Goal: Transaction & Acquisition: Purchase product/service

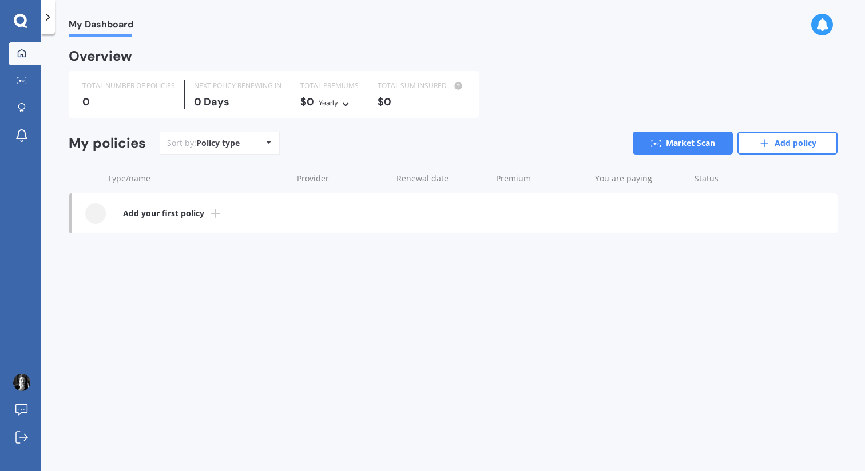
click at [213, 213] on line at bounding box center [216, 213] width 8 height 0
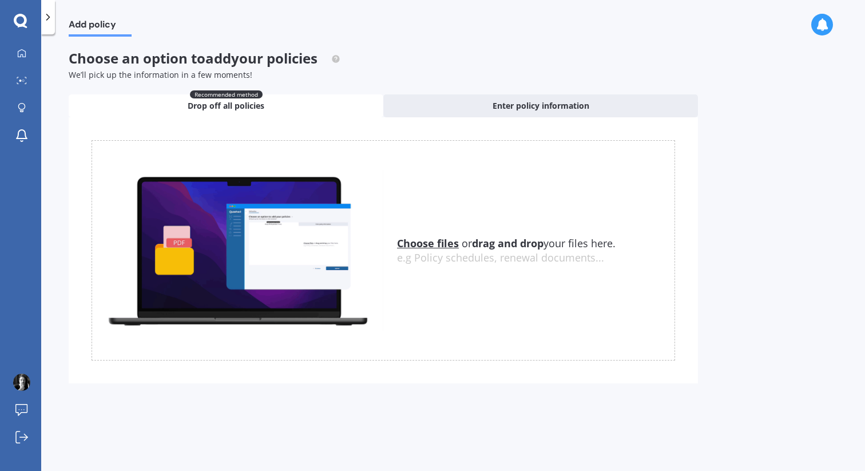
click at [421, 242] on u "Choose files" at bounding box center [428, 243] width 62 height 14
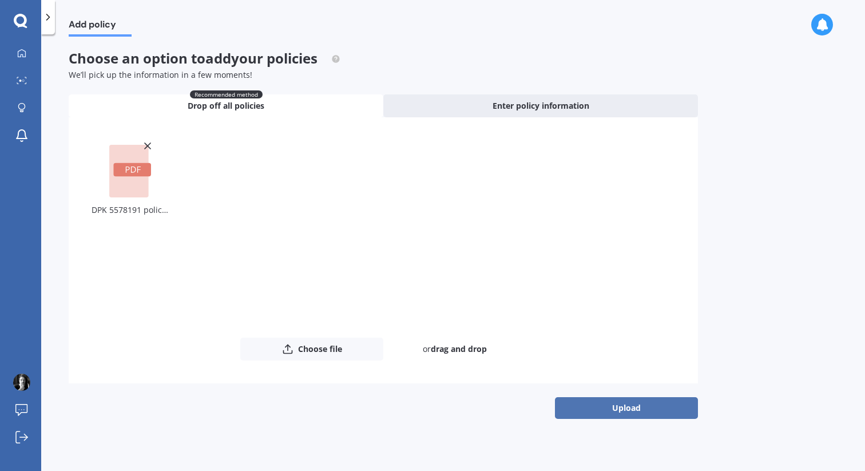
click at [618, 408] on button "Upload" at bounding box center [626, 408] width 143 height 22
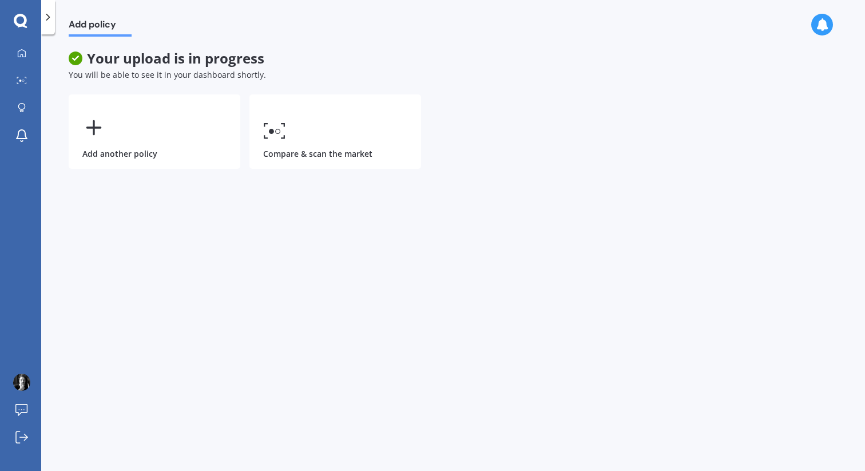
click at [49, 15] on icon at bounding box center [47, 16] width 11 height 11
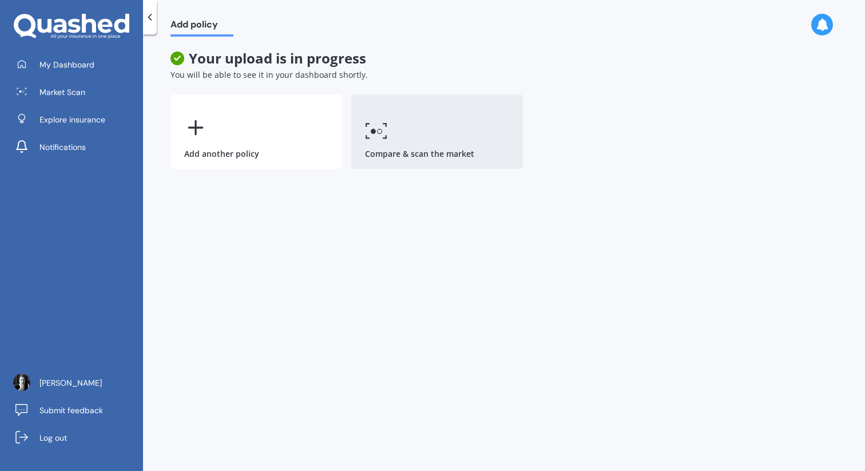
click at [383, 132] on icon at bounding box center [376, 130] width 23 height 17
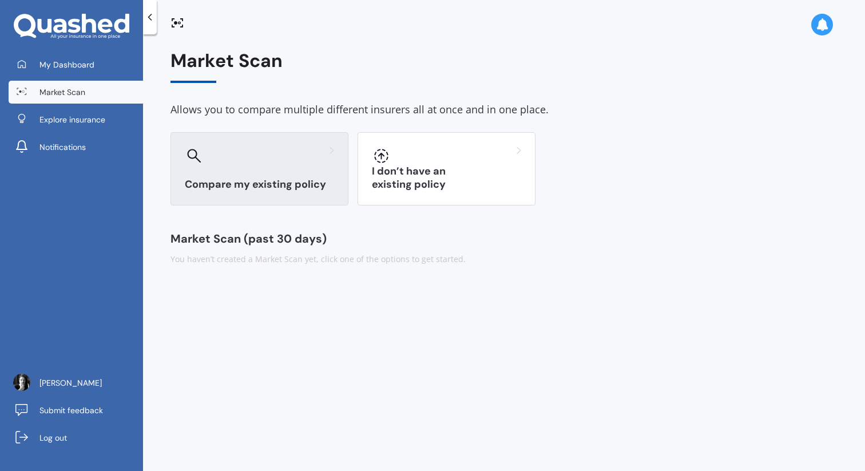
click at [257, 160] on div at bounding box center [259, 155] width 149 height 18
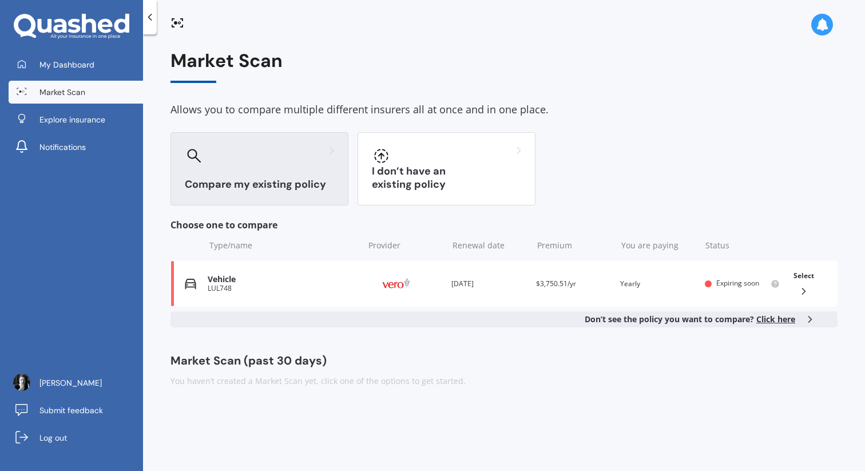
click at [245, 154] on div at bounding box center [259, 155] width 149 height 18
click at [254, 172] on div "Compare my existing policy" at bounding box center [259, 168] width 178 height 73
click at [249, 176] on div "Compare my existing policy" at bounding box center [259, 168] width 178 height 73
click at [91, 77] on div "My Dashboard Market Scan Explore insurance Notifications" at bounding box center [71, 108] width 143 height 110
click at [87, 69] on span "My Dashboard" at bounding box center [66, 64] width 55 height 11
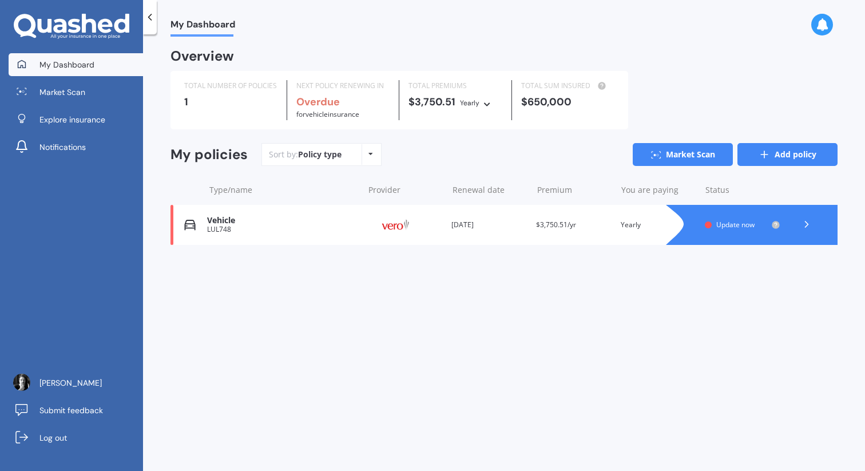
click at [770, 153] on link "Add policy" at bounding box center [787, 154] width 100 height 23
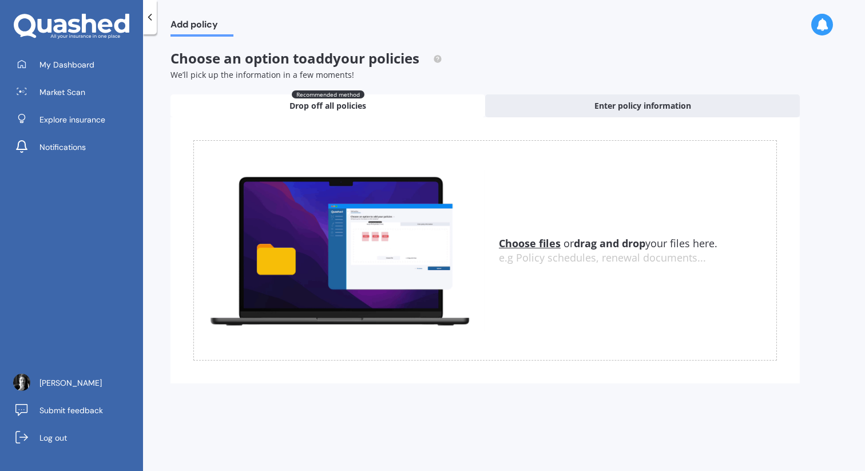
click at [534, 242] on u "Choose files" at bounding box center [530, 243] width 62 height 14
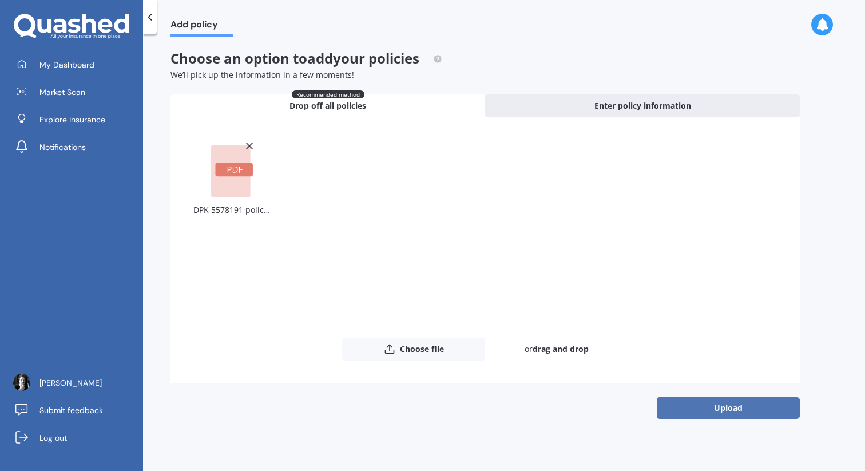
click at [702, 405] on button "Upload" at bounding box center [727, 408] width 143 height 22
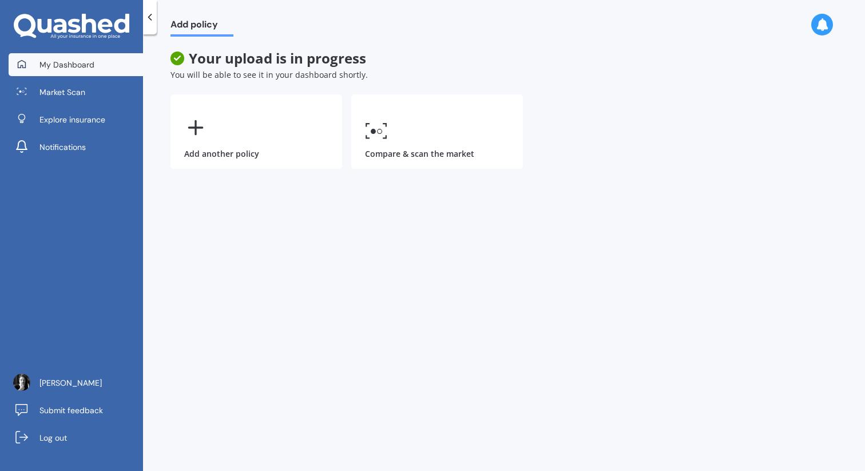
click at [53, 60] on span "My Dashboard" at bounding box center [66, 64] width 55 height 11
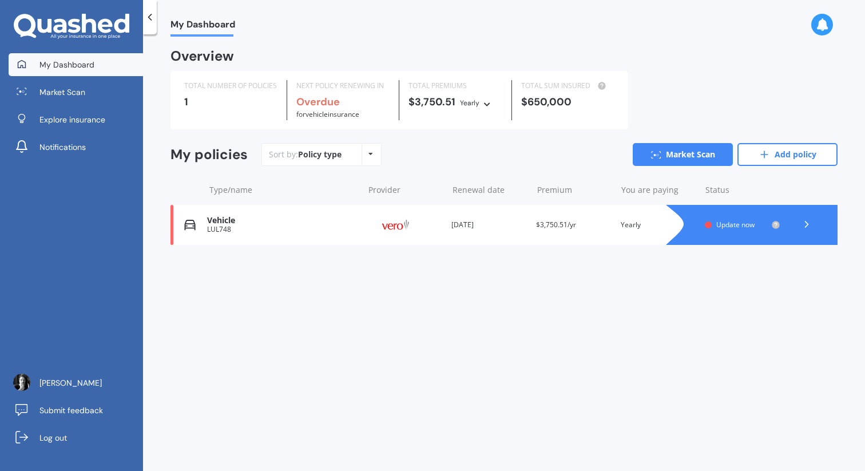
click at [790, 169] on div "My policies Sort by: Policy type Policy type Alphabetical Date added Renewing n…" at bounding box center [503, 159] width 667 height 32
click at [787, 162] on link "Add policy" at bounding box center [787, 154] width 100 height 23
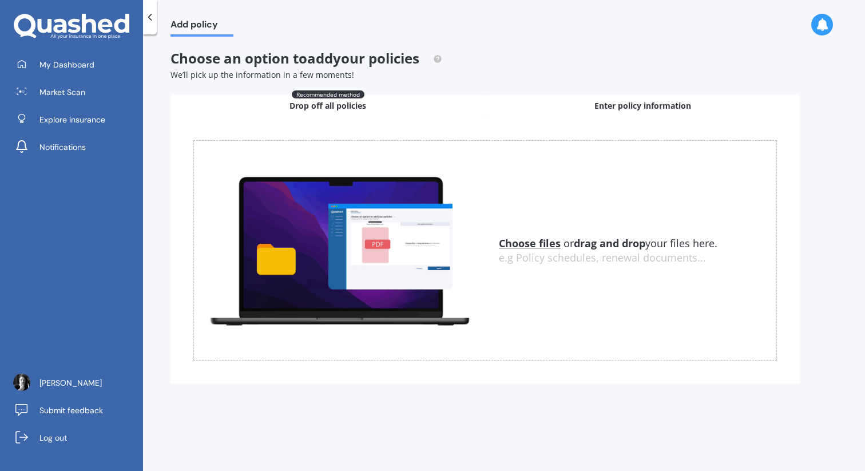
click at [555, 106] on div "Enter policy information" at bounding box center [642, 105] width 314 height 23
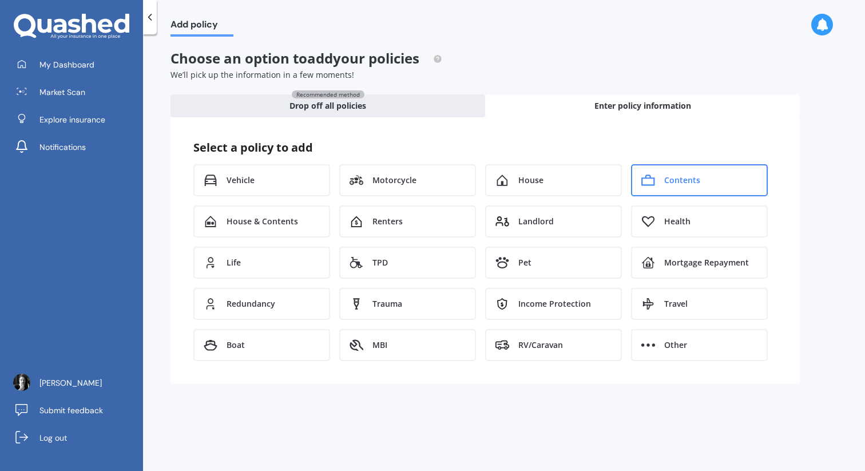
click at [682, 170] on div "Contents" at bounding box center [699, 180] width 137 height 32
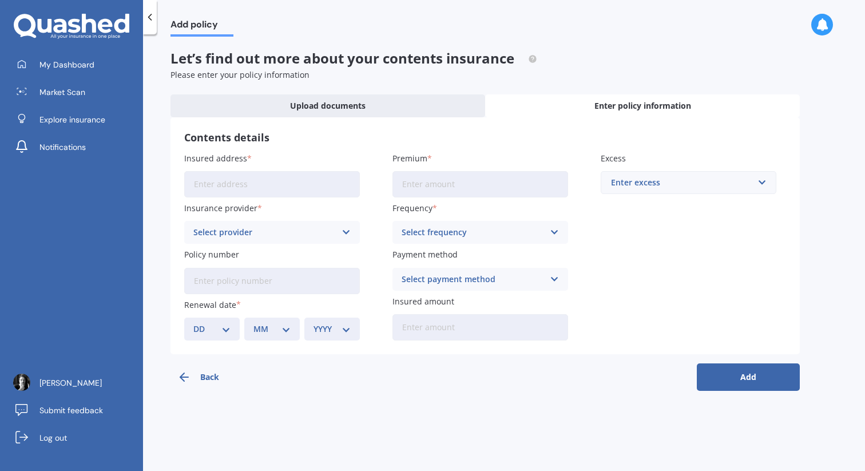
click at [291, 182] on input "Insured address" at bounding box center [272, 184] width 176 height 26
type input "[STREET_ADDRESS][PERSON_NAME]"
click at [434, 182] on input "Premium" at bounding box center [480, 184] width 176 height 26
click at [290, 227] on div "Select provider" at bounding box center [264, 232] width 142 height 13
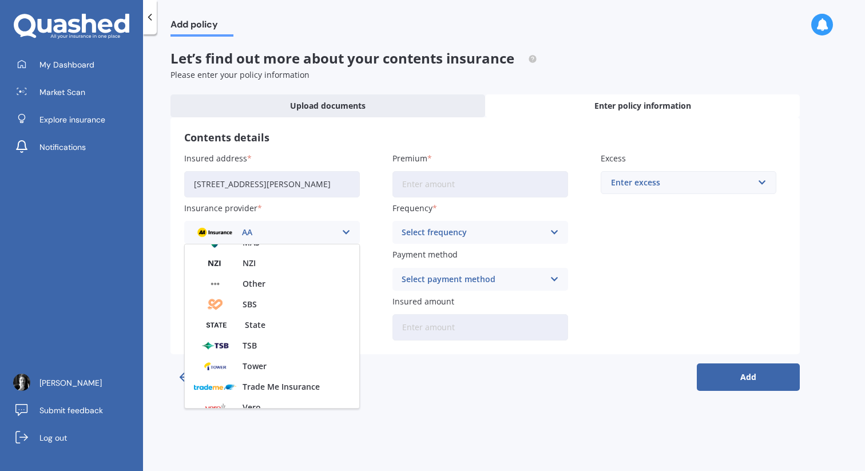
scroll to position [310, 0]
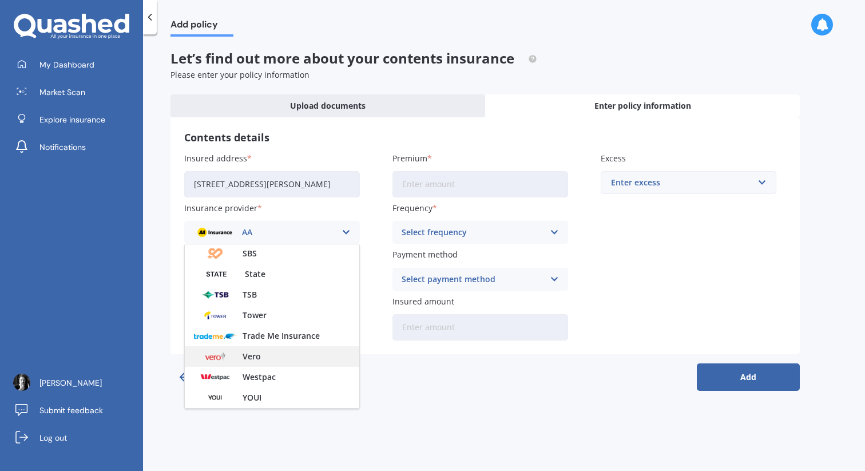
click at [280, 353] on div "Vero" at bounding box center [272, 356] width 174 height 21
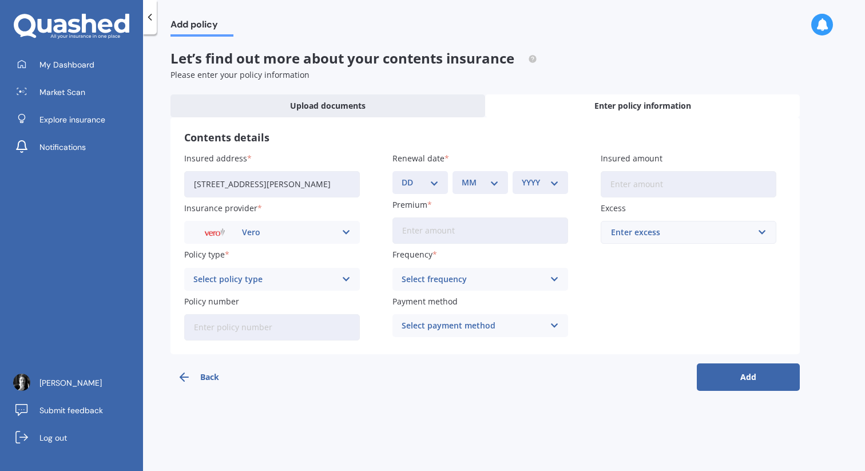
click at [285, 276] on div "Select policy type" at bounding box center [264, 279] width 142 height 13
click at [285, 276] on div "Flexi Contents" at bounding box center [264, 279] width 142 height 13
click at [230, 284] on div "Select policy type" at bounding box center [264, 279] width 142 height 13
click at [235, 322] on span "Maxi Contents" at bounding box center [222, 322] width 57 height 8
click at [269, 327] on input "Policy number" at bounding box center [272, 327] width 176 height 26
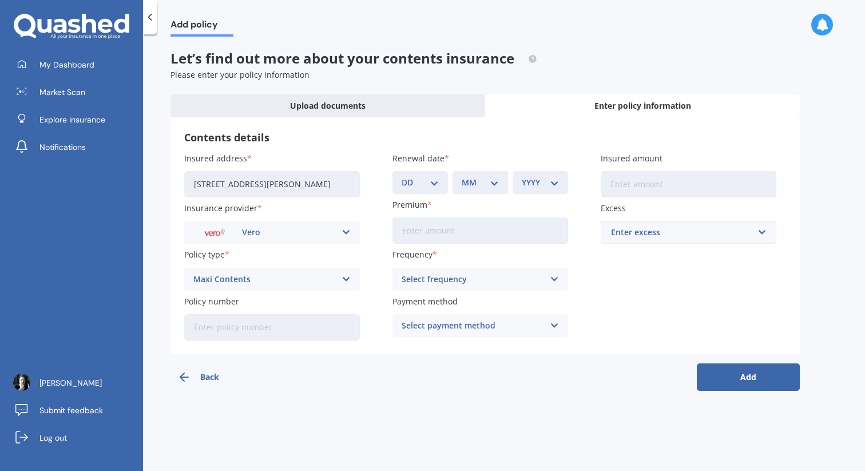
drag, startPoint x: 212, startPoint y: 358, endPoint x: 212, endPoint y: 341, distance: 16.6
click at [212, 356] on div "Back Add" at bounding box center [484, 372] width 629 height 37
click at [212, 336] on input "Policy number" at bounding box center [272, 327] width 176 height 26
paste input "DPK 5578191"
type input "DPK 5578191"
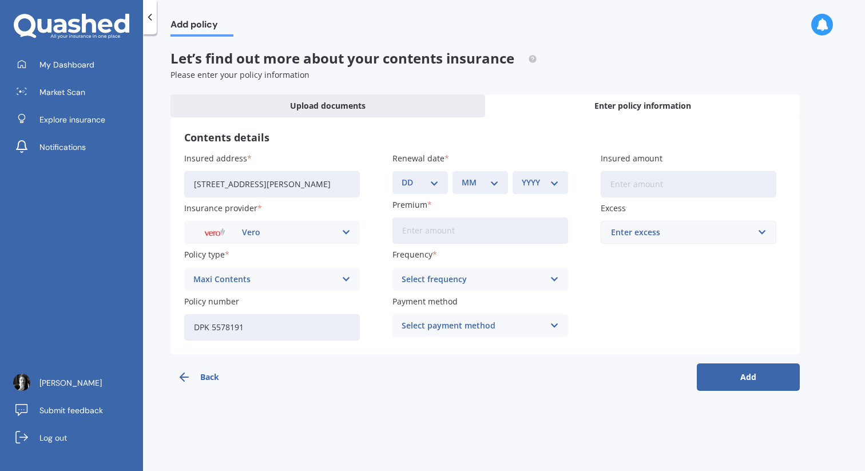
click at [371, 354] on div "Contents details Insured address [STREET_ADDRESS][PERSON_NAME] Insurance provid…" at bounding box center [484, 235] width 629 height 237
click at [429, 233] on input "Premium" at bounding box center [480, 230] width 176 height 26
click at [431, 182] on select "DD 01 02 03 04 05 06 07 08 09 10 11 12 13 14 15 16 17 18 19 20 21 22 23 24 25 2…" at bounding box center [419, 182] width 37 height 13
select select "22"
click at [401, 176] on select "DD 01 02 03 04 05 06 07 08 09 10 11 12 13 14 15 16 17 18 19 20 21 22 23 24 25 2…" at bounding box center [419, 182] width 37 height 13
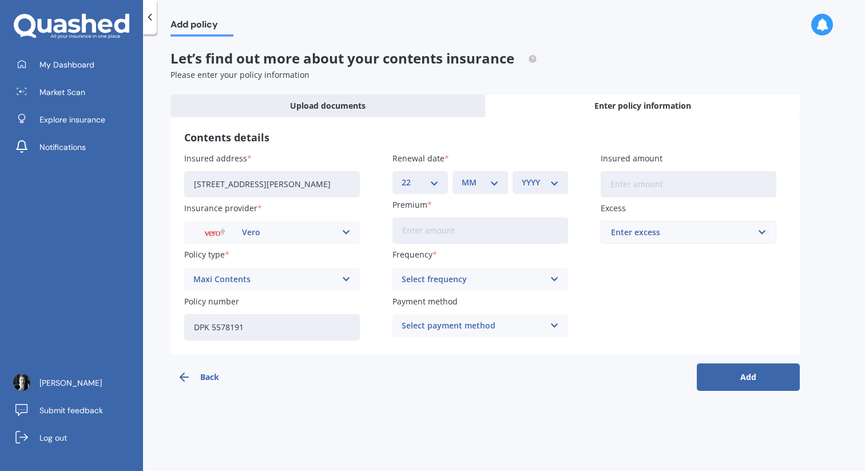
click at [476, 192] on div "MM 01 02 03 04 05 06 07 08 09 10 11 12" at bounding box center [479, 182] width 55 height 23
click at [476, 185] on select "MM 01 02 03 04 05 06 07 08 09 10 11 12" at bounding box center [479, 182] width 37 height 13
select select "02"
click at [461, 176] on select "MM 01 02 03 04 05 06 07 08 09 10 11 12" at bounding box center [479, 182] width 37 height 13
click at [536, 182] on select "YYYY 2027 2026 2025 2024 2023 2022 2021 2020 2019 2018 2017 2016 2015 2014 2013…" at bounding box center [539, 182] width 37 height 13
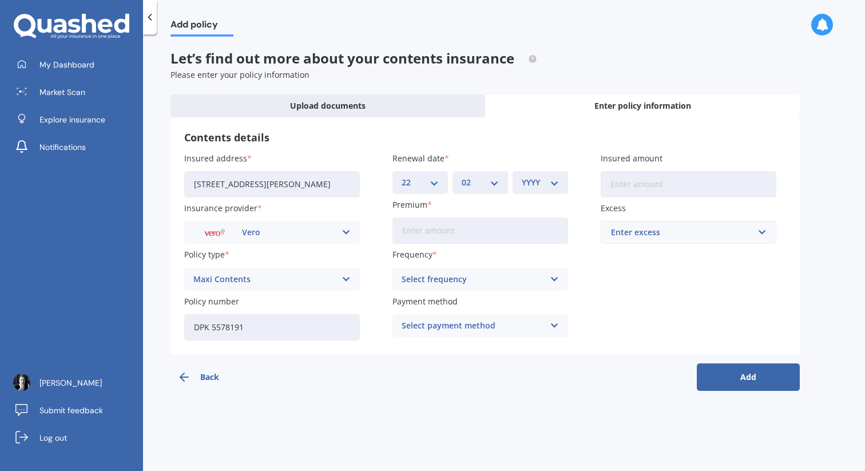
select select "2026"
click at [521, 176] on select "YYYY 2027 2026 2025 2024 2023 2022 2021 2020 2019 2018 2017 2016 2015 2014 2013…" at bounding box center [539, 182] width 37 height 13
click at [445, 230] on input "Premium" at bounding box center [480, 230] width 176 height 26
paste input "$731.99"
type input "$731.99"
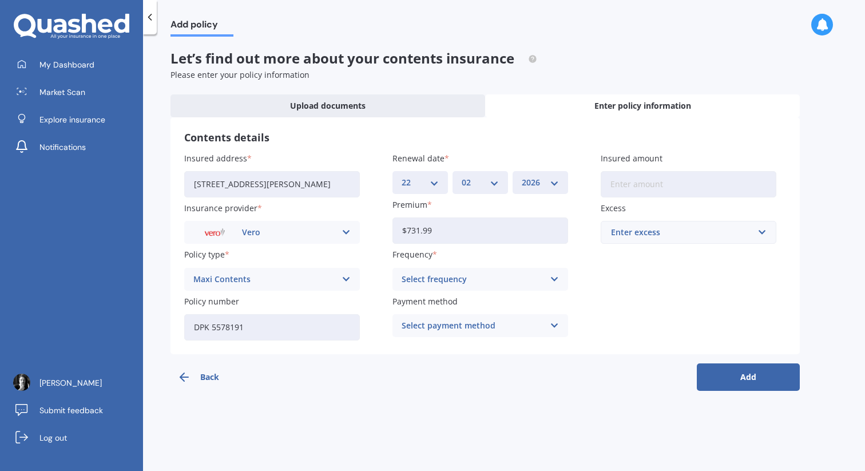
click at [465, 274] on div "Select frequency" at bounding box center [472, 279] width 142 height 13
click at [465, 305] on div "Yearly" at bounding box center [480, 301] width 174 height 21
click at [475, 326] on div "Select payment method" at bounding box center [472, 325] width 142 height 13
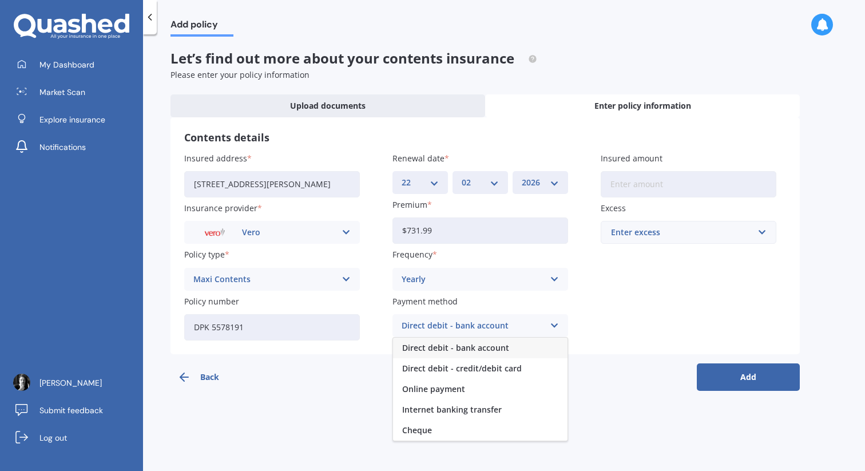
click at [477, 349] on span "Direct debit - bank account" at bounding box center [455, 348] width 107 height 8
click at [644, 183] on input "Insured amount" at bounding box center [688, 184] width 176 height 26
type input "$57,500"
click at [698, 237] on div "Enter excess" at bounding box center [681, 232] width 141 height 13
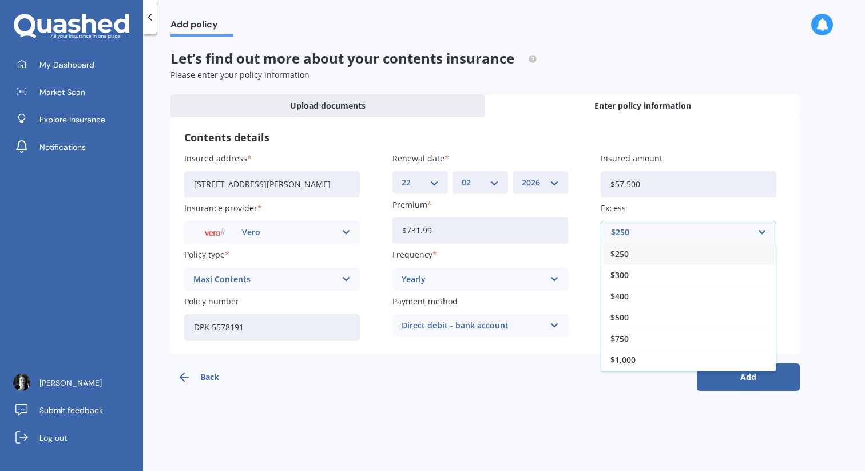
click at [697, 250] on div "$250" at bounding box center [688, 253] width 174 height 21
click at [728, 376] on button "Add" at bounding box center [747, 376] width 103 height 27
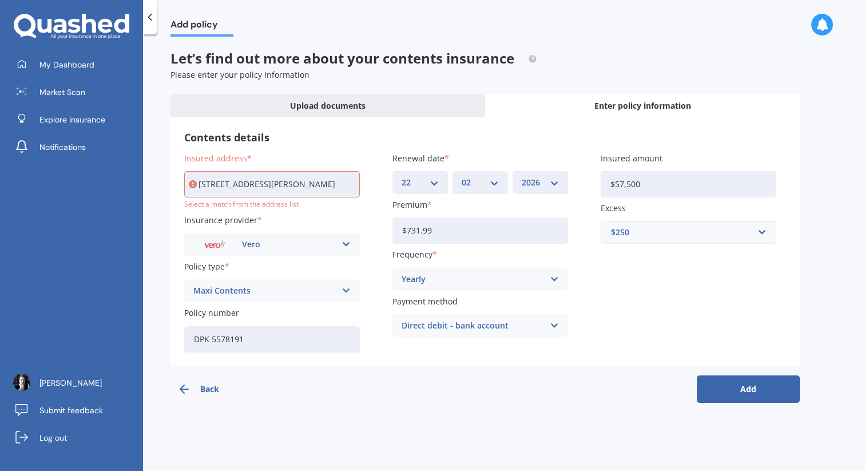
click at [298, 182] on input "[STREET_ADDRESS][PERSON_NAME]" at bounding box center [272, 184] width 176 height 26
type input "[STREET_ADDRESS][PERSON_NAME]"
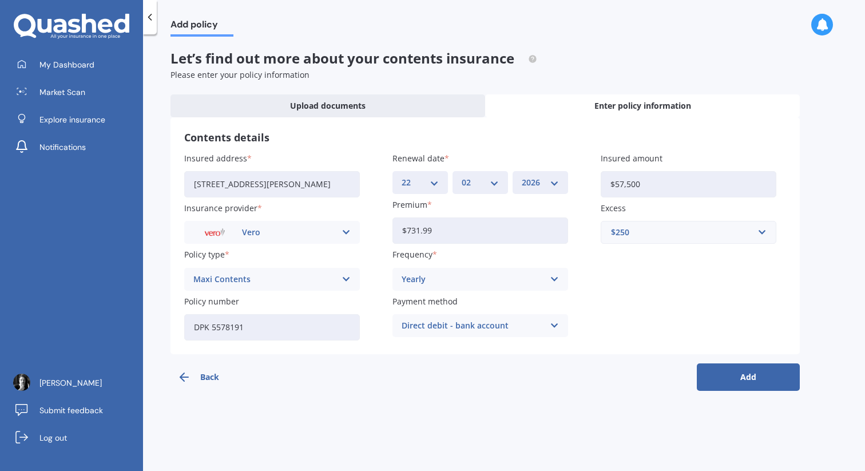
click at [610, 320] on div "Insured address [STREET_ADDRESS][PERSON_NAME] Insurance provider Vero AA AMI AM…" at bounding box center [485, 246] width 602 height 188
click at [738, 378] on button "Add" at bounding box center [747, 376] width 103 height 27
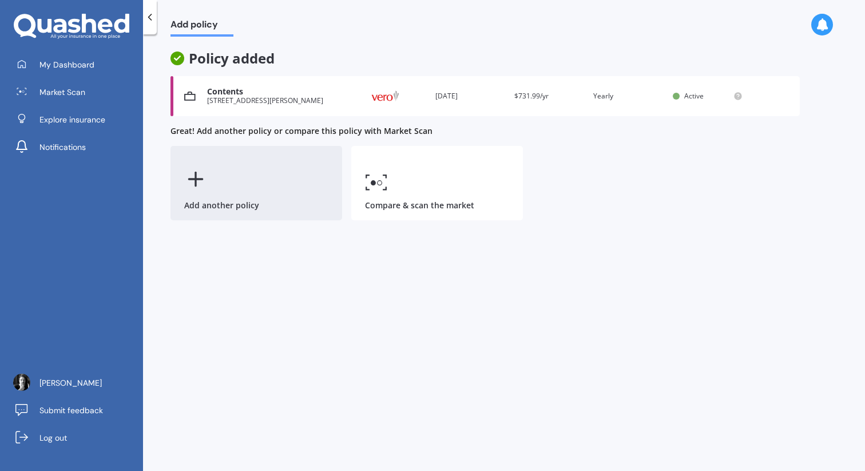
click at [240, 177] on div "Add another policy" at bounding box center [256, 183] width 172 height 74
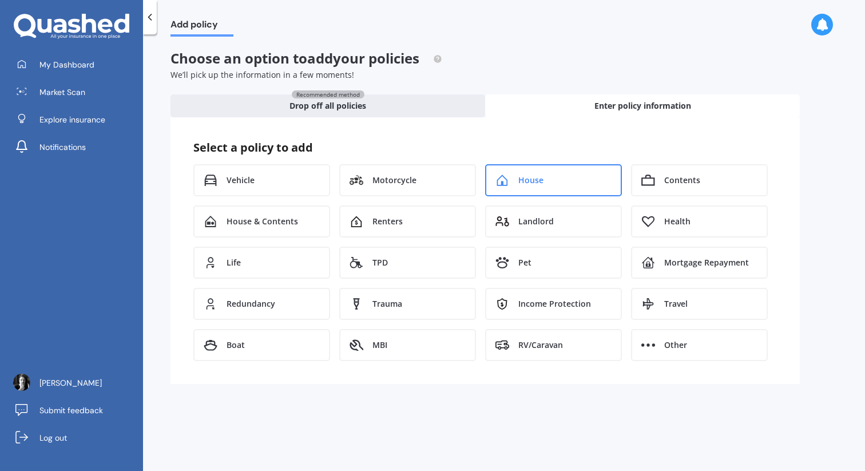
click at [520, 177] on span "House" at bounding box center [530, 179] width 25 height 11
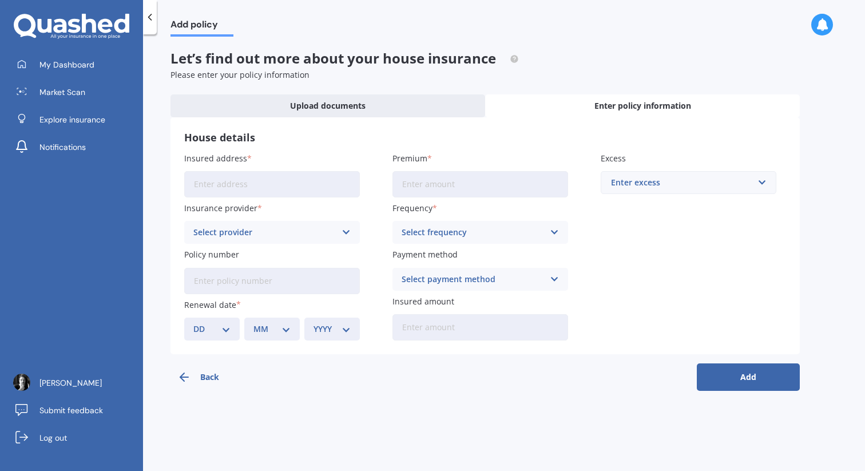
click at [266, 182] on input "Insured address" at bounding box center [272, 184] width 176 height 26
type input "[STREET_ADDRESS][PERSON_NAME]"
click at [254, 232] on div "Select provider" at bounding box center [264, 232] width 142 height 13
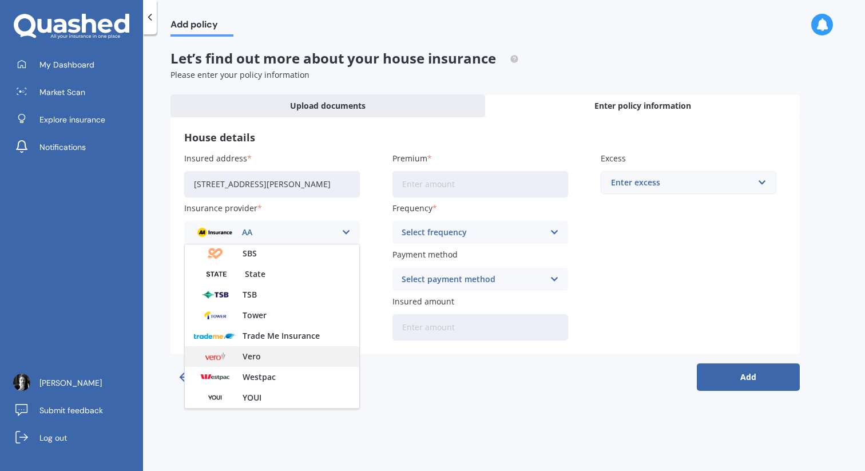
click at [266, 360] on div "Vero" at bounding box center [272, 356] width 174 height 21
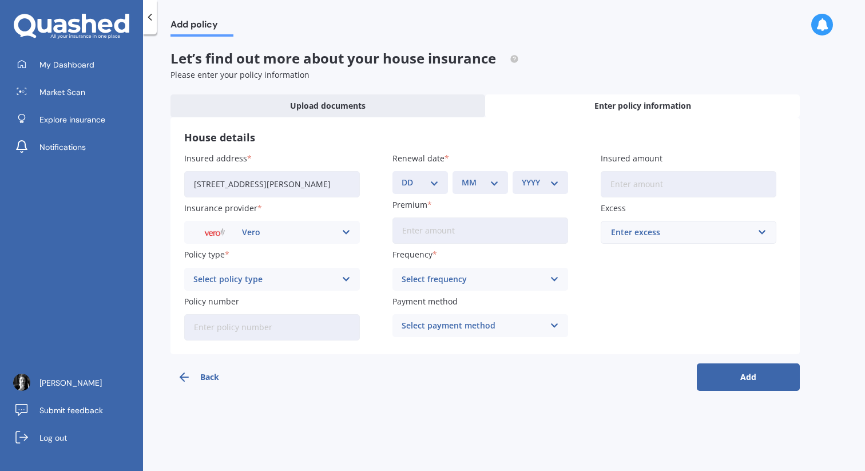
click at [253, 284] on div "Select policy type" at bounding box center [264, 279] width 142 height 13
click at [264, 320] on div "Home - Maxi" at bounding box center [272, 322] width 174 height 21
click at [266, 327] on input "Policy number" at bounding box center [272, 327] width 176 height 26
type input "DPK 5578191"
click at [424, 179] on select "DD 01 02 03 04 05 06 07 08 09 10 11 12 13 14 15 16 17 18 19 20 21 22 23 24 25 2…" at bounding box center [419, 182] width 37 height 13
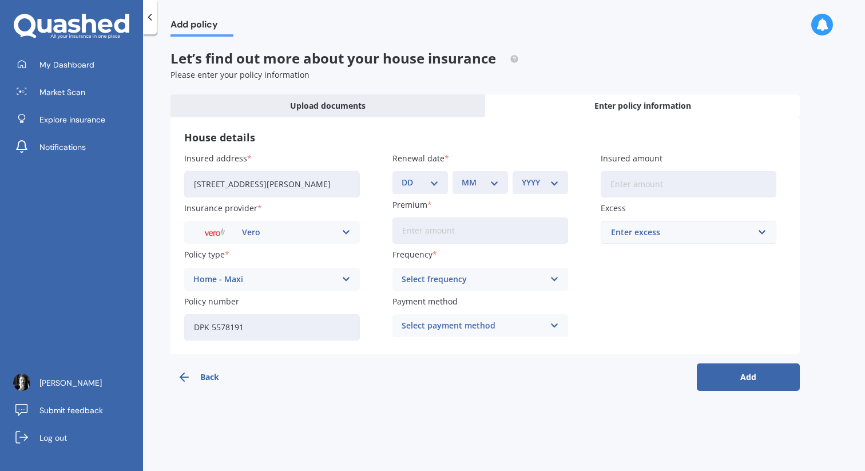
select select "22"
click at [401, 176] on select "DD 01 02 03 04 05 06 07 08 09 10 11 12 13 14 15 16 17 18 19 20 21 22 23 24 25 2…" at bounding box center [419, 182] width 37 height 13
click at [481, 187] on select "MM 01 02 03 04 05 06 07 08 09 10 11 12" at bounding box center [479, 182] width 37 height 13
select select "02"
click at [461, 176] on select "MM 01 02 03 04 05 06 07 08 09 10 11 12" at bounding box center [479, 182] width 37 height 13
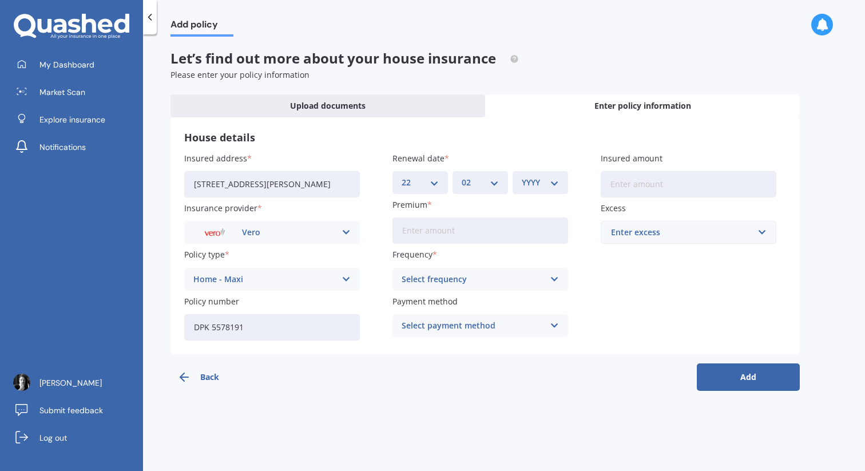
click at [549, 170] on div "Renewal date DD 01 02 03 04 05 06 07 08 09 10 11 12 13 14 15 16 17 18 19 20 21 …" at bounding box center [480, 173] width 176 height 42
click at [548, 185] on select "YYYY 2027 2026 2025 2024 2023 2022 2021 2020 2019 2018 2017 2016 2015 2014 2013…" at bounding box center [539, 182] width 37 height 13
select select "2026"
click at [521, 176] on select "YYYY 2027 2026 2025 2024 2023 2022 2021 2020 2019 2018 2017 2016 2015 2014 2013…" at bounding box center [539, 182] width 37 height 13
click at [471, 226] on input "Premium" at bounding box center [480, 230] width 176 height 26
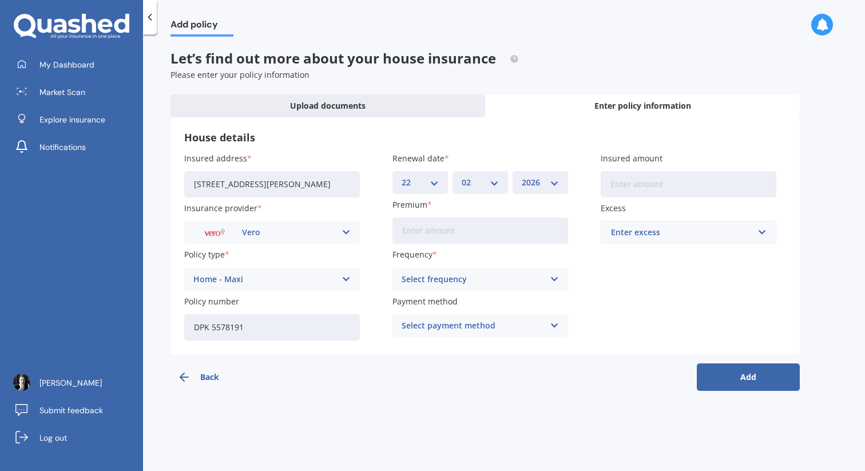
paste input "$1,898.97"
type input "$1,898.97"
click at [495, 278] on div "Select frequency" at bounding box center [472, 279] width 142 height 13
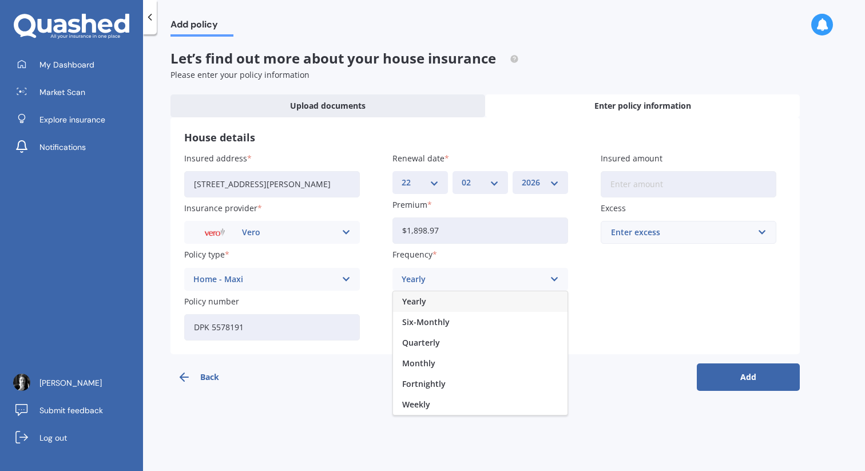
click at [458, 301] on div "Yearly" at bounding box center [480, 301] width 174 height 21
click at [478, 329] on div "Select payment method" at bounding box center [472, 325] width 142 height 13
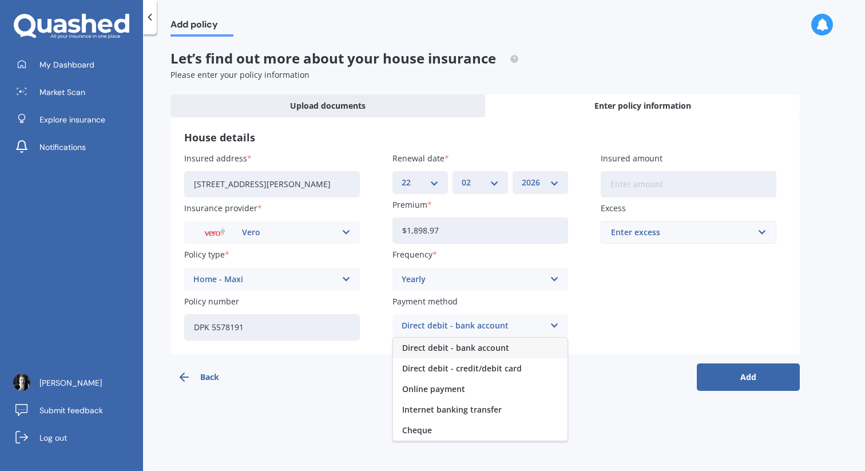
click at [476, 352] on span "Direct debit - bank account" at bounding box center [455, 348] width 107 height 8
click at [650, 190] on input "Insured amount" at bounding box center [688, 184] width 176 height 26
type input "$747,500"
click at [705, 233] on div "Enter excess" at bounding box center [681, 232] width 141 height 13
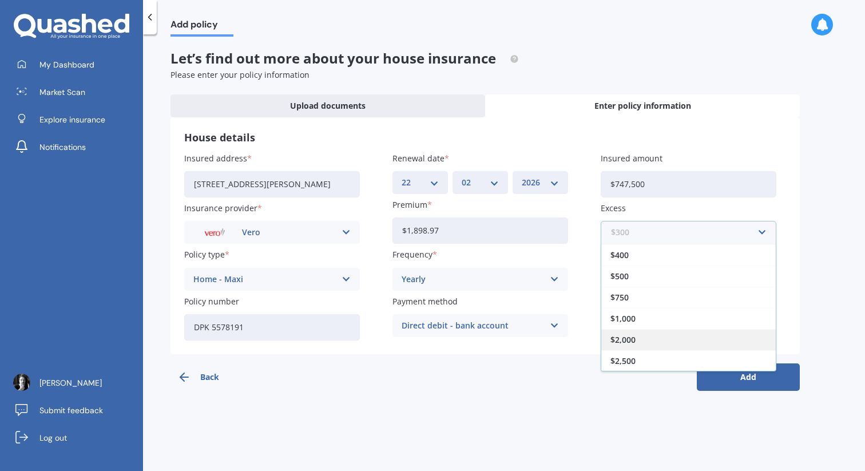
scroll to position [20, 0]
click at [649, 355] on div "$2,500" at bounding box center [688, 360] width 174 height 21
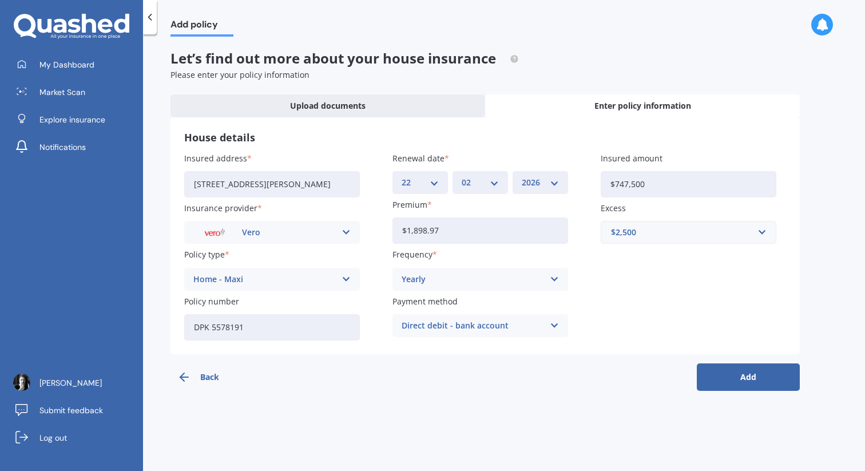
click at [746, 387] on button "Add" at bounding box center [747, 376] width 103 height 27
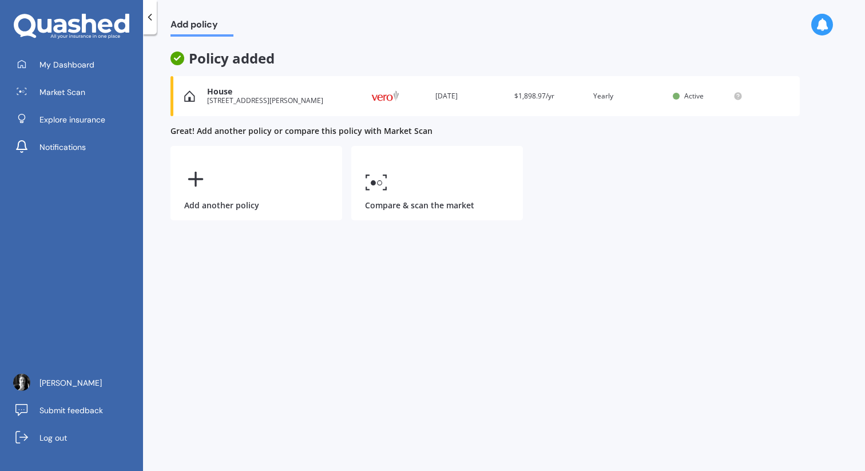
click at [545, 97] on span "$1,898.97/yr" at bounding box center [534, 96] width 40 height 10
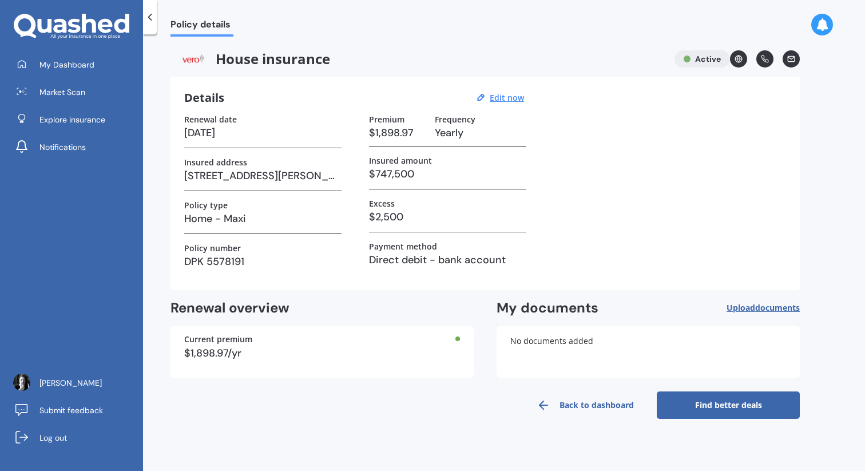
click at [574, 401] on link "Back to dashboard" at bounding box center [584, 404] width 143 height 27
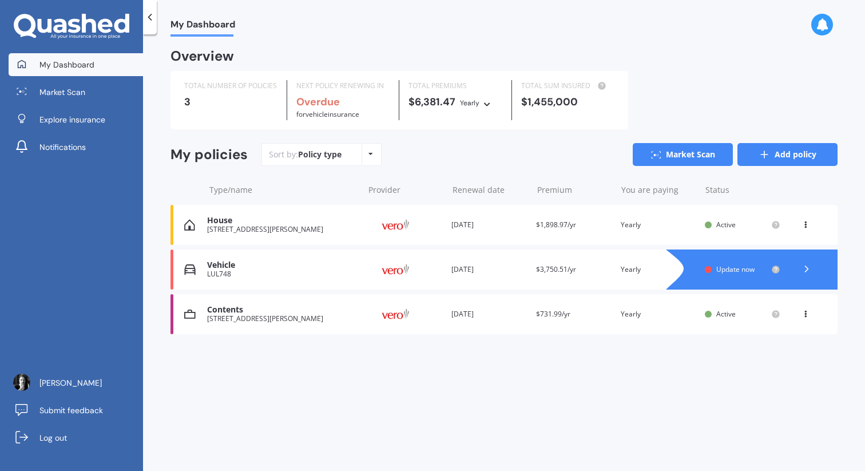
click at [763, 158] on icon at bounding box center [763, 154] width 11 height 11
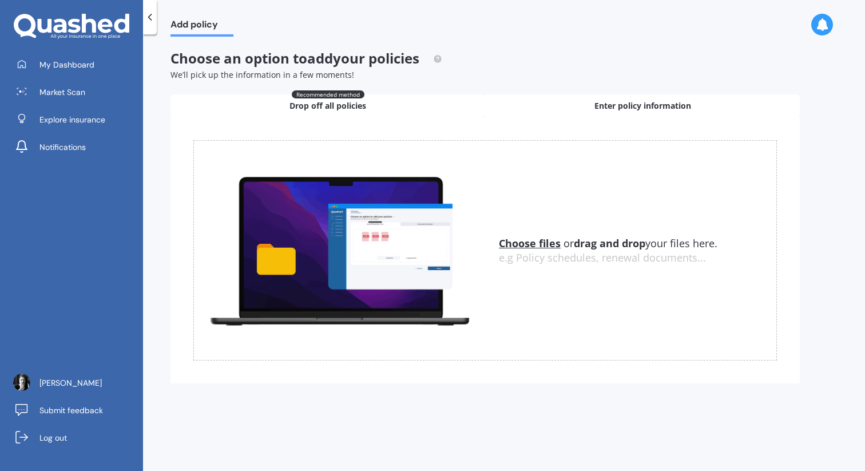
click at [600, 105] on span "Enter policy information" at bounding box center [642, 105] width 97 height 11
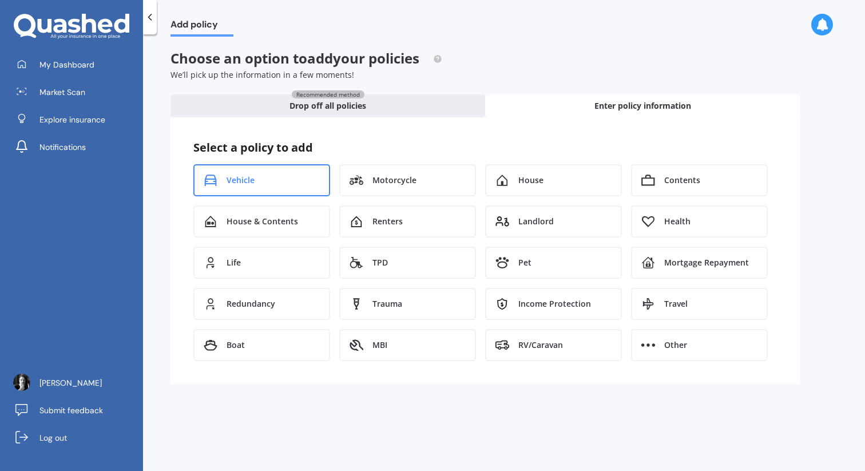
click at [261, 180] on div "Vehicle" at bounding box center [261, 180] width 137 height 32
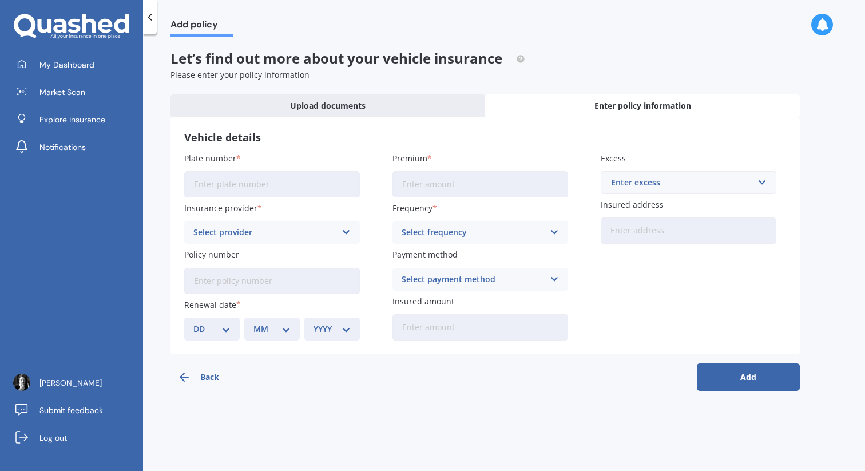
click at [254, 188] on input "Plate number" at bounding box center [272, 184] width 176 height 26
paste input "MNB542"
type input "MNB542"
click at [296, 241] on div "Select provider AA AMI AMP ANZ ASB Aioi Nissay Dowa Ando Assurant Autosure BNZ …" at bounding box center [272, 232] width 176 height 23
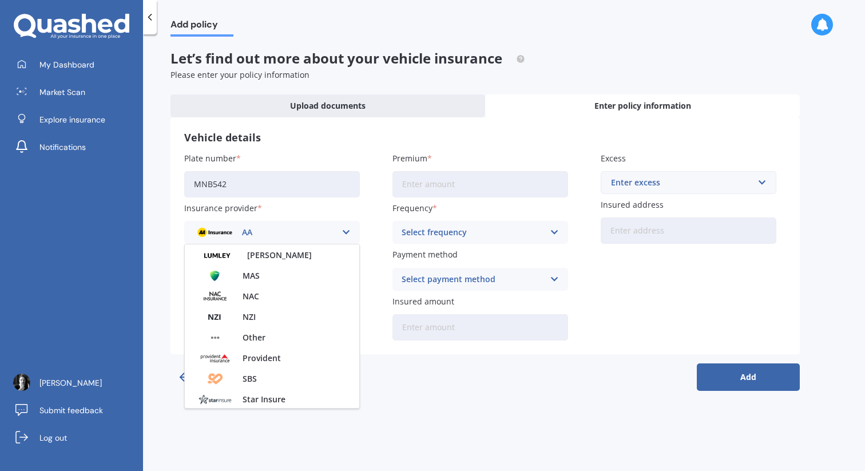
scroll to position [495, 0]
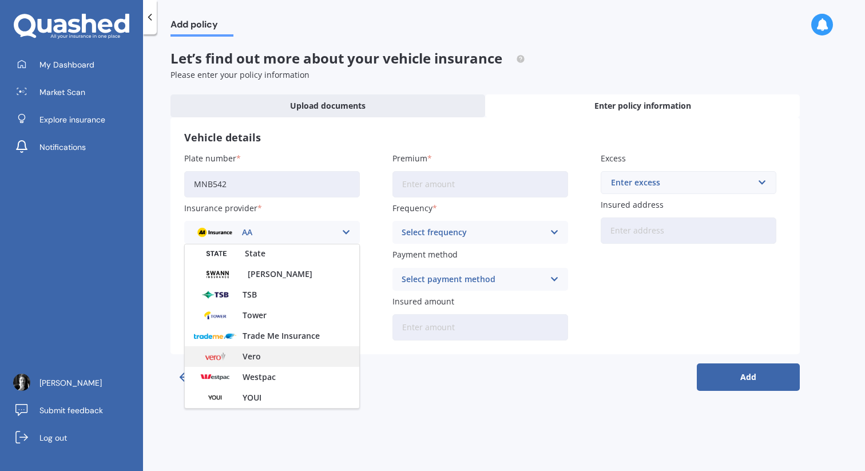
click at [260, 354] on span "Vero" at bounding box center [251, 356] width 18 height 8
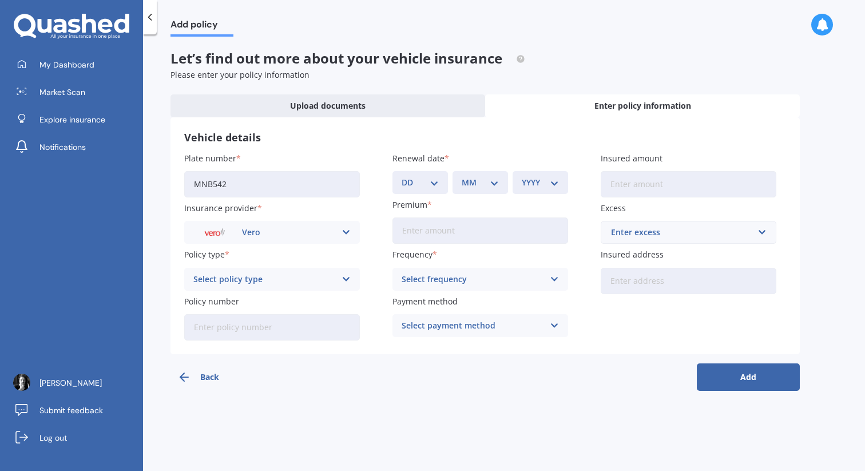
click at [249, 282] on div "Select policy type" at bounding box center [264, 279] width 142 height 13
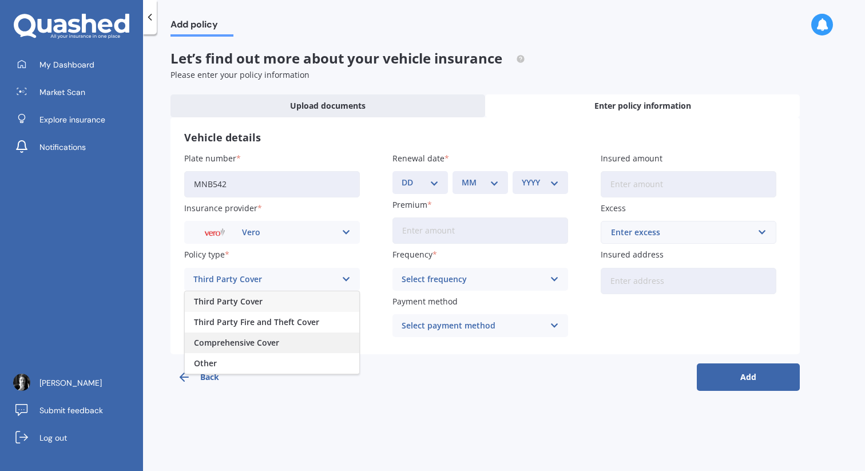
click at [240, 343] on span "Comprehensive Cover" at bounding box center [236, 343] width 85 height 8
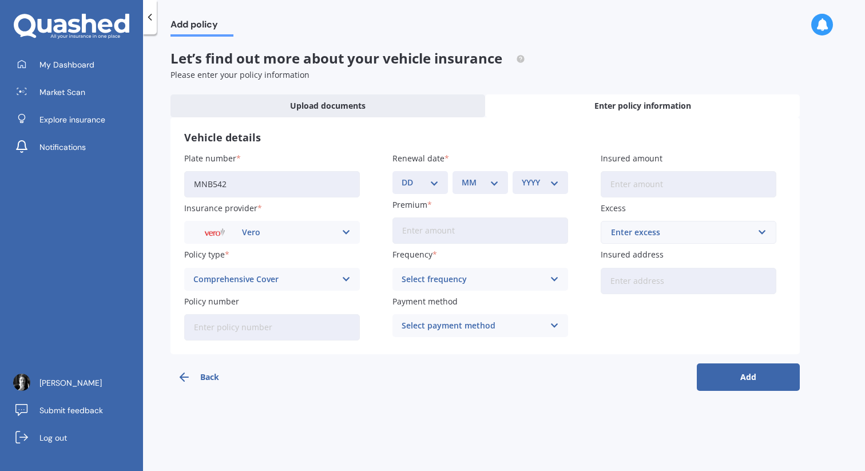
click at [241, 332] on input "Policy number" at bounding box center [272, 327] width 176 height 26
paste input "dpk5583932"
type input "dpk5583932"
click at [383, 268] on div "Plate number MNB542 Insurance provider Vero AA AMI AMP ANZ ASB Aioi Nissay Dowa…" at bounding box center [485, 246] width 602 height 188
click at [427, 181] on select "DD 01 02 03 04 05 06 07 08 09 10 11 12 13 14 15 16 17 18 19 20 21 22 23 24 25 2…" at bounding box center [419, 182] width 37 height 13
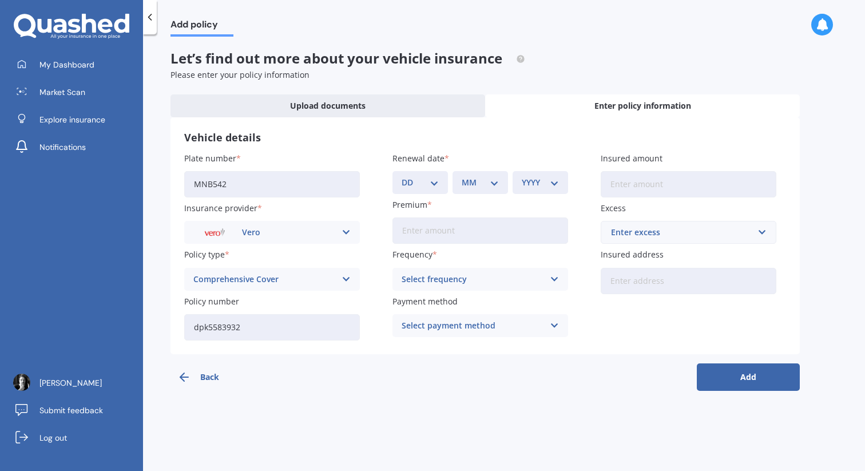
select select "22"
click at [401, 176] on select "DD 01 02 03 04 05 06 07 08 09 10 11 12 13 14 15 16 17 18 19 20 21 22 23 24 25 2…" at bounding box center [419, 182] width 37 height 13
click at [484, 182] on select "MM 01 02 03 04 05 06 07 08 09 10 11 12" at bounding box center [479, 182] width 37 height 13
select select "02"
click at [461, 176] on select "MM 01 02 03 04 05 06 07 08 09 10 11 12" at bounding box center [479, 182] width 37 height 13
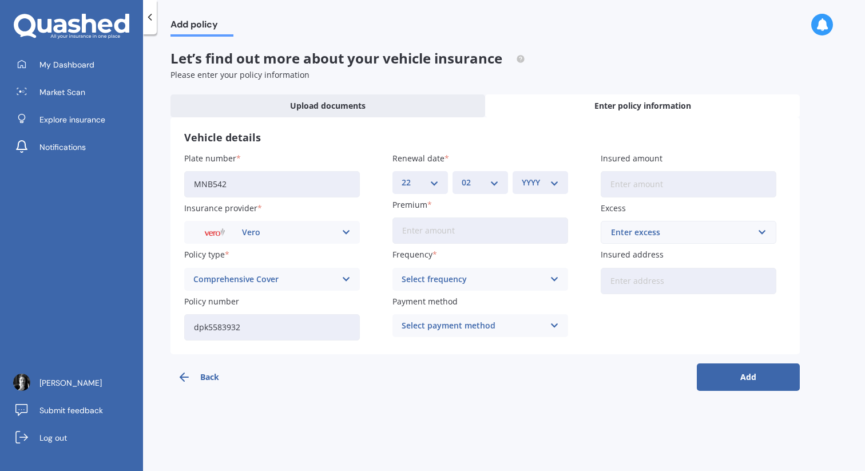
click at [529, 181] on select "YYYY 2027 2026 2025 2024 2023 2022 2021 2020 2019 2018 2017 2016 2015 2014 2013…" at bounding box center [539, 182] width 37 height 13
select select "2026"
click at [521, 176] on select "YYYY 2027 2026 2025 2024 2023 2022 2021 2020 2019 2018 2017 2016 2015 2014 2013…" at bounding box center [539, 182] width 37 height 13
click at [442, 240] on input "Premium" at bounding box center [480, 230] width 176 height 26
click at [480, 269] on div "Select frequency Yearly Six-Monthly Quarterly Monthly Fortnightly Weekly" at bounding box center [480, 279] width 176 height 23
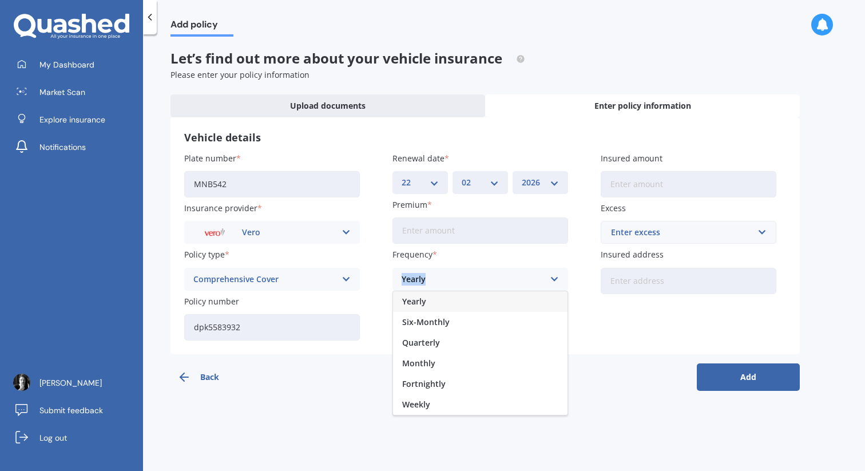
click at [480, 269] on div "Yearly Yearly Six-Monthly Quarterly Monthly Fortnightly Weekly" at bounding box center [480, 279] width 176 height 23
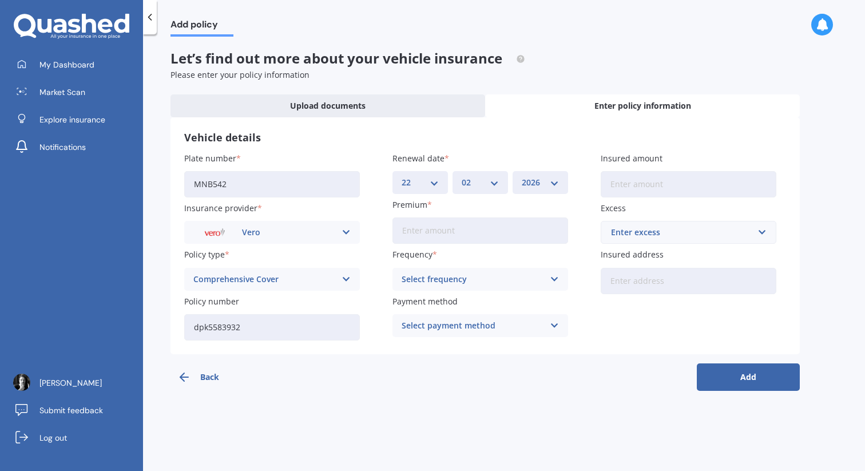
click at [473, 236] on input "Premium" at bounding box center [480, 230] width 176 height 26
type input "$40.89"
click at [487, 285] on div "Select frequency" at bounding box center [472, 279] width 142 height 13
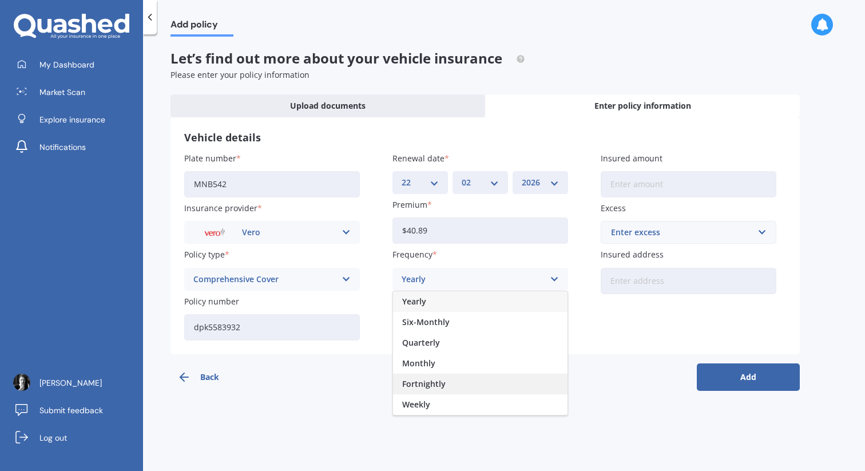
click at [475, 380] on div "Fortnightly" at bounding box center [480, 383] width 174 height 21
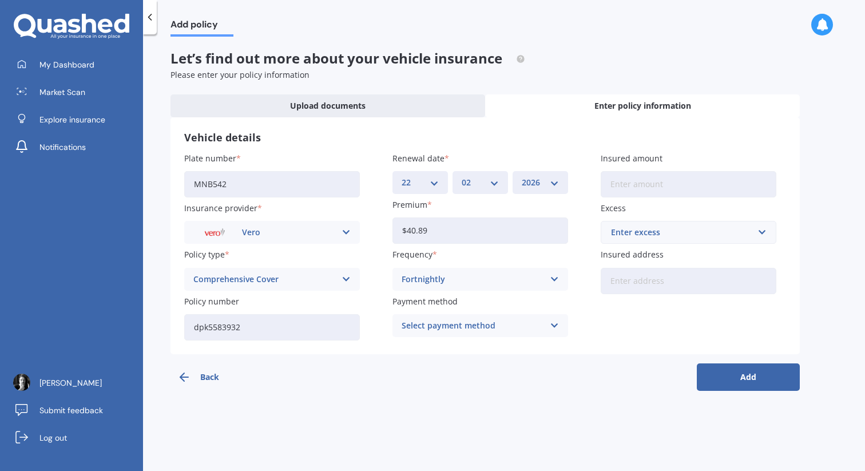
click at [459, 324] on div "Select payment method" at bounding box center [472, 325] width 142 height 13
click at [463, 352] on span "Direct debit - bank account" at bounding box center [455, 348] width 107 height 8
click at [630, 189] on input "Insured amount" at bounding box center [688, 184] width 176 height 26
click at [628, 185] on input "Insured amount" at bounding box center [688, 184] width 176 height 26
type input "$15,000"
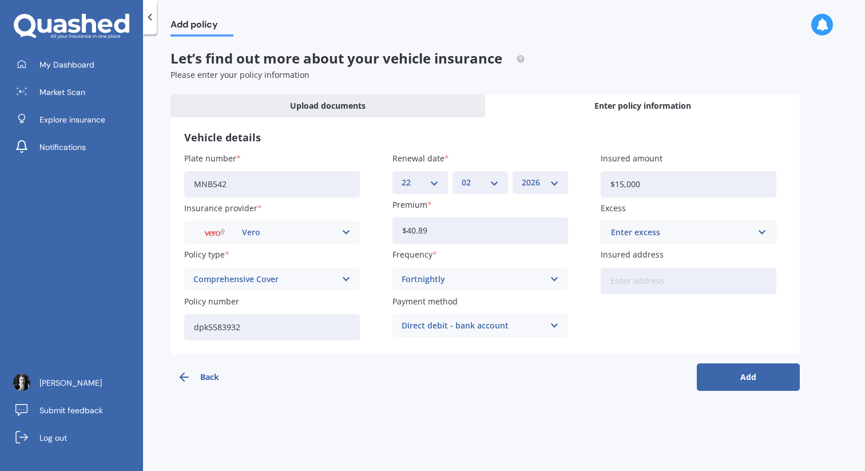
click at [661, 233] on div "Enter excess" at bounding box center [681, 232] width 141 height 13
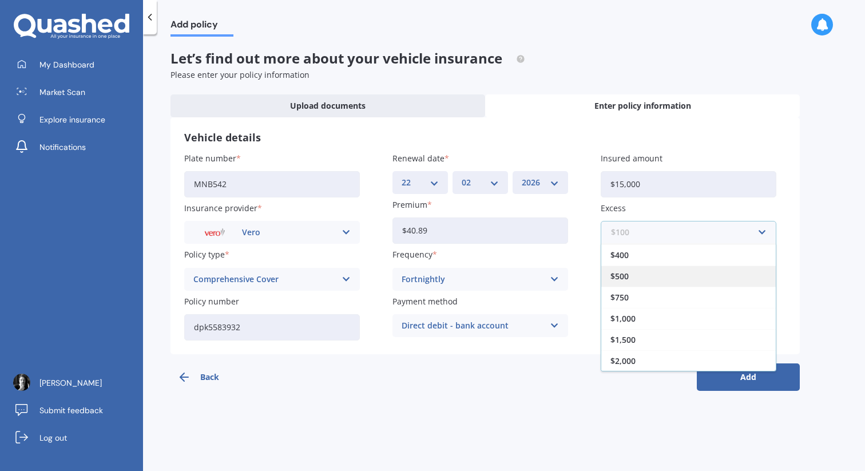
scroll to position [0, 0]
click at [649, 288] on div "$500" at bounding box center [688, 295] width 174 height 21
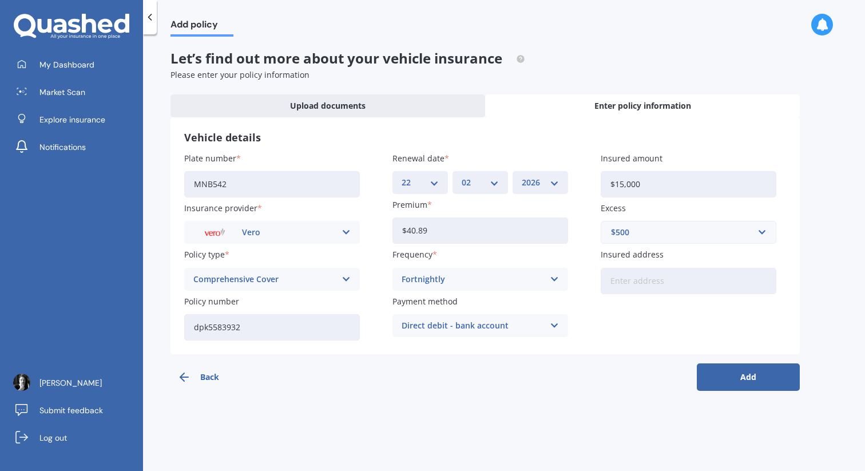
click at [649, 287] on input "Insured address" at bounding box center [688, 281] width 176 height 26
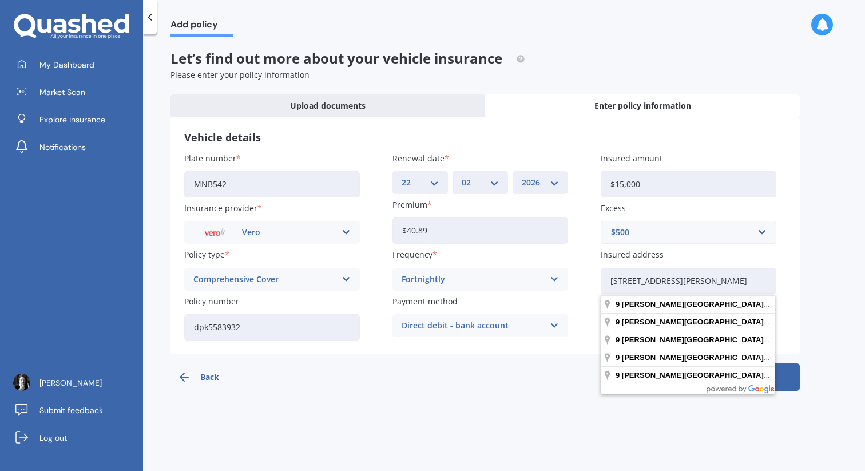
click at [575, 428] on div "Add policy Let’s find out more about your vehicle insurance Please enter your p…" at bounding box center [504, 255] width 722 height 436
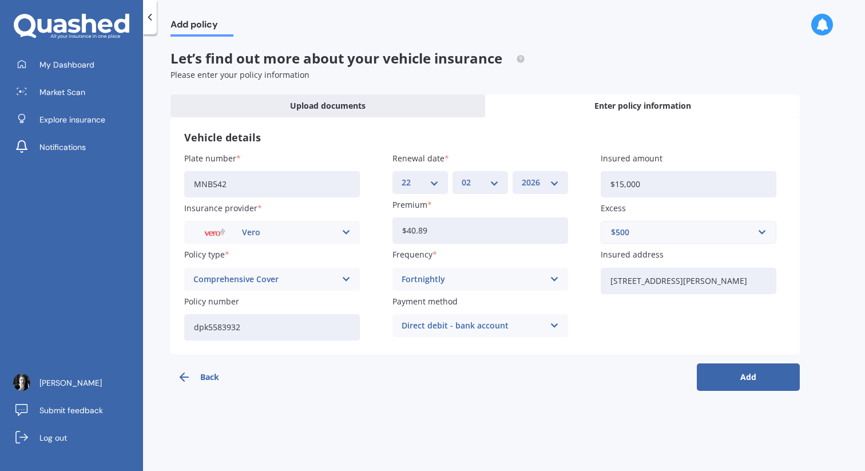
click at [682, 282] on input "[STREET_ADDRESS][PERSON_NAME]" at bounding box center [688, 281] width 176 height 26
click at [679, 280] on input "[STREET_ADDRESS][PERSON_NAME]" at bounding box center [688, 281] width 176 height 26
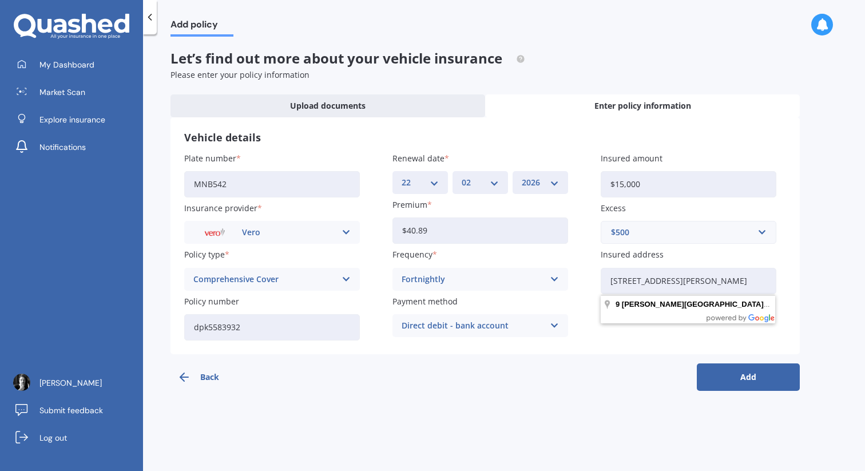
drag, startPoint x: 679, startPoint y: 280, endPoint x: 711, endPoint y: 280, distance: 31.4
click at [680, 280] on input "[STREET_ADDRESS][PERSON_NAME]" at bounding box center [688, 281] width 176 height 26
click at [711, 280] on input "[STREET_ADDRESS][PERSON_NAME]" at bounding box center [688, 281] width 176 height 26
type input "[STREET_ADDRESS][PERSON_NAME]"
click at [736, 379] on button "Add" at bounding box center [747, 376] width 103 height 27
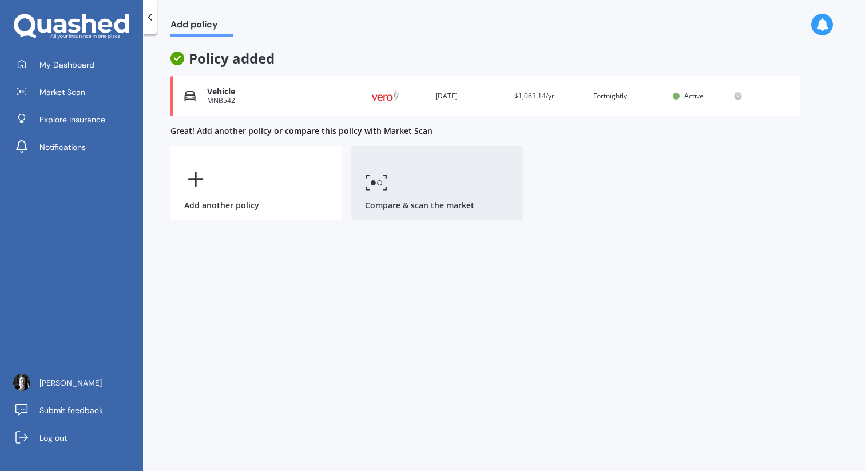
click at [395, 184] on link "Compare & scan the market" at bounding box center [437, 183] width 172 height 74
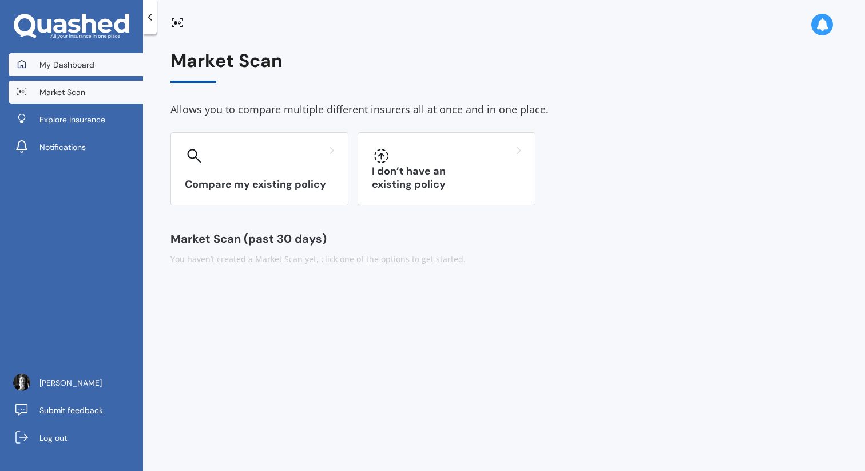
click at [85, 67] on span "My Dashboard" at bounding box center [66, 64] width 55 height 11
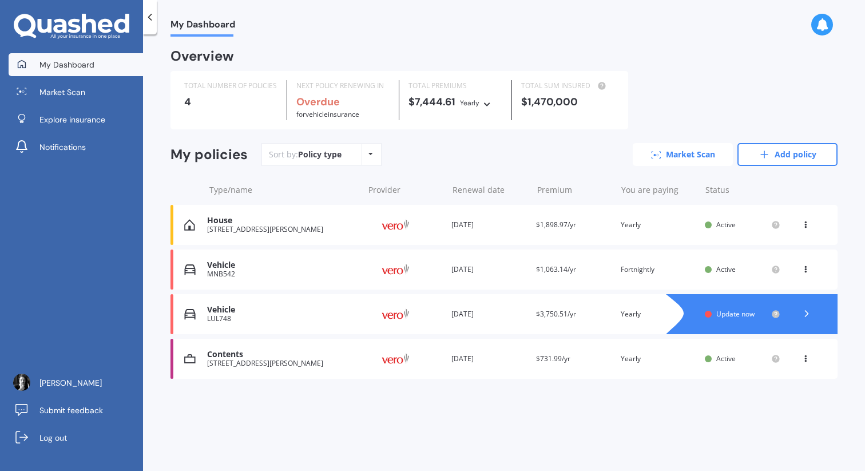
click at [667, 159] on link "Market Scan" at bounding box center [682, 154] width 100 height 23
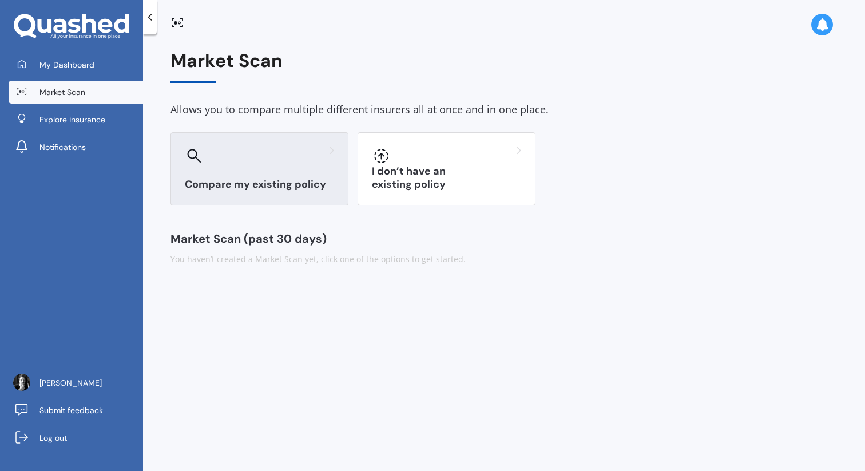
click at [238, 164] on div at bounding box center [259, 155] width 149 height 18
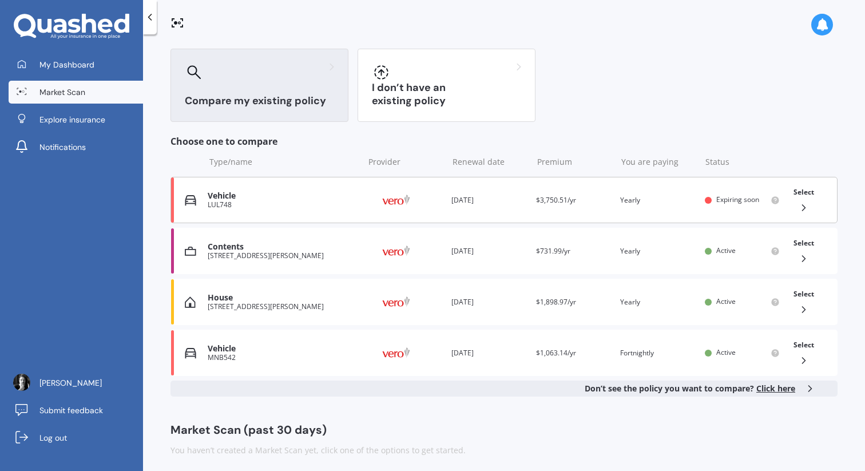
scroll to position [89, 0]
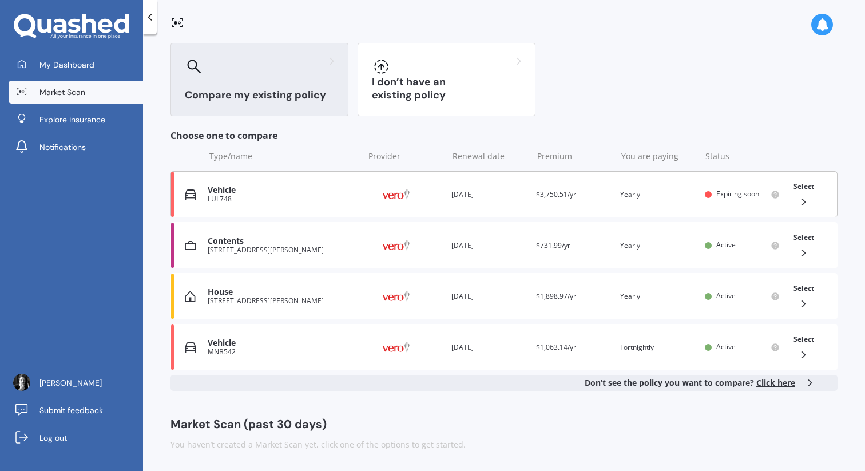
click at [798, 196] on icon at bounding box center [803, 201] width 11 height 11
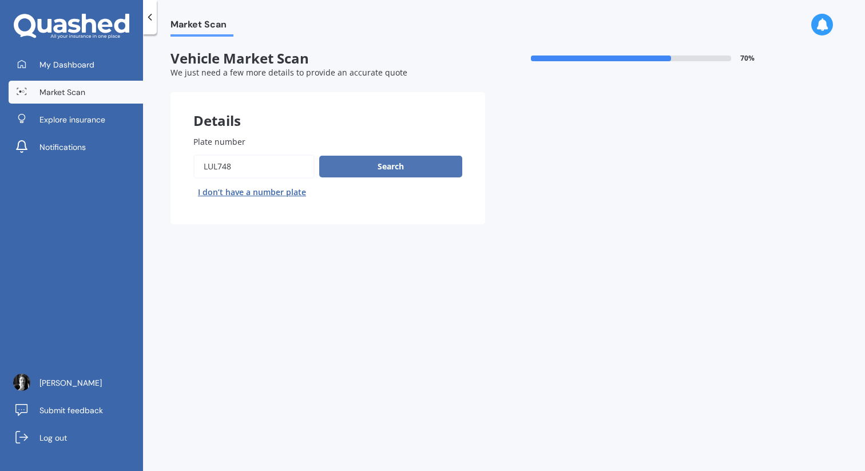
click at [400, 162] on button "Search" at bounding box center [390, 167] width 143 height 22
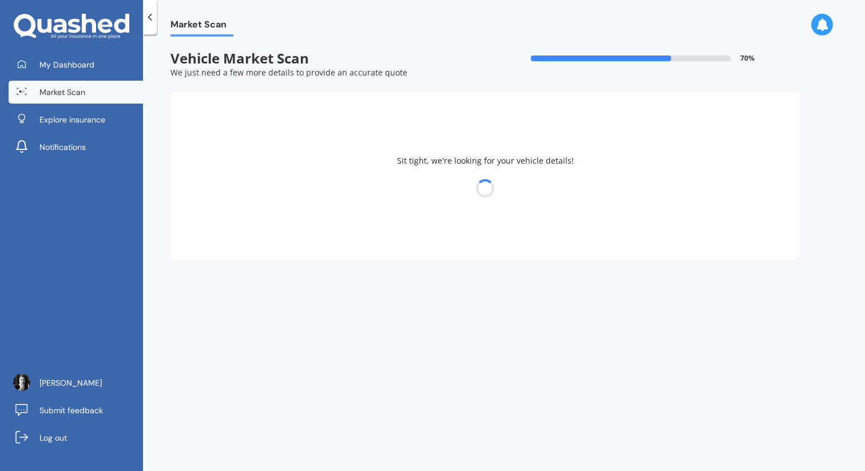
select select "NISSAN"
select select "LEAF"
select select "08"
select select "1986"
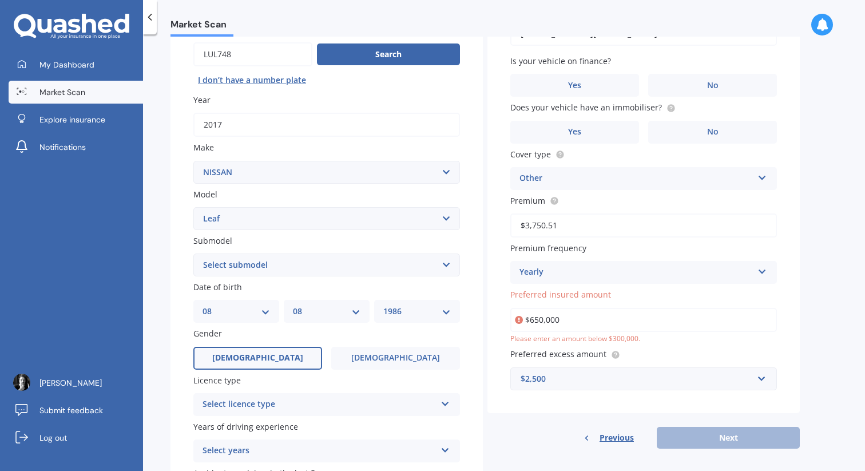
scroll to position [114, 0]
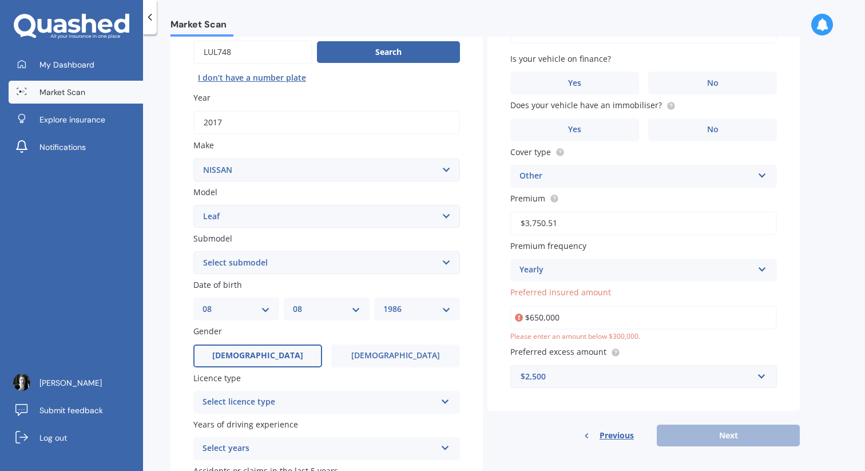
click at [284, 262] on select "Select submodel EV Hybrid" at bounding box center [326, 262] width 266 height 23
select select "EV"
click at [193, 252] on select "Select submodel EV Hybrid" at bounding box center [326, 262] width 266 height 23
click at [246, 313] on select "DD 01 02 03 04 05 06 07 08 09 10 11 12 13 14 15 16 17 18 19 20 21 22 23 24 25 2…" at bounding box center [235, 308] width 67 height 13
select select "13"
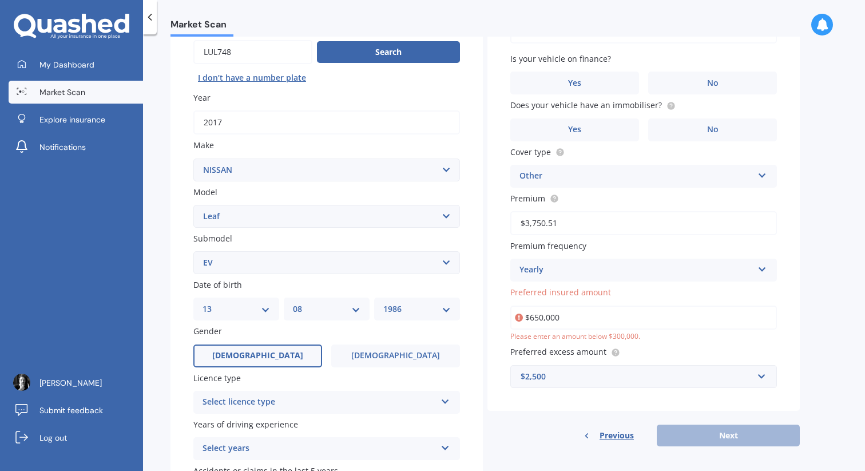
click at [202, 304] on select "DD 01 02 03 04 05 06 07 08 09 10 11 12 13 14 15 16 17 18 19 20 21 22 23 24 25 2…" at bounding box center [235, 308] width 67 height 13
click at [326, 302] on div "MM 01 02 03 04 05 06 07 08 09 10 11 12" at bounding box center [327, 308] width 86 height 23
click at [327, 306] on select "MM 01 02 03 04 05 06 07 08 09 10 11 12" at bounding box center [326, 308] width 67 height 13
select select "11"
click at [293, 304] on select "MM 01 02 03 04 05 06 07 08 09 10 11 12" at bounding box center [326, 308] width 67 height 13
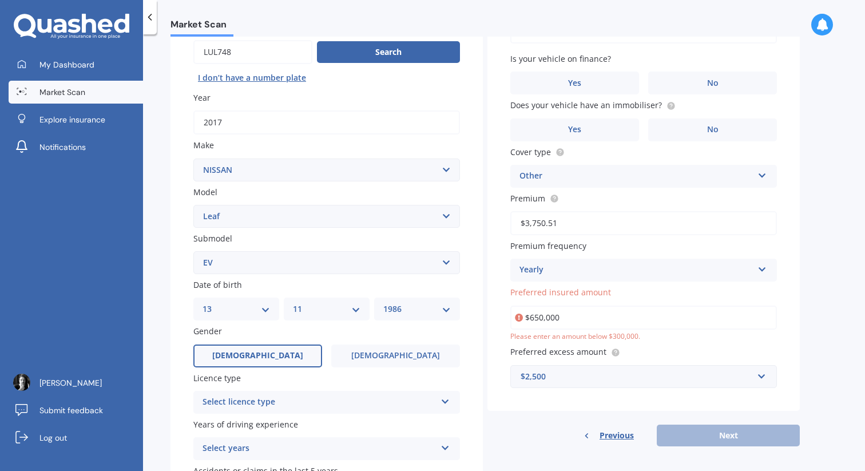
click at [412, 311] on select "YYYY 2025 2024 2023 2022 2021 2020 2019 2018 2017 2016 2015 2014 2013 2012 2011…" at bounding box center [416, 308] width 67 height 13
select select "1994"
click at [383, 304] on select "YYYY 2025 2024 2023 2022 2021 2020 2019 2018 2017 2016 2015 2014 2013 2012 2011…" at bounding box center [416, 308] width 67 height 13
click at [375, 345] on div "Gender [DEMOGRAPHIC_DATA] [DEMOGRAPHIC_DATA]" at bounding box center [326, 346] width 266 height 42
click at [374, 359] on label "[DEMOGRAPHIC_DATA]" at bounding box center [395, 355] width 129 height 23
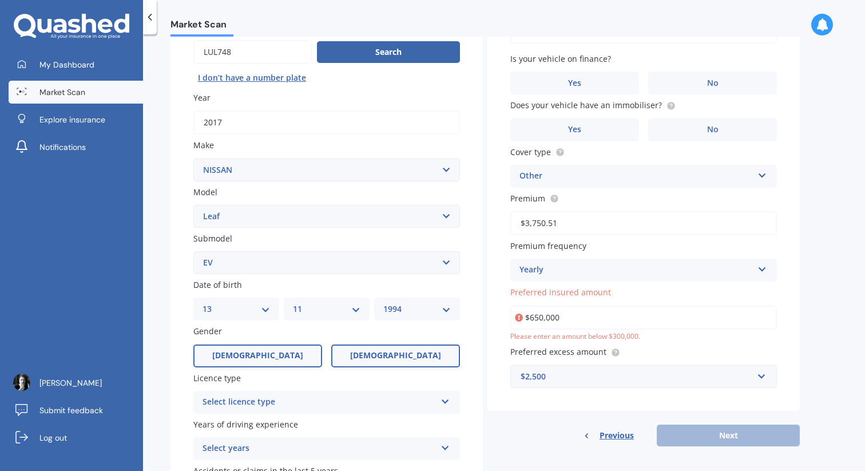
click at [0, 0] on input "[DEMOGRAPHIC_DATA]" at bounding box center [0, 0] width 0 height 0
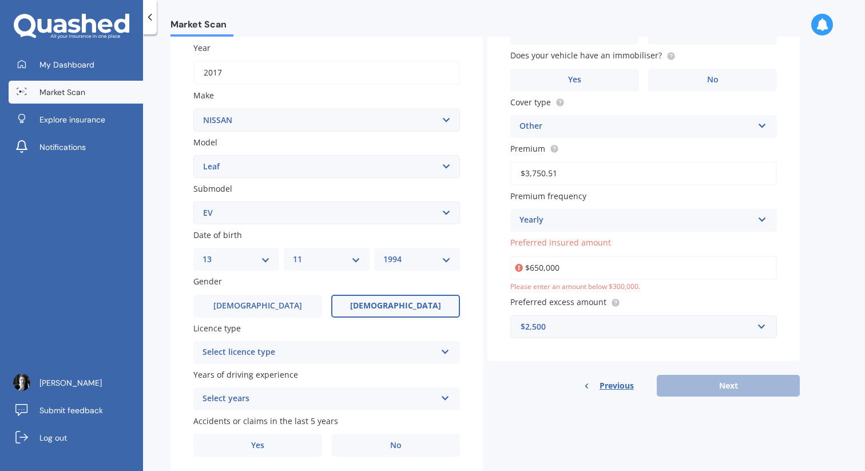
scroll to position [168, 0]
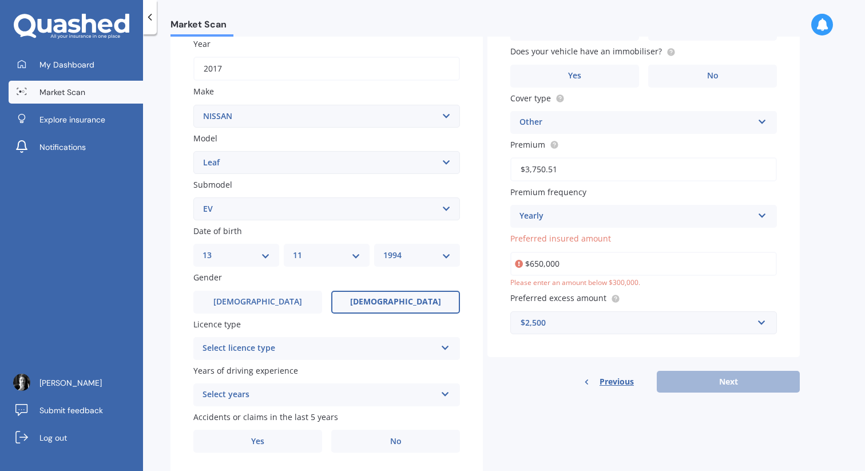
click at [353, 355] on div "Select licence type" at bounding box center [318, 348] width 233 height 14
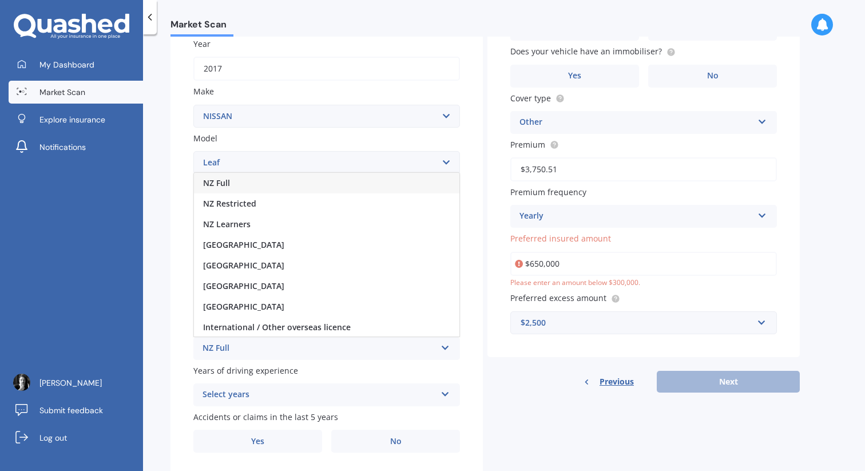
click at [292, 192] on div "NZ Full" at bounding box center [326, 183] width 265 height 21
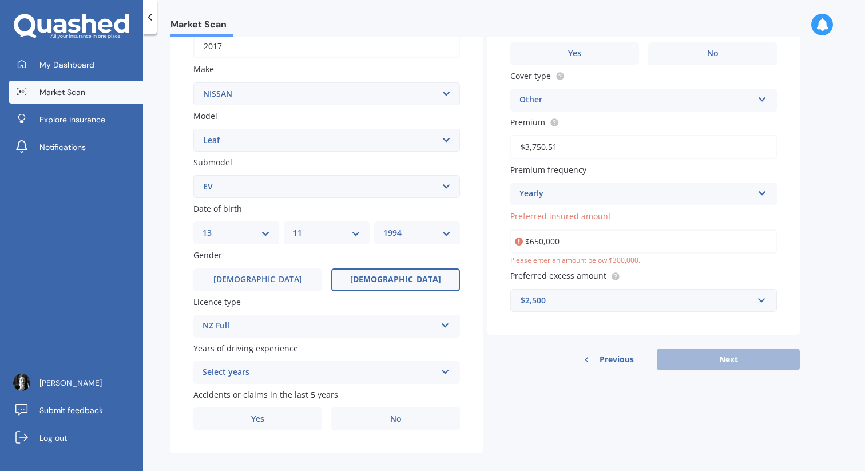
scroll to position [194, 0]
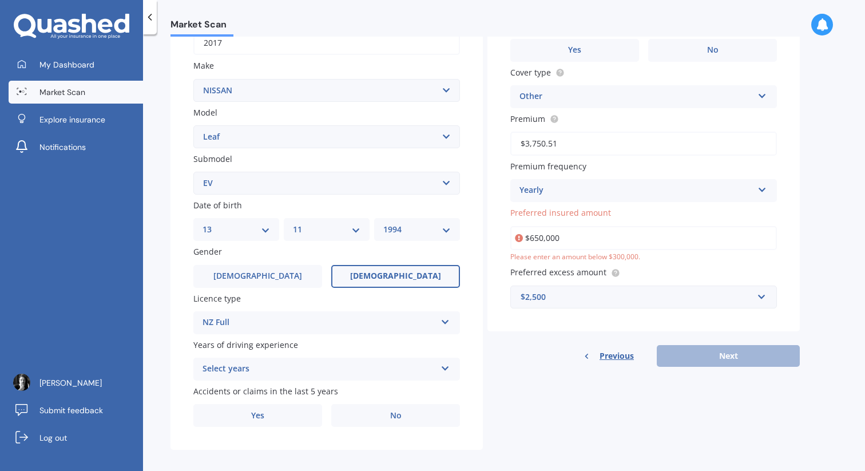
click at [316, 380] on div "Select years 5 or more years 4 years 3 years 2 years 1 year" at bounding box center [326, 368] width 266 height 23
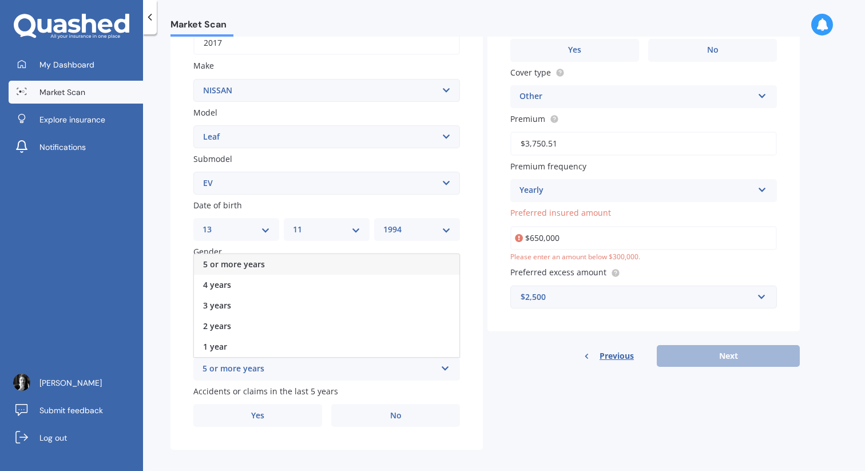
click at [305, 270] on div "5 or more years" at bounding box center [326, 264] width 265 height 21
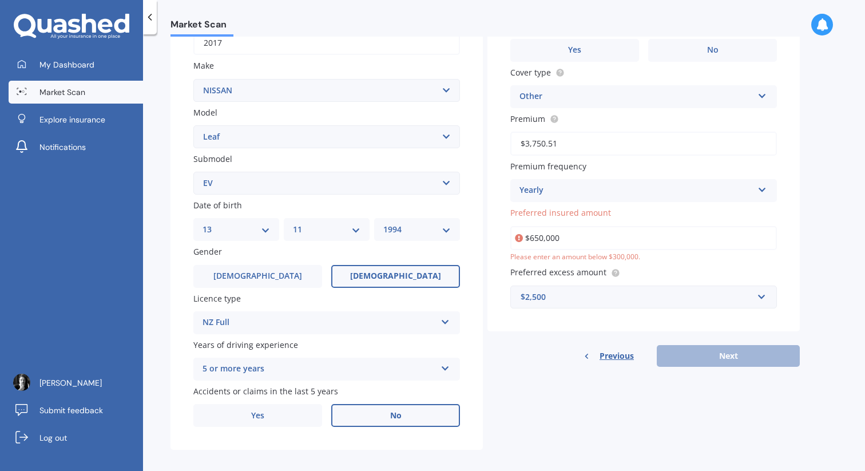
click at [358, 420] on label "No" at bounding box center [395, 415] width 129 height 23
click at [0, 0] on input "No" at bounding box center [0, 0] width 0 height 0
click at [268, 417] on label "Yes" at bounding box center [257, 415] width 129 height 23
click at [0, 0] on input "Yes" at bounding box center [0, 0] width 0 height 0
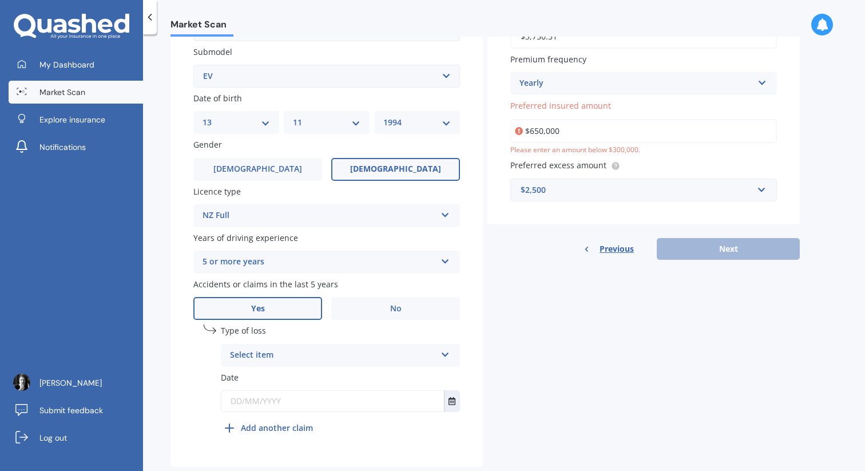
scroll to position [326, 0]
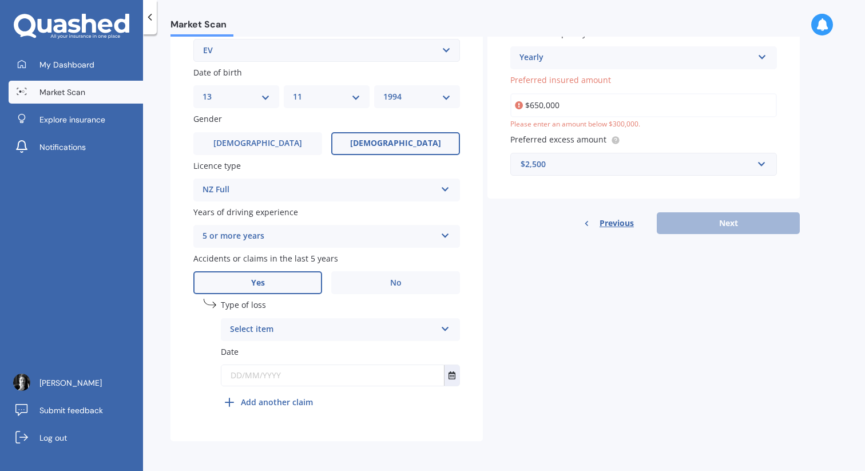
click at [286, 333] on div "Select item" at bounding box center [333, 329] width 206 height 14
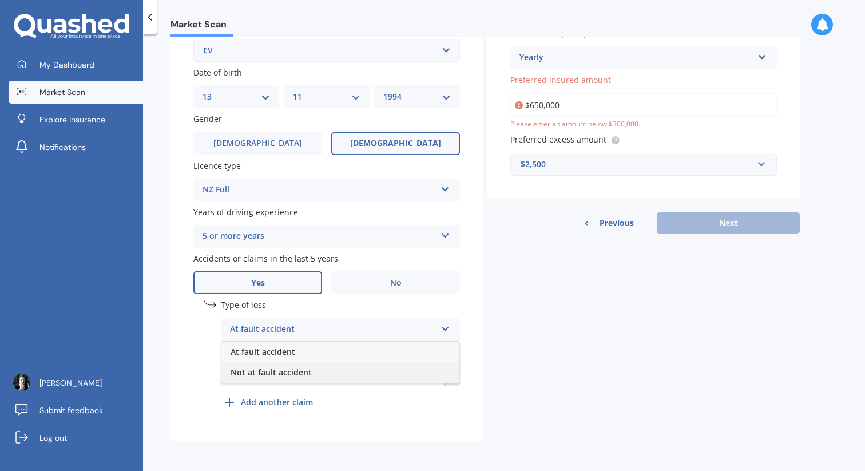
click at [295, 372] on span "Not at fault accident" at bounding box center [270, 372] width 81 height 11
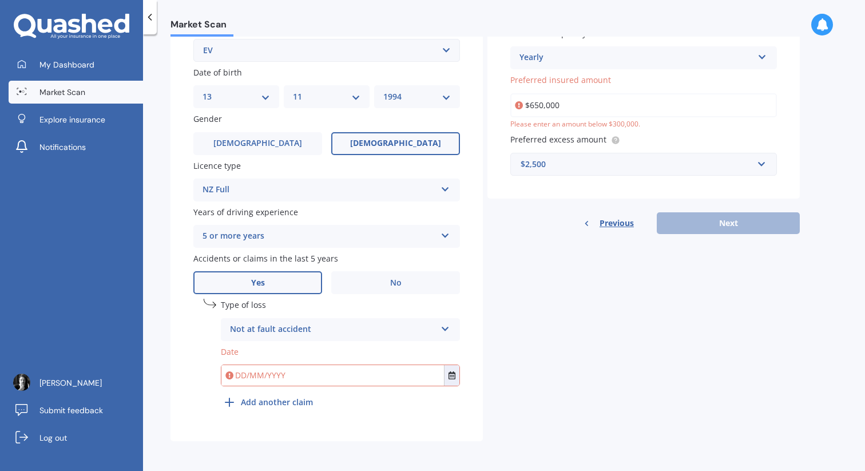
click at [301, 381] on input "text" at bounding box center [332, 375] width 222 height 21
click at [452, 376] on icon "Select date" at bounding box center [451, 375] width 7 height 8
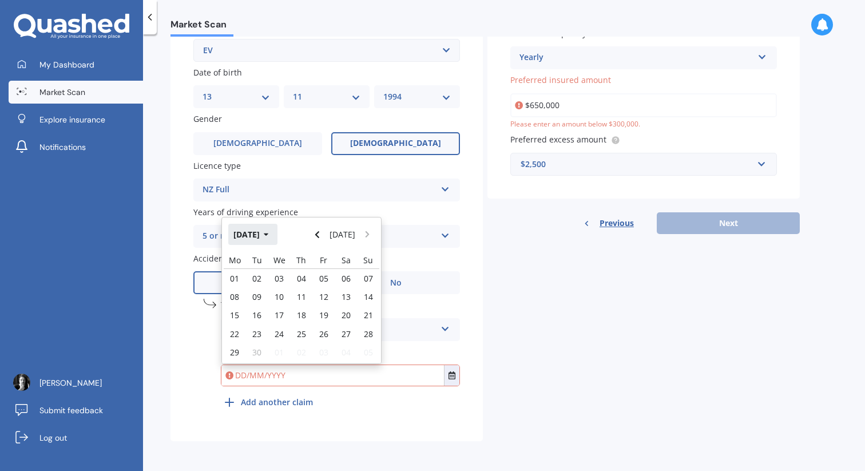
click at [258, 233] on button "[DATE]" at bounding box center [252, 234] width 49 height 21
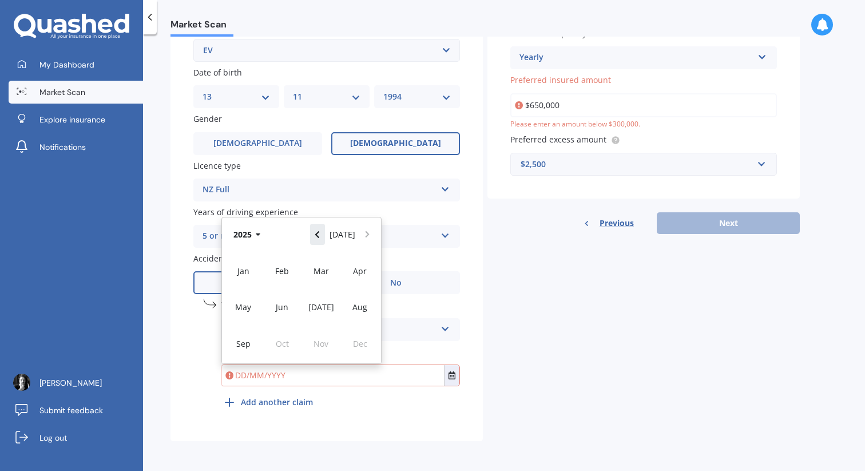
click at [320, 236] on icon "Navigate back" at bounding box center [316, 234] width 5 height 8
click at [241, 276] on span "Jan" at bounding box center [243, 270] width 12 height 11
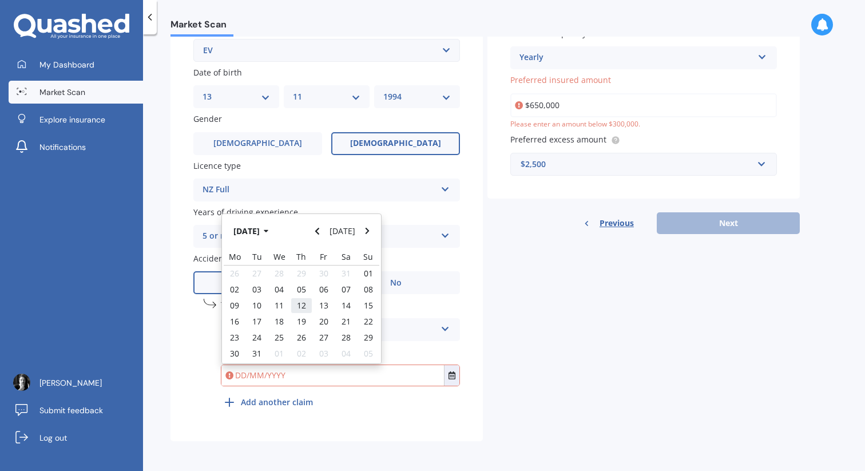
click at [306, 308] on div "12" at bounding box center [301, 305] width 22 height 16
type input "[DATE]"
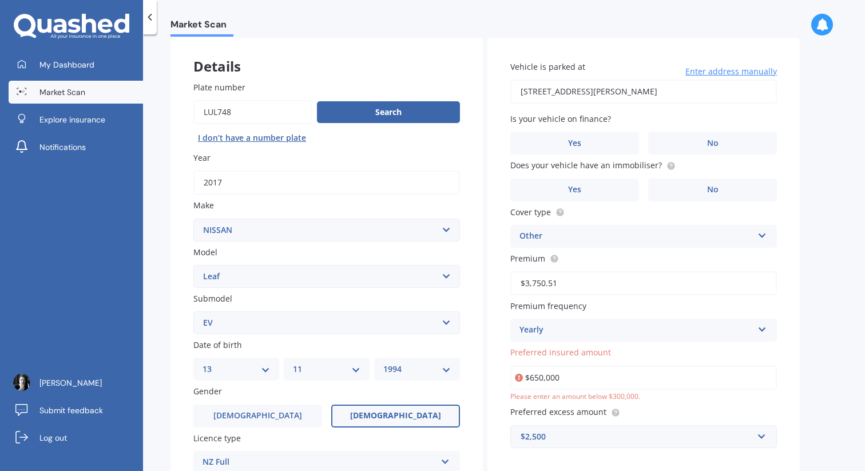
scroll to position [0, 0]
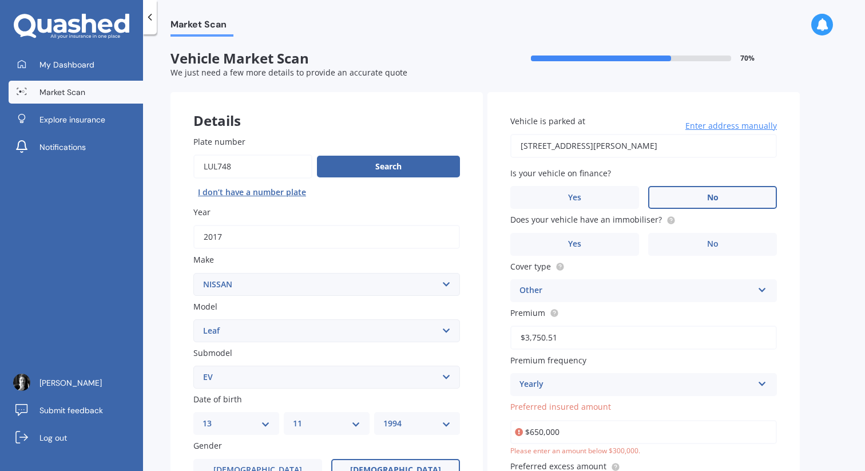
click at [701, 194] on label "No" at bounding box center [712, 197] width 129 height 23
click at [0, 0] on input "No" at bounding box center [0, 0] width 0 height 0
click at [564, 244] on label "Yes" at bounding box center [574, 244] width 129 height 23
click at [0, 0] on input "Yes" at bounding box center [0, 0] width 0 height 0
click at [641, 291] on div "Other" at bounding box center [635, 291] width 233 height 14
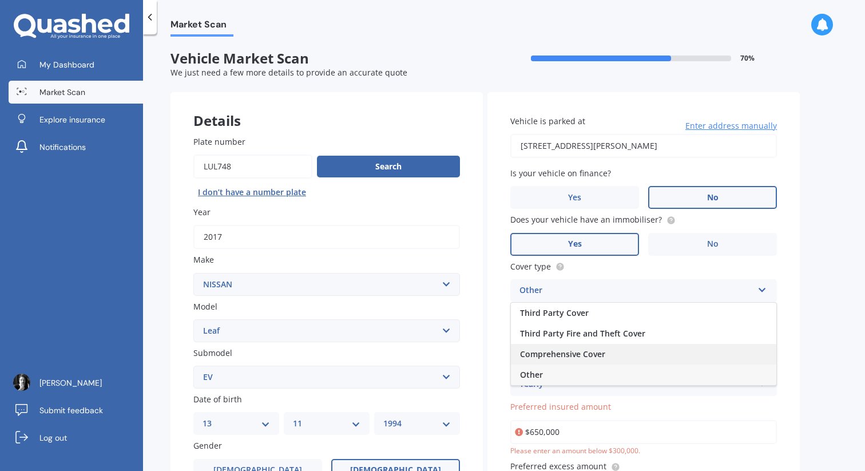
click at [638, 353] on div "Comprehensive Cover" at bounding box center [643, 354] width 265 height 21
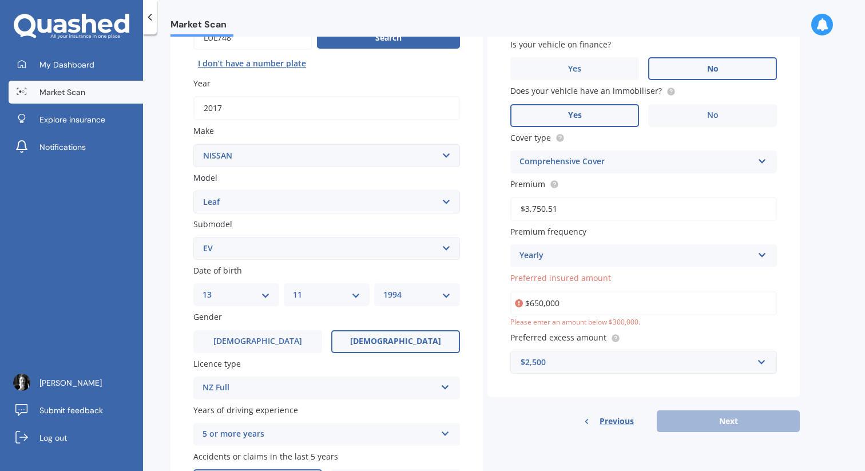
scroll to position [130, 0]
click at [582, 213] on input "$3,750.51" at bounding box center [643, 208] width 266 height 24
paste input "1,119.55"
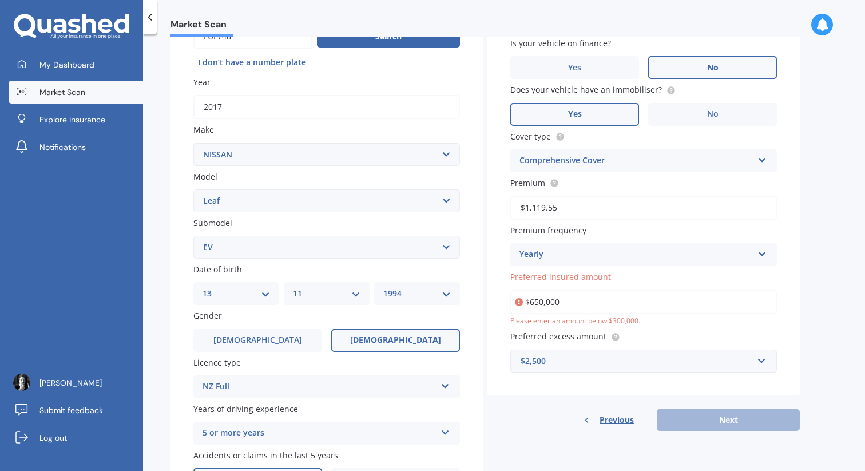
type input "$1,119.55"
click at [620, 309] on input "$650,000" at bounding box center [643, 302] width 266 height 24
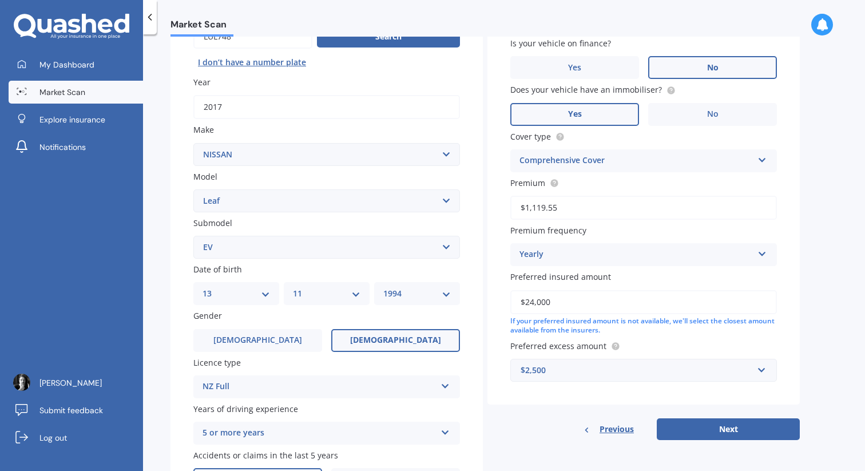
type input "$24,000"
click at [578, 387] on div "Vehicle is parked at [STREET_ADDRESS][PERSON_NAME] Enter address manually Is yo…" at bounding box center [643, 183] width 312 height 443
click at [603, 372] on div "$2,500" at bounding box center [636, 370] width 232 height 13
click at [582, 377] on input "250" at bounding box center [639, 370] width 256 height 22
type input "250"
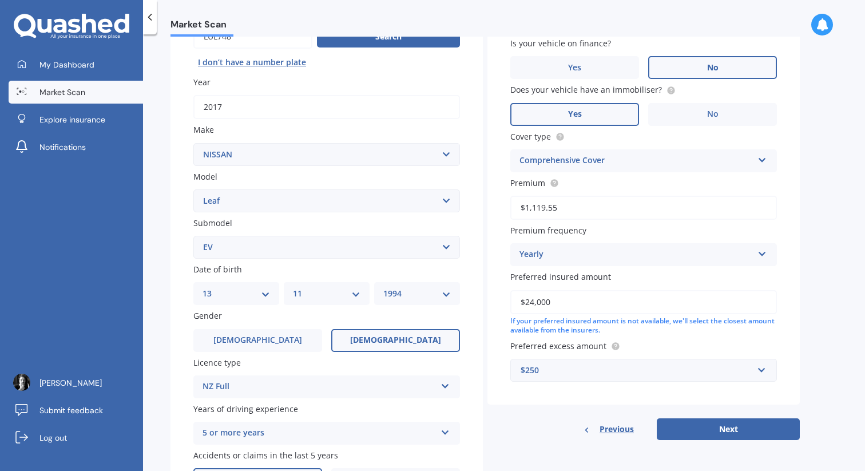
click at [551, 417] on div "Vehicle is parked at [STREET_ADDRESS][PERSON_NAME] Enter address manually Is yo…" at bounding box center [643, 201] width 312 height 478
click at [656, 376] on div "$250" at bounding box center [636, 370] width 232 height 13
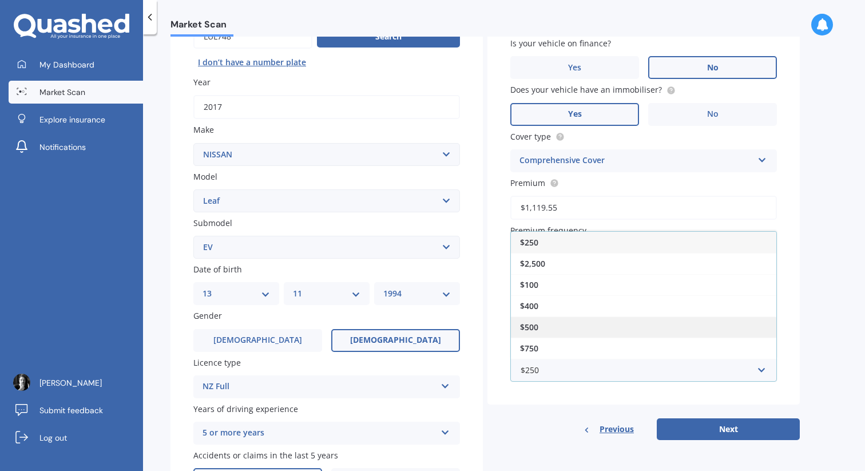
click at [616, 333] on div "$500" at bounding box center [643, 326] width 265 height 21
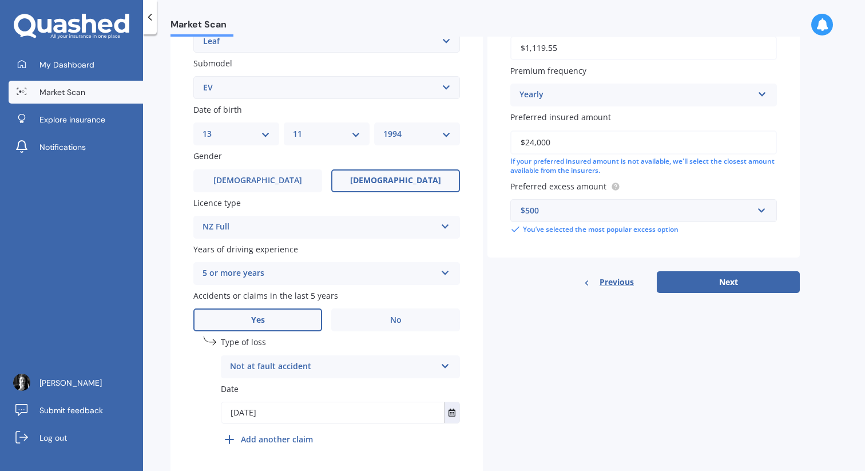
scroll to position [294, 0]
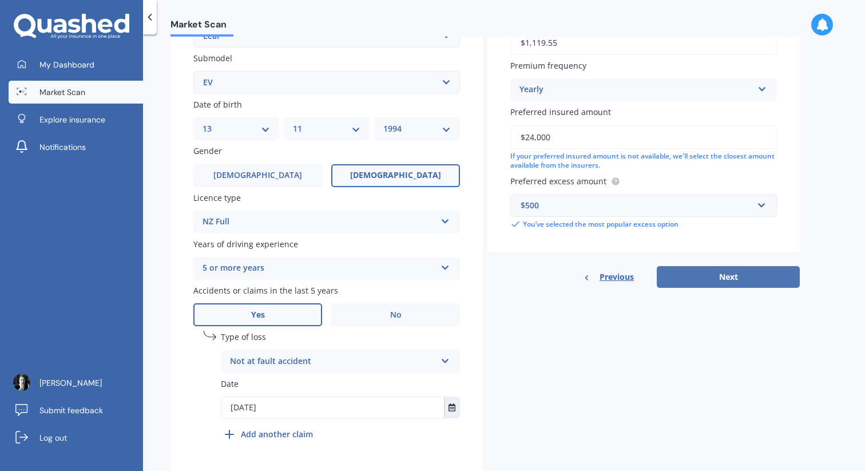
click at [718, 285] on button "Next" at bounding box center [727, 277] width 143 height 22
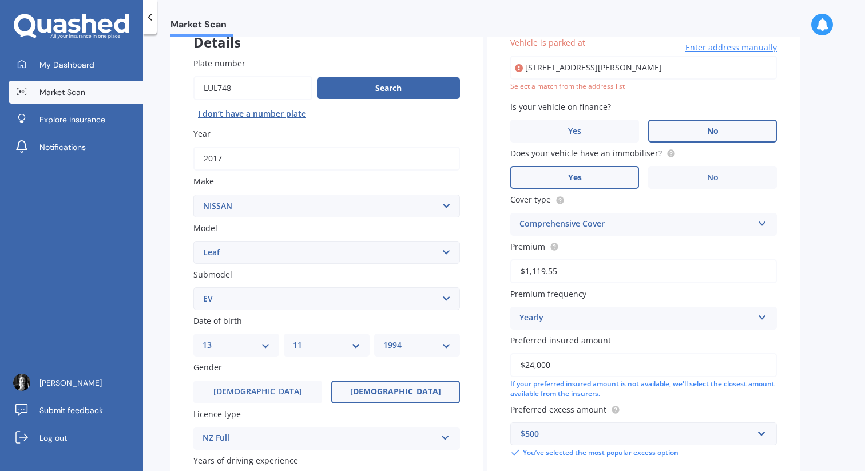
scroll to position [78, 0]
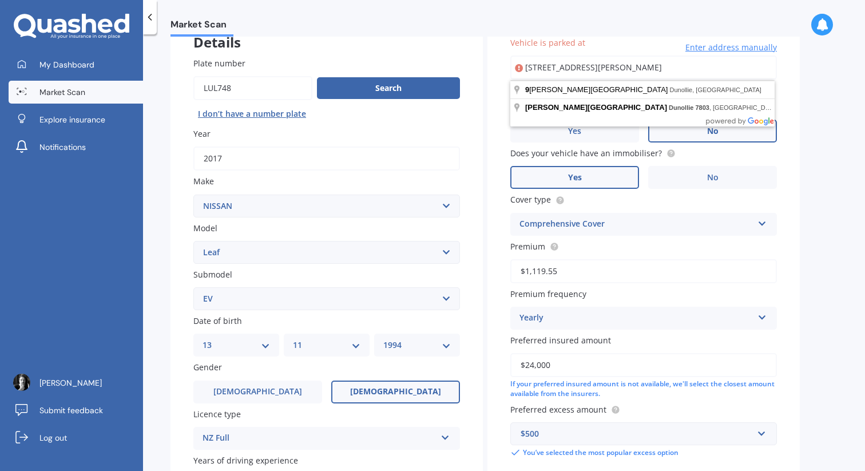
click at [560, 60] on input "[STREET_ADDRESS][PERSON_NAME]" at bounding box center [643, 67] width 266 height 24
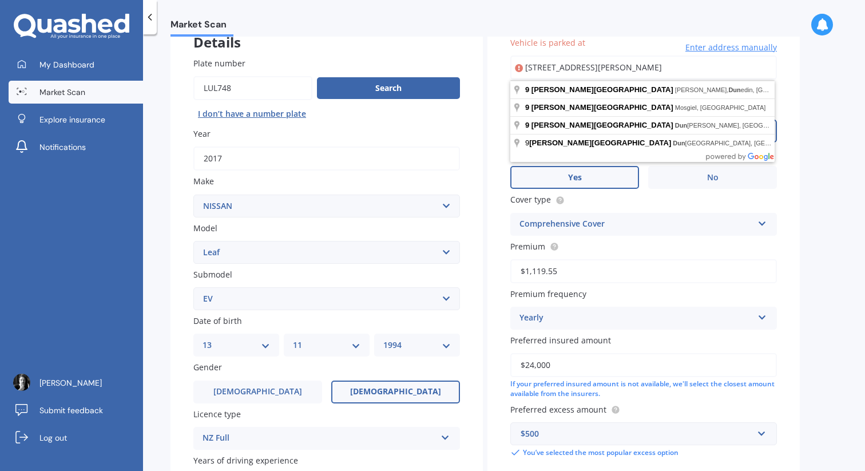
type input "[STREET_ADDRESS][PERSON_NAME]"
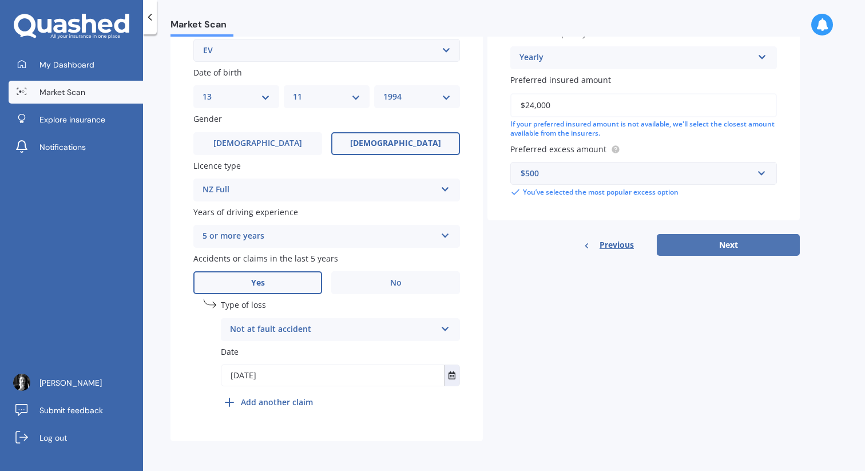
click at [698, 238] on button "Next" at bounding box center [727, 245] width 143 height 22
select select "13"
select select "11"
select select "1994"
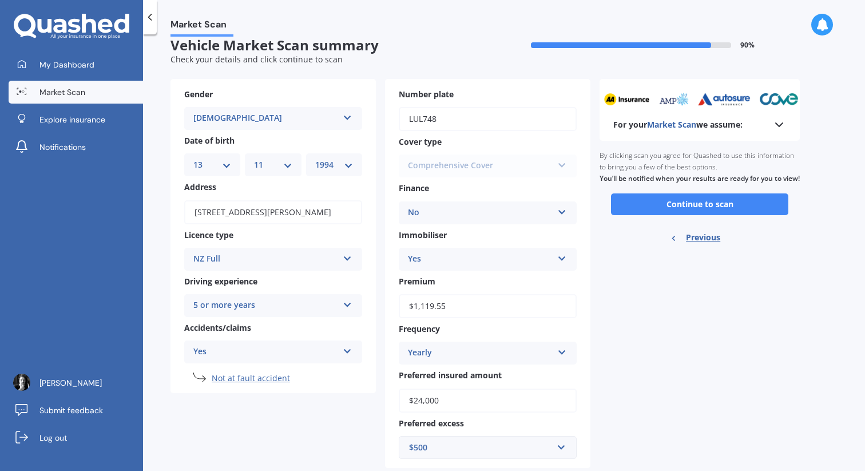
scroll to position [0, 0]
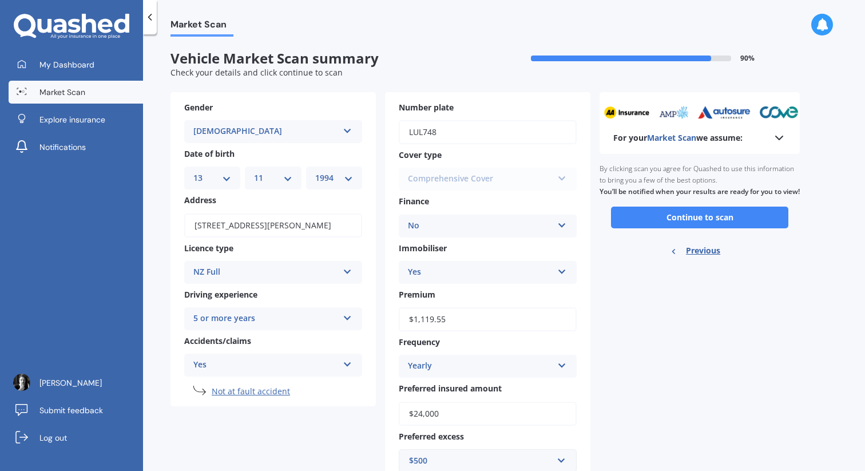
click at [780, 138] on icon at bounding box center [779, 138] width 14 height 14
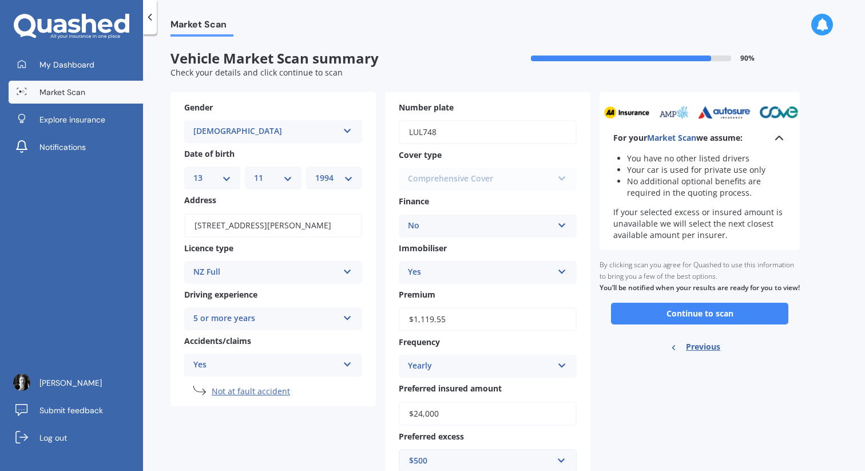
click at [780, 138] on icon at bounding box center [779, 138] width 14 height 14
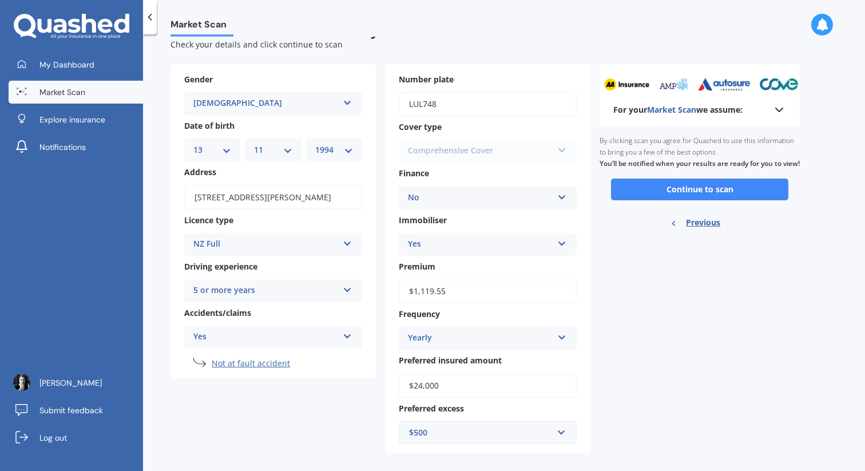
scroll to position [42, 0]
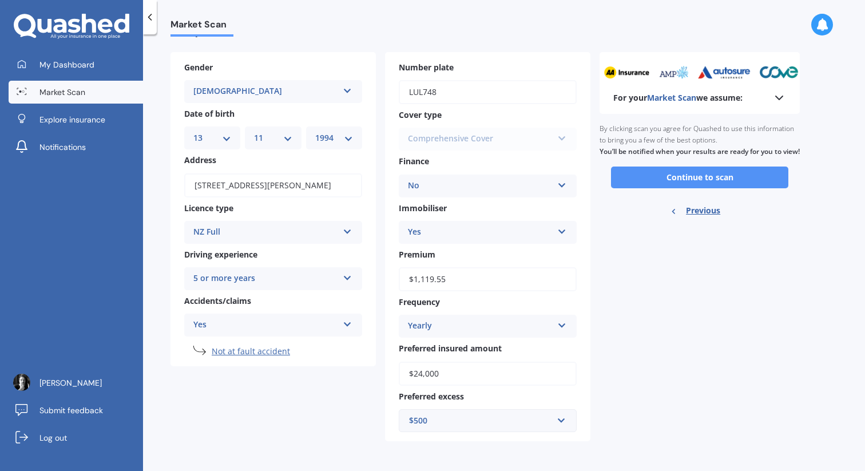
click at [693, 185] on button "Continue to scan" at bounding box center [699, 177] width 177 height 22
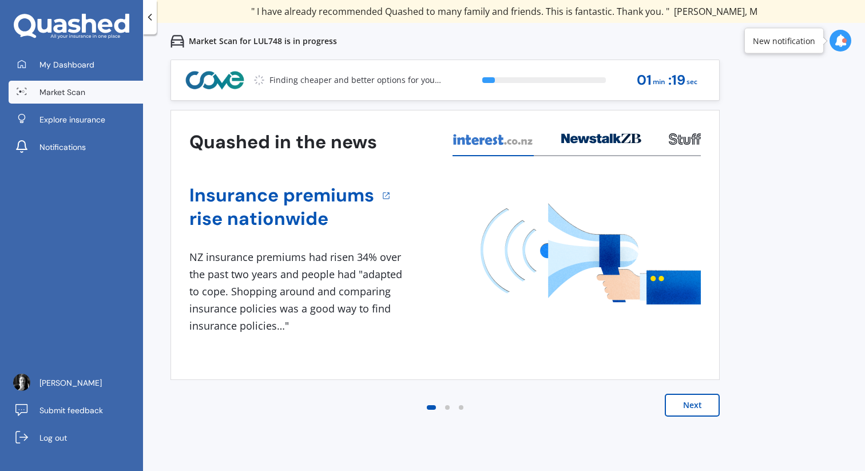
click at [690, 402] on button "Next" at bounding box center [691, 404] width 55 height 23
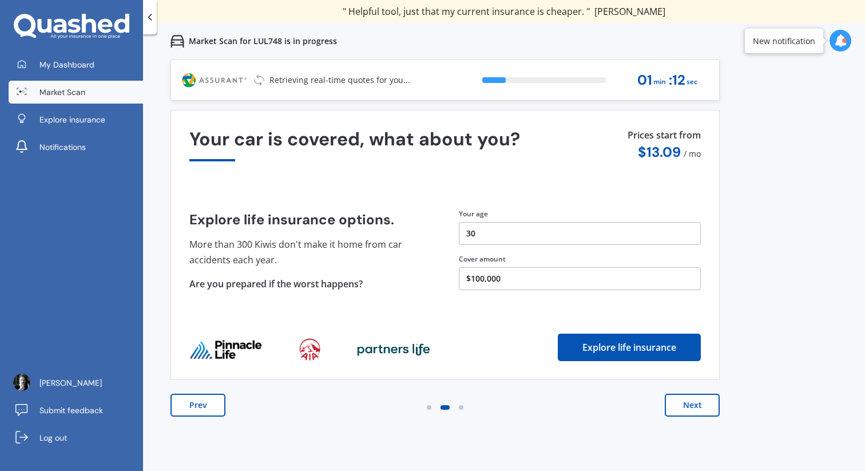
click at [689, 402] on button "Next" at bounding box center [691, 404] width 55 height 23
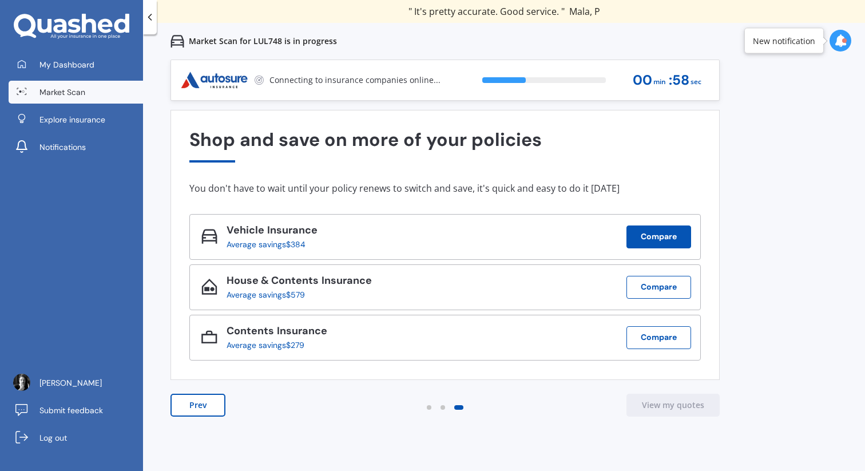
click at [656, 234] on button "Compare" at bounding box center [658, 236] width 65 height 23
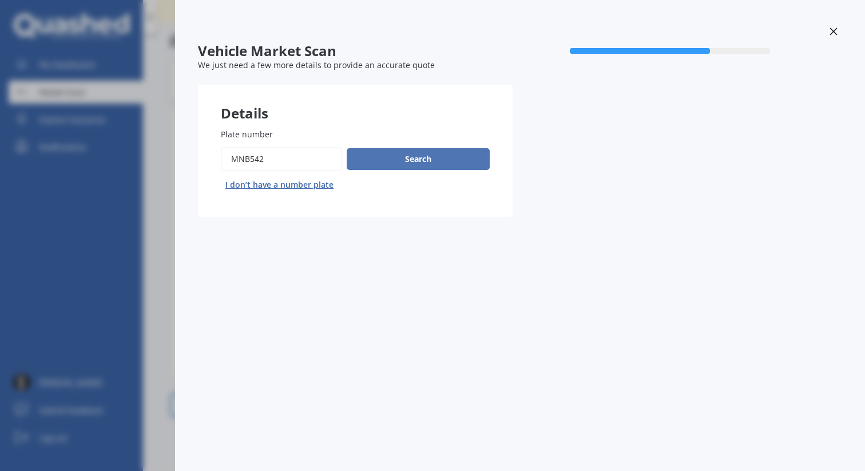
click at [471, 167] on button "Search" at bounding box center [418, 159] width 143 height 22
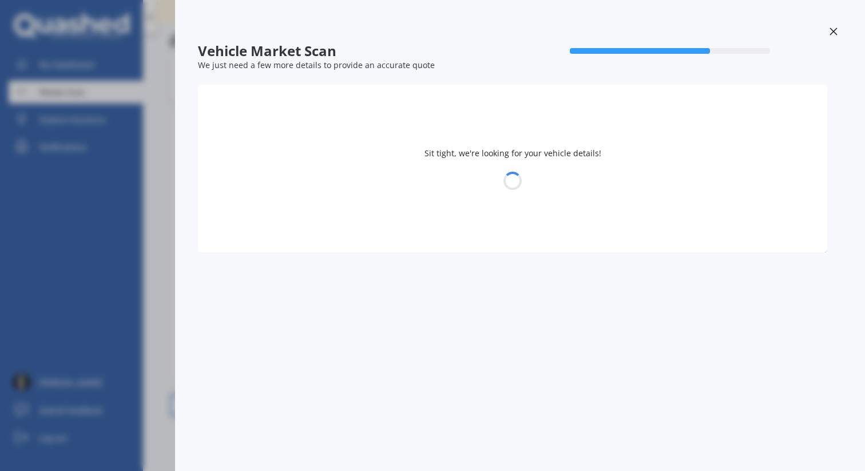
select select "13"
select select "11"
select select "1994"
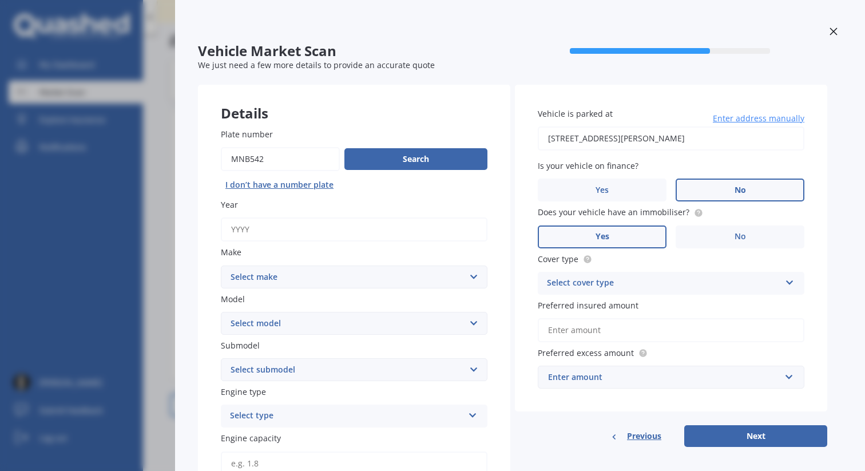
click at [373, 232] on input "Year" at bounding box center [354, 229] width 266 height 24
type input "2013"
click at [353, 264] on div "Make Select make AC ALFA ROMEO ASTON [PERSON_NAME] AUDI AUSTIN BEDFORD Bentley …" at bounding box center [354, 267] width 266 height 42
click at [355, 281] on select "Select make AC ALFA ROMEO ASTON [PERSON_NAME] AUDI AUSTIN BEDFORD Bentley BMW B…" at bounding box center [354, 276] width 266 height 23
select select "SUBARU"
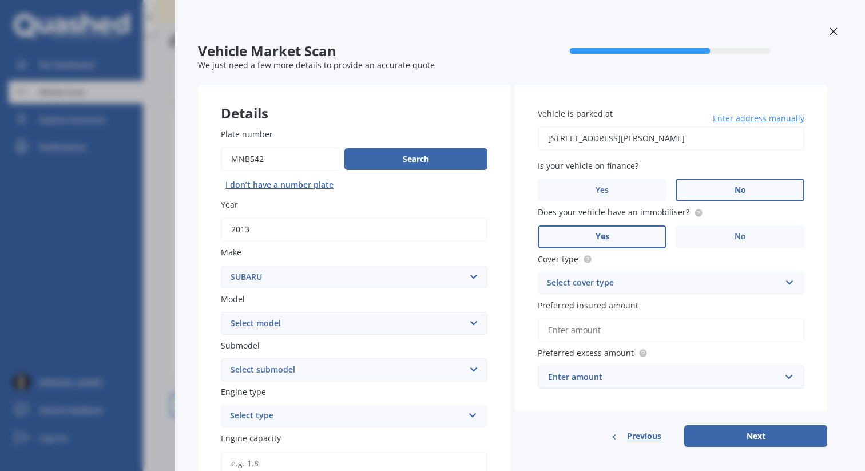
click at [221, 265] on select "Select make AC ALFA ROMEO ASTON [PERSON_NAME] AUDI AUSTIN BEDFORD Bentley BMW B…" at bounding box center [354, 276] width 266 height 23
click at [348, 318] on select "Select model BRZ Crosstrek Dex Exiga Forester Impreza Justy Legacy Leone levorg…" at bounding box center [354, 323] width 266 height 23
select select "XV"
click at [221, 312] on select "Select model BRZ Crosstrek Dex Exiga Forester Impreza Justy Legacy Leone levorg…" at bounding box center [354, 323] width 266 height 23
click at [310, 372] on select "Select submodel 2.0i 2.0i Hybrid 4WD 2.0i-L 2.0i-S 2.0L 4WD 2.0L AWD Hatchback …" at bounding box center [354, 369] width 266 height 23
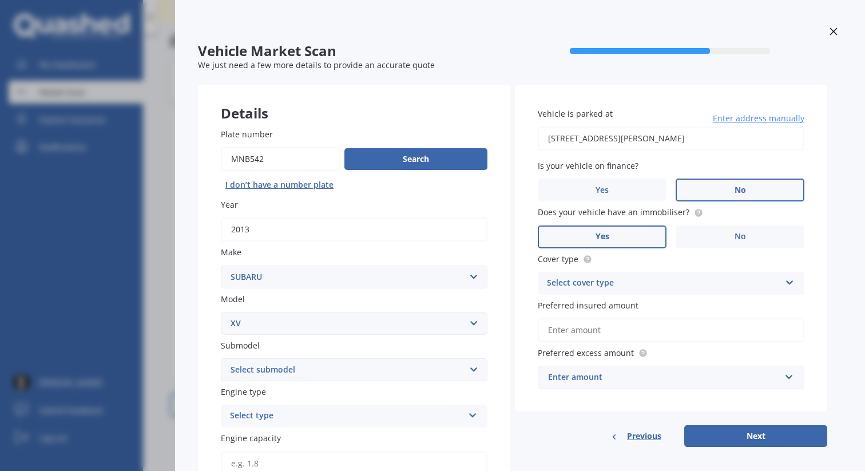
select select "2.0I HYBRID 4WD"
click at [221, 359] on select "Select submodel 2.0i 2.0i Hybrid 4WD 2.0i-L 2.0i-S 2.0L 4WD 2.0L AWD Hatchback …" at bounding box center [354, 369] width 266 height 23
click at [316, 373] on select "Select submodel 2.0i 2.0i Hybrid 4WD 2.0i-L 2.0i-S 2.0L 4WD 2.0L AWD Hatchback …" at bounding box center [354, 369] width 266 height 23
click at [221, 359] on select "Select submodel 2.0i 2.0i Hybrid 4WD 2.0i-L 2.0i-S 2.0L 4WD 2.0L AWD Hatchback …" at bounding box center [354, 369] width 266 height 23
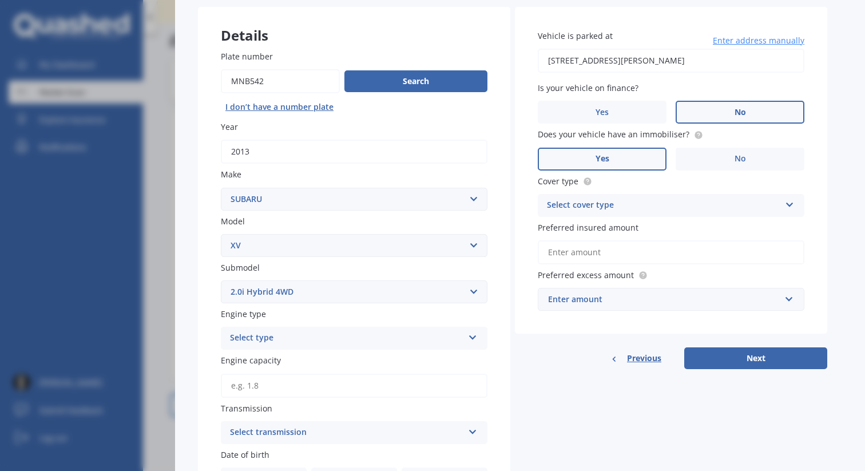
scroll to position [100, 0]
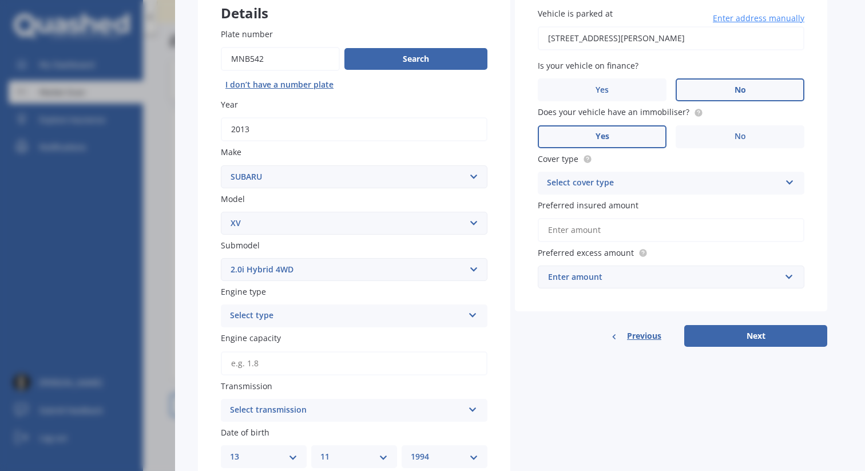
click at [339, 314] on div "Select type" at bounding box center [346, 316] width 233 height 14
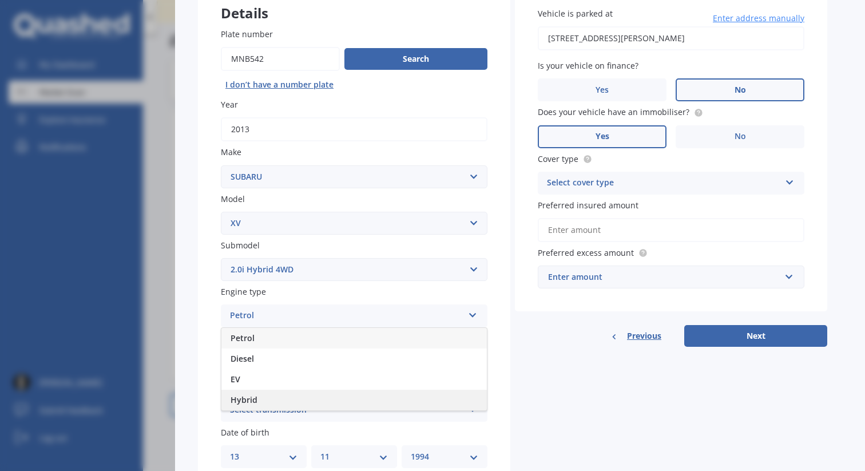
click at [340, 401] on div "Hybrid" at bounding box center [353, 399] width 265 height 21
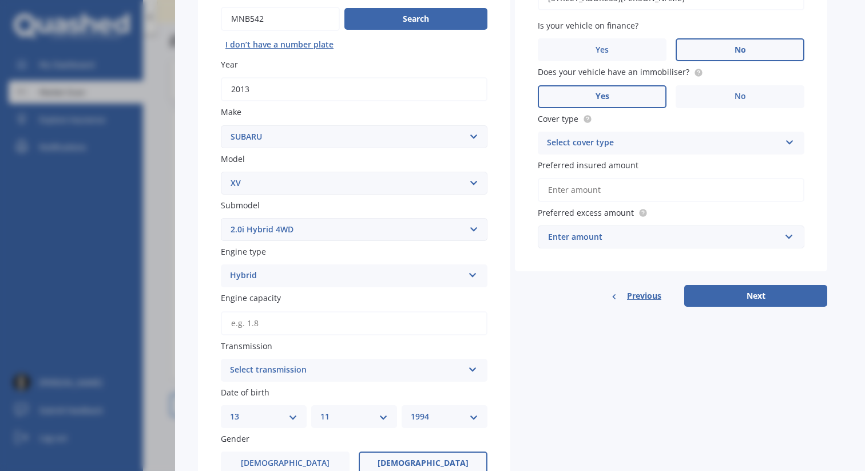
scroll to position [142, 0]
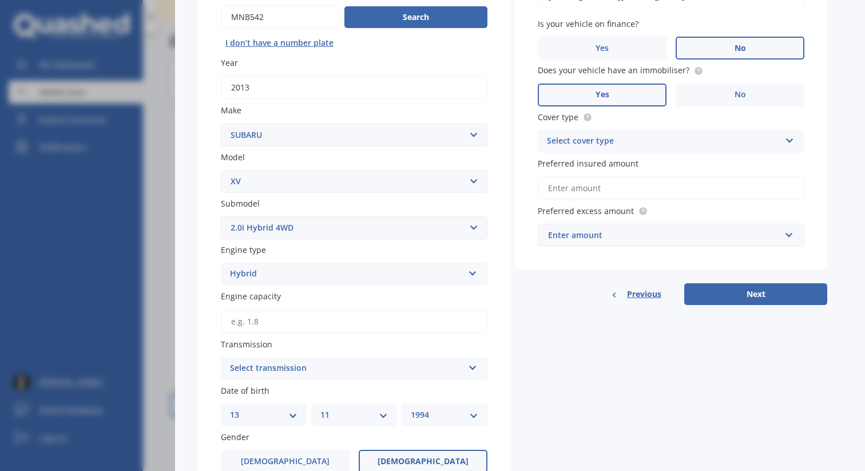
click at [329, 324] on input "Engine capacity" at bounding box center [354, 321] width 266 height 24
type input "2.0"
click at [349, 339] on div "Plate number Search I don’t have a number plate Year [DATE] Make Select make AC…" at bounding box center [354, 360] width 312 height 795
click at [351, 373] on div "Select transmission" at bounding box center [346, 368] width 233 height 14
click at [347, 392] on div "Auto" at bounding box center [353, 390] width 265 height 21
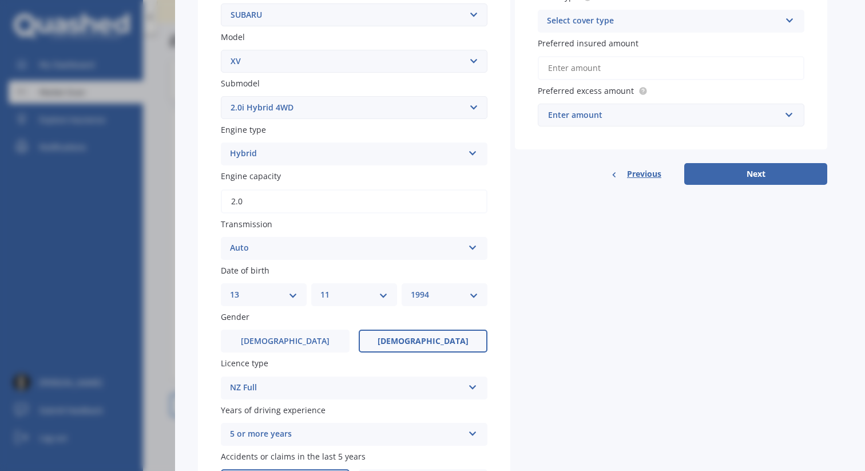
scroll to position [283, 0]
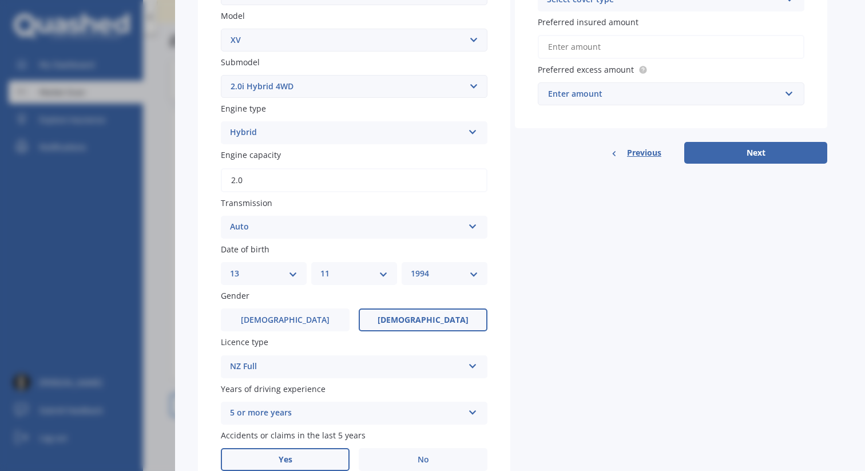
click at [255, 276] on select "DD 01 02 03 04 05 06 07 08 09 10 11 12 13 14 15 16 17 18 19 20 21 22 23 24 25 2…" at bounding box center [263, 273] width 67 height 13
select select "08"
click at [230, 269] on select "DD 01 02 03 04 05 06 07 08 09 10 11 12 13 14 15 16 17 18 19 20 21 22 23 24 25 2…" at bounding box center [263, 273] width 67 height 13
click at [372, 280] on select "MM 01 02 03 04 05 06 07 08 09 10 11 12" at bounding box center [353, 273] width 67 height 13
select select "08"
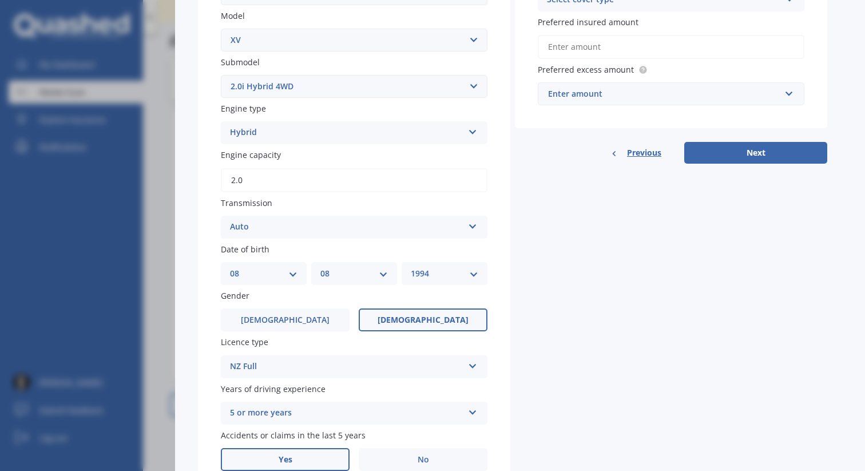
click at [320, 269] on select "MM 01 02 03 04 05 06 07 08 09 10 11 12" at bounding box center [353, 273] width 67 height 13
click at [439, 279] on select "YYYY 2025 2024 2023 2022 2021 2020 2019 2018 2017 2016 2015 2014 2013 2012 2011…" at bounding box center [444, 273] width 67 height 13
select select "1986"
click at [411, 269] on select "YYYY 2025 2024 2023 2022 2021 2020 2019 2018 2017 2016 2015 2014 2013 2012 2011…" at bounding box center [444, 273] width 67 height 13
click at [289, 317] on span "[DEMOGRAPHIC_DATA]" at bounding box center [285, 320] width 91 height 10
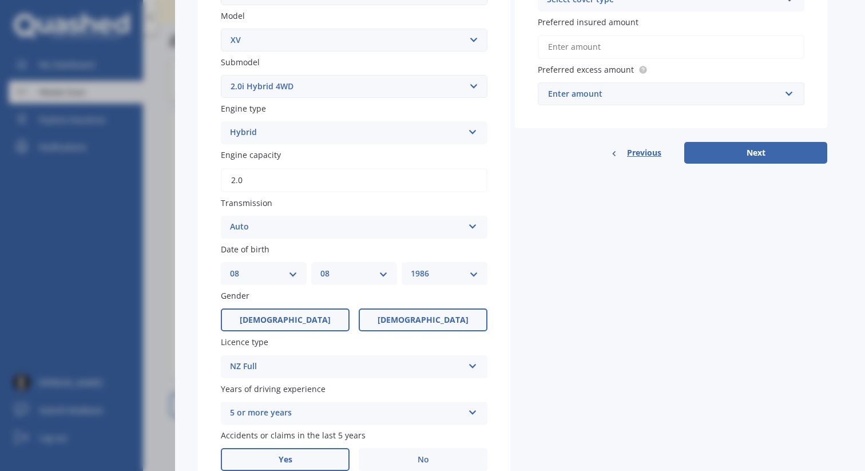
click at [0, 0] on input "[DEMOGRAPHIC_DATA]" at bounding box center [0, 0] width 0 height 0
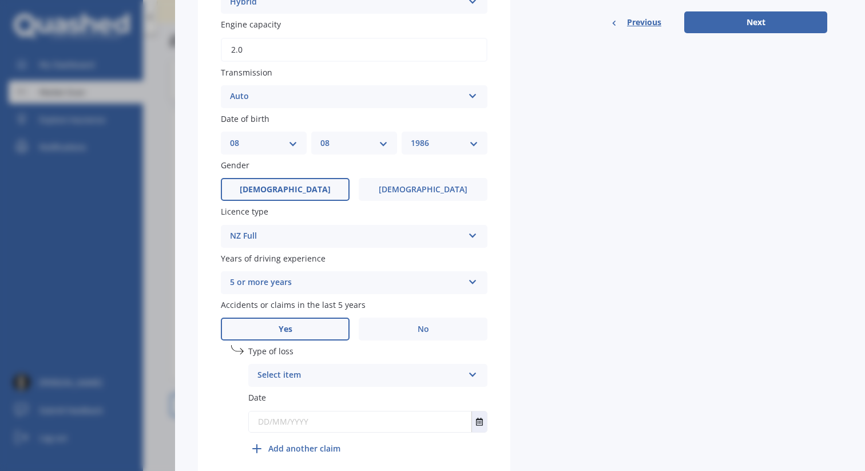
scroll to position [441, 0]
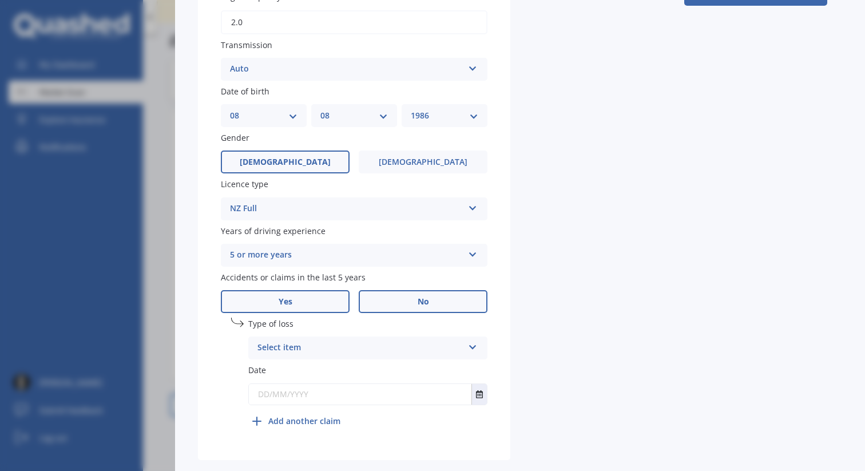
click at [403, 300] on label "No" at bounding box center [423, 301] width 129 height 23
click at [0, 0] on input "No" at bounding box center [0, 0] width 0 height 0
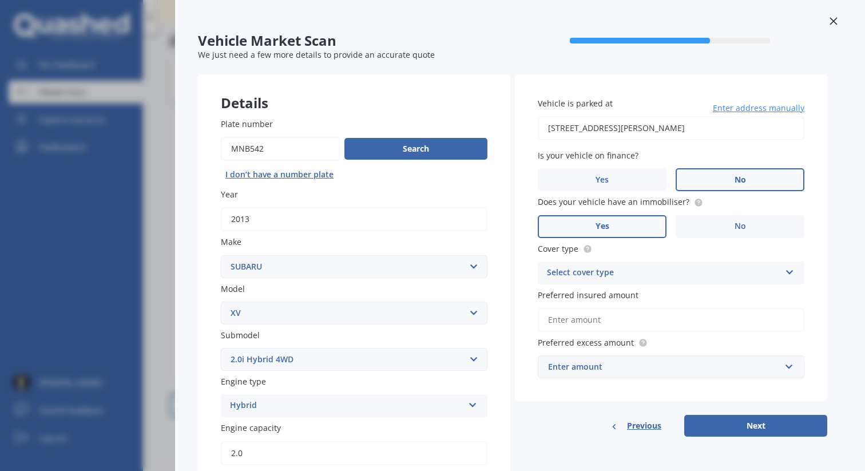
scroll to position [0, 0]
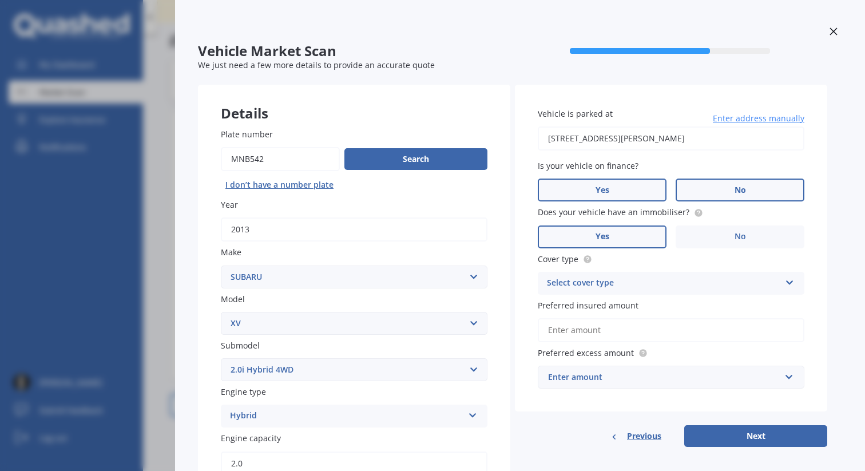
click at [623, 189] on label "Yes" at bounding box center [601, 189] width 129 height 23
click at [0, 0] on input "Yes" at bounding box center [0, 0] width 0 height 0
click at [711, 179] on label "No" at bounding box center [739, 189] width 129 height 23
click at [0, 0] on input "No" at bounding box center [0, 0] width 0 height 0
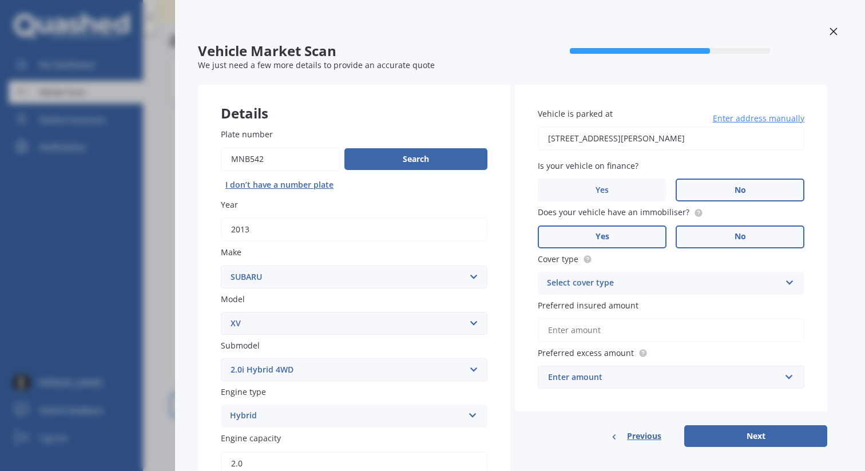
click at [726, 236] on label "No" at bounding box center [739, 236] width 129 height 23
click at [0, 0] on input "No" at bounding box center [0, 0] width 0 height 0
click at [623, 238] on label "Yes" at bounding box center [601, 236] width 129 height 23
click at [0, 0] on input "Yes" at bounding box center [0, 0] width 0 height 0
click at [664, 282] on div "Select cover type" at bounding box center [663, 283] width 233 height 14
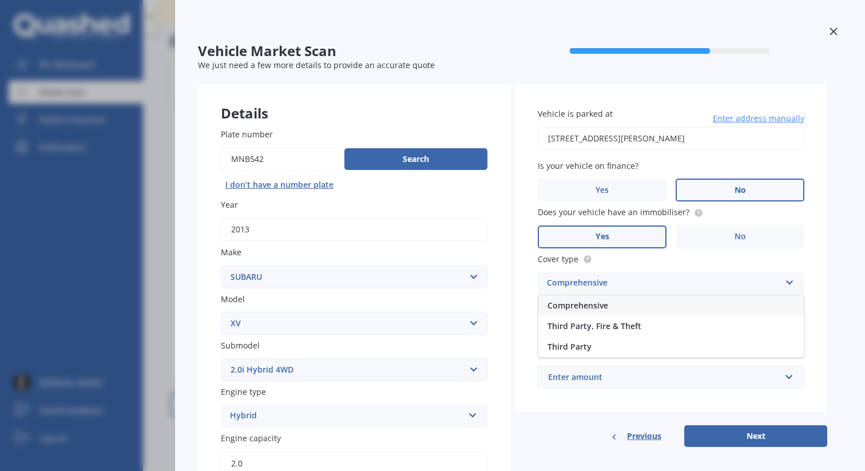
click at [652, 311] on div "Comprehensive" at bounding box center [670, 305] width 265 height 21
click at [658, 326] on input "Preferred insured amount" at bounding box center [670, 330] width 266 height 24
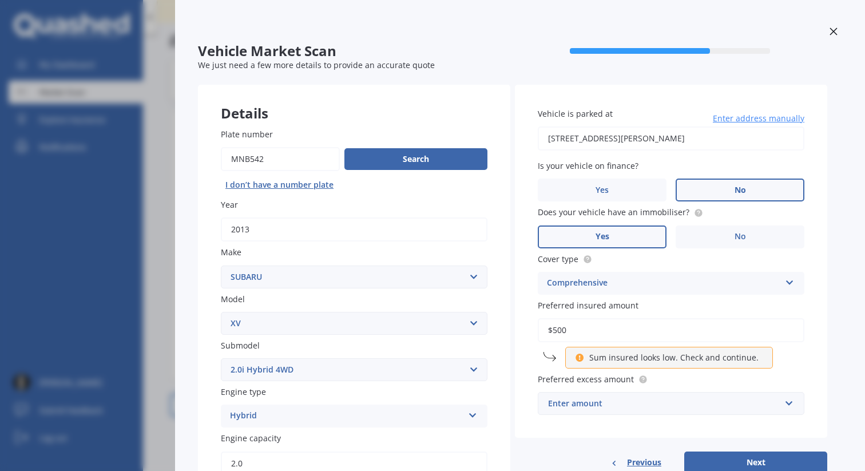
click at [618, 330] on input "$500" at bounding box center [670, 330] width 266 height 24
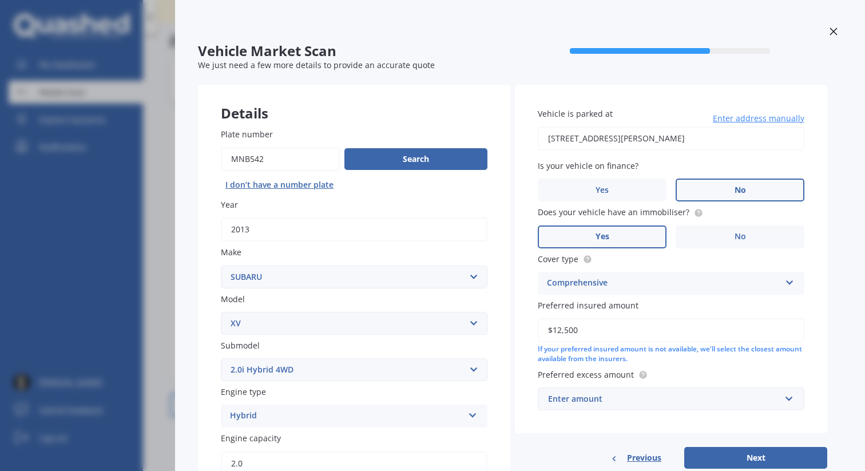
type input "$12,500"
click at [624, 404] on div "Enter amount" at bounding box center [664, 398] width 232 height 13
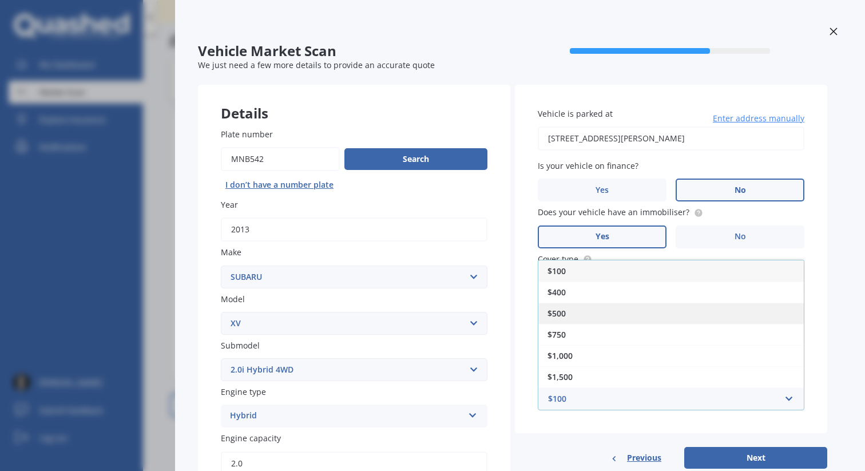
click at [608, 309] on div "$500" at bounding box center [670, 312] width 265 height 21
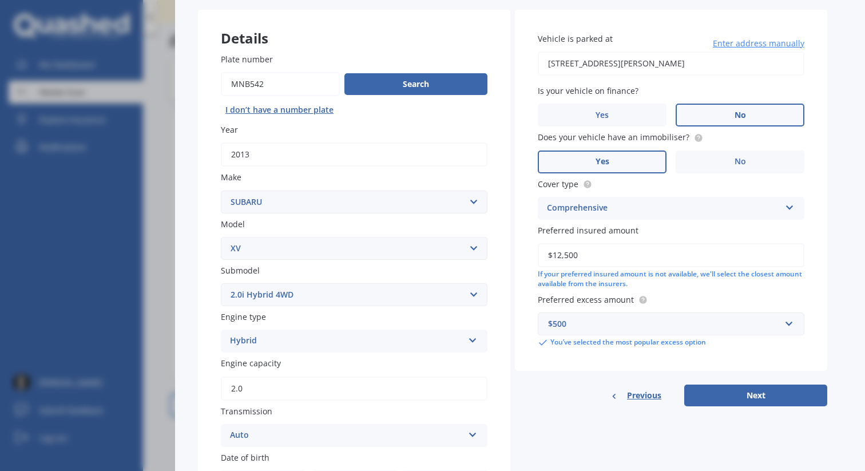
scroll to position [80, 0]
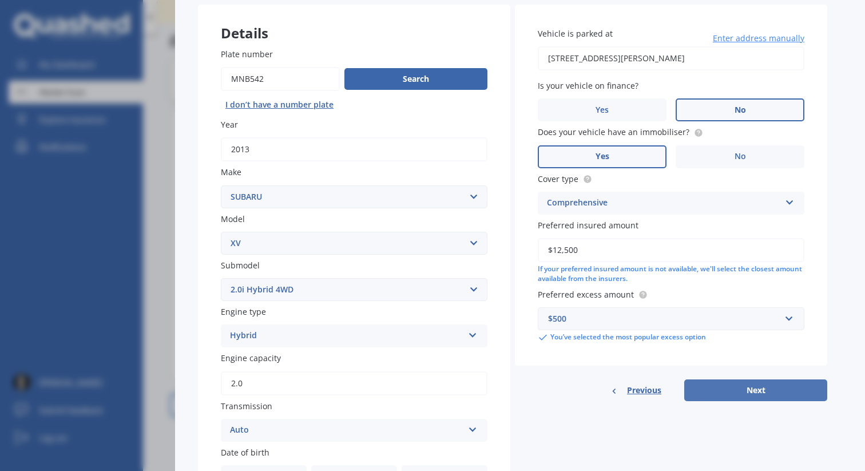
click at [730, 393] on button "Next" at bounding box center [755, 390] width 143 height 22
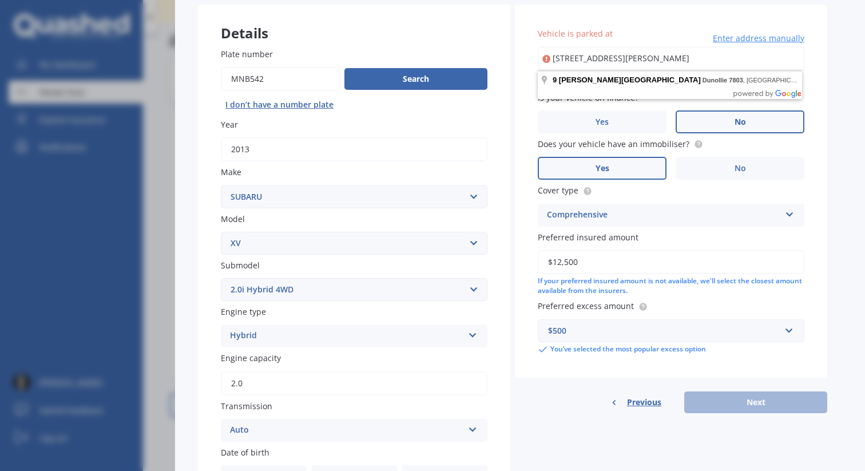
click at [606, 57] on input "[STREET_ADDRESS][PERSON_NAME]" at bounding box center [670, 58] width 266 height 24
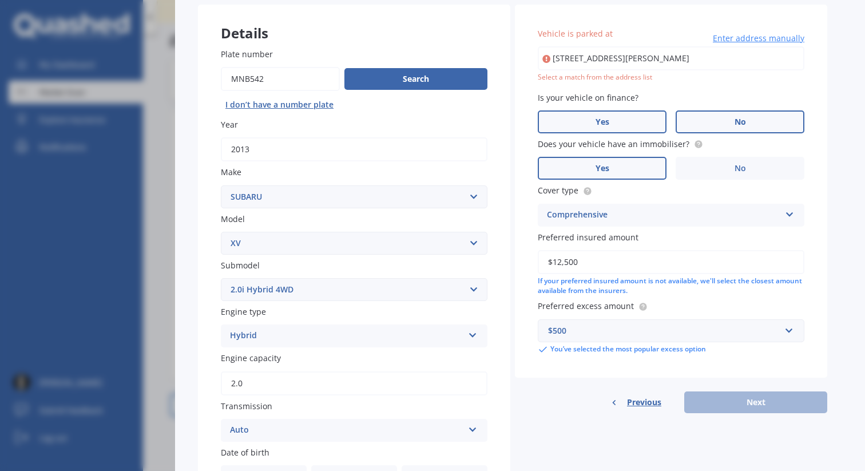
type input "[STREET_ADDRESS][PERSON_NAME]"
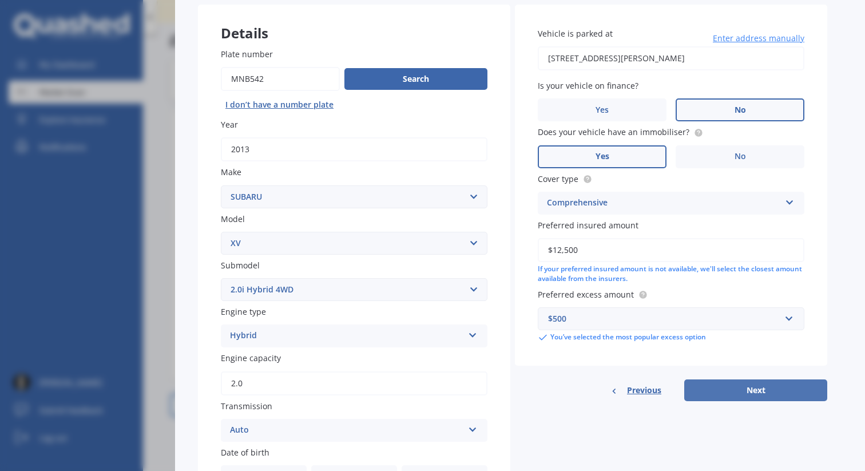
click at [733, 388] on button "Next" at bounding box center [755, 390] width 143 height 22
select select "08"
select select "1986"
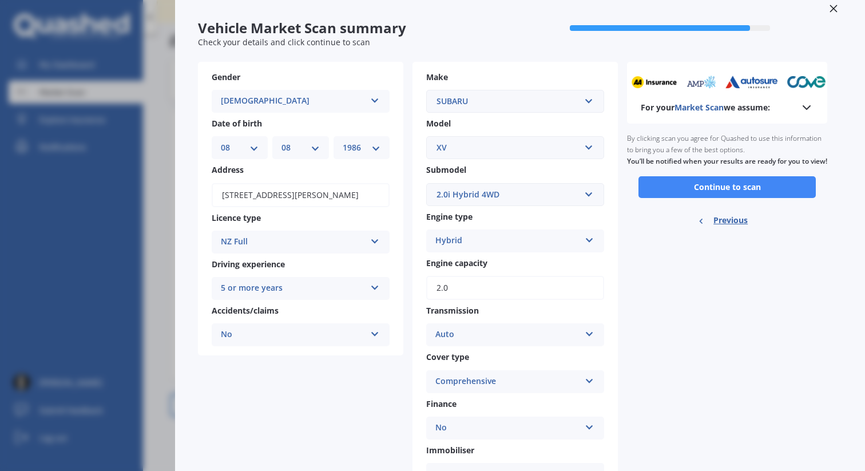
scroll to position [0, 0]
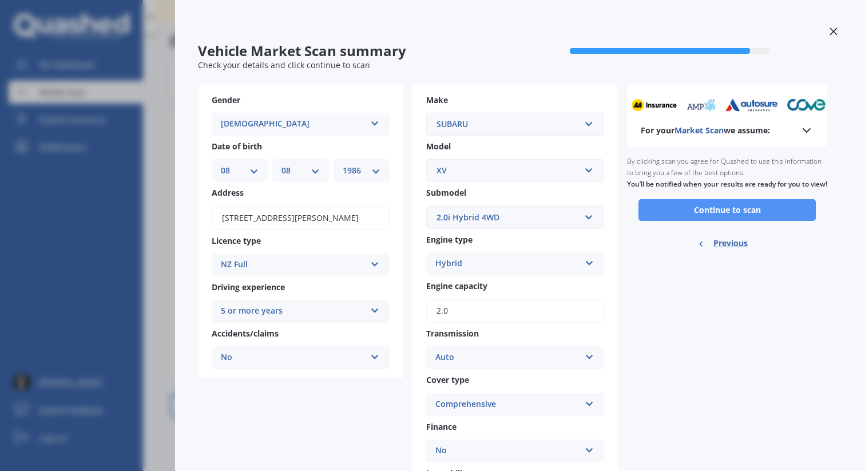
click at [704, 220] on button "Continue to scan" at bounding box center [726, 210] width 177 height 22
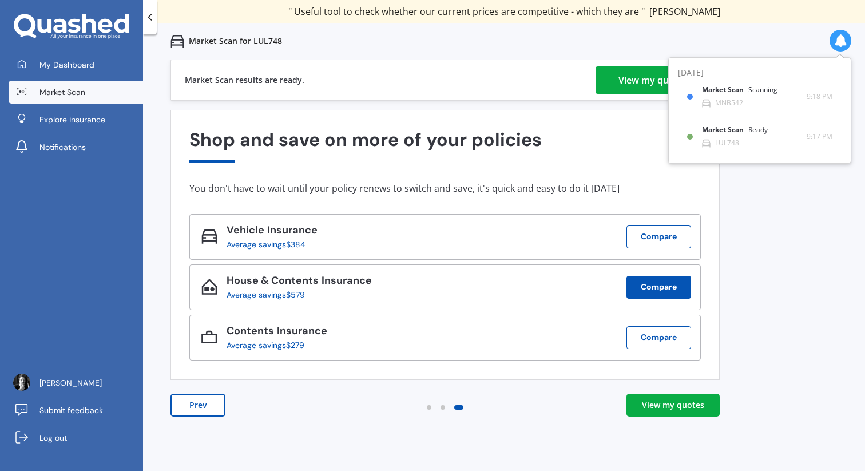
click at [660, 287] on button "Compare" at bounding box center [658, 287] width 65 height 23
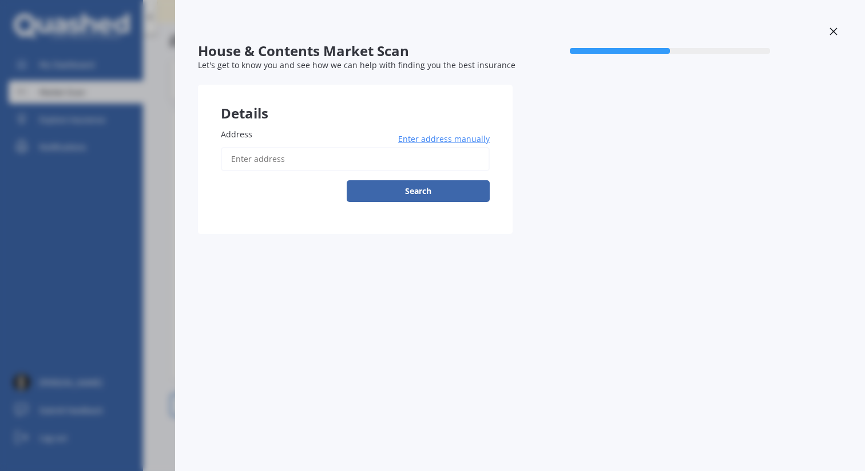
click at [376, 165] on input "Address" at bounding box center [355, 159] width 269 height 24
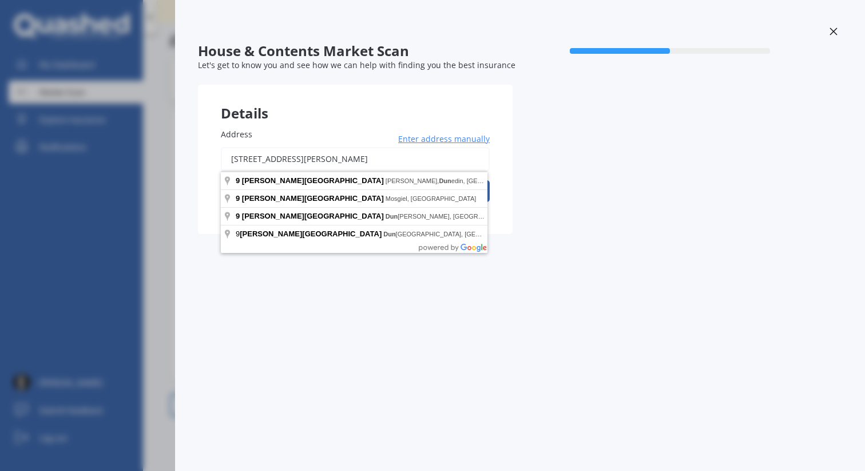
type input "[STREET_ADDRESS][PERSON_NAME]"
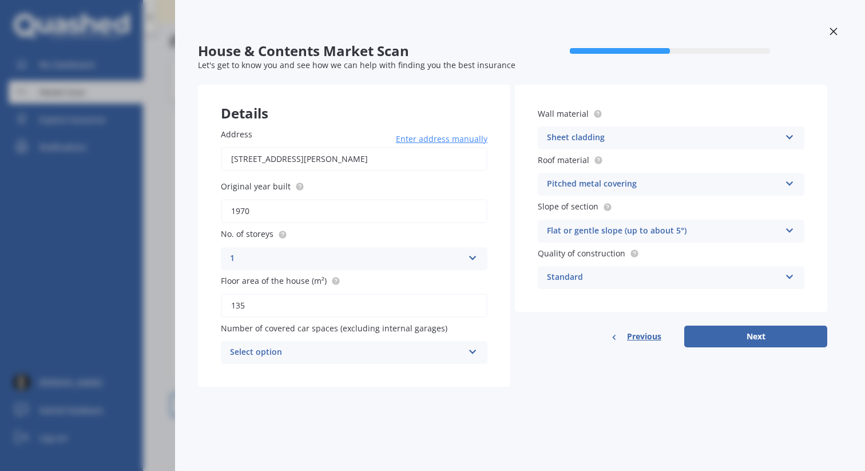
click at [342, 355] on div "Select option" at bounding box center [346, 352] width 233 height 14
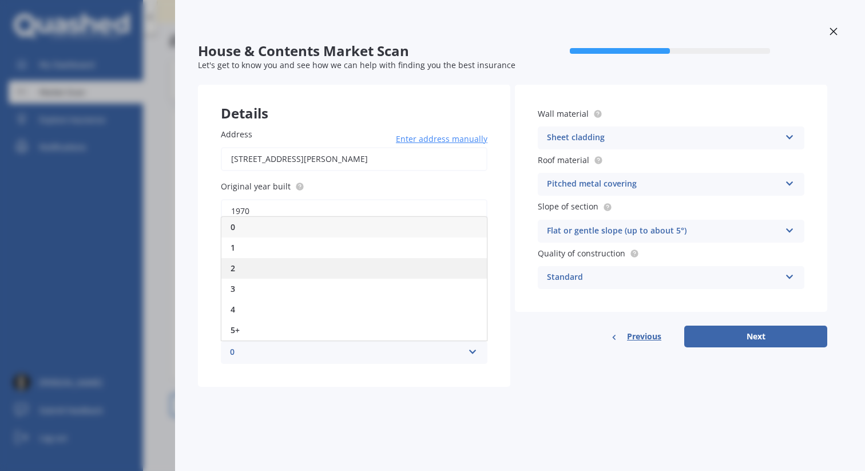
click at [336, 270] on div "2" at bounding box center [353, 268] width 265 height 21
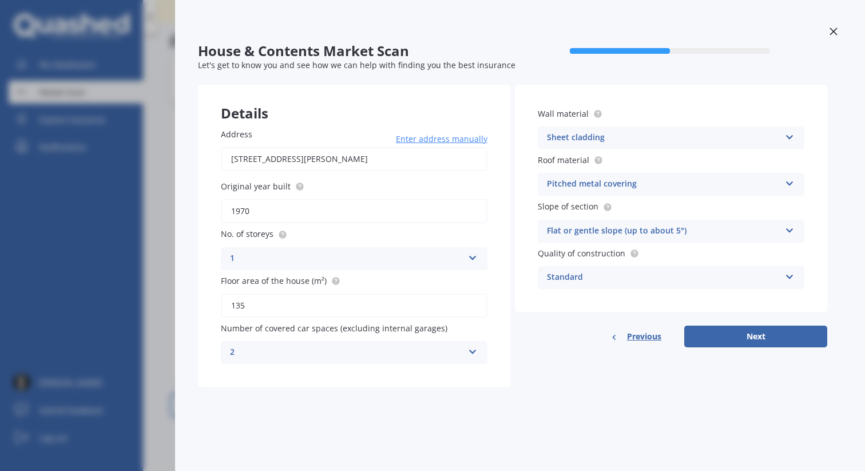
click at [656, 279] on div "Standard" at bounding box center [663, 277] width 233 height 14
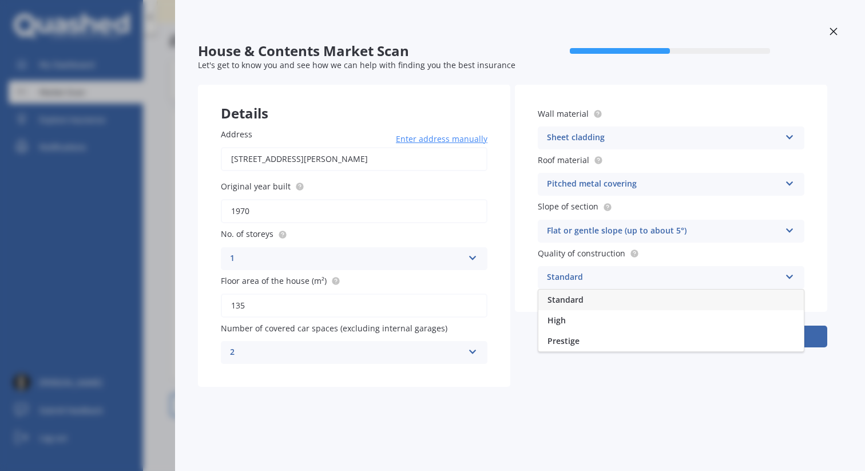
click at [656, 279] on div "Standard" at bounding box center [663, 277] width 233 height 14
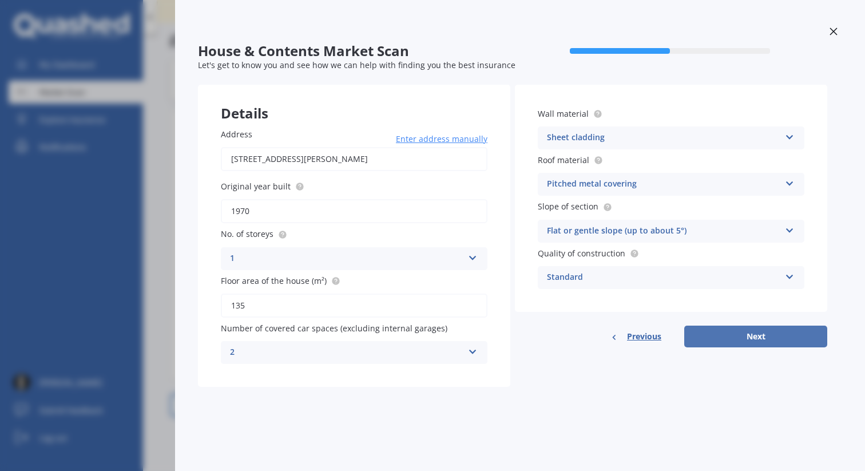
click at [724, 336] on button "Next" at bounding box center [755, 336] width 143 height 22
select select "13"
select select "11"
select select "1994"
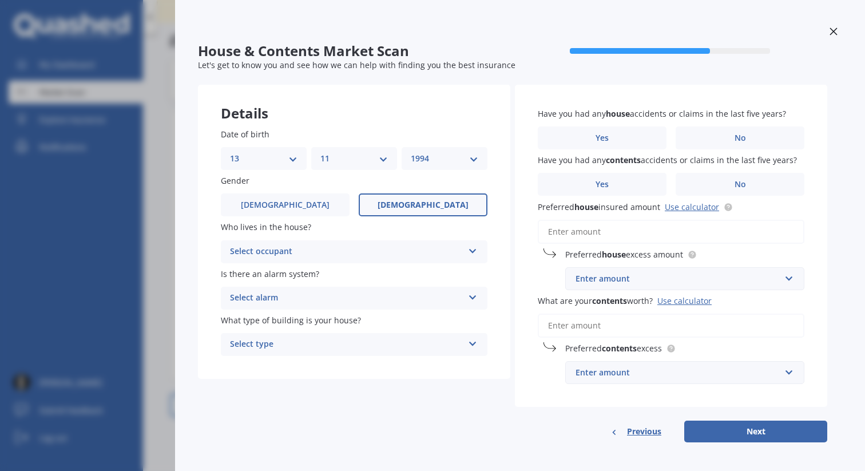
click at [267, 158] on select "DD 01 02 03 04 05 06 07 08 09 10 11 12 13 14 15 16 17 18 19 20 21 22 23 24 25 2…" at bounding box center [263, 158] width 67 height 13
select select "08"
click at [230, 152] on select "DD 01 02 03 04 05 06 07 08 09 10 11 12 13 14 15 16 17 18 19 20 21 22 23 24 25 2…" at bounding box center [263, 158] width 67 height 13
click at [367, 153] on select "MM 01 02 03 04 05 06 07 08 09 10 11 12" at bounding box center [353, 158] width 67 height 13
select select "08"
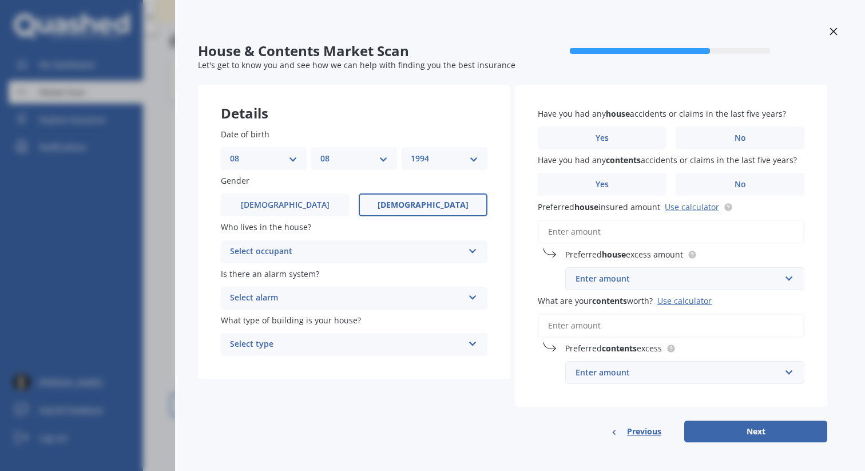
click at [320, 152] on select "MM 01 02 03 04 05 06 07 08 09 10 11 12" at bounding box center [353, 158] width 67 height 13
click at [433, 154] on select "YYYY 2009 2008 2007 2006 2005 2004 2003 2002 2001 2000 1999 1998 1997 1996 1995…" at bounding box center [444, 158] width 67 height 13
select select "1986"
click at [411, 152] on select "YYYY 2009 2008 2007 2006 2005 2004 2003 2002 2001 2000 1999 1998 1997 1996 1995…" at bounding box center [444, 158] width 67 height 13
click at [360, 252] on div "Select occupant" at bounding box center [346, 252] width 233 height 14
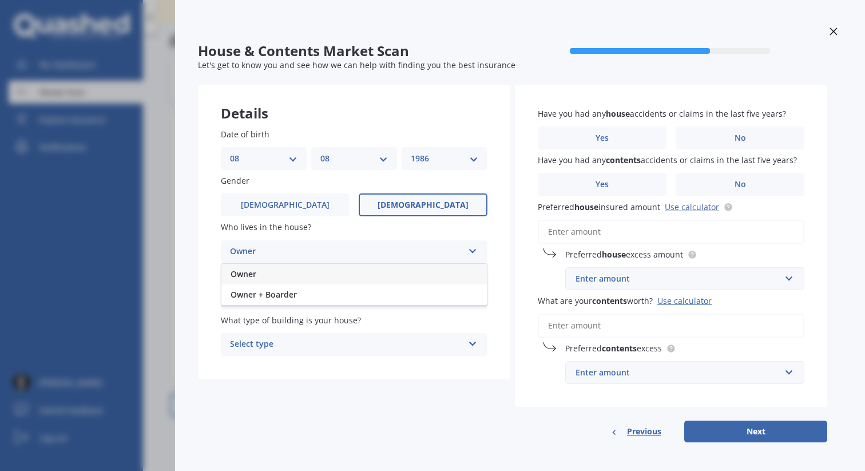
click at [348, 273] on div "Owner" at bounding box center [353, 274] width 265 height 21
click at [351, 306] on div "Select alarm Yes, monitored Yes, not monitored No" at bounding box center [354, 297] width 266 height 23
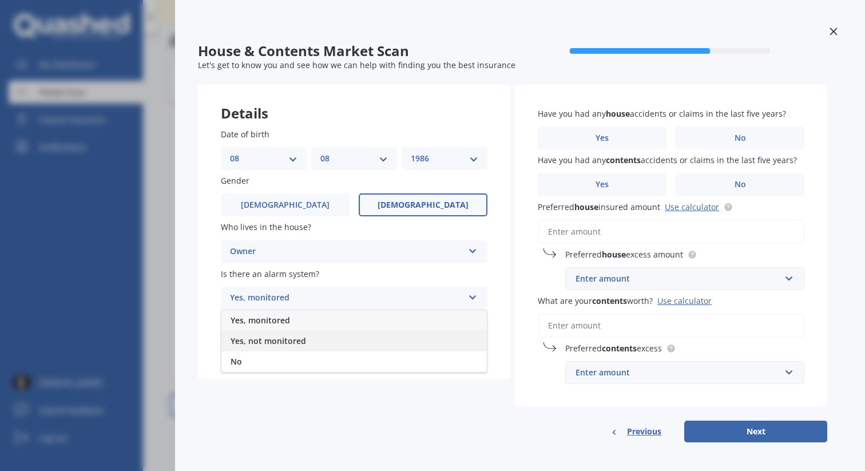
click at [347, 336] on div "Yes, not monitored" at bounding box center [353, 340] width 265 height 21
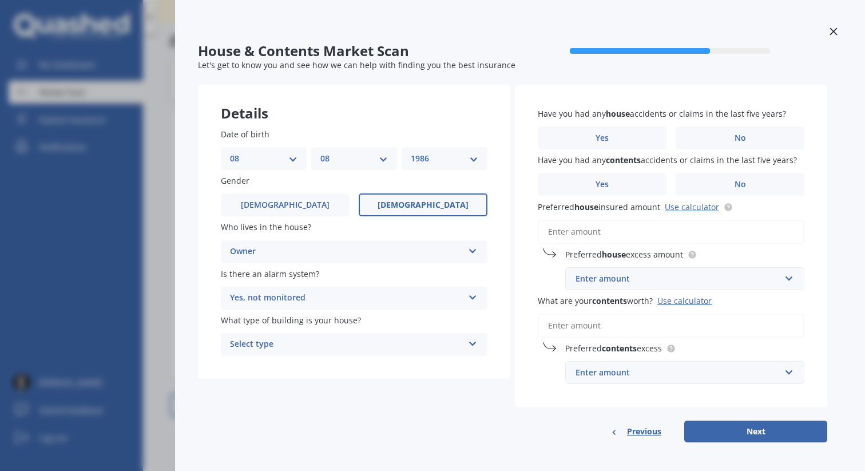
click at [351, 347] on div "Select type" at bounding box center [346, 344] width 233 height 14
click at [352, 368] on div "Freestanding" at bounding box center [353, 366] width 265 height 21
click at [689, 133] on label "No" at bounding box center [739, 137] width 129 height 23
click at [0, 0] on input "No" at bounding box center [0, 0] width 0 height 0
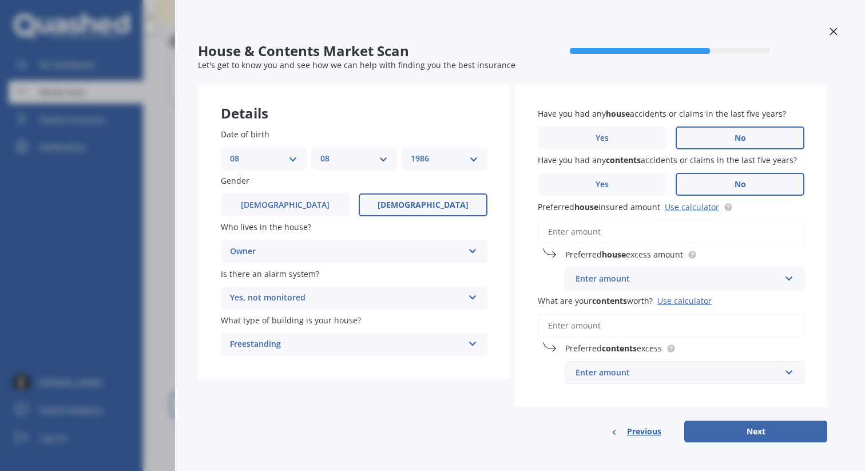
click at [718, 184] on label "No" at bounding box center [739, 184] width 129 height 23
click at [0, 0] on input "No" at bounding box center [0, 0] width 0 height 0
click at [663, 235] on input "Preferred house insured amount Use calculator" at bounding box center [670, 232] width 266 height 24
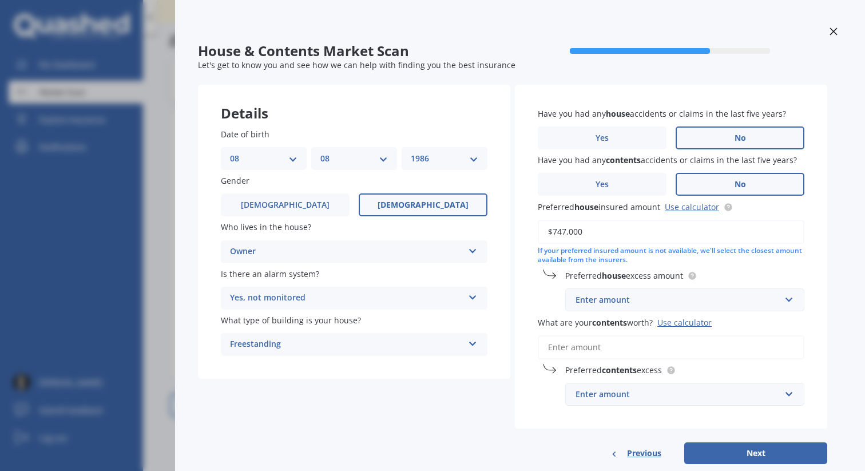
type input "$747,000"
click at [644, 300] on div "Enter amount" at bounding box center [677, 299] width 205 height 13
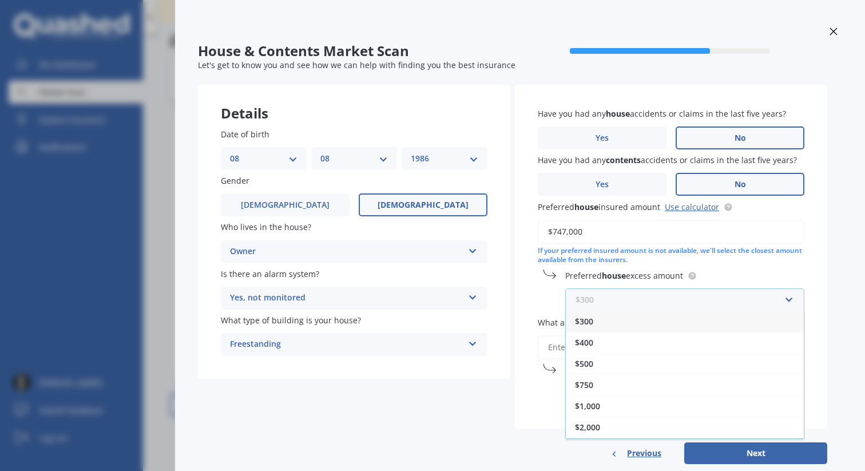
scroll to position [26, 0]
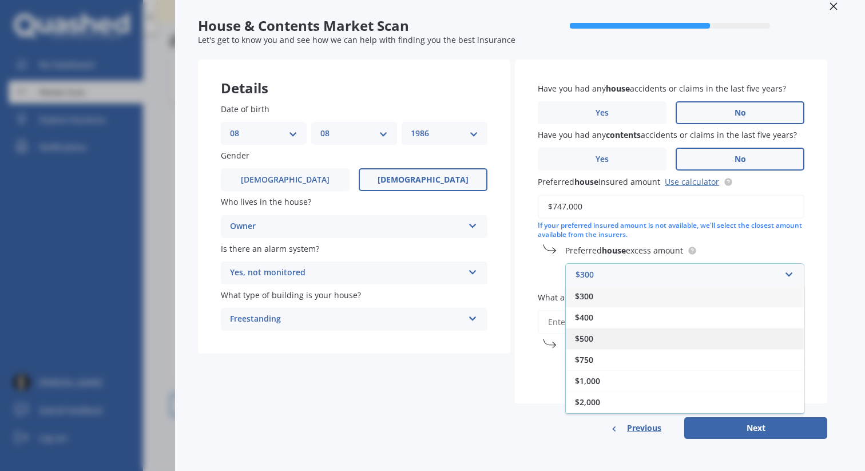
click at [644, 336] on div "$500" at bounding box center [685, 338] width 238 height 21
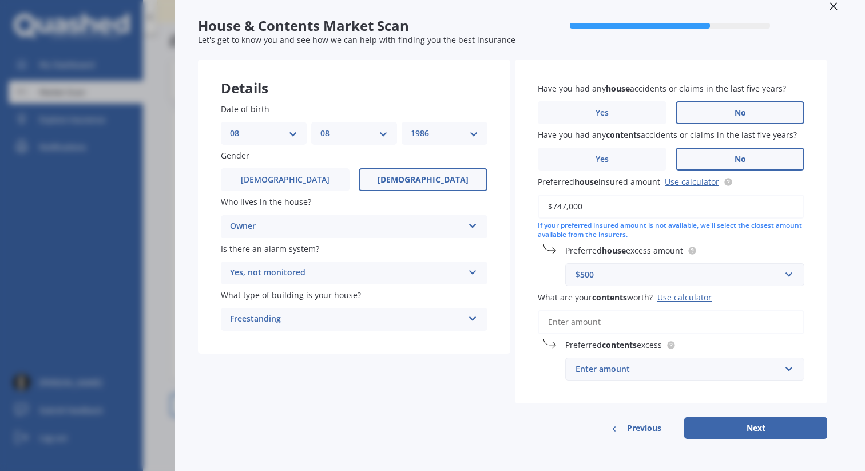
click at [645, 320] on input "What are your contents worth? Use calculator" at bounding box center [670, 322] width 266 height 24
click at [645, 326] on input "What are your contents worth? Use calculator" at bounding box center [670, 322] width 266 height 24
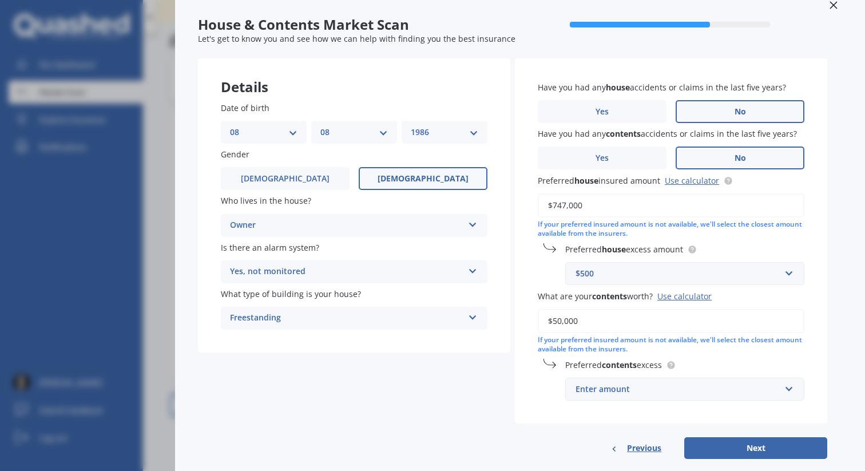
type input "$50,000"
click at [694, 393] on div "Enter amount" at bounding box center [677, 389] width 205 height 13
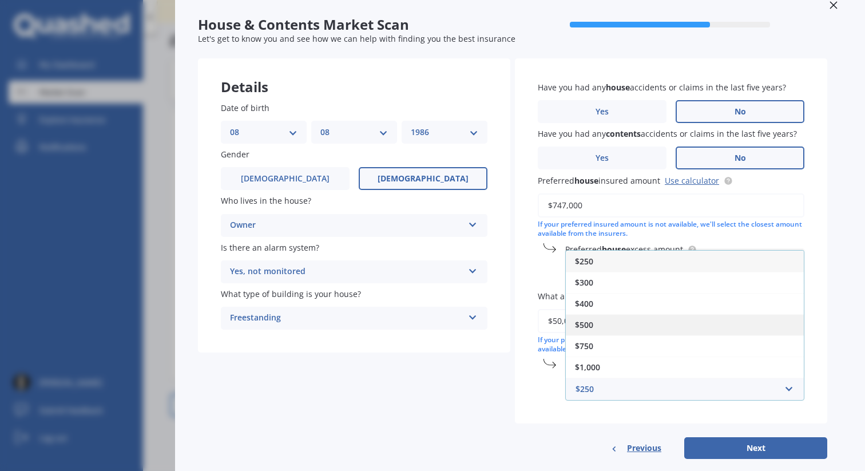
click at [631, 325] on div "$500" at bounding box center [685, 324] width 238 height 21
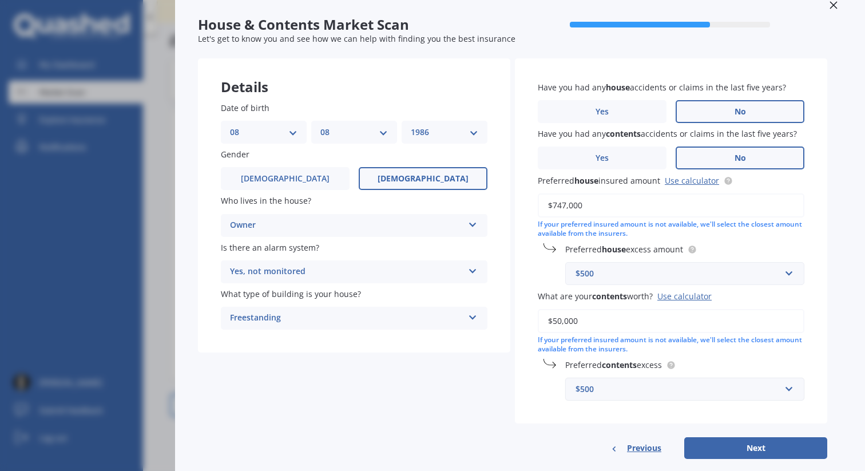
click at [662, 387] on div "$500" at bounding box center [677, 389] width 205 height 13
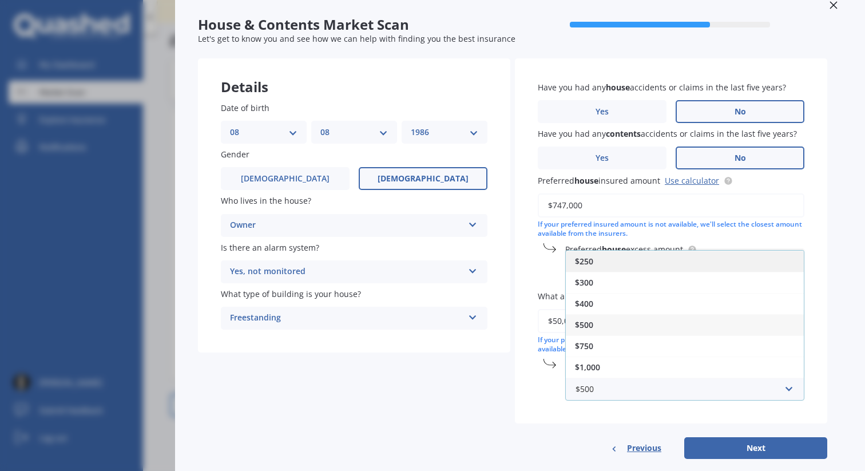
click at [632, 262] on div "$250" at bounding box center [685, 260] width 238 height 21
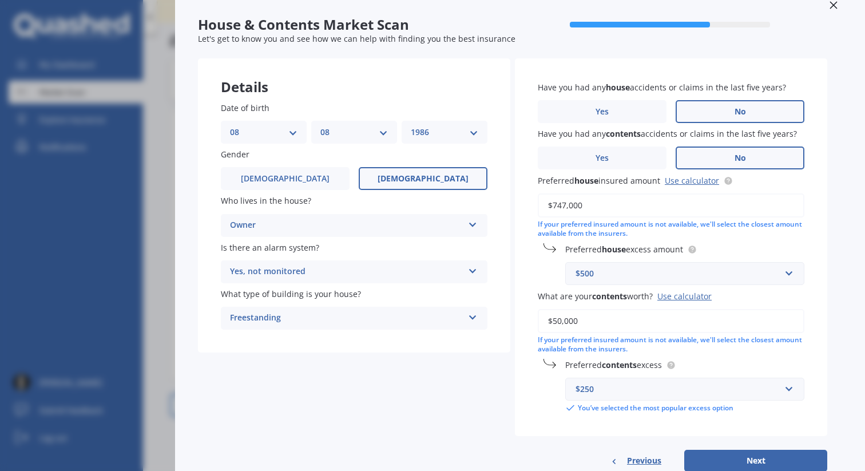
scroll to position [61, 0]
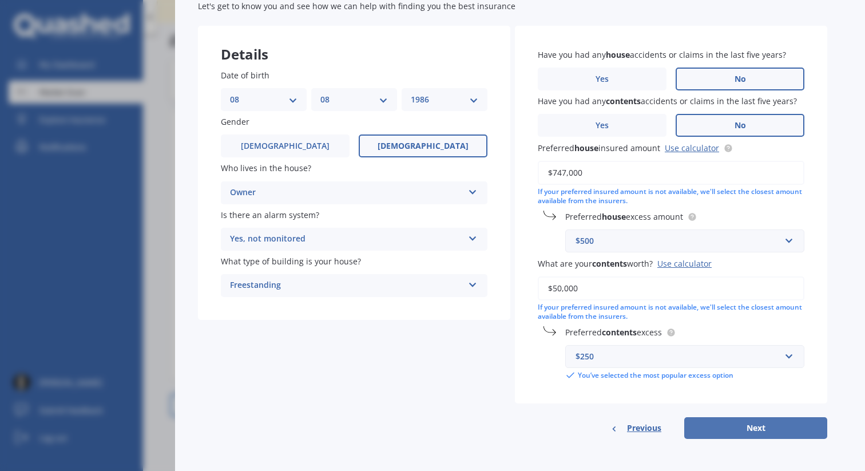
click at [763, 424] on button "Next" at bounding box center [755, 428] width 143 height 22
select select "08"
select select "1986"
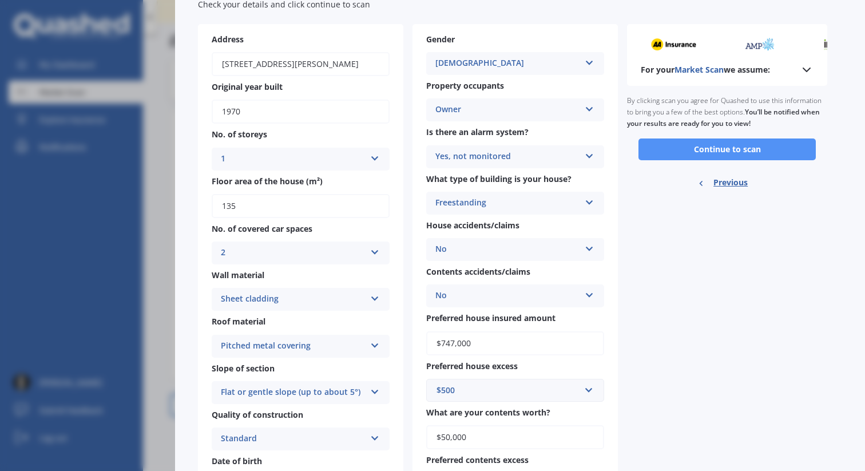
click at [669, 146] on button "Continue to scan" at bounding box center [726, 149] width 177 height 22
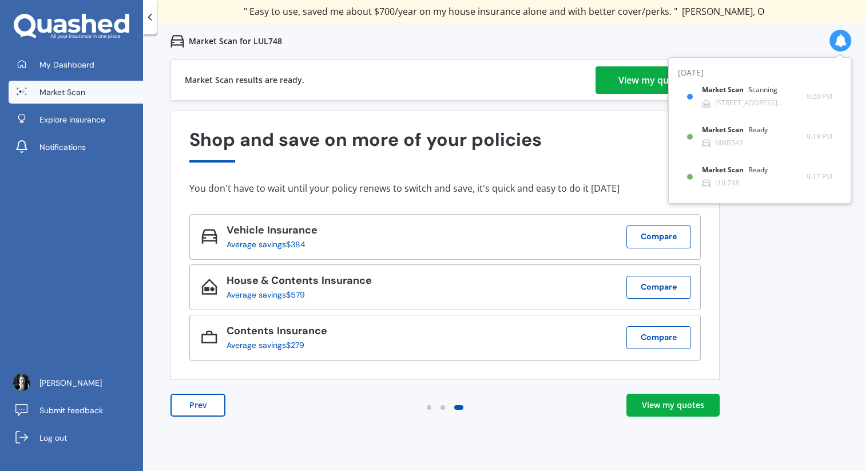
click at [672, 404] on div "View my quotes" at bounding box center [673, 404] width 62 height 11
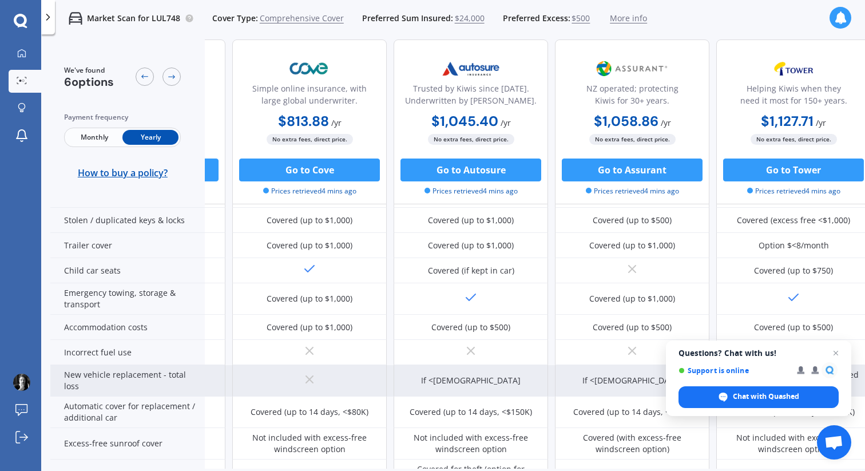
scroll to position [276, 306]
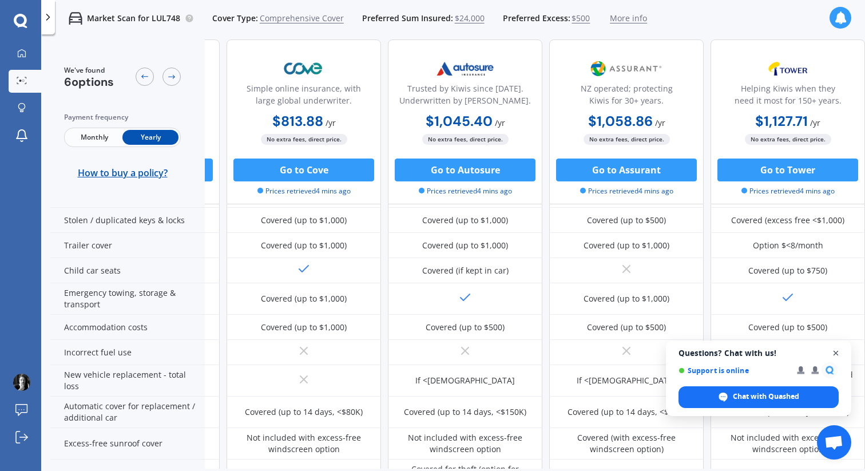
click at [836, 352] on span "Close chat" at bounding box center [836, 353] width 14 height 14
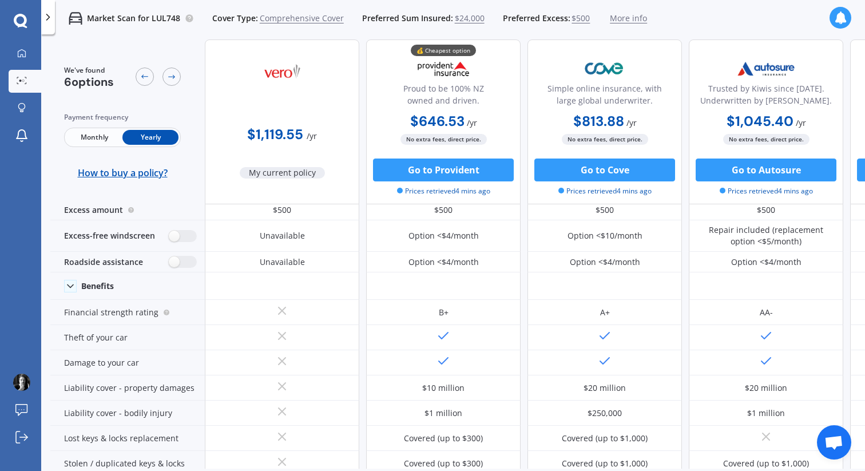
scroll to position [0, 0]
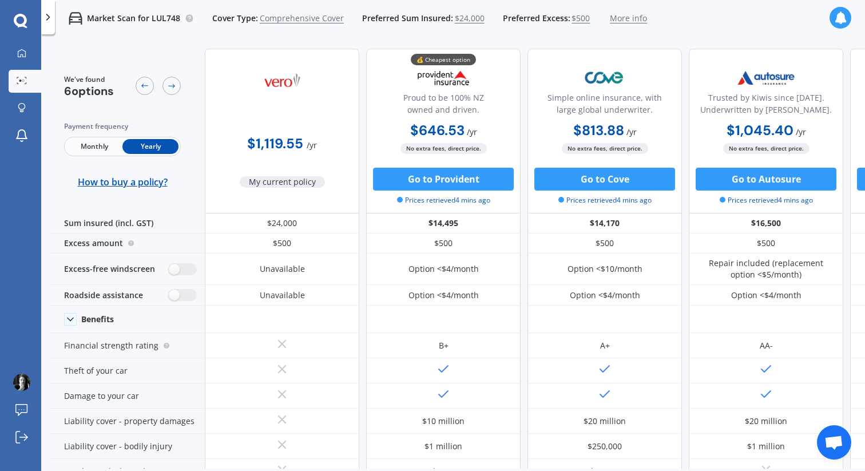
click at [435, 126] on b "$646.53" at bounding box center [437, 130] width 54 height 18
click at [443, 171] on b "$64.64" at bounding box center [433, 171] width 47 height 18
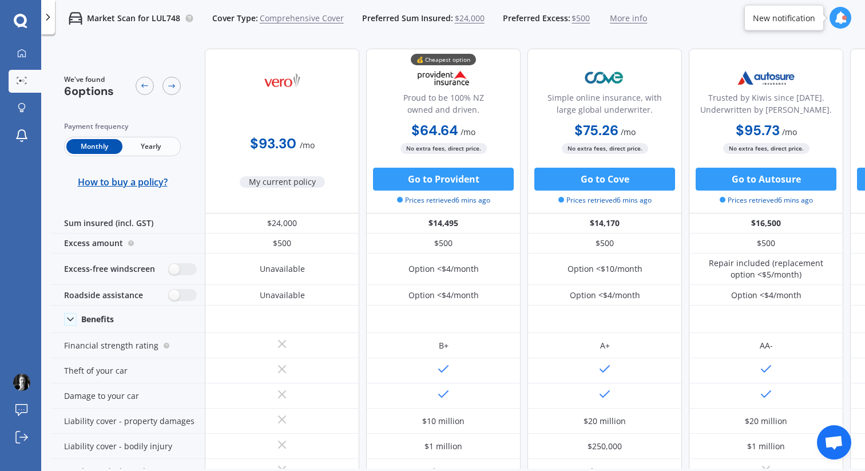
click at [47, 10] on div at bounding box center [48, 17] width 14 height 34
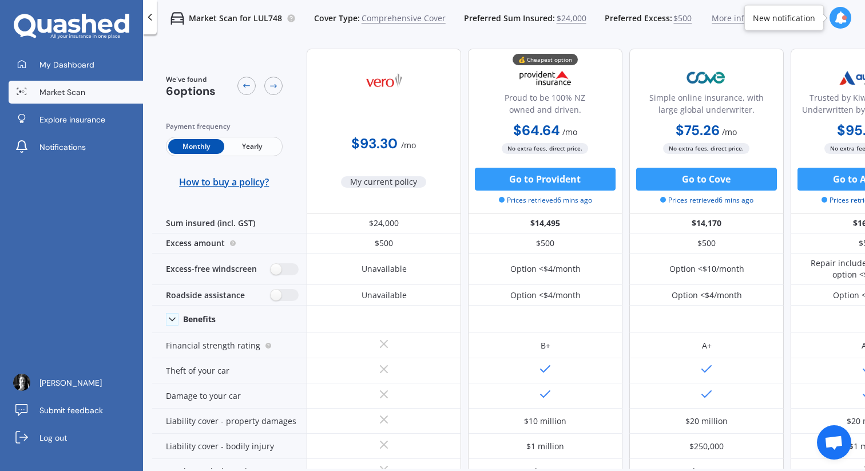
click at [47, 95] on span "Market Scan" at bounding box center [62, 91] width 46 height 11
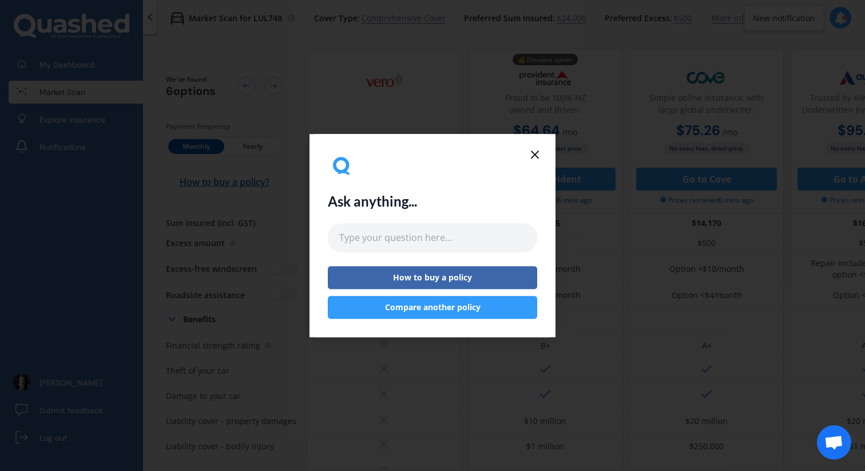
click at [533, 152] on icon at bounding box center [535, 155] width 14 height 14
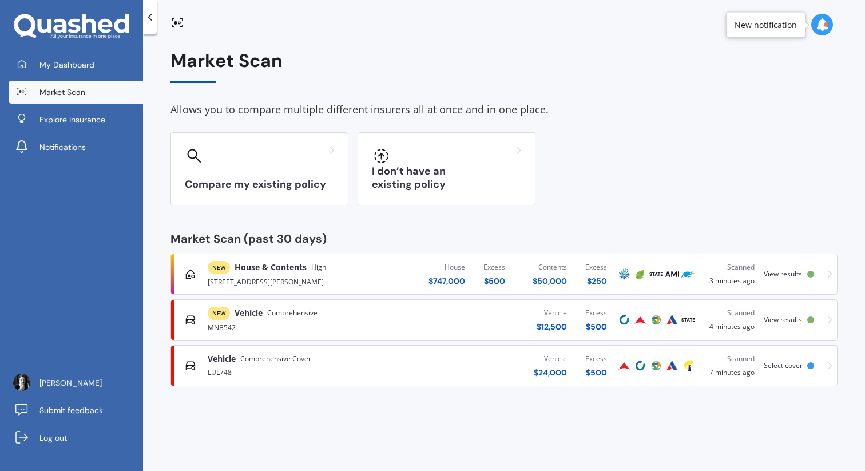
click at [819, 313] on div "NEW Vehicle Comprehensive MNB542 Vehicle $ 12,500 Excess $ 500 Scanned 4 minute…" at bounding box center [504, 319] width 656 height 34
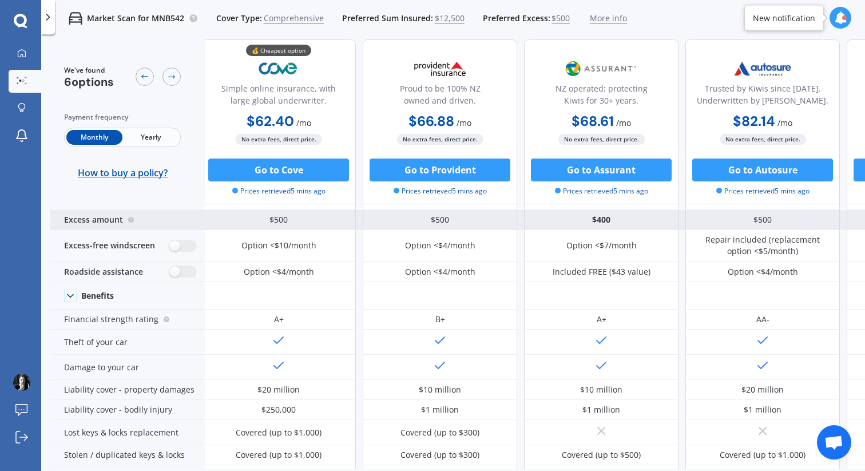
scroll to position [22, 3]
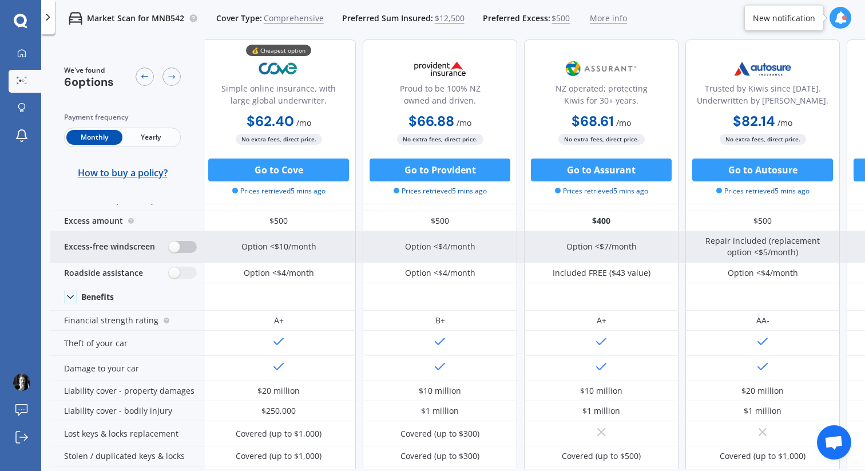
click at [176, 245] on label at bounding box center [183, 247] width 28 height 12
radio input "true"
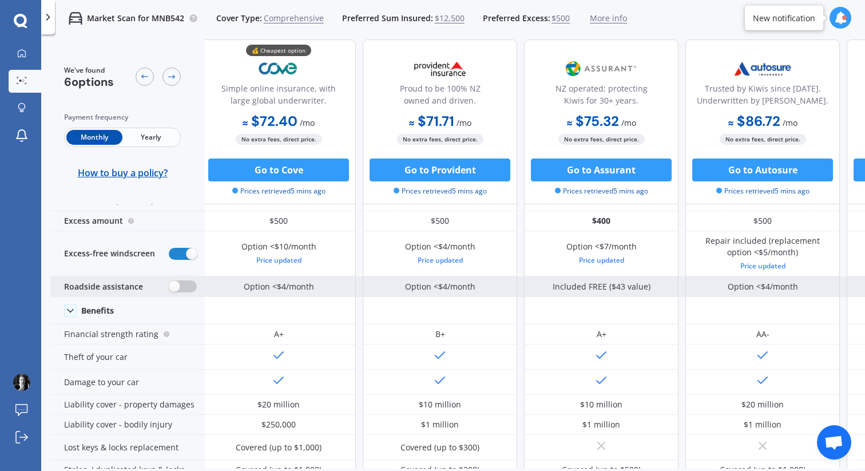
click at [179, 283] on label at bounding box center [183, 286] width 28 height 12
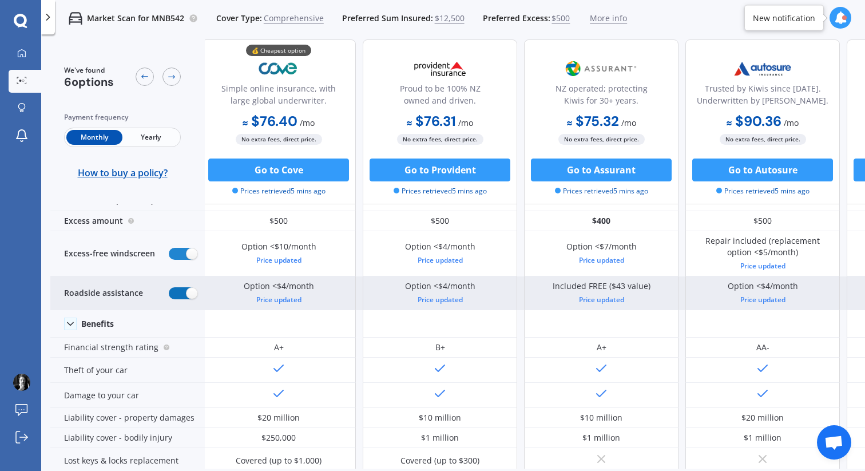
click at [185, 290] on label at bounding box center [183, 293] width 28 height 12
radio input "false"
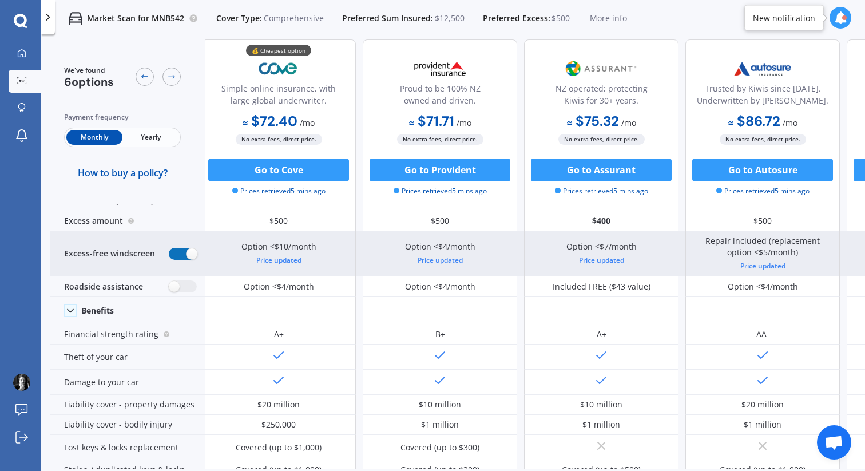
click at [188, 249] on label at bounding box center [183, 254] width 28 height 12
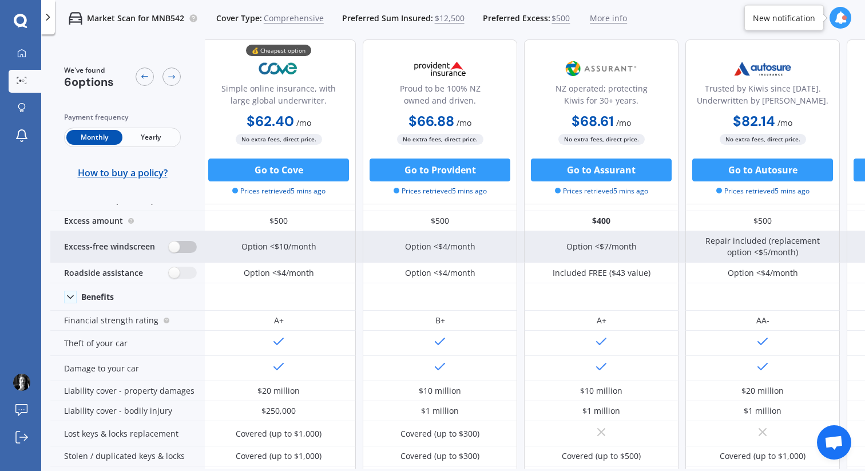
click at [177, 244] on label at bounding box center [183, 247] width 28 height 12
radio input "true"
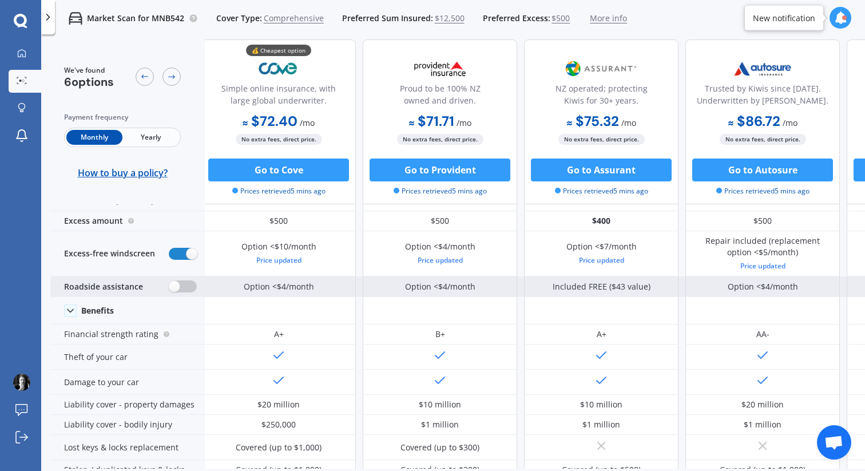
click at [177, 286] on label at bounding box center [183, 286] width 28 height 12
radio input "true"
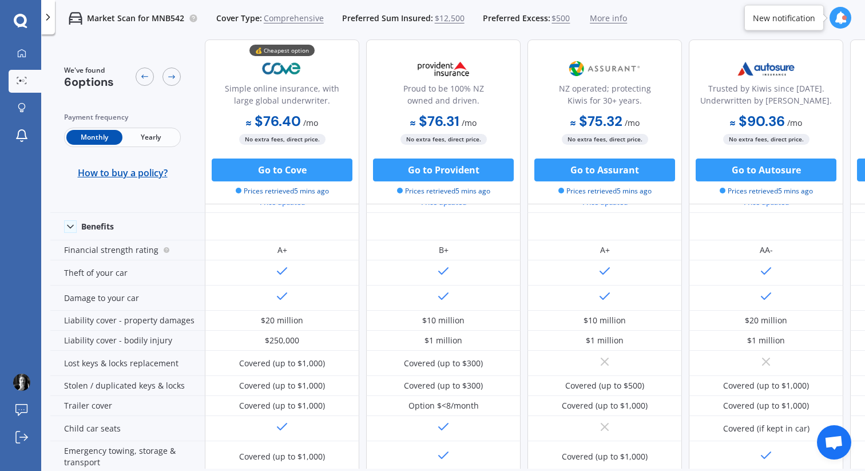
scroll to position [0, 0]
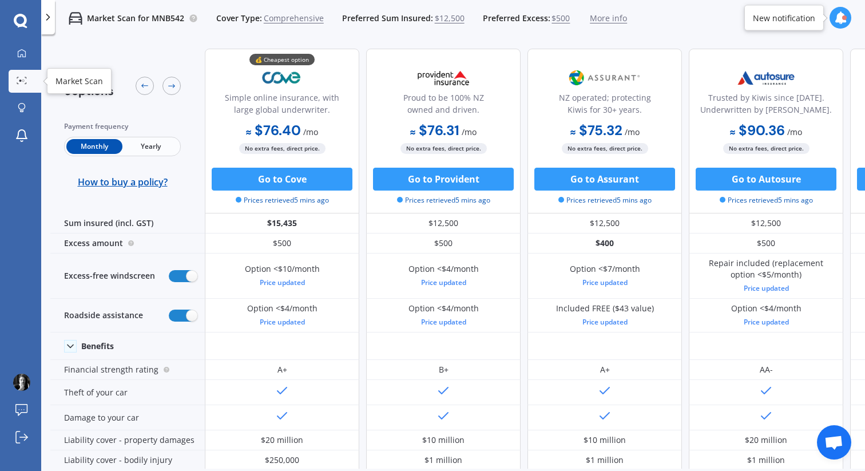
click at [25, 82] on icon at bounding box center [22, 80] width 10 height 7
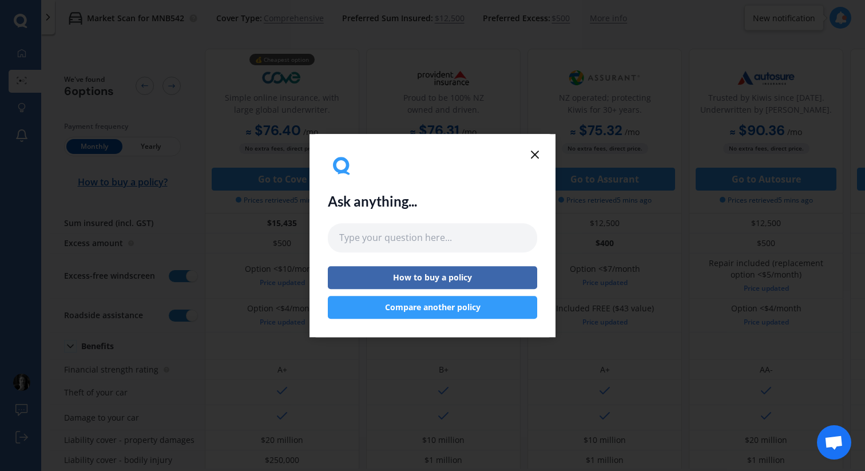
click at [532, 160] on icon at bounding box center [535, 155] width 14 height 14
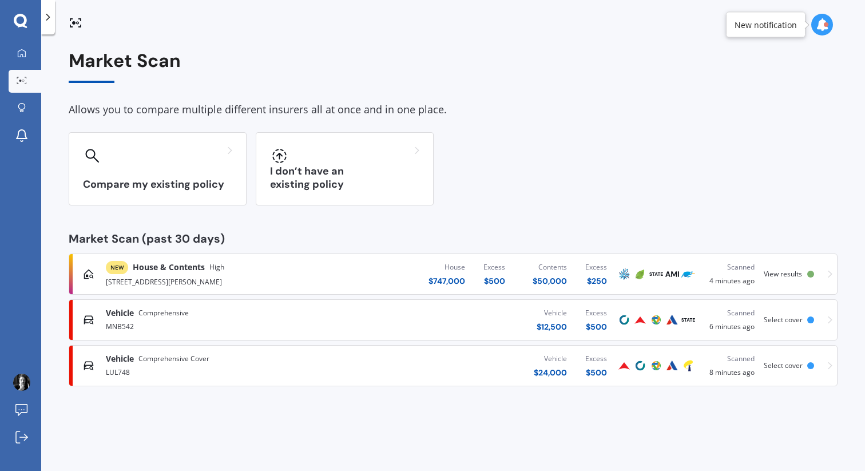
click at [829, 363] on icon at bounding box center [829, 365] width 5 height 7
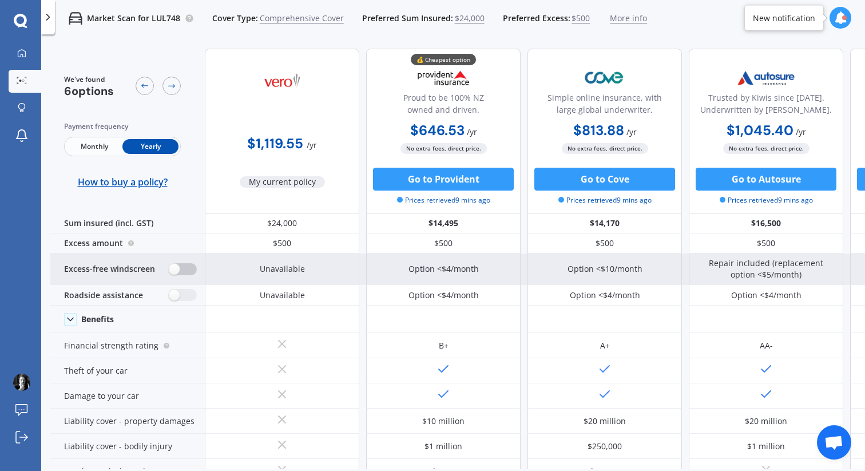
click at [176, 271] on label at bounding box center [183, 269] width 28 height 12
radio input "true"
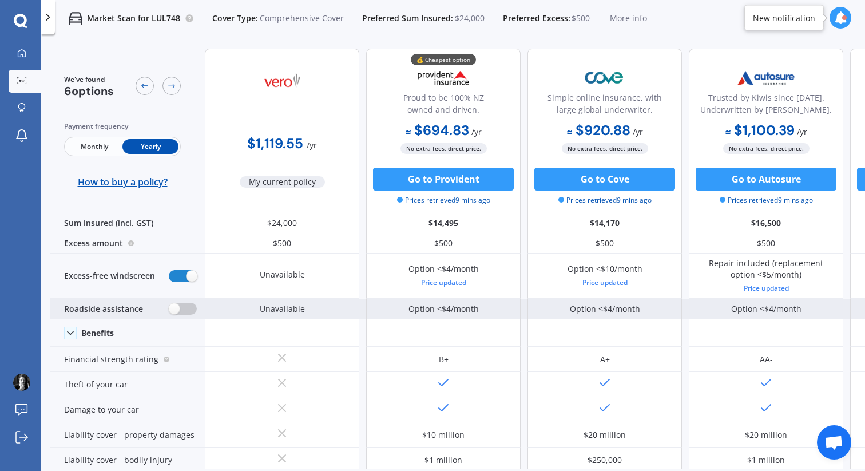
click at [176, 308] on label at bounding box center [183, 308] width 28 height 12
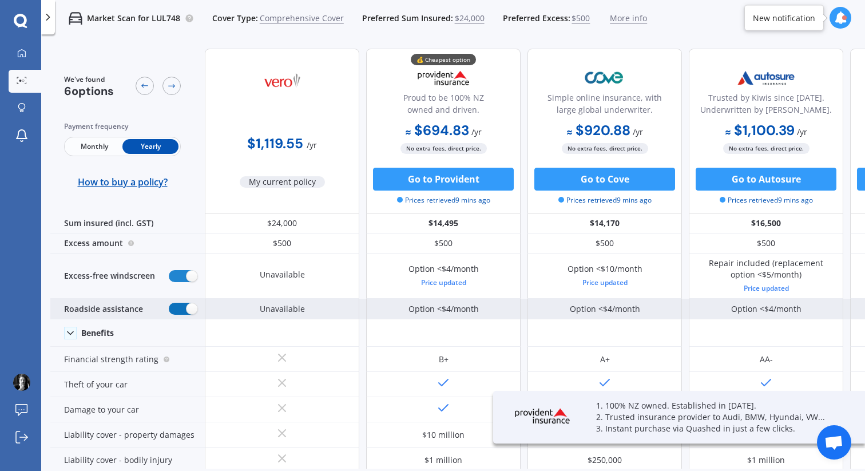
radio input "true"
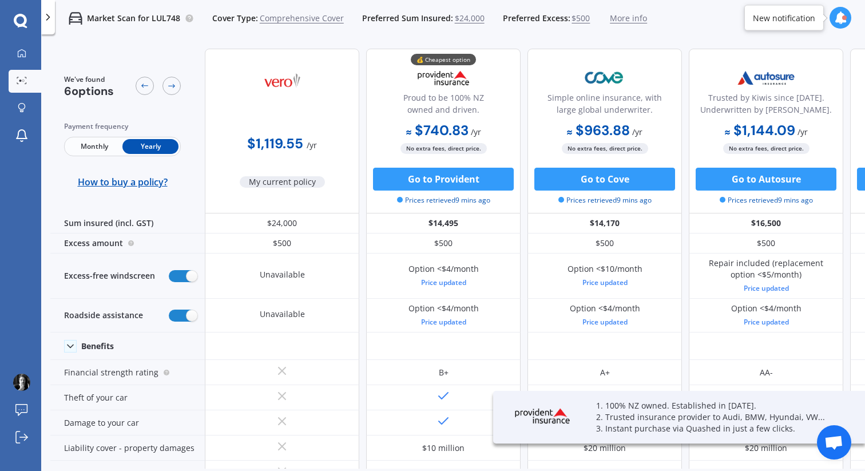
click at [432, 126] on b "$740.83" at bounding box center [437, 130] width 62 height 18
click at [439, 169] on b "$74.07" at bounding box center [432, 171] width 53 height 18
click at [372, 109] on div "💰 Cheapest option Proud to be 100% NZ owned and driven. $74.07 / mo $740.83 / y…" at bounding box center [443, 131] width 154 height 165
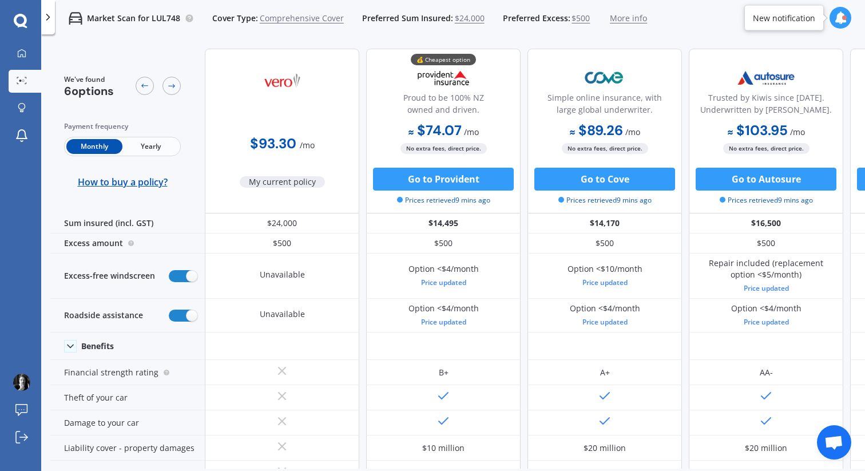
click at [424, 130] on b "$74.07" at bounding box center [434, 130] width 53 height 18
copy b "74.07"
click at [448, 134] on b "$74.07" at bounding box center [434, 130] width 53 height 18
click at [450, 148] on b "$740.83" at bounding box center [437, 149] width 62 height 18
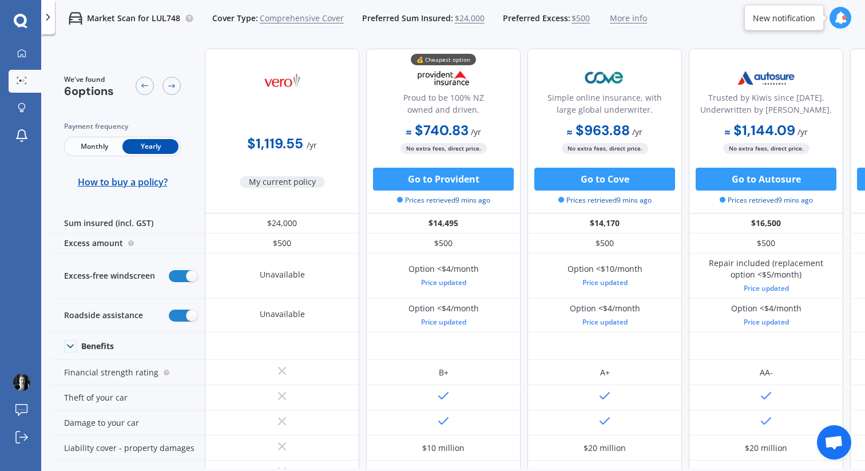
click at [439, 130] on b "$740.83" at bounding box center [437, 130] width 62 height 18
copy b "740.83"
click at [595, 132] on b "$963.88" at bounding box center [598, 130] width 63 height 18
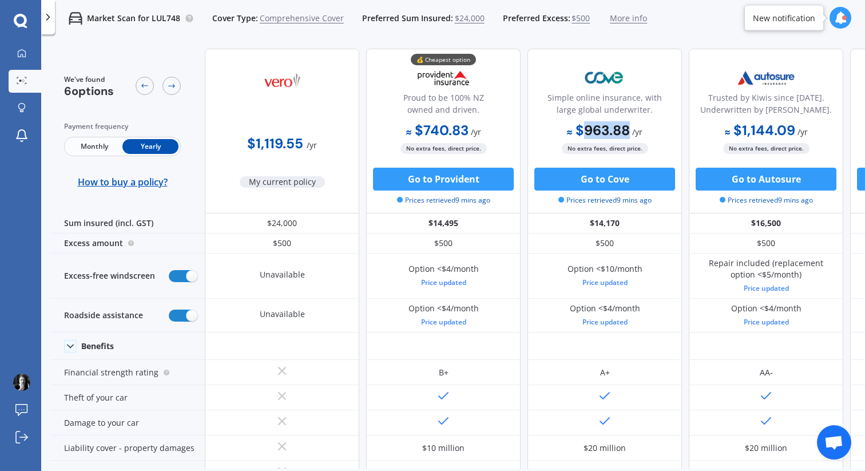
copy b "963.88"
click at [24, 82] on icon at bounding box center [22, 80] width 10 height 7
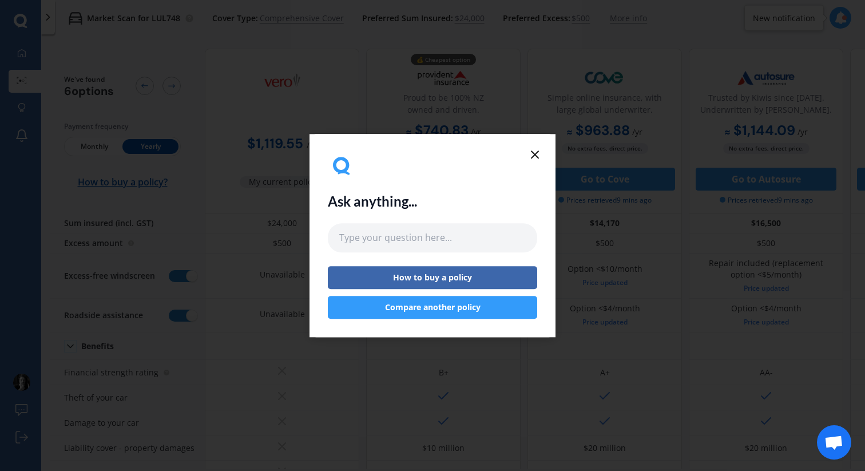
click at [537, 154] on icon at bounding box center [535, 155] width 14 height 14
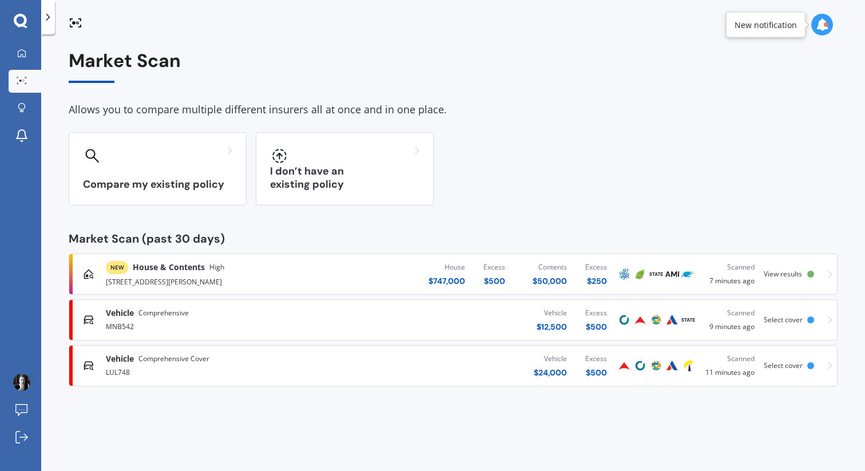
click at [823, 317] on div "Vehicle Comprehensive MNB542 Vehicle $ 12,500 Excess $ 500 Scanned 9 minutes ag…" at bounding box center [453, 319] width 758 height 34
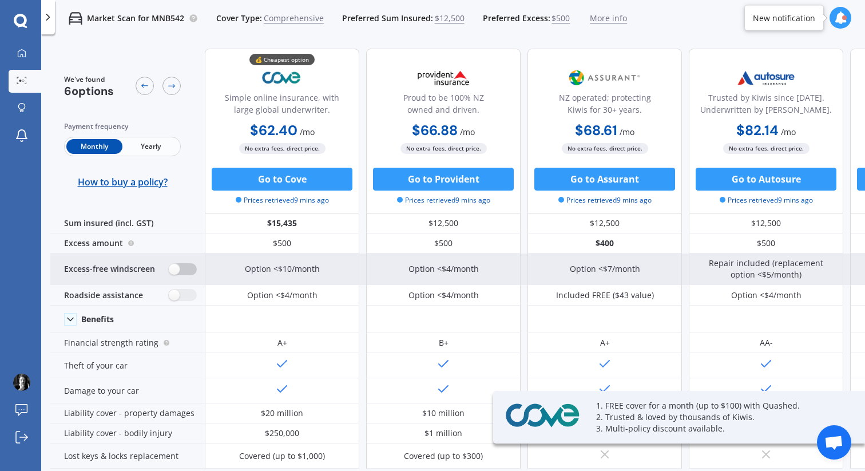
click at [185, 270] on label at bounding box center [183, 269] width 28 height 12
radio input "true"
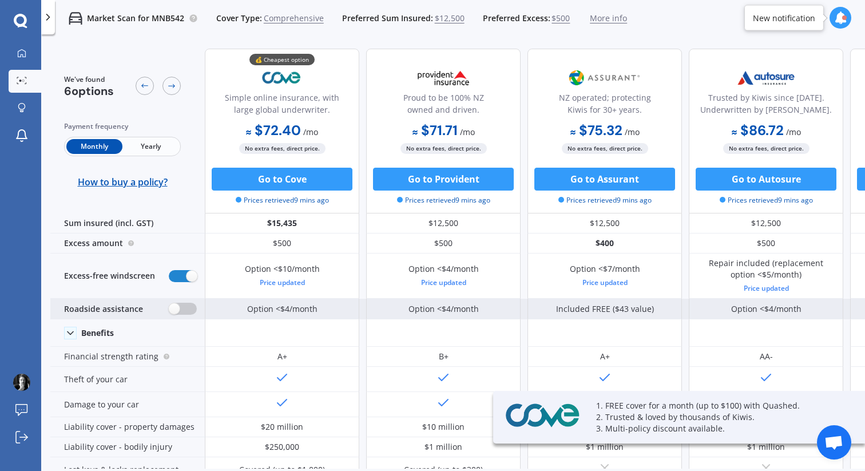
click at [180, 304] on label at bounding box center [183, 308] width 28 height 12
radio input "true"
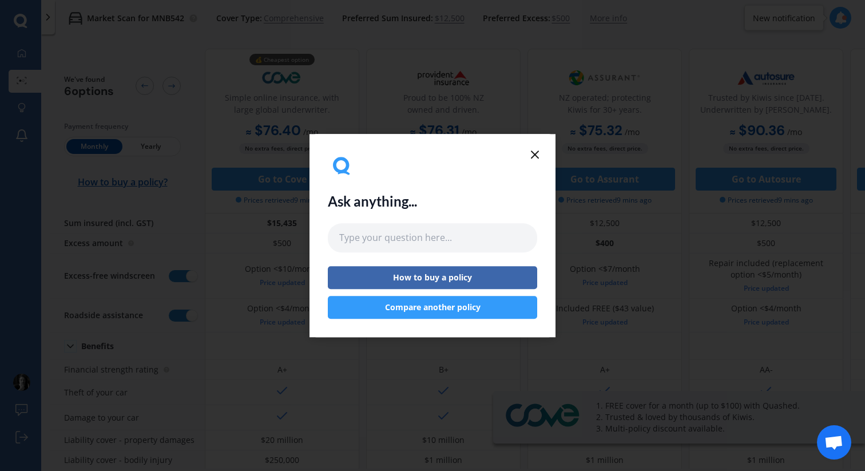
click at [535, 154] on line at bounding box center [534, 154] width 7 height 7
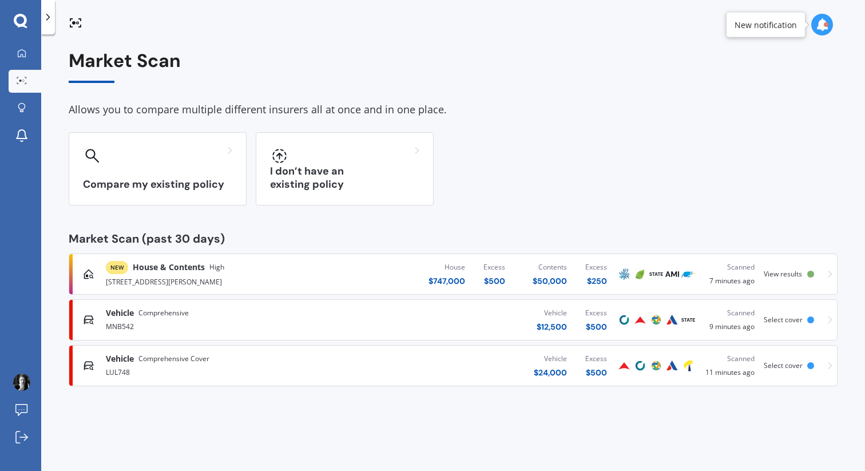
click at [808, 317] on div at bounding box center [810, 319] width 7 height 7
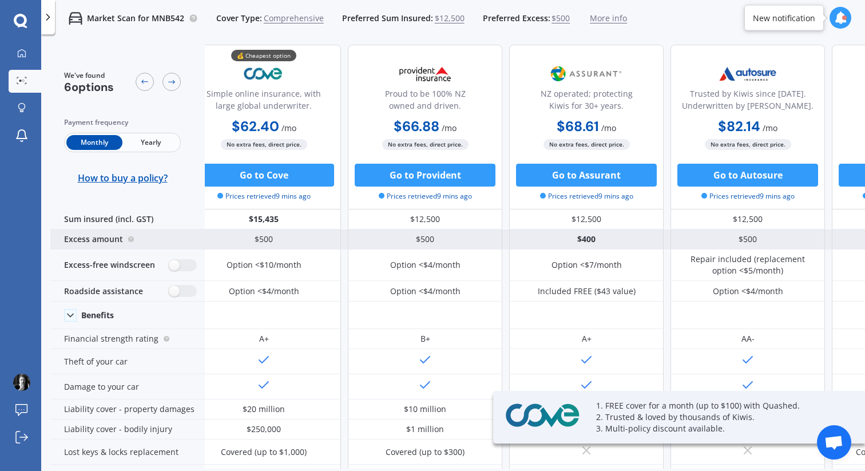
scroll to position [4, 0]
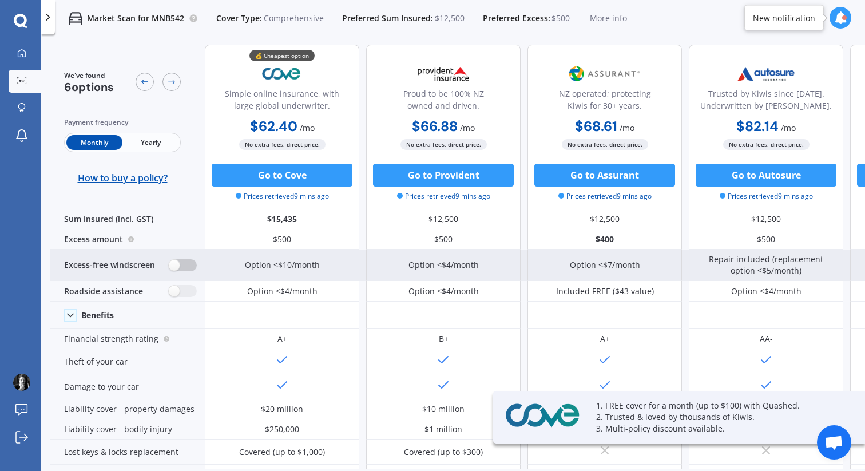
click at [183, 269] on label at bounding box center [183, 265] width 28 height 12
radio input "true"
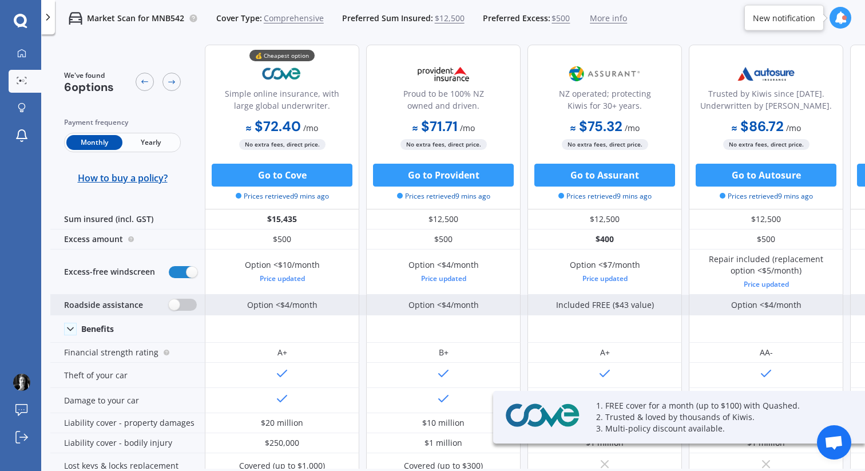
click at [180, 301] on label at bounding box center [183, 304] width 28 height 12
radio input "true"
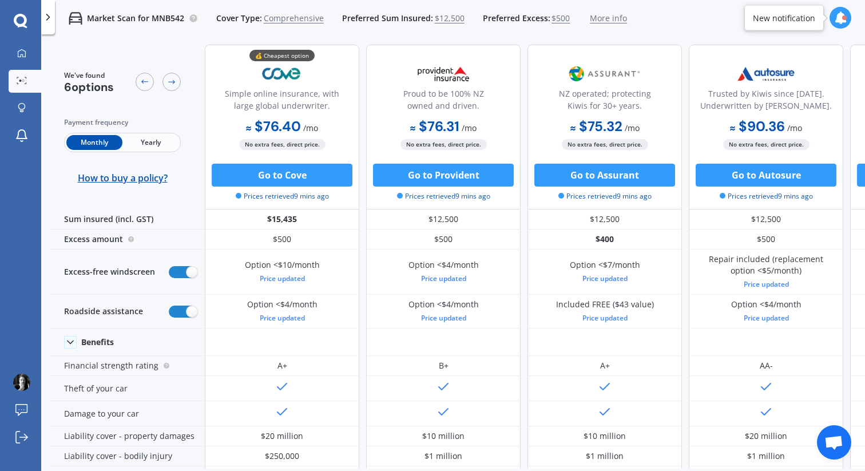
click at [326, 114] on div "Simple online insurance, with large global underwriter." at bounding box center [281, 101] width 135 height 29
click at [434, 122] on b "$76.31" at bounding box center [434, 126] width 49 height 18
click at [444, 142] on b "$763.07" at bounding box center [437, 145] width 61 height 18
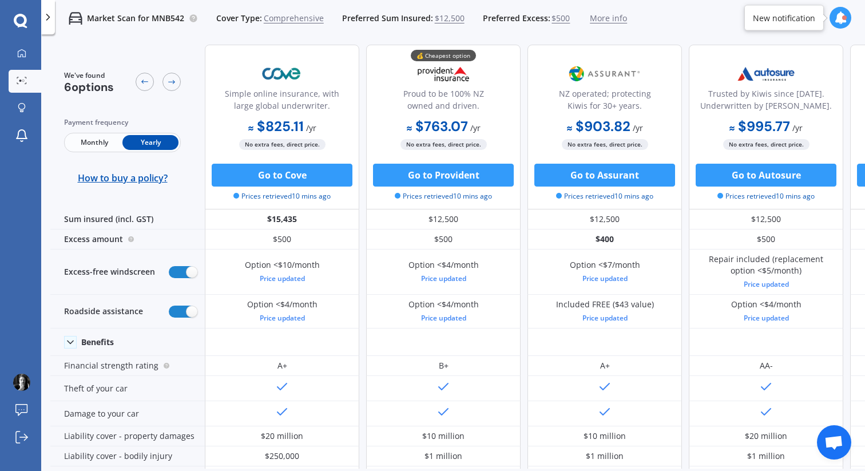
click at [440, 129] on b "$763.07" at bounding box center [437, 126] width 61 height 18
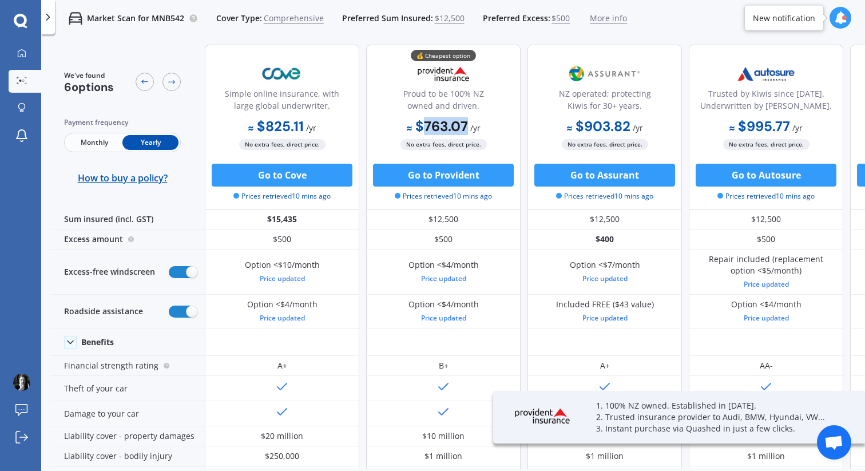
copy b "763.07"
click at [281, 129] on b "$825.11" at bounding box center [275, 126] width 55 height 18
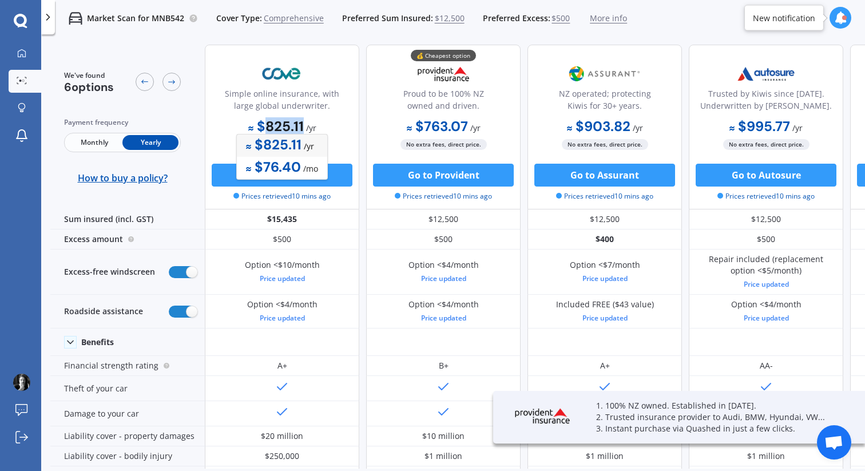
click at [281, 129] on b "$825.11" at bounding box center [275, 126] width 55 height 18
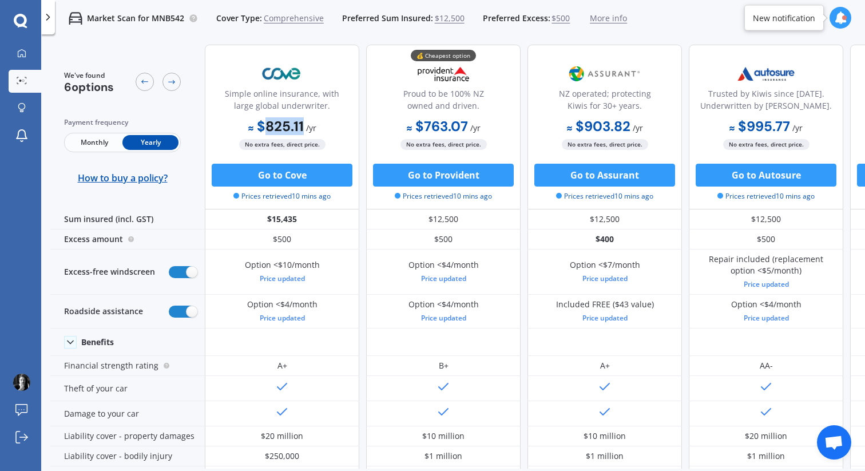
copy b "825.11"
click at [25, 79] on icon at bounding box center [22, 80] width 10 height 7
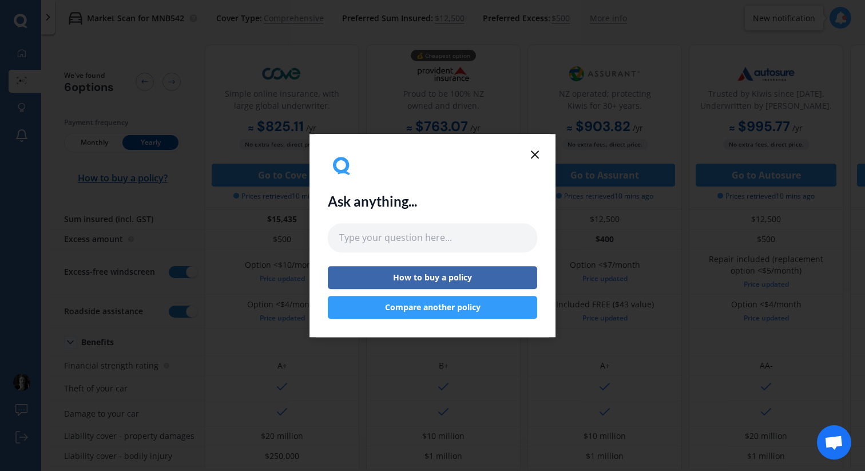
click at [530, 152] on icon at bounding box center [535, 155] width 14 height 14
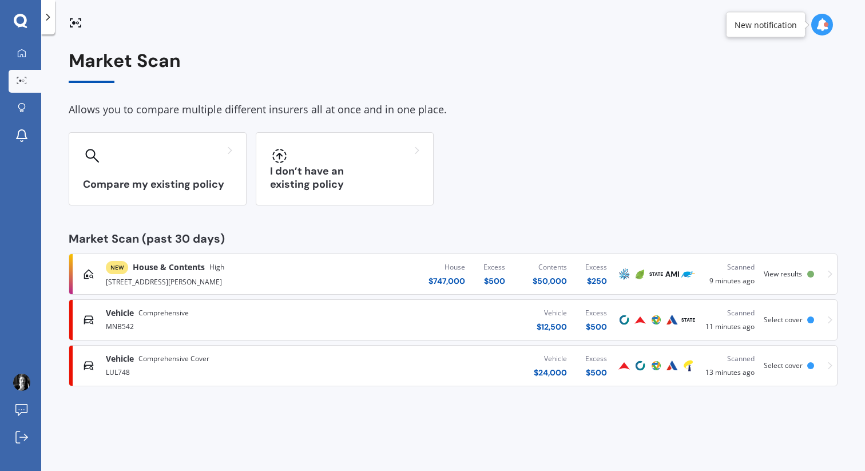
click at [826, 365] on div "Vehicle Comprehensive Cover LUL748 Vehicle $ 24,000 Excess $ 500 Scanned 13 min…" at bounding box center [453, 365] width 758 height 34
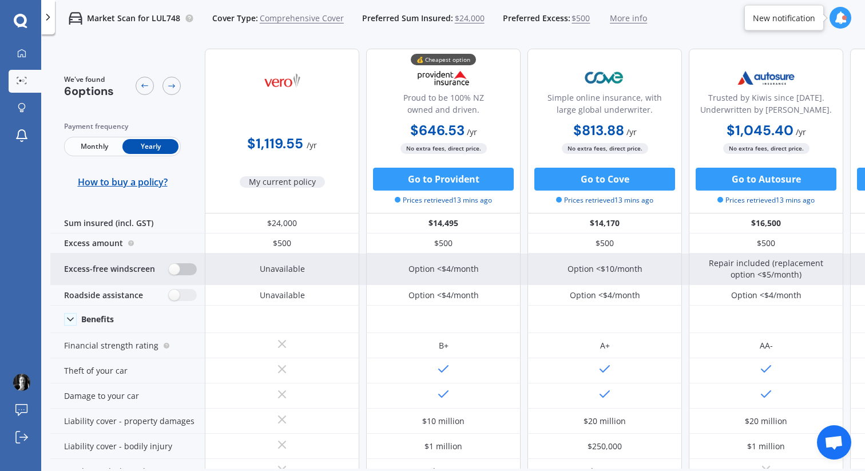
click at [188, 267] on label at bounding box center [183, 269] width 28 height 12
radio input "true"
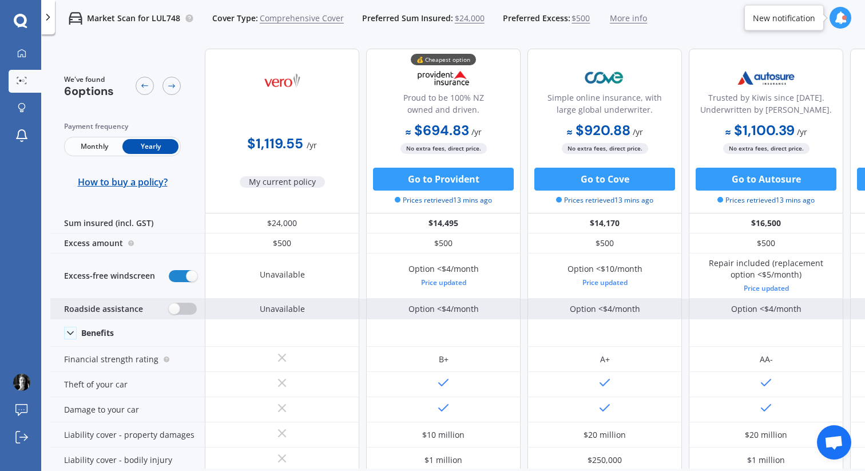
click at [179, 304] on label at bounding box center [183, 308] width 28 height 12
radio input "true"
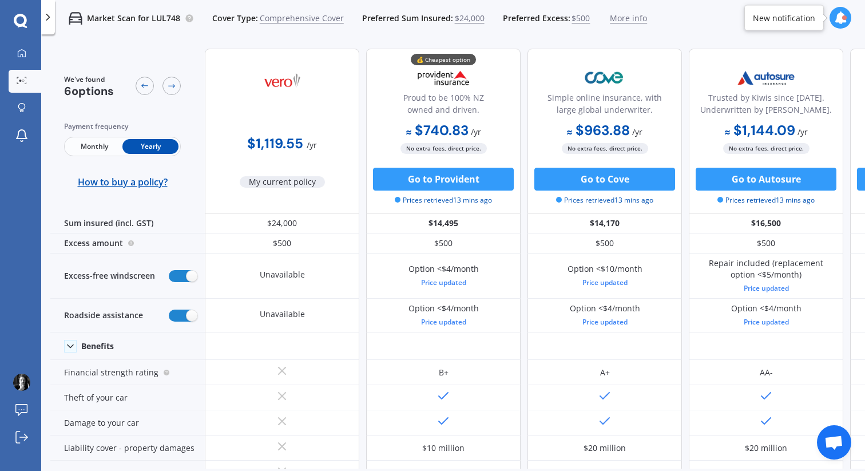
click at [441, 128] on b "$740.83" at bounding box center [437, 130] width 62 height 18
copy b "740.83"
click at [835, 437] on span "Open chat" at bounding box center [833, 443] width 19 height 16
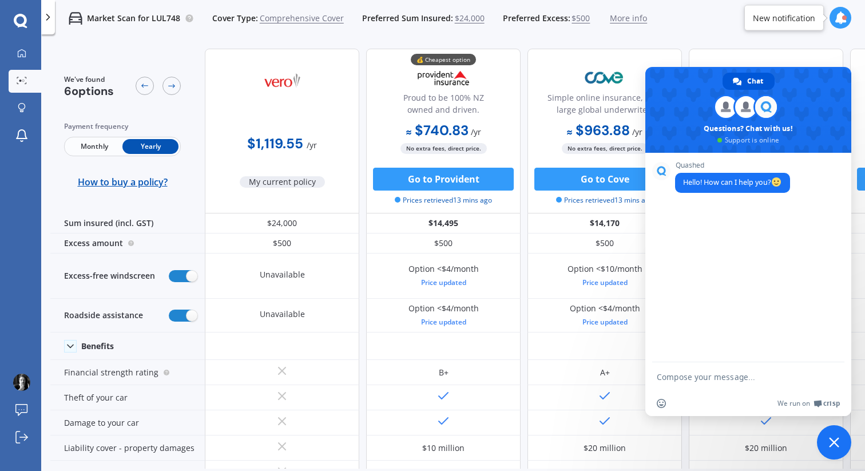
click at [830, 434] on span "Close chat" at bounding box center [834, 442] width 34 height 34
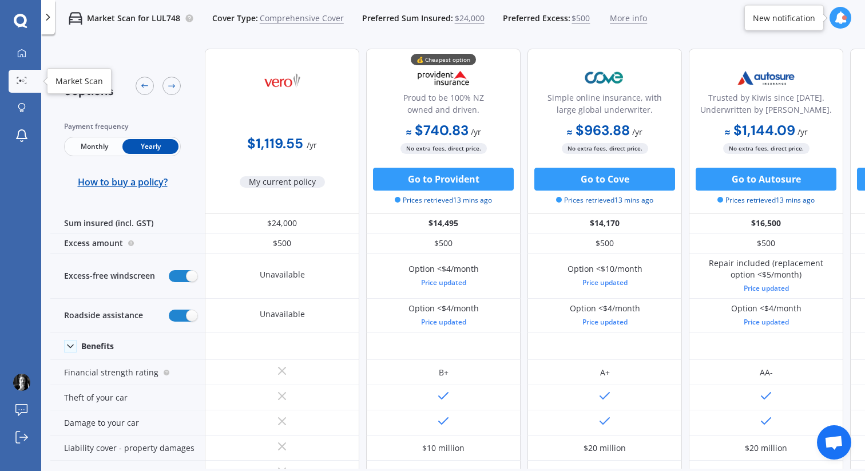
click at [23, 79] on icon at bounding box center [22, 80] width 10 height 7
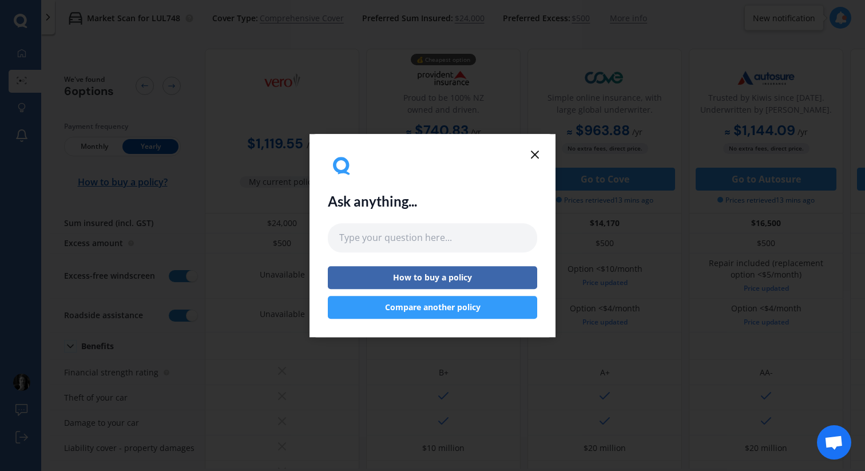
click at [536, 150] on icon at bounding box center [535, 155] width 14 height 14
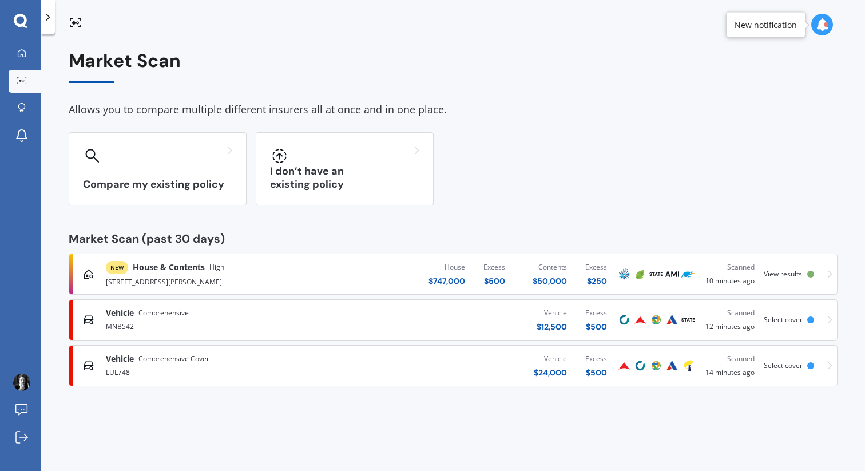
click at [826, 317] on div "Vehicle Comprehensive MNB542 Vehicle $ 12,500 Excess $ 500 Scanned 12 minutes a…" at bounding box center [453, 319] width 758 height 34
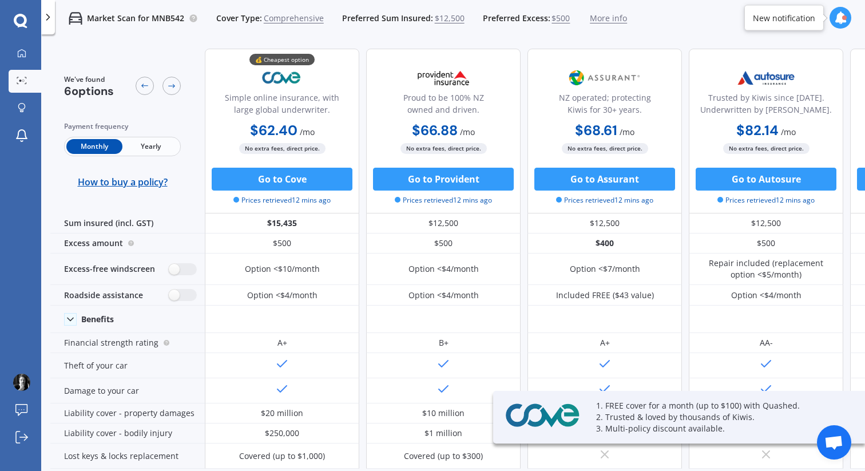
click at [606, 423] on p "3. Multi-policy discount available." at bounding box center [716, 428] width 240 height 11
click at [563, 420] on img at bounding box center [542, 415] width 80 height 29
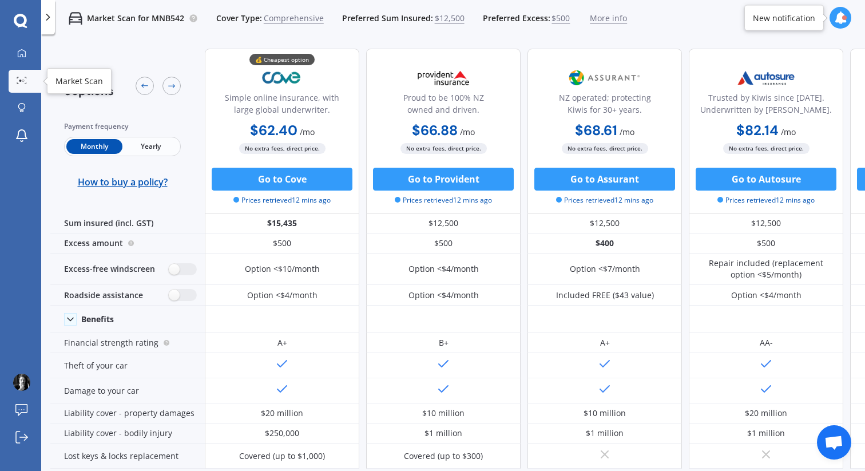
click at [27, 82] on div at bounding box center [21, 81] width 17 height 9
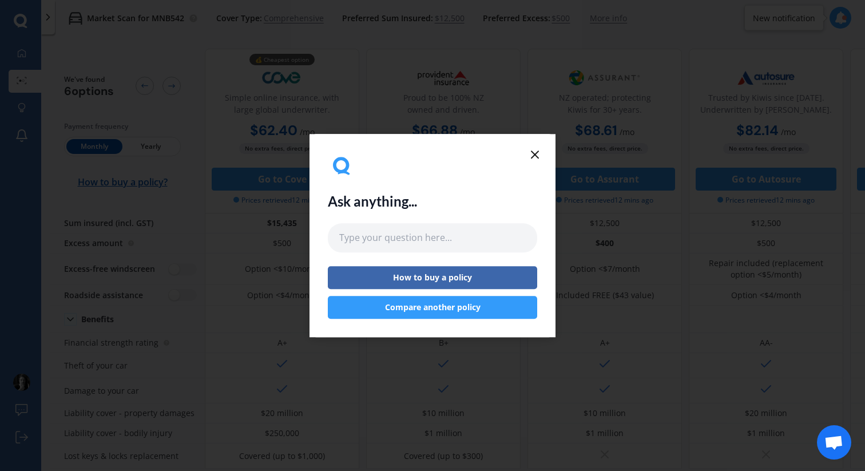
click at [537, 155] on icon at bounding box center [535, 155] width 14 height 14
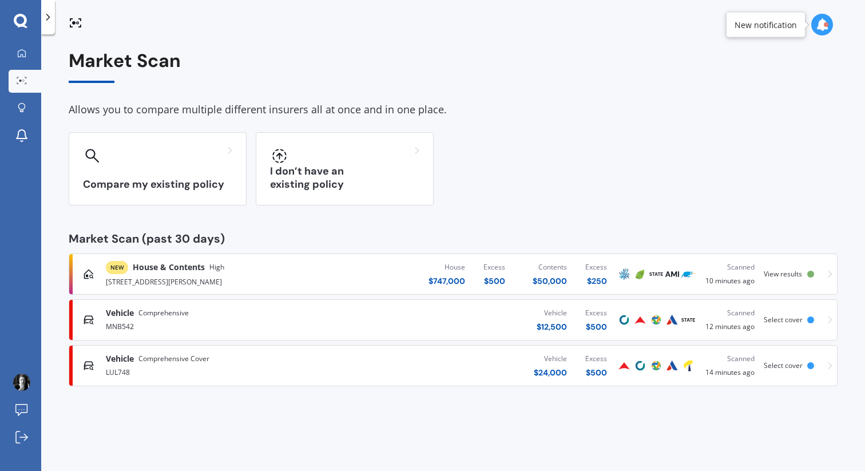
click at [826, 371] on div "Vehicle Comprehensive Cover LUL748 Vehicle $ 24,000 Excess $ 500 Scanned 14 min…" at bounding box center [453, 365] width 758 height 34
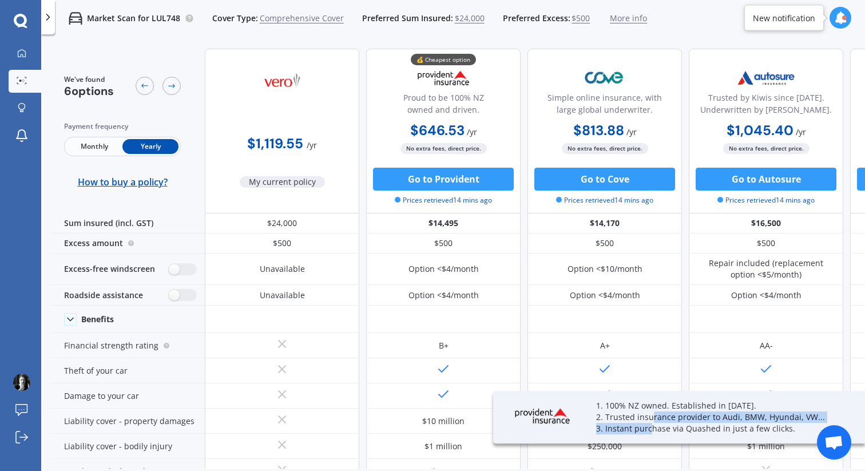
click at [648, 420] on div "1. 100% NZ owned. Established in [DATE]. 2. Trusted insurance provider to Audi,…" at bounding box center [716, 417] width 240 height 34
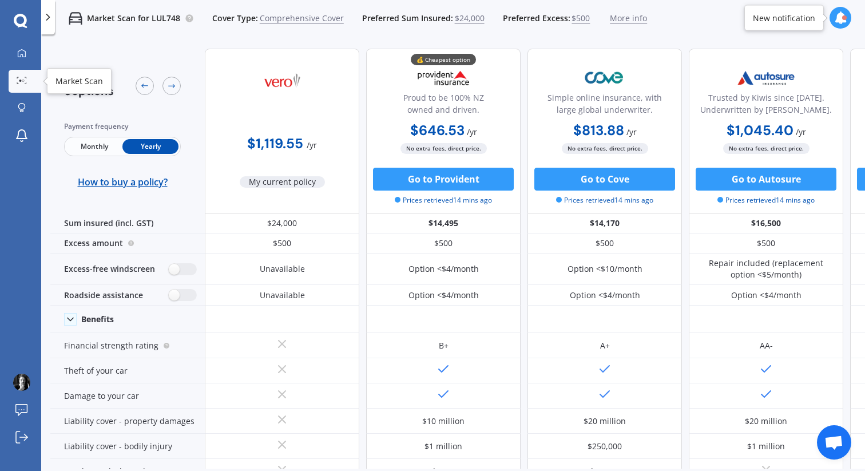
click at [25, 78] on icon at bounding box center [22, 80] width 10 height 7
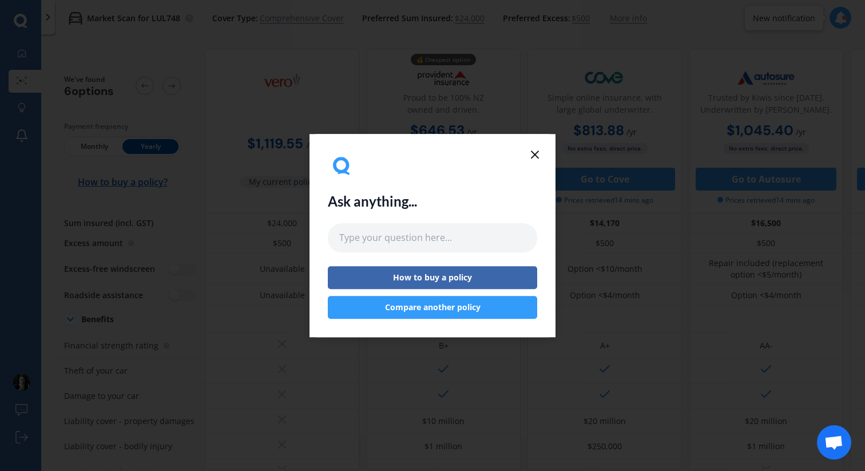
click at [536, 154] on icon at bounding box center [535, 155] width 14 height 14
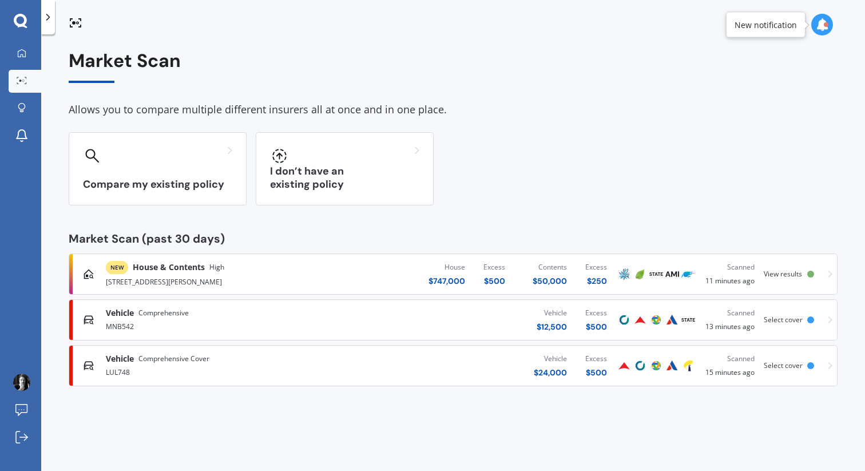
click at [830, 274] on icon at bounding box center [829, 274] width 5 height 8
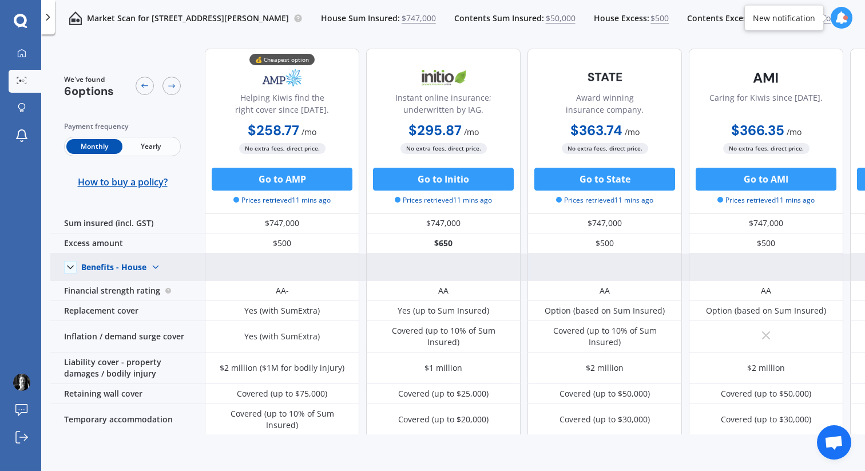
click at [156, 266] on img at bounding box center [155, 267] width 18 height 18
click at [142, 306] on span "Benefits - Contents" at bounding box center [127, 307] width 73 height 11
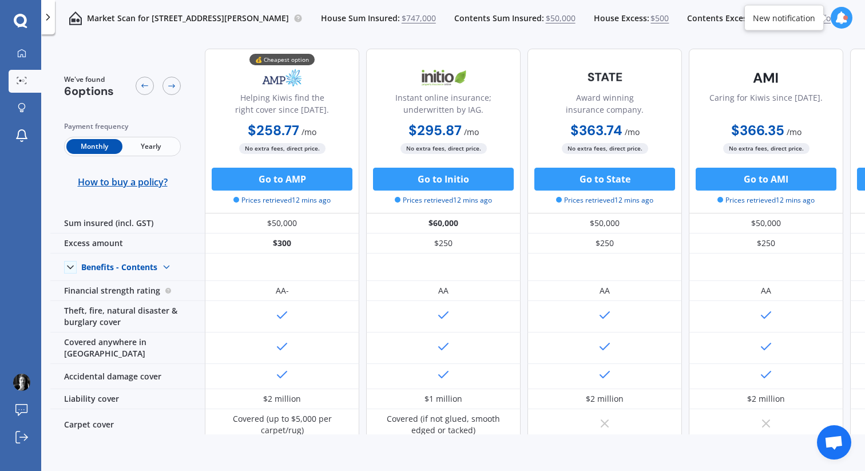
click at [273, 129] on b "$258.77" at bounding box center [273, 130] width 51 height 18
click at [276, 144] on b "$2,888.13" at bounding box center [276, 149] width 62 height 18
click at [278, 125] on b "$2,888.13" at bounding box center [276, 130] width 62 height 18
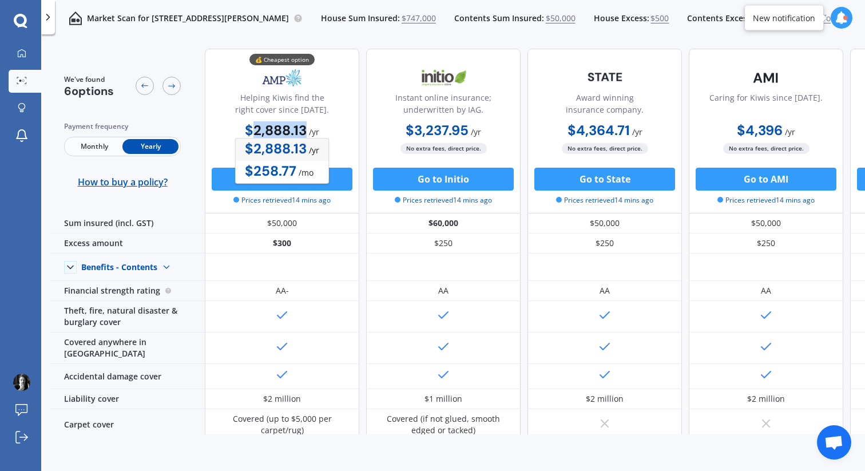
click at [278, 125] on b "$2,888.13" at bounding box center [276, 130] width 62 height 18
copy b "2,888.13"
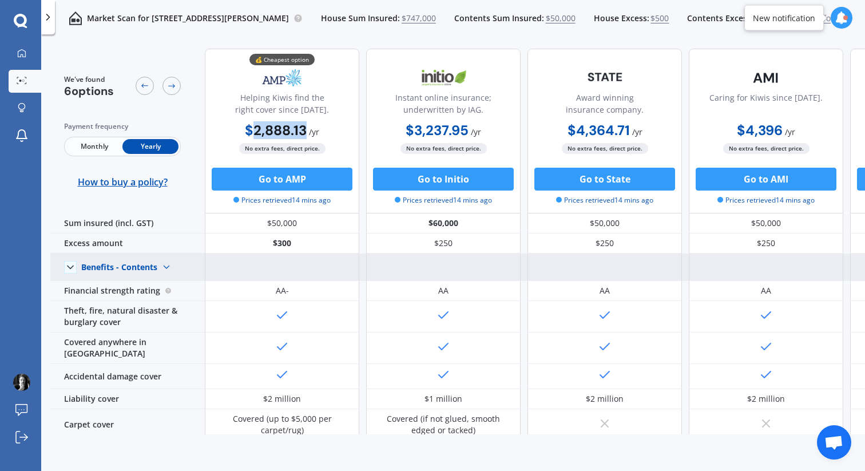
click at [163, 265] on img at bounding box center [166, 267] width 18 height 18
click at [145, 285] on span "Benefits - House" at bounding box center [122, 286] width 62 height 11
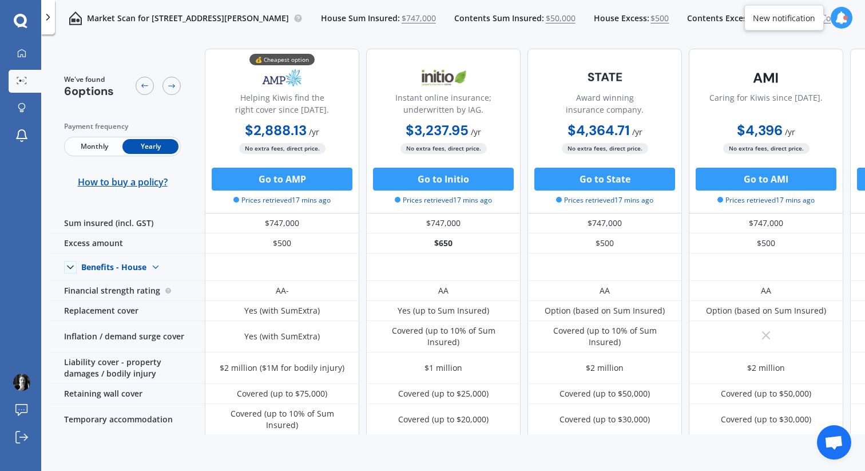
click at [401, 17] on span "$747,000" at bounding box center [418, 18] width 34 height 11
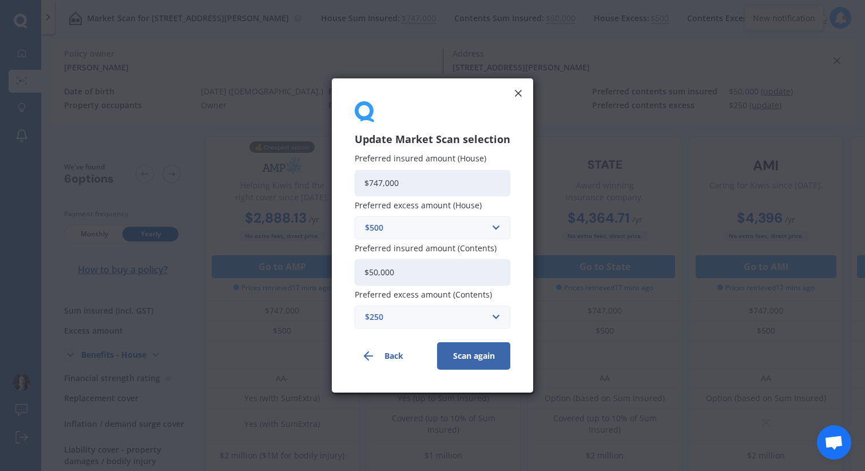
click at [432, 177] on input "$747,000" at bounding box center [433, 182] width 156 height 26
type input "$320,000"
click at [467, 357] on button "Scan again" at bounding box center [473, 355] width 73 height 27
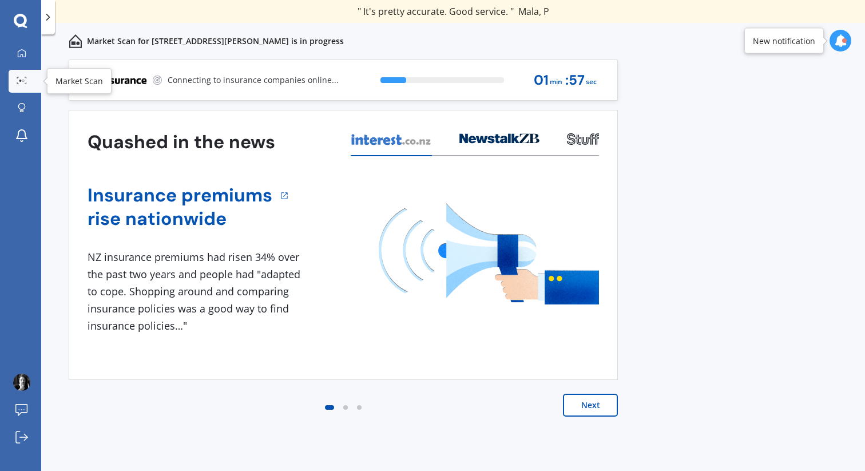
click at [25, 84] on div at bounding box center [21, 81] width 17 height 9
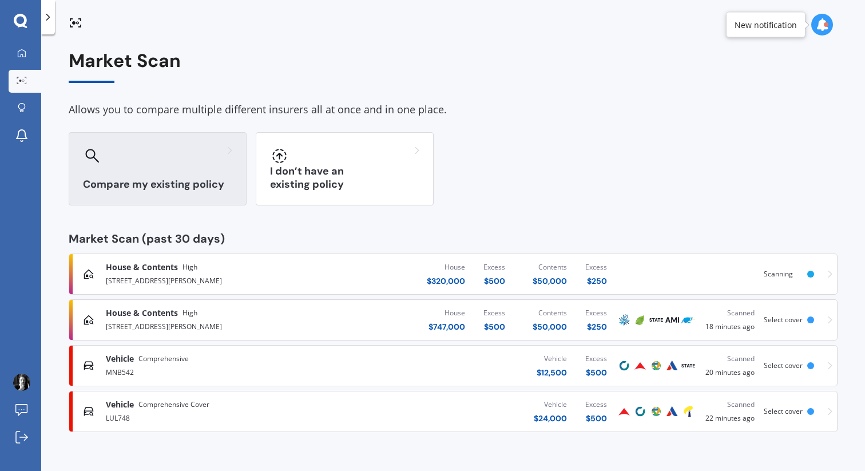
click at [161, 156] on div at bounding box center [157, 155] width 149 height 18
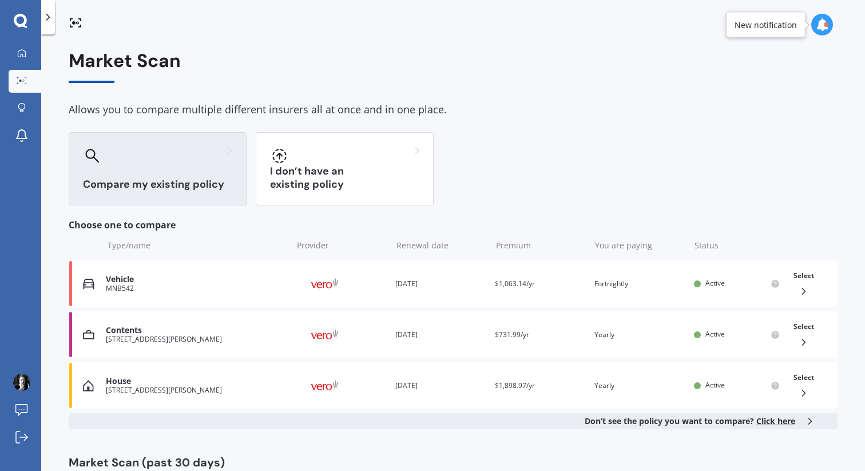
click at [3, 53] on div "My Dashboard Market Scan Explore insurance Notifications" at bounding box center [20, 97] width 41 height 110
click at [23, 53] on icon at bounding box center [21, 53] width 9 height 9
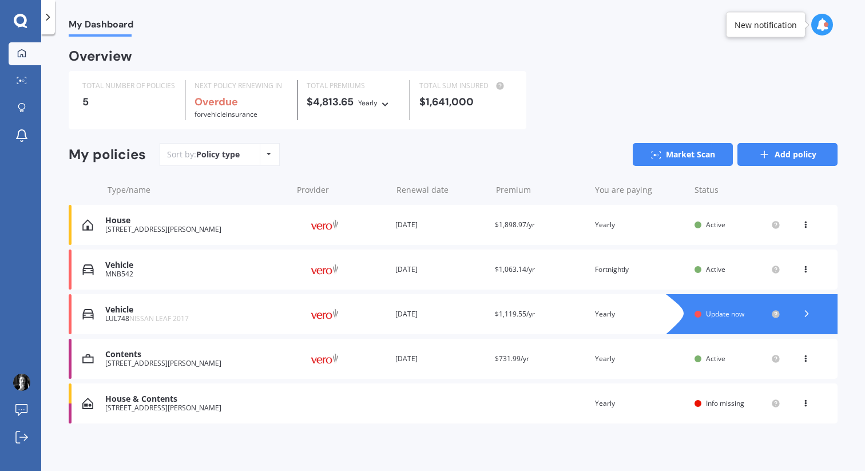
click at [764, 160] on icon at bounding box center [763, 154] width 11 height 11
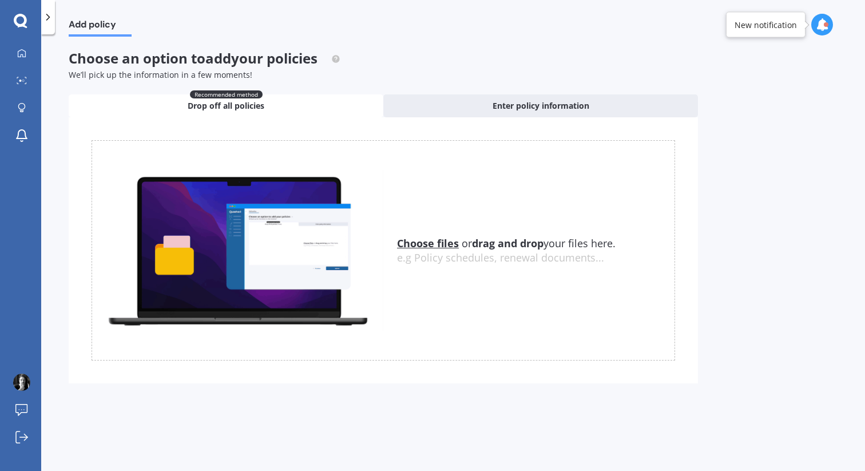
click at [446, 246] on u "Choose files" at bounding box center [428, 243] width 62 height 14
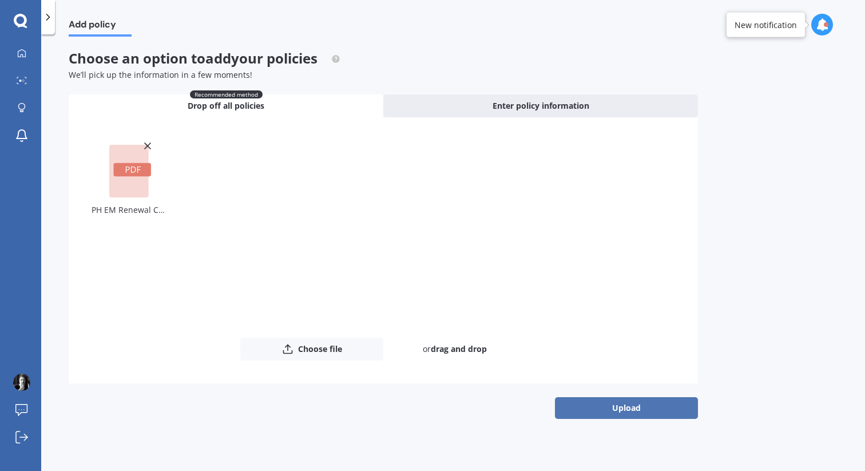
click at [635, 407] on button "Upload" at bounding box center [626, 408] width 143 height 22
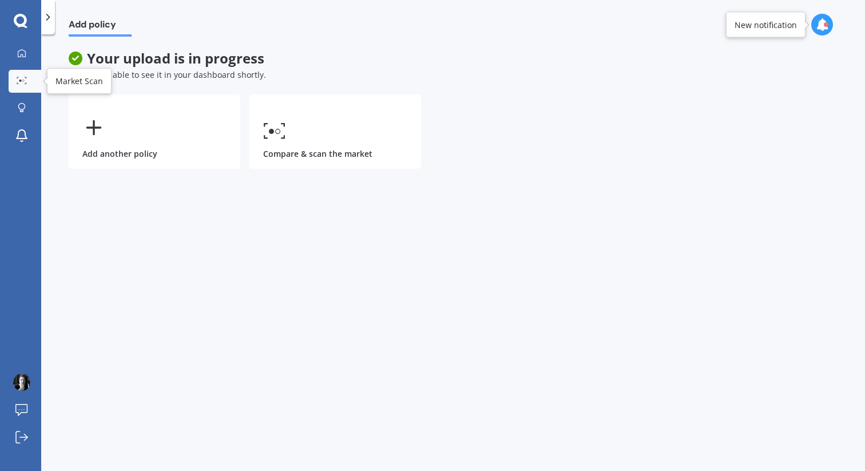
click at [22, 82] on icon at bounding box center [22, 80] width 10 height 7
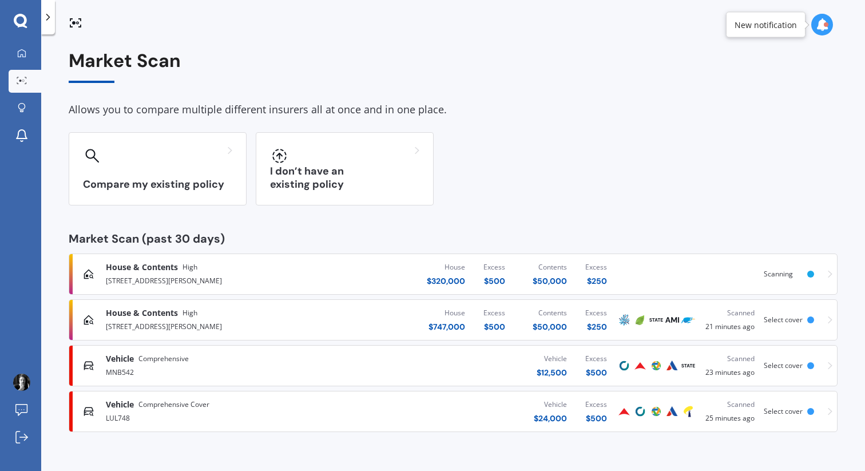
click at [829, 270] on icon at bounding box center [829, 274] width 5 height 8
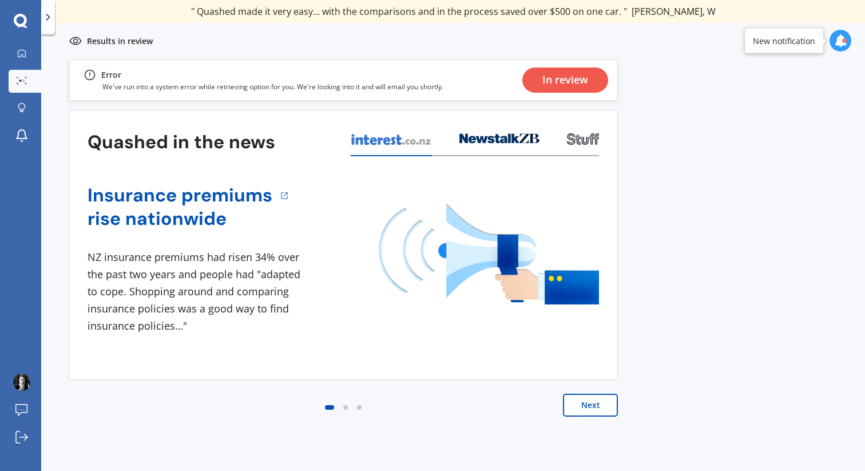
click at [546, 81] on div "In review" at bounding box center [565, 79] width 46 height 25
click at [591, 403] on button "Next" at bounding box center [590, 404] width 55 height 23
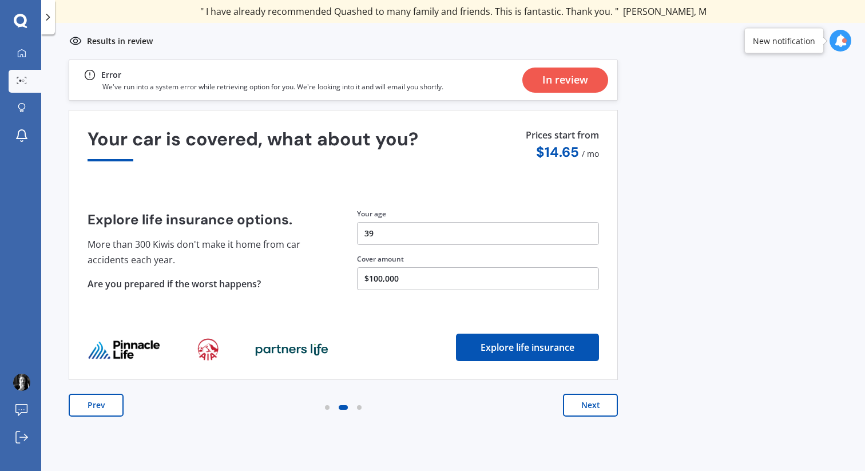
click at [594, 404] on button "Next" at bounding box center [590, 404] width 55 height 23
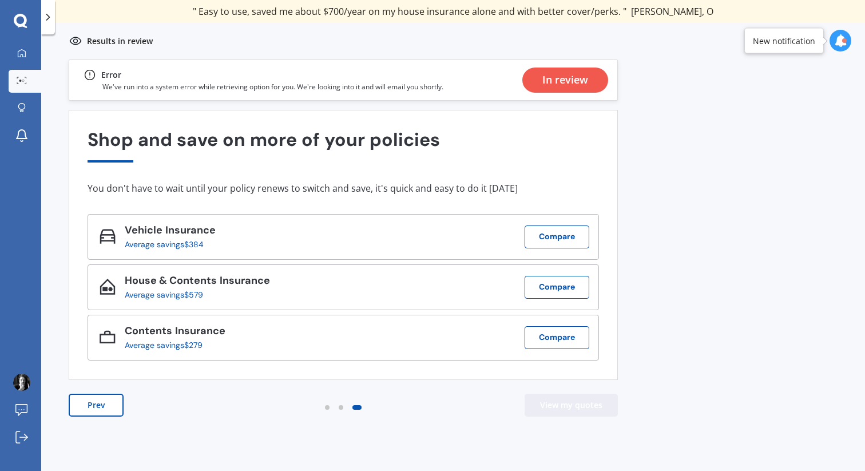
click at [588, 404] on button "View my quotes" at bounding box center [570, 404] width 93 height 23
click at [21, 47] on link "My Dashboard" at bounding box center [25, 53] width 33 height 23
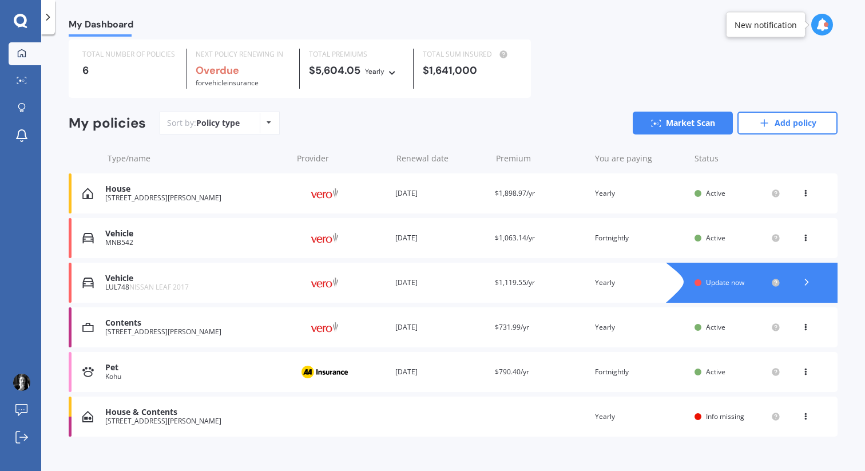
scroll to position [46, 0]
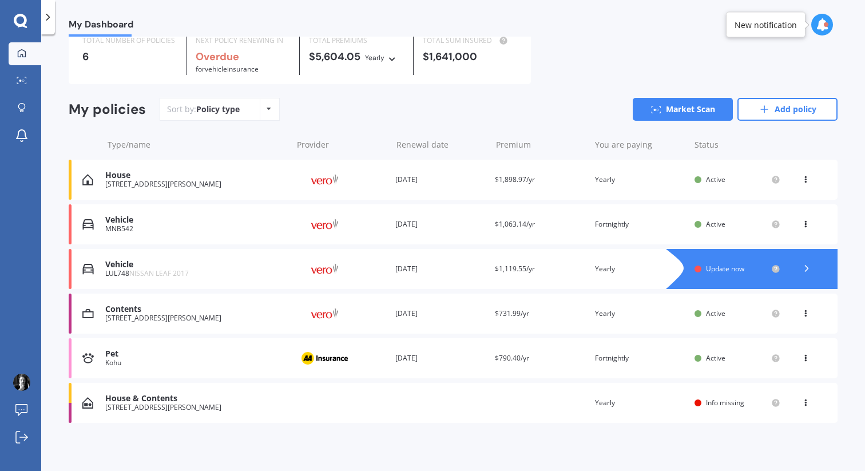
click at [714, 403] on span "Info missing" at bounding box center [725, 402] width 38 height 10
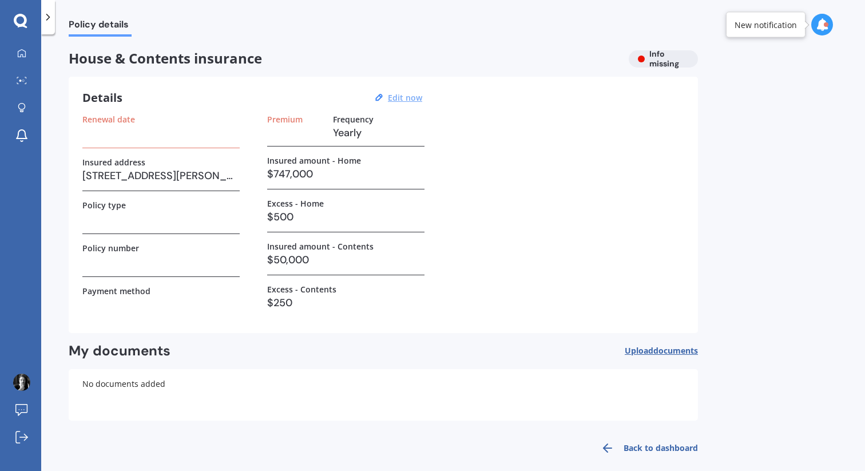
click at [406, 94] on u "Edit now" at bounding box center [405, 97] width 34 height 11
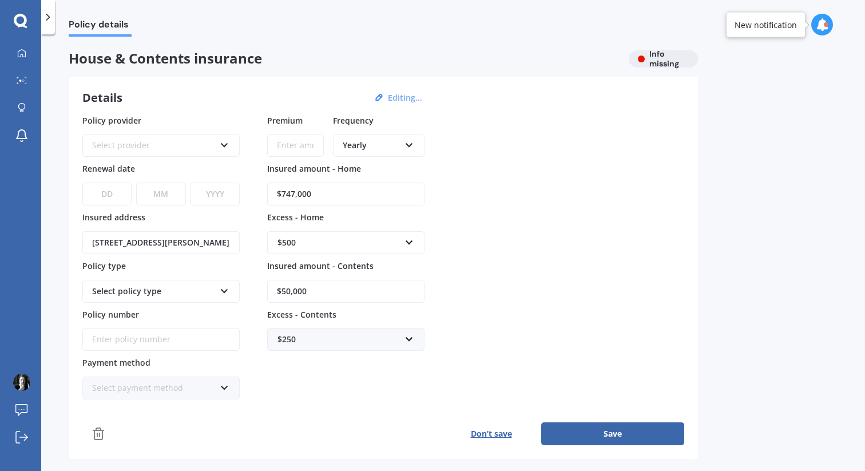
click at [357, 196] on input "$747,000" at bounding box center [345, 193] width 157 height 23
type input "$320,000"
click at [580, 201] on div "Policy provider Select provider AA AMI AMP ANZ ASB Ando BNZ Co-Operative Bank F…" at bounding box center [383, 256] width 602 height 285
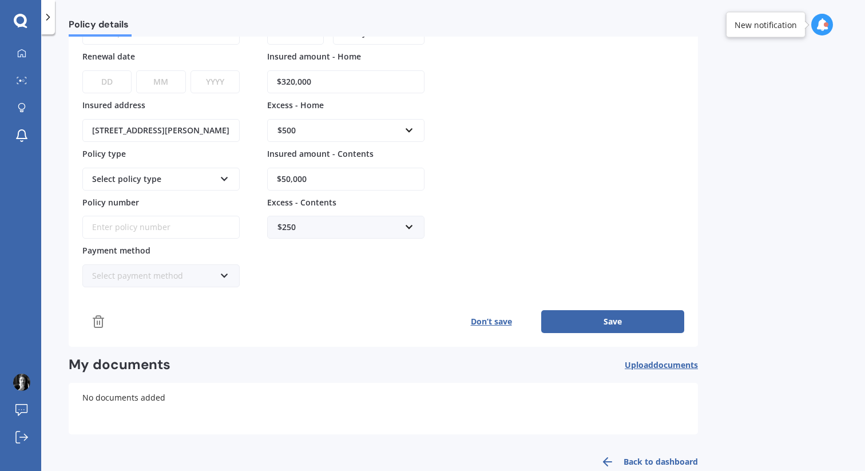
scroll to position [30, 0]
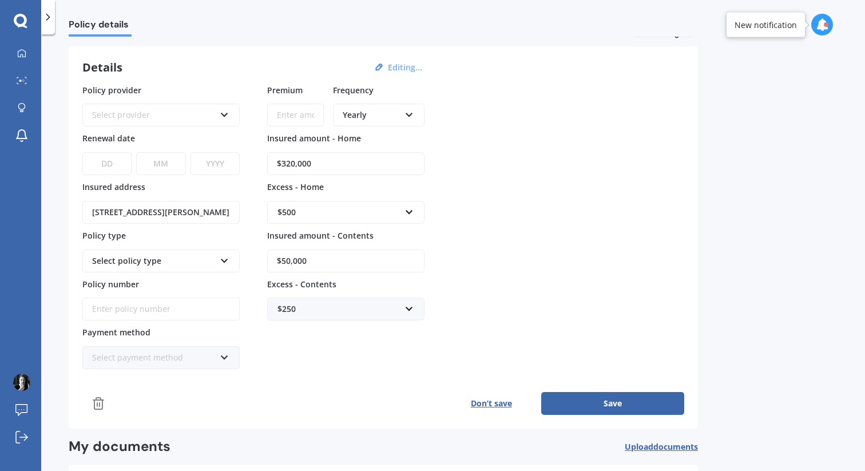
click at [133, 113] on div "Select provider" at bounding box center [153, 115] width 123 height 13
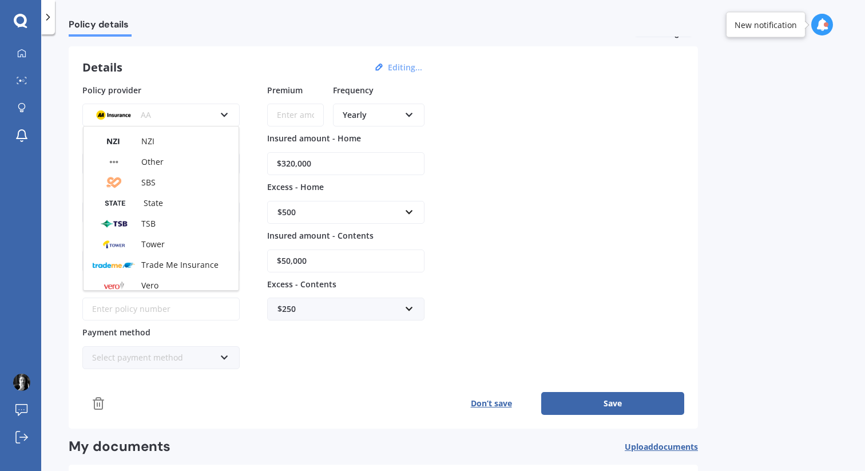
scroll to position [310, 0]
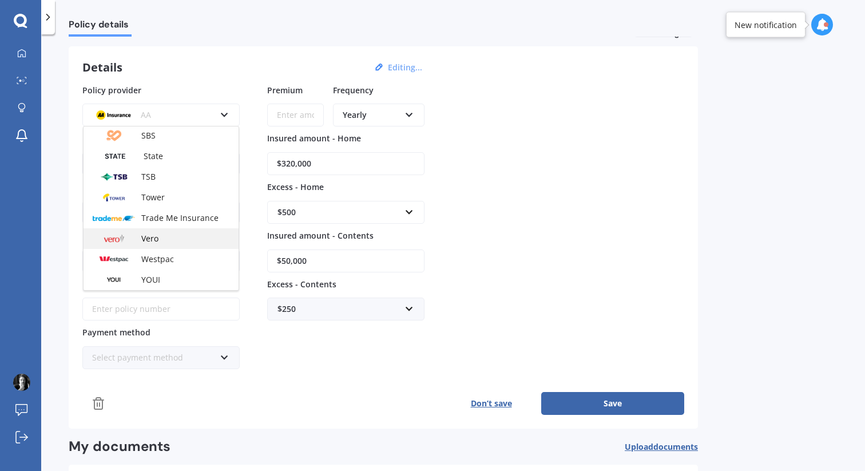
click at [158, 236] on span "Vero" at bounding box center [149, 238] width 17 height 11
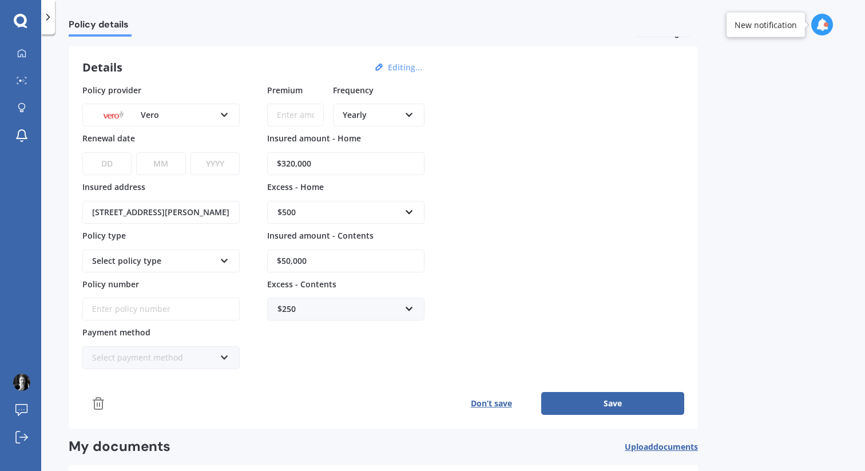
click at [106, 164] on select "DD 01 02 03 04 05 06 07 08 09 10 11 12 13 14 15 16 17 18 19 20 21 22 23 24 25 2…" at bounding box center [106, 163] width 49 height 23
click at [82, 152] on select "DD 01 02 03 04 05 06 07 08 09 10 11 12 13 14 15 16 17 18 19 20 21 22 23 24 25 2…" at bounding box center [106, 163] width 49 height 23
click at [168, 165] on select "MM 01 02 03 04 05 06 07 08 09 10 11 12" at bounding box center [160, 163] width 49 height 23
click at [121, 158] on select "DD 01 02 03 04 05 06 07 08 09 10 11 12 13 14 15 16 17 18 19 20 21 22 23 24 25 2…" at bounding box center [106, 163] width 49 height 23
select select "22"
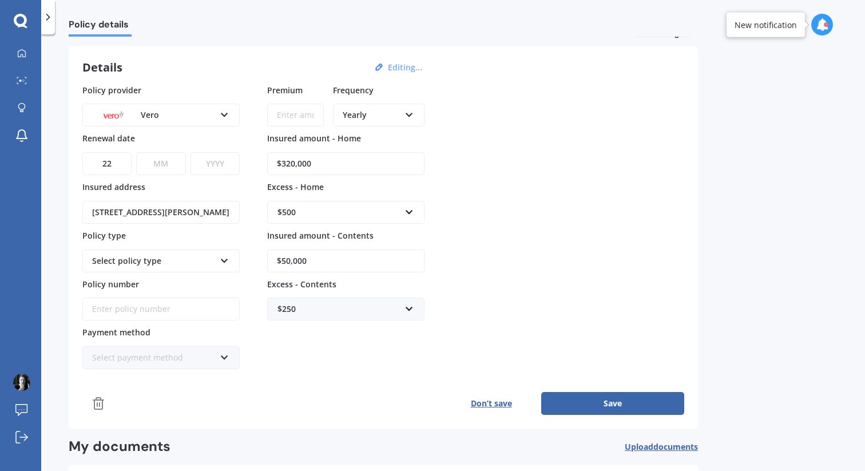
click at [82, 152] on select "DD 01 02 03 04 05 06 07 08 09 10 11 12 13 14 15 16 17 18 19 20 21 22 23 24 25 2…" at bounding box center [106, 163] width 49 height 23
click at [153, 174] on select "MM 01 02 03 04 05 06 07 08 09 10 11 12" at bounding box center [160, 163] width 49 height 23
select select "02"
click at [136, 152] on select "MM 01 02 03 04 05 06 07 08 09 10 11 12" at bounding box center [160, 163] width 49 height 23
click at [220, 153] on select "YYYY 2027 2026 2025 2024 2023 2022 2021 2020 2019 2018 2017 2016 2015 2014 2013…" at bounding box center [214, 163] width 49 height 23
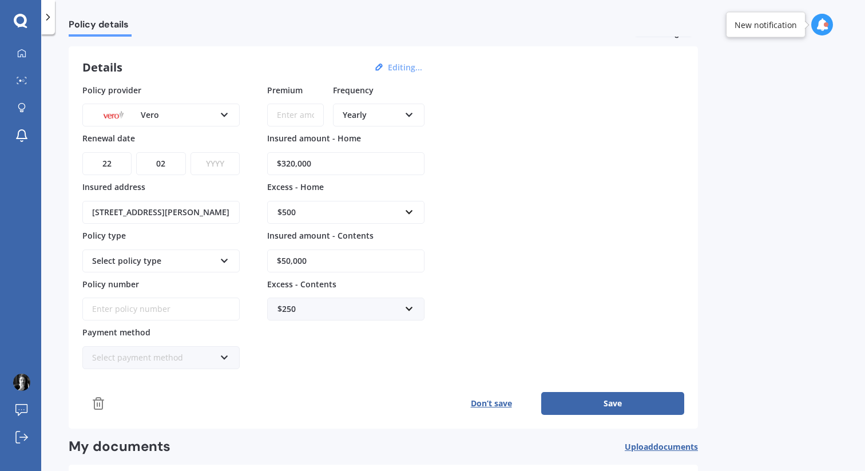
select select "2026"
click at [190, 152] on select "YYYY 2027 2026 2025 2024 2023 2022 2021 2020 2019 2018 2017 2016 2015 2014 2013…" at bounding box center [214, 163] width 49 height 23
click at [150, 260] on div "Select policy type" at bounding box center [153, 260] width 123 height 13
click at [155, 284] on span "Maxi - House and Contents" at bounding box center [144, 282] width 103 height 11
click at [155, 308] on input "Policy number" at bounding box center [160, 308] width 157 height 23
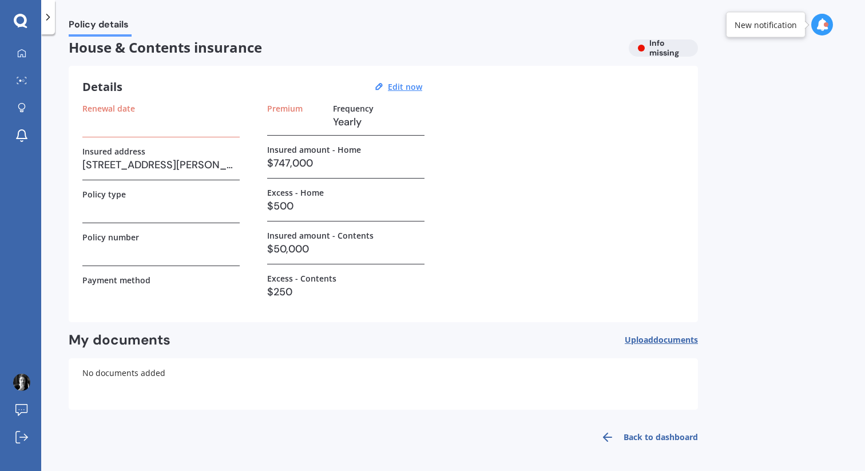
scroll to position [0, 0]
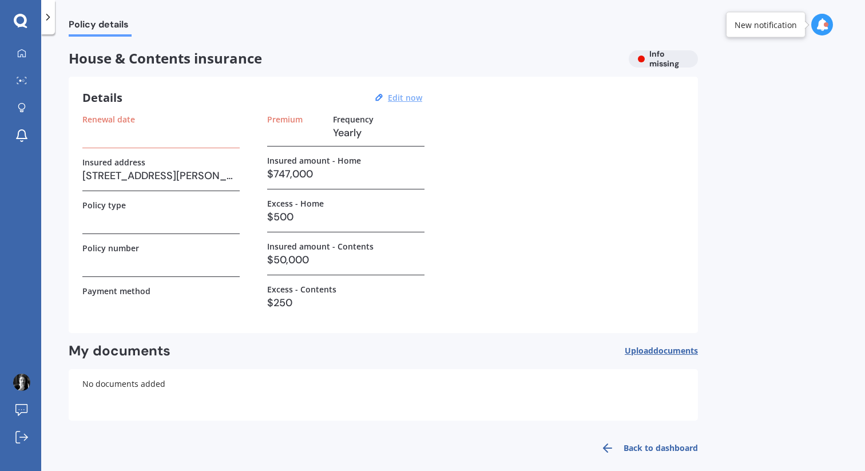
click at [404, 102] on u "Edit now" at bounding box center [405, 97] width 34 height 11
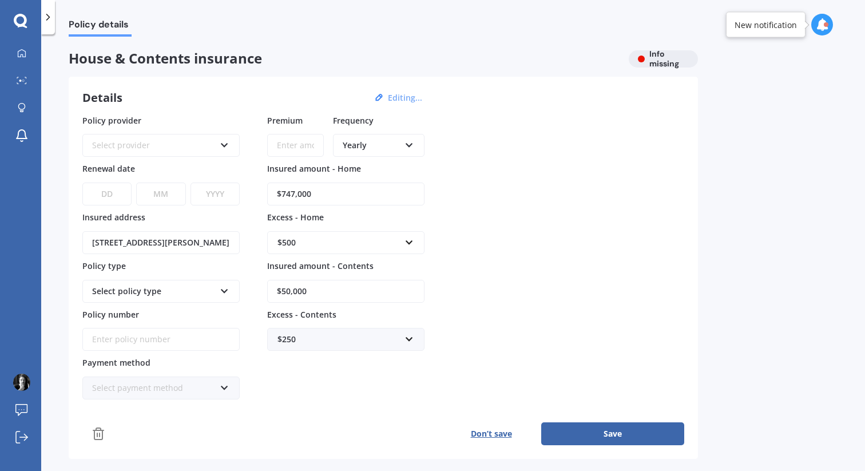
click at [99, 431] on icon at bounding box center [98, 434] width 14 height 14
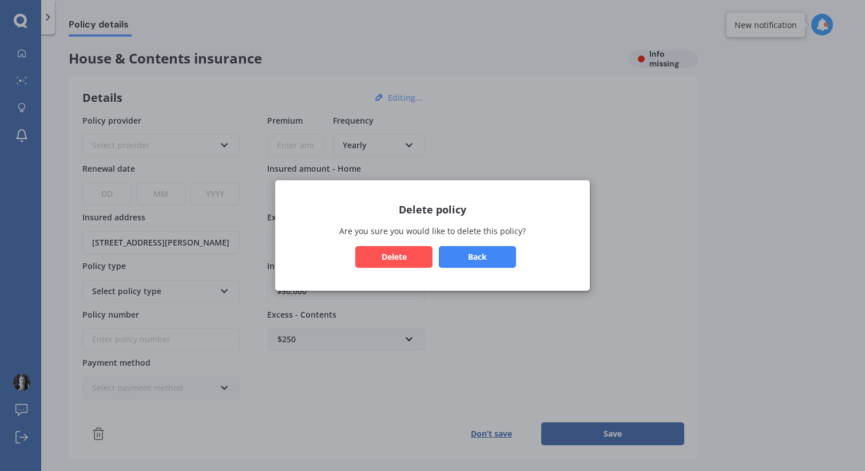
click at [396, 261] on button "Delete" at bounding box center [393, 257] width 77 height 22
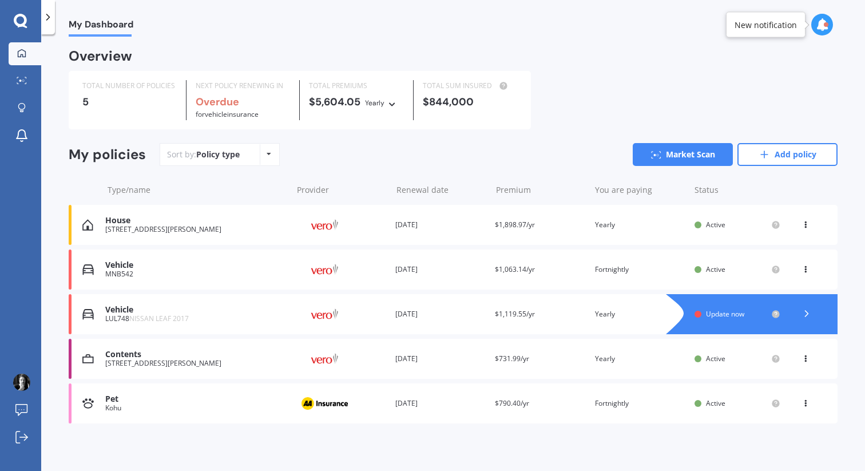
click at [269, 227] on div "[STREET_ADDRESS][PERSON_NAME]" at bounding box center [195, 229] width 181 height 8
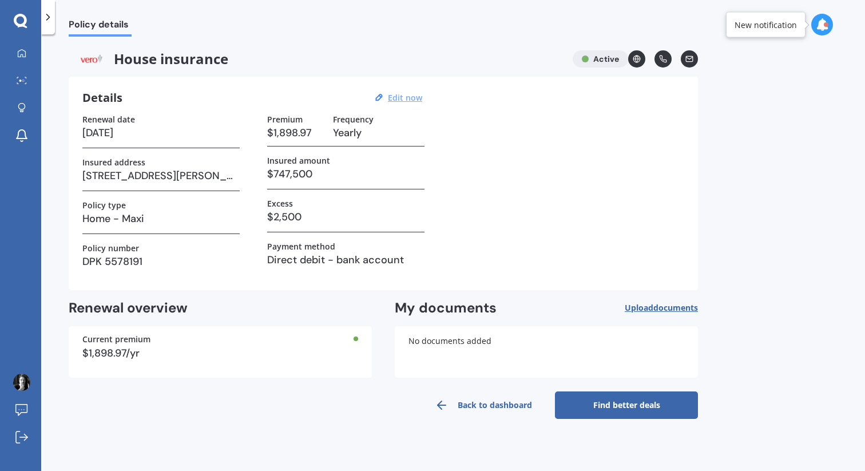
click at [398, 101] on u "Edit now" at bounding box center [405, 97] width 34 height 11
select select "22"
select select "02"
select select "2026"
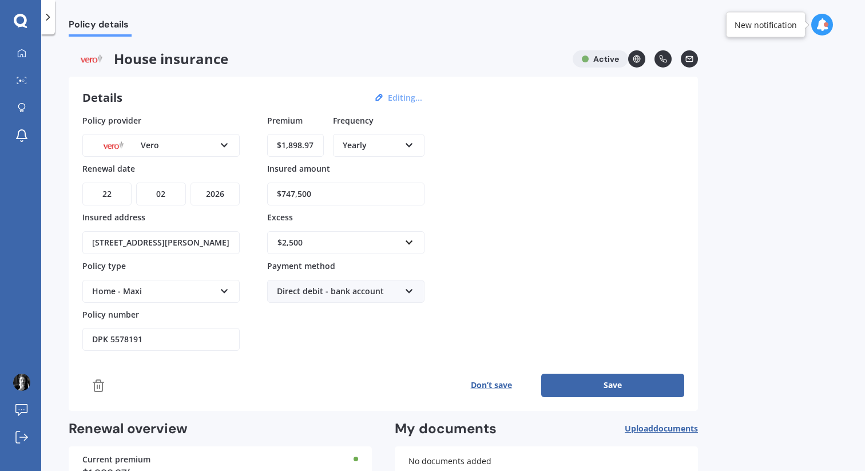
click at [321, 193] on input "$747,500" at bounding box center [345, 193] width 157 height 23
type input "$320,000"
click at [608, 384] on button "Save" at bounding box center [612, 384] width 143 height 23
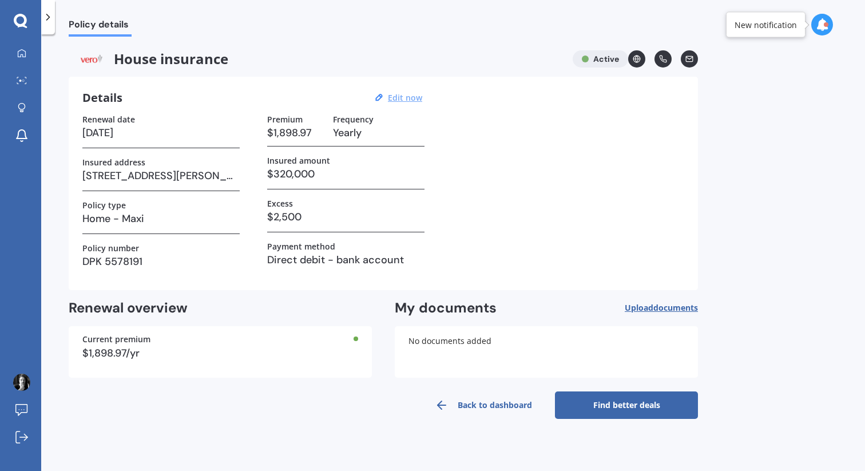
click at [606, 406] on link "Find better deals" at bounding box center [626, 404] width 143 height 27
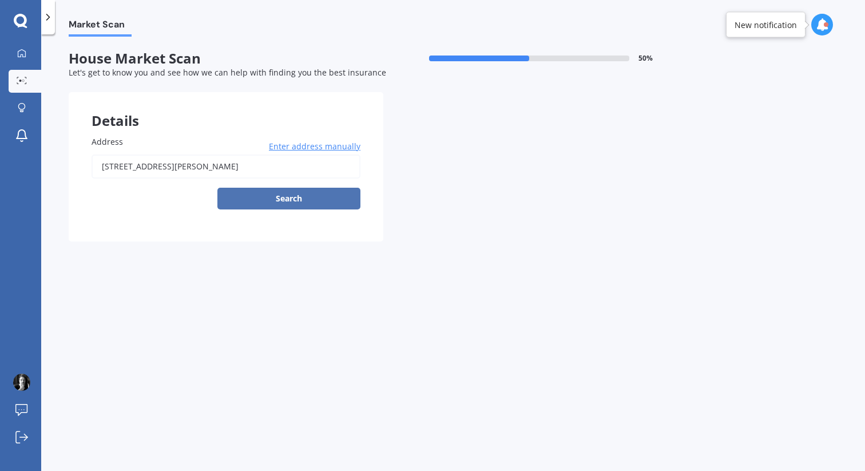
click at [313, 194] on button "Search" at bounding box center [288, 199] width 143 height 22
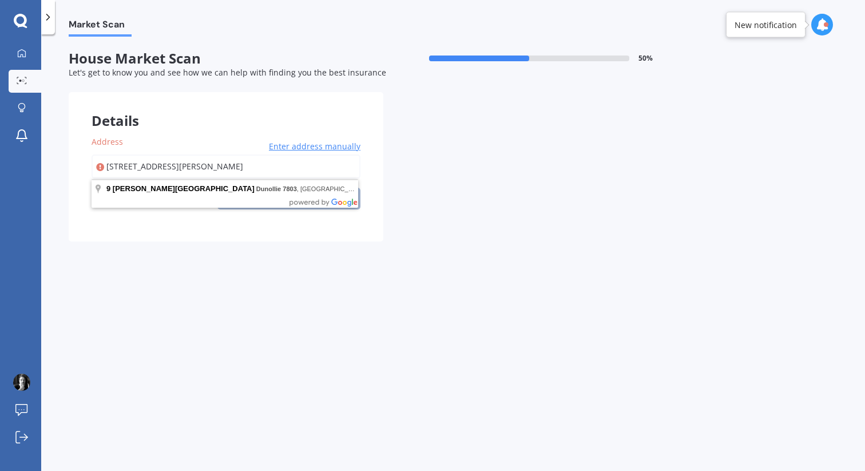
click at [257, 169] on input "[STREET_ADDRESS][PERSON_NAME]" at bounding box center [225, 166] width 269 height 24
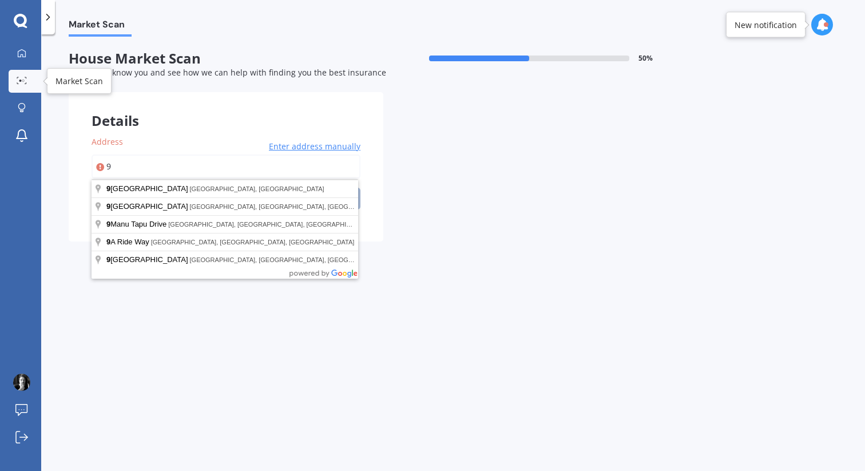
type input "9"
click at [27, 79] on div at bounding box center [21, 81] width 17 height 9
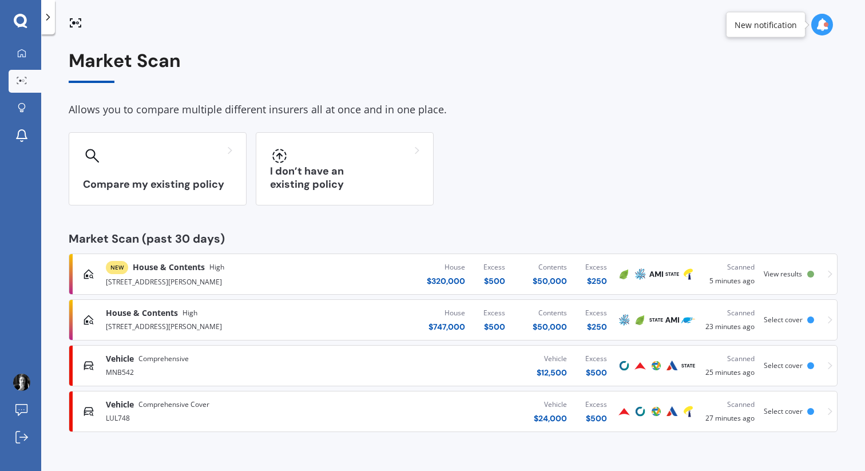
click at [803, 270] on div "View results" at bounding box center [784, 274] width 43 height 8
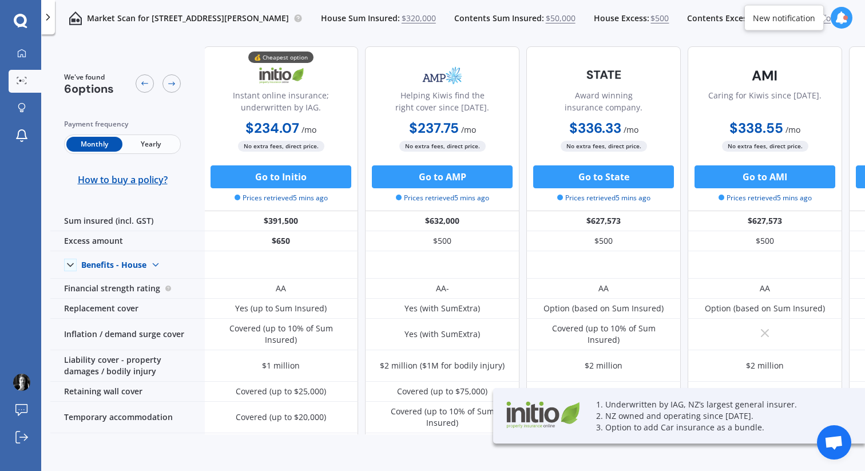
scroll to position [0, 1]
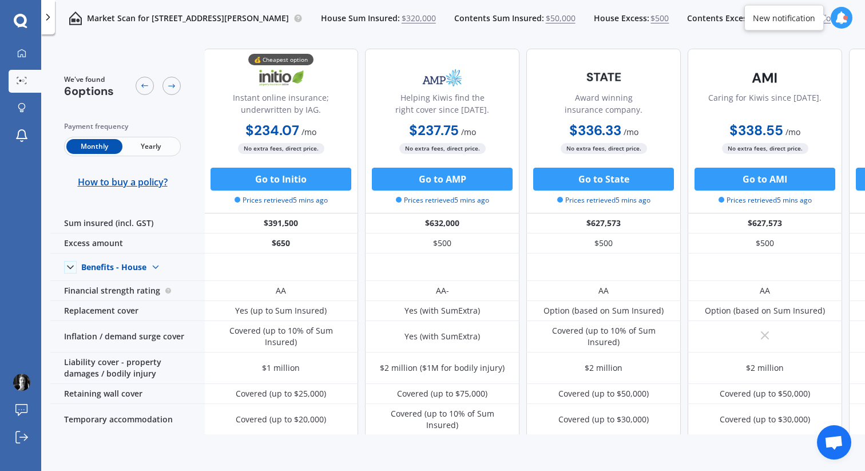
click at [427, 131] on b "$237.75" at bounding box center [434, 130] width 50 height 18
click at [435, 146] on b "$2,658.85" at bounding box center [436, 149] width 66 height 18
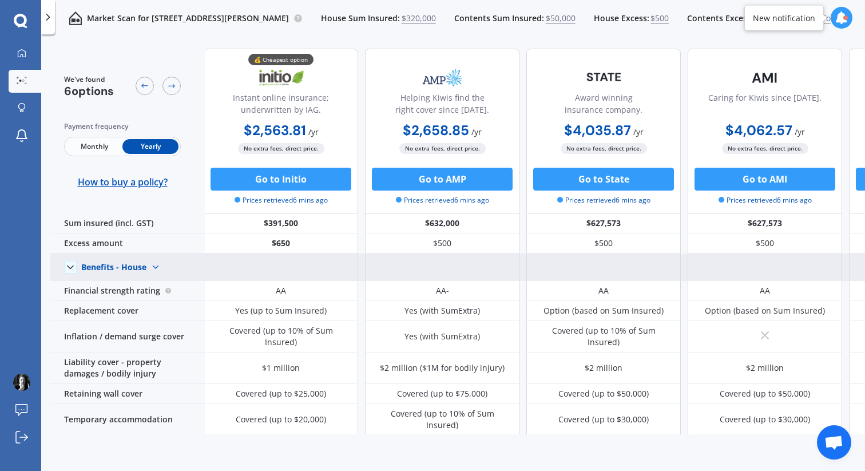
click at [154, 264] on img at bounding box center [155, 267] width 18 height 18
click at [133, 307] on span "Benefits - Contents" at bounding box center [127, 307] width 73 height 11
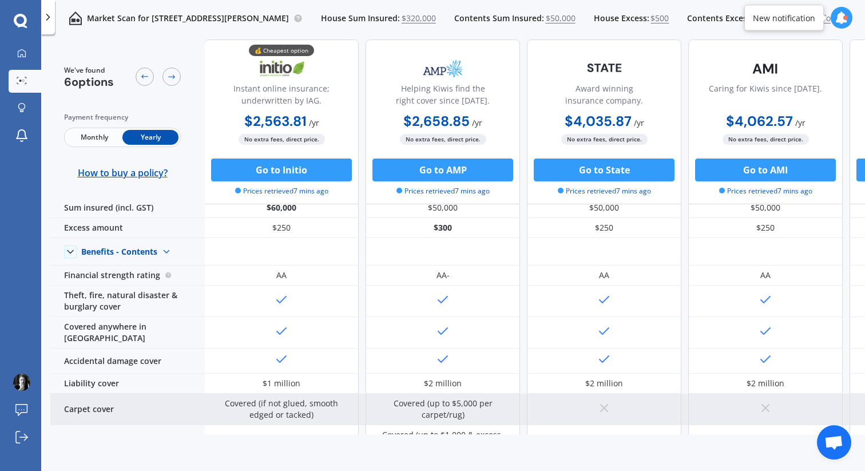
scroll to position [0, 1]
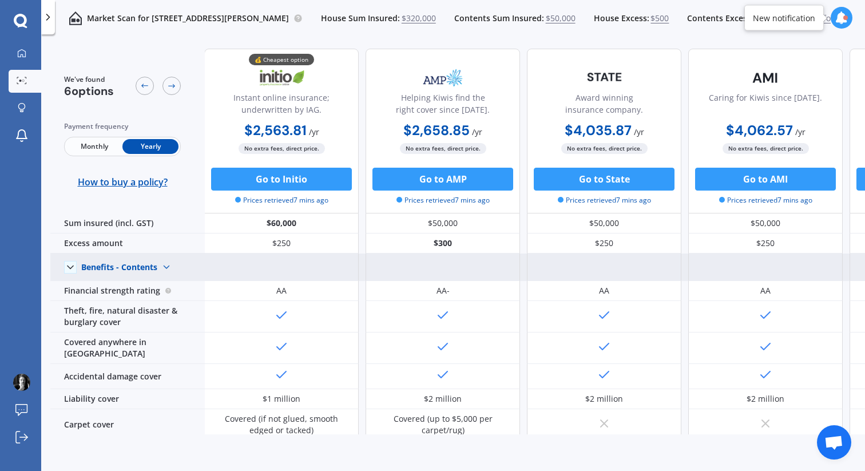
click at [166, 266] on img at bounding box center [166, 267] width 18 height 18
click at [148, 283] on span "Benefits - House" at bounding box center [122, 286] width 62 height 11
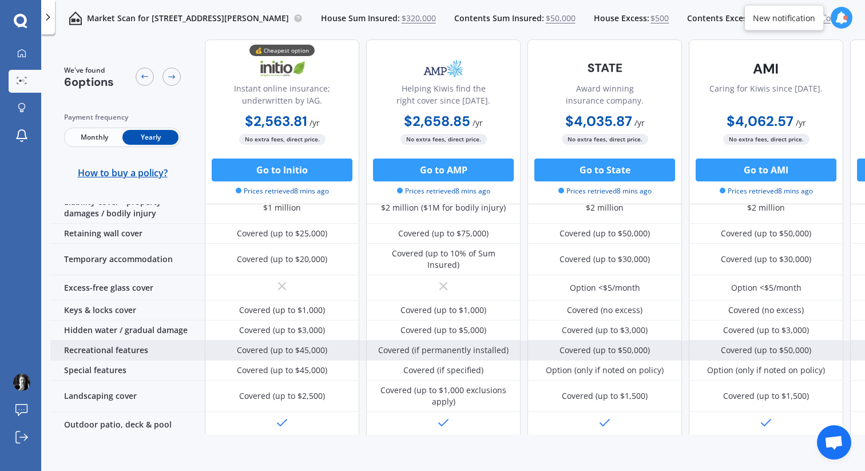
scroll to position [162, 0]
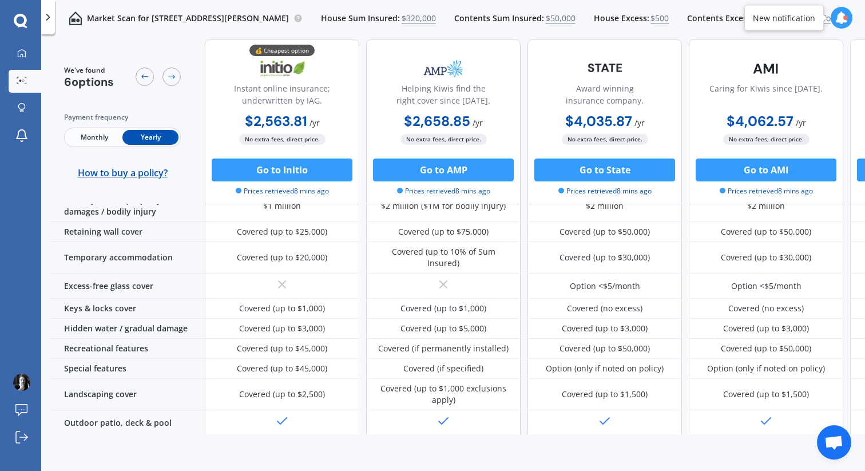
click at [444, 118] on b "$2,658.85" at bounding box center [437, 121] width 66 height 18
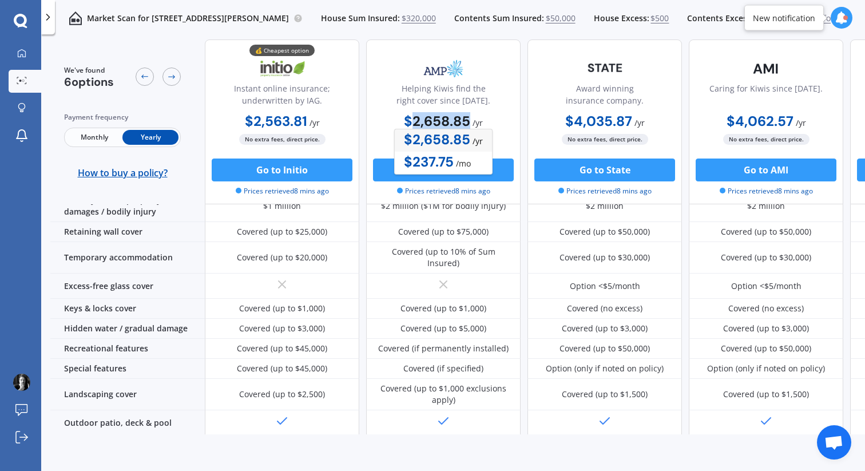
click at [444, 118] on b "$2,658.85" at bounding box center [437, 121] width 66 height 18
copy b "2,658.85"
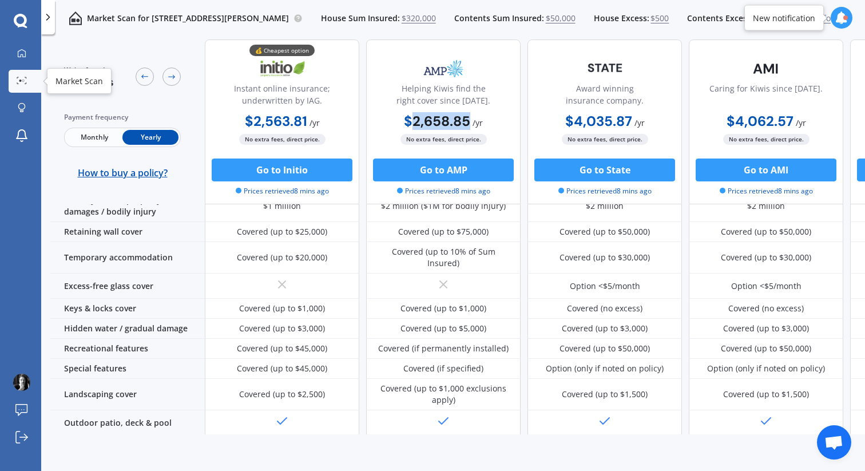
click at [23, 85] on div at bounding box center [21, 81] width 17 height 9
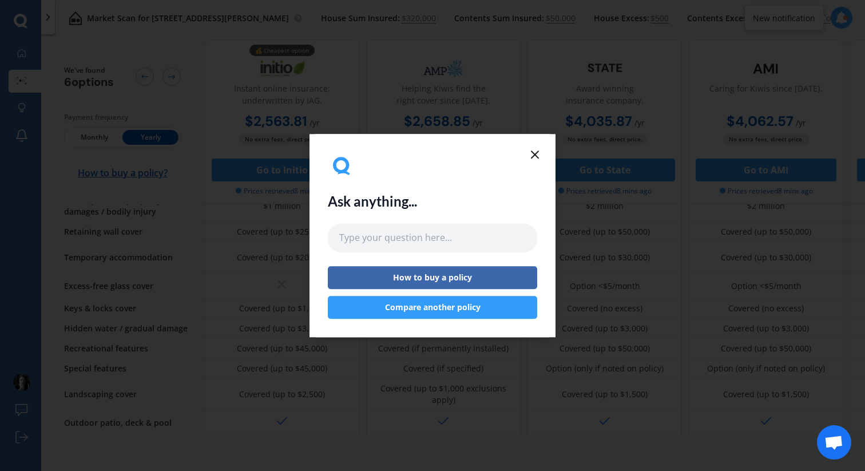
click at [537, 148] on icon at bounding box center [535, 155] width 14 height 14
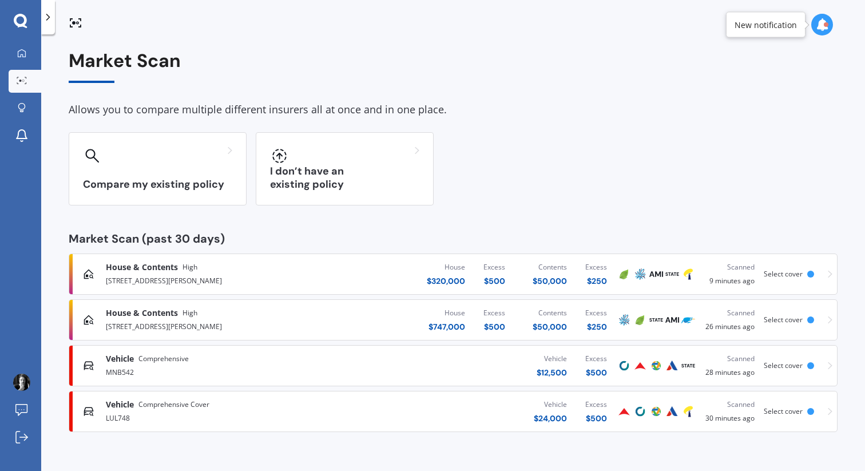
click at [827, 272] on icon at bounding box center [829, 274] width 5 height 8
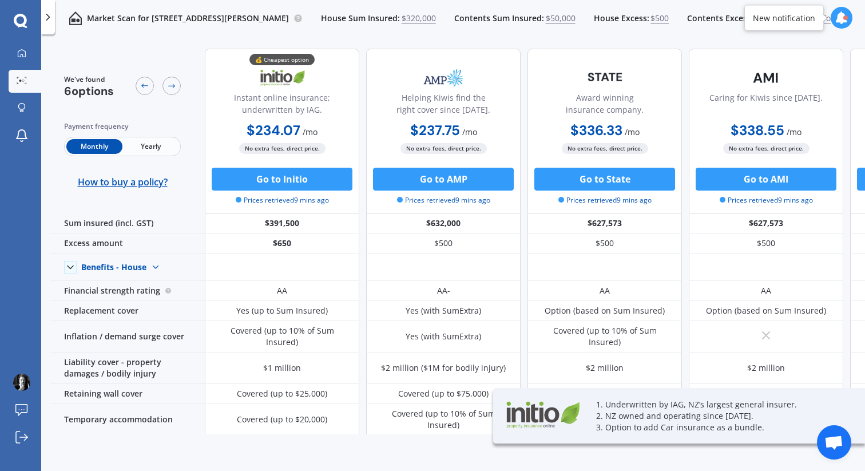
click at [435, 132] on b "$237.75" at bounding box center [435, 130] width 50 height 18
click at [436, 148] on b "$2,658.85" at bounding box center [437, 149] width 66 height 18
click at [432, 129] on b "$2,658.85" at bounding box center [437, 130] width 66 height 18
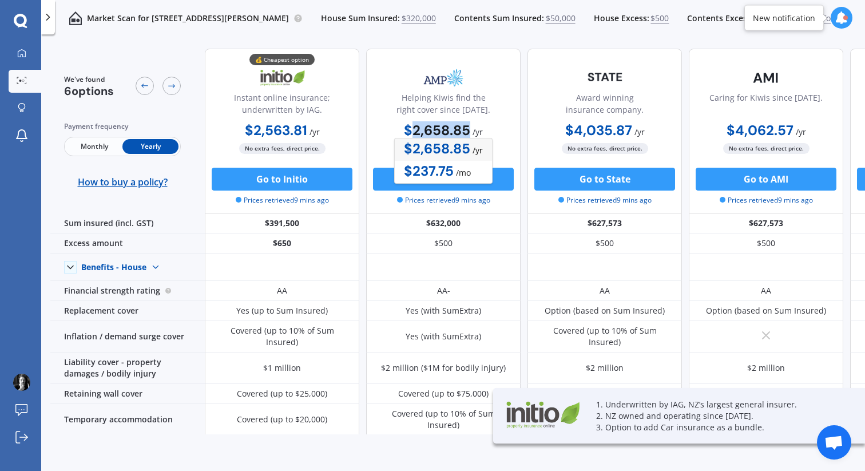
click at [432, 129] on b "$2,658.85" at bounding box center [437, 130] width 66 height 18
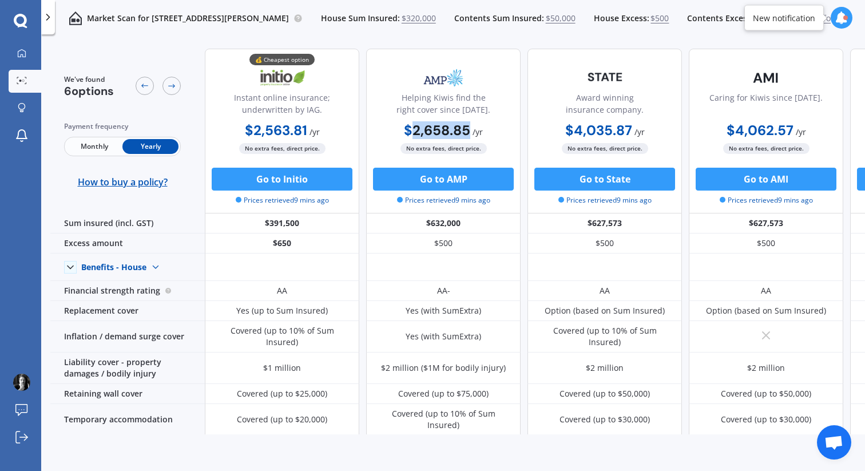
copy b "2,658.85"
click at [22, 54] on icon at bounding box center [22, 53] width 8 height 8
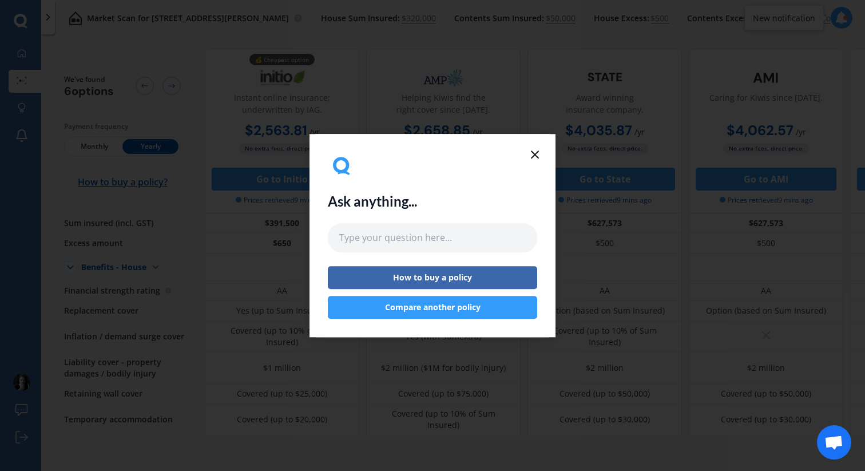
click at [526, 157] on div "Ask anything... How to buy a policy Compare another policy" at bounding box center [432, 235] width 209 height 166
click at [535, 153] on line at bounding box center [534, 154] width 7 height 7
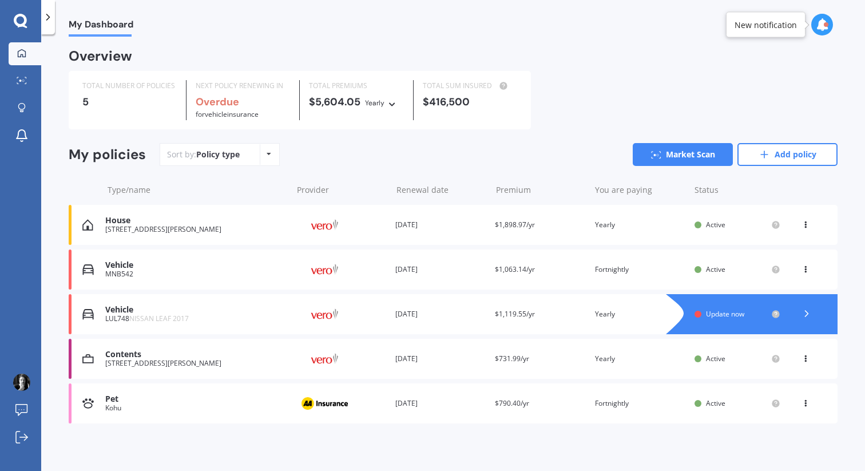
click at [801, 403] on icon at bounding box center [805, 400] width 8 height 7
click at [537, 434] on div "Overview TOTAL NUMBER OF POLICIES 5 NEXT POLICY RENEWING IN Overdue for Vehicle…" at bounding box center [453, 250] width 768 height 400
click at [246, 407] on div "Kohu" at bounding box center [195, 408] width 181 height 8
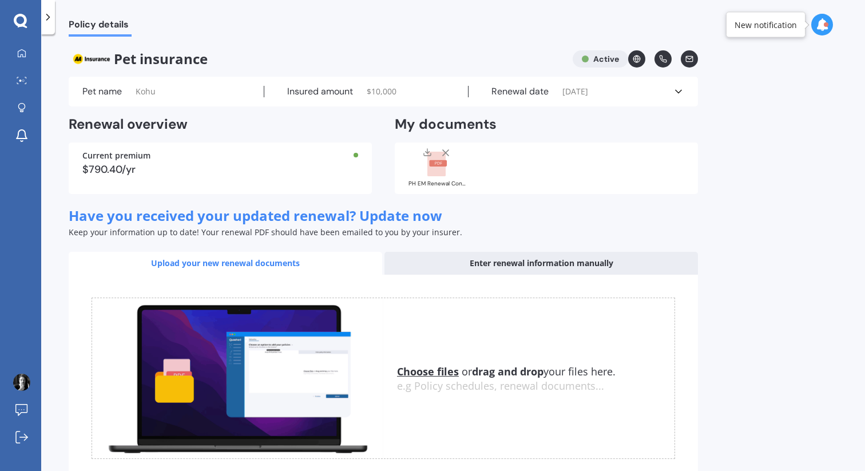
click at [48, 14] on icon at bounding box center [47, 16] width 11 height 11
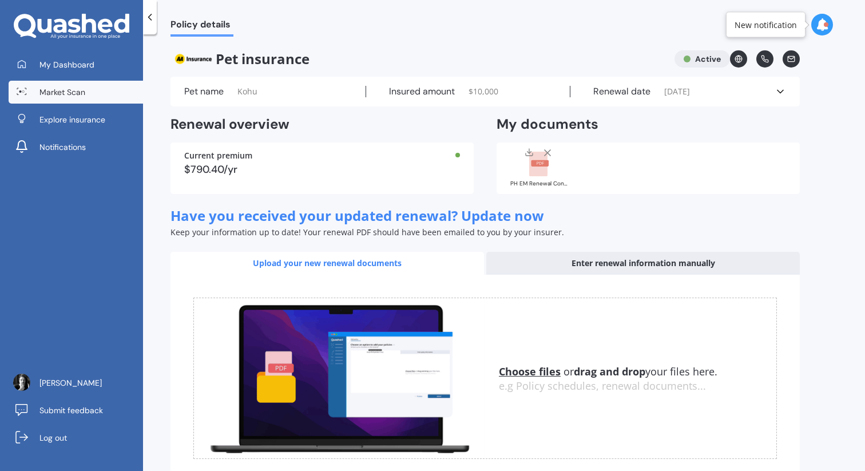
click at [59, 94] on span "Market Scan" at bounding box center [62, 91] width 46 height 11
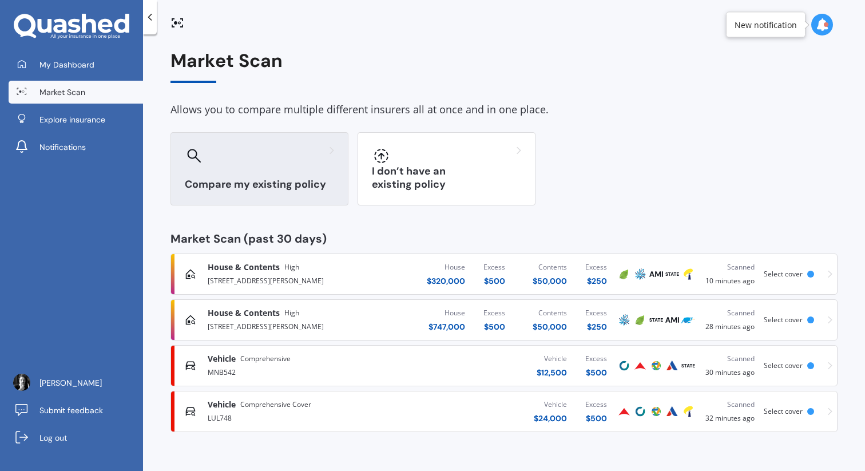
click at [281, 136] on div "Compare my existing policy" at bounding box center [259, 168] width 178 height 73
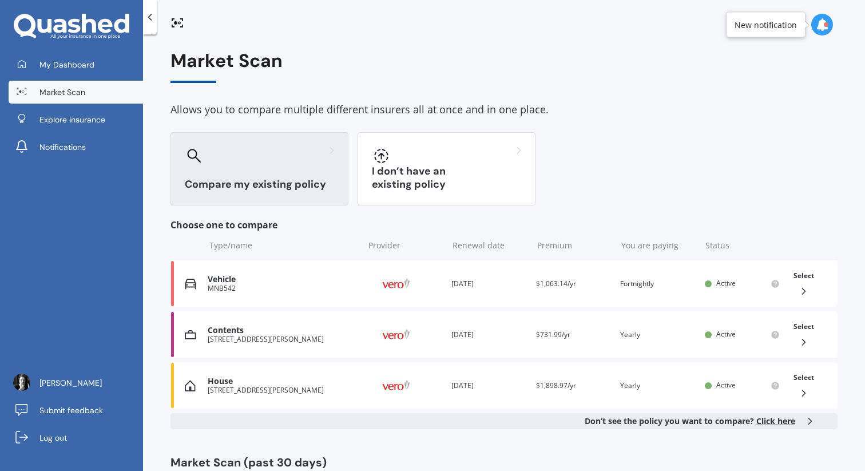
click at [772, 420] on span "Click here" at bounding box center [775, 420] width 39 height 11
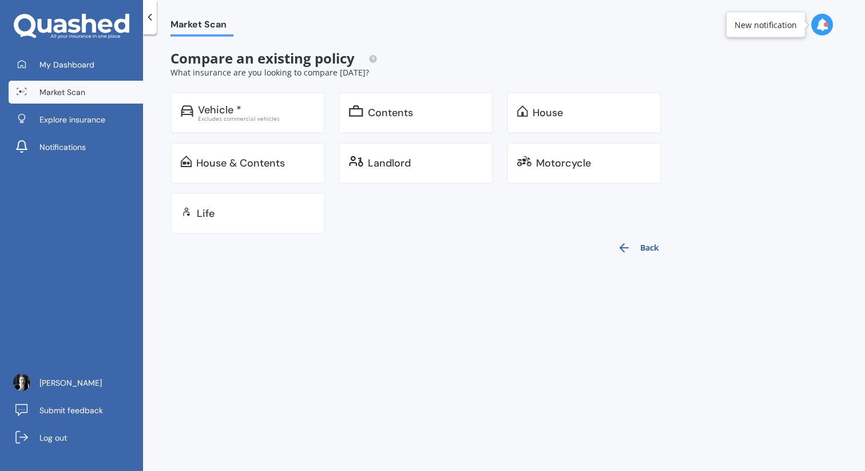
click at [636, 250] on button "Back" at bounding box center [637, 247] width 55 height 27
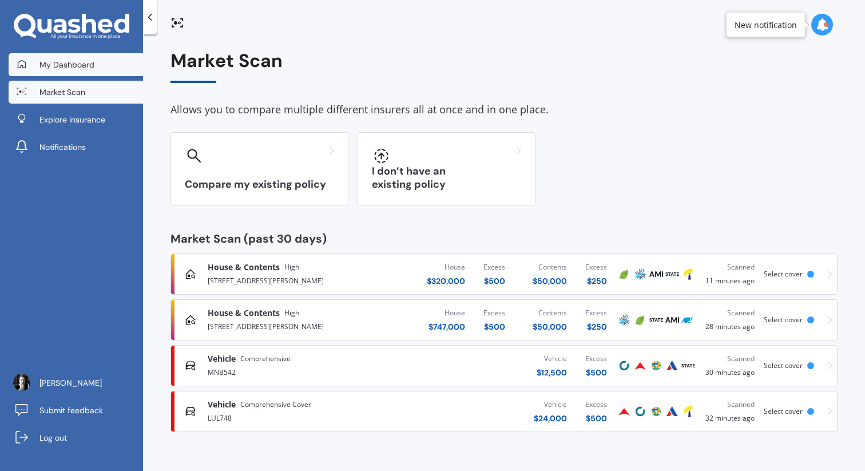
click at [78, 63] on span "My Dashboard" at bounding box center [66, 64] width 55 height 11
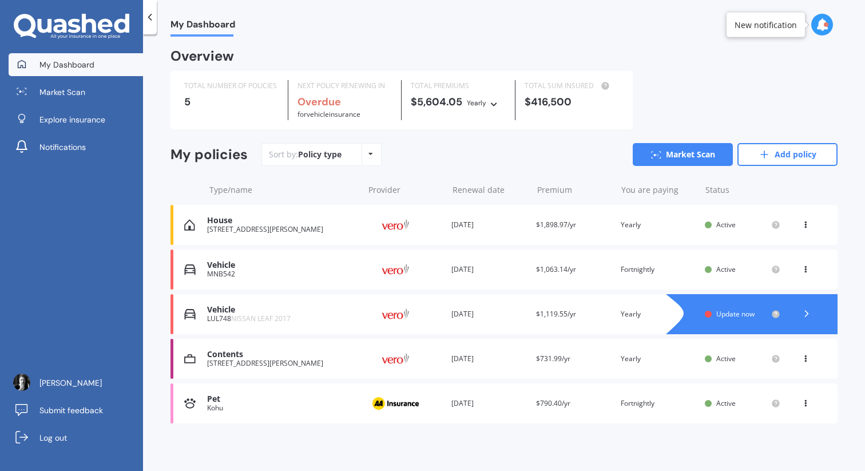
click at [803, 403] on icon at bounding box center [805, 400] width 8 height 7
click at [799, 403] on div "View option" at bounding box center [779, 403] width 113 height 21
click at [663, 150] on link "Market Scan" at bounding box center [682, 153] width 100 height 23
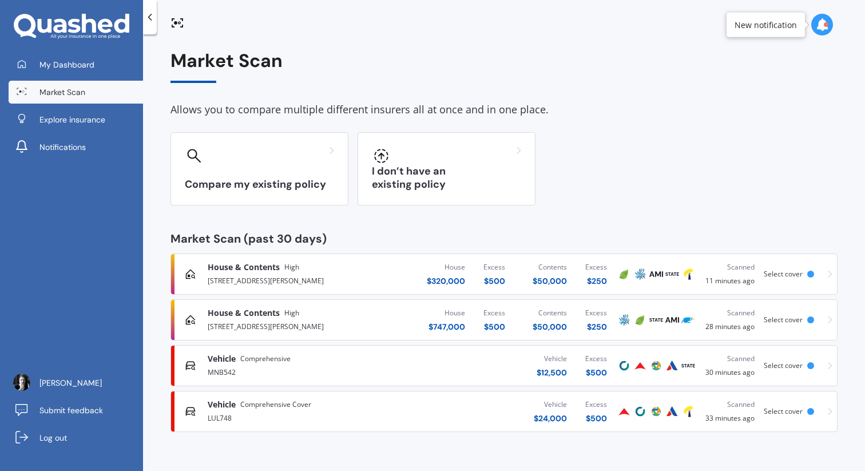
click at [827, 272] on icon at bounding box center [829, 274] width 5 height 8
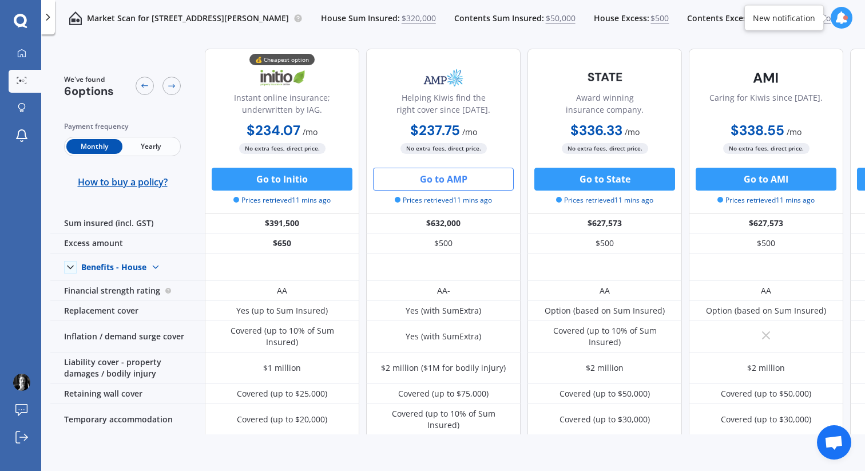
click at [433, 174] on button "Go to AMP" at bounding box center [443, 179] width 141 height 23
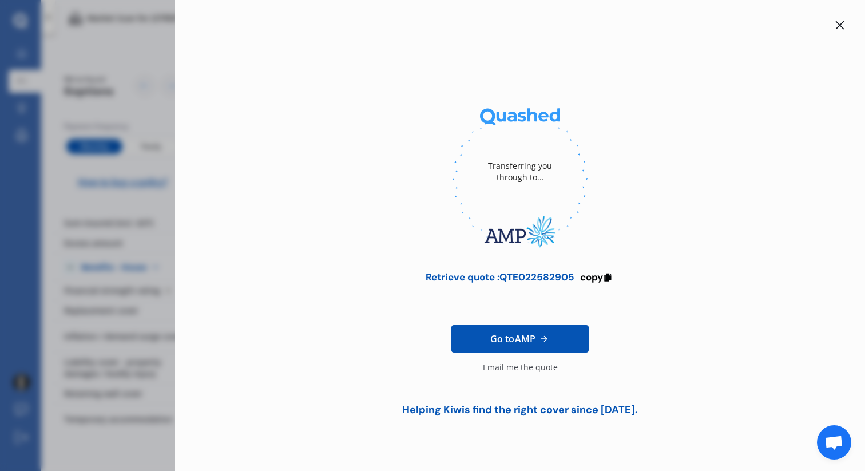
click at [527, 276] on div "Retrieve quote : QTE022582905" at bounding box center [499, 276] width 149 height 11
copy div "QTE022582905"
click at [838, 25] on icon at bounding box center [839, 25] width 9 height 9
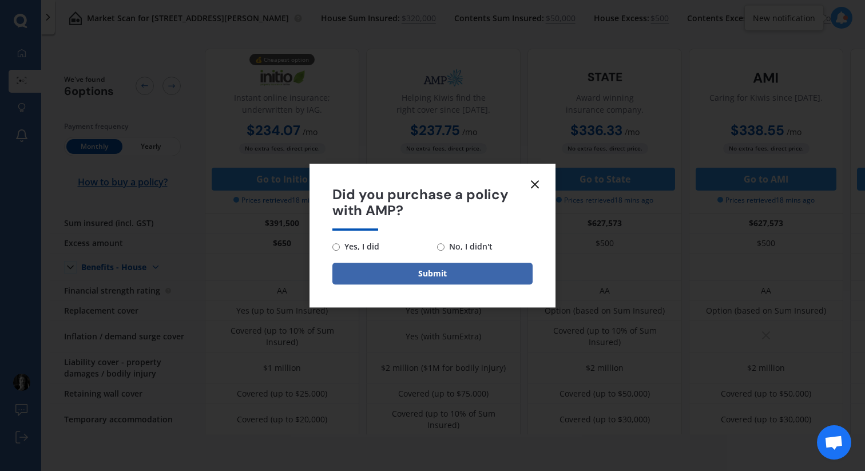
click at [531, 180] on icon at bounding box center [535, 184] width 14 height 14
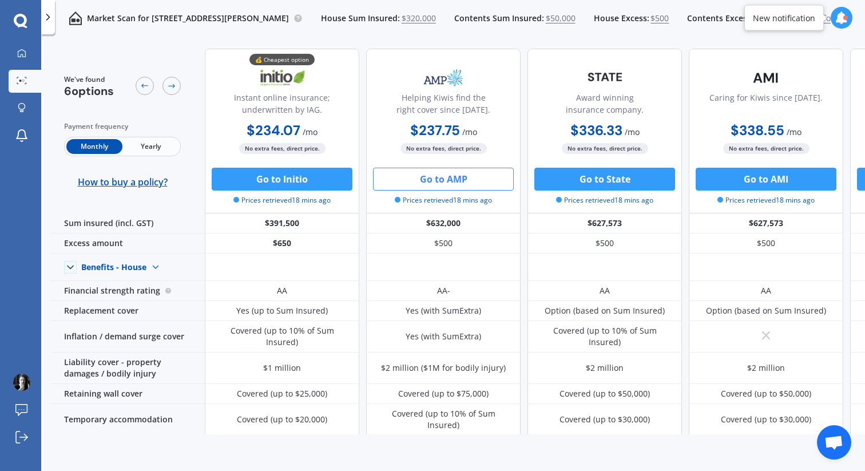
click at [274, 127] on b "$234.07" at bounding box center [273, 130] width 54 height 18
click at [277, 141] on b "$2,563.81" at bounding box center [276, 149] width 62 height 18
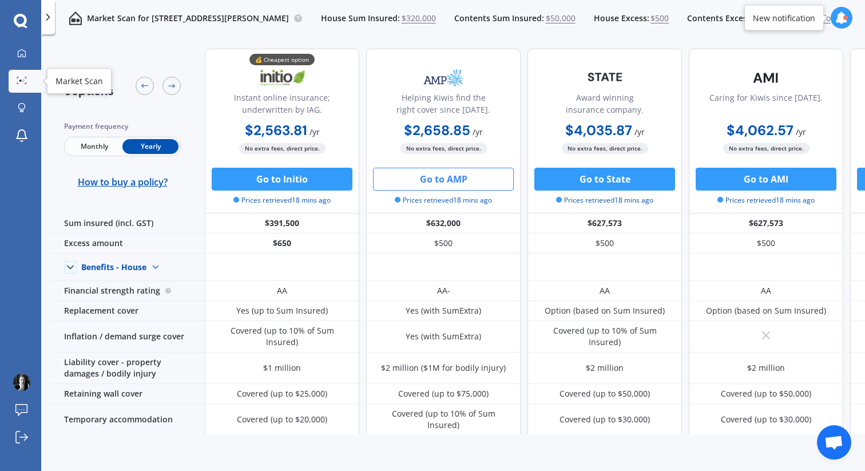
click at [17, 77] on icon at bounding box center [22, 80] width 10 height 7
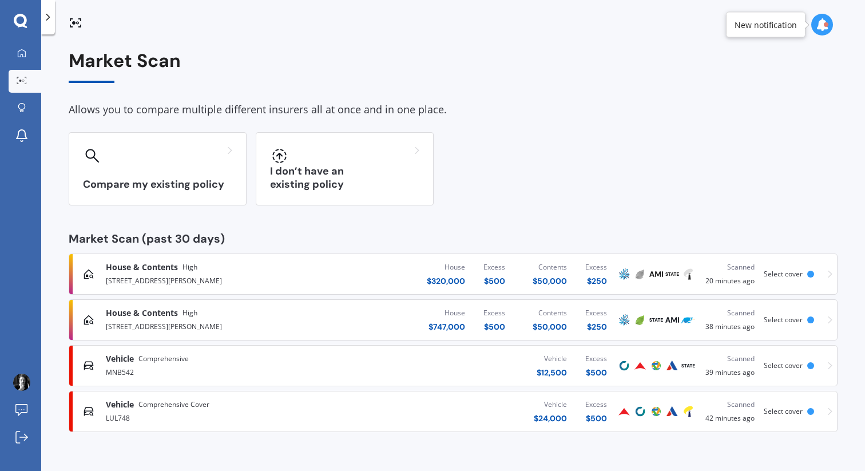
click at [821, 366] on div "Vehicle Comprehensive MNB542 Vehicle $ 12,500 Excess $ 500 Scanned 39 minutes a…" at bounding box center [453, 365] width 758 height 34
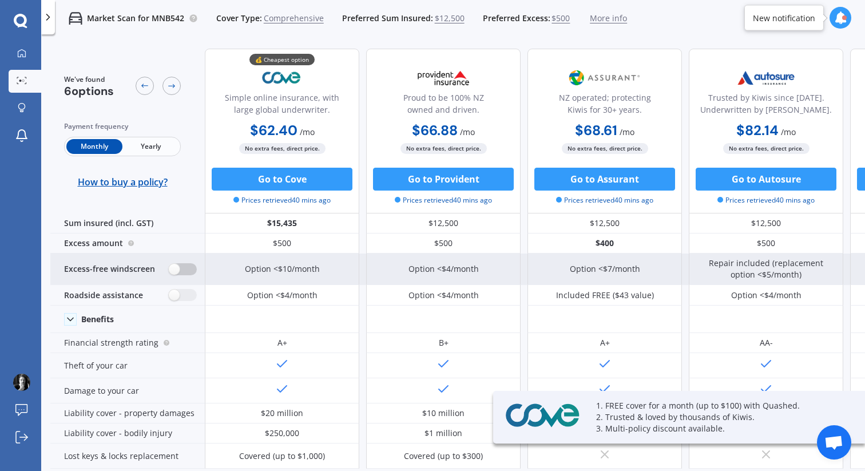
click at [181, 270] on label at bounding box center [183, 269] width 28 height 12
radio input "true"
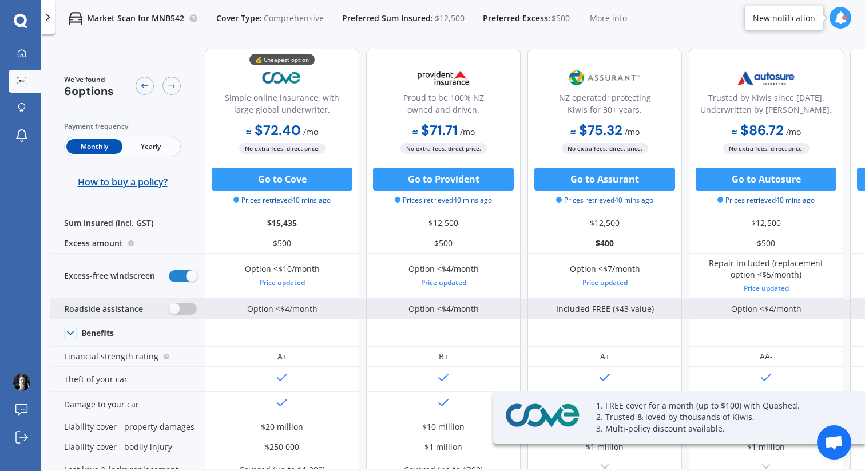
click at [178, 312] on label at bounding box center [183, 308] width 28 height 12
radio input "true"
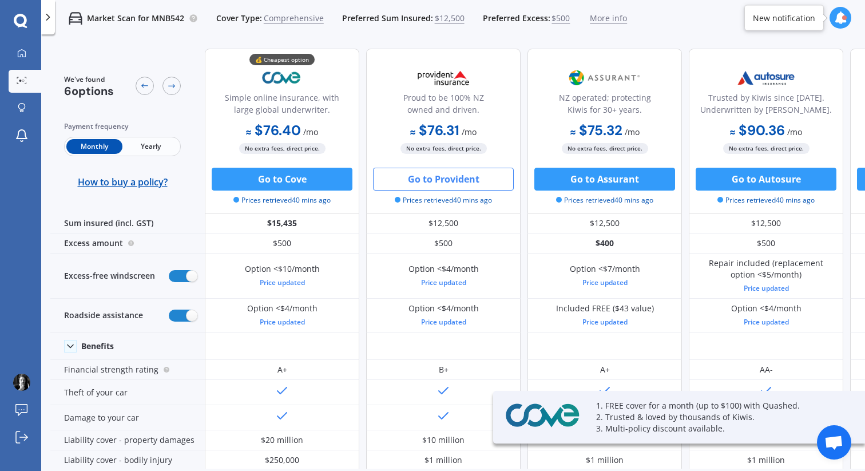
click at [468, 174] on button "Go to Provident" at bounding box center [443, 179] width 141 height 23
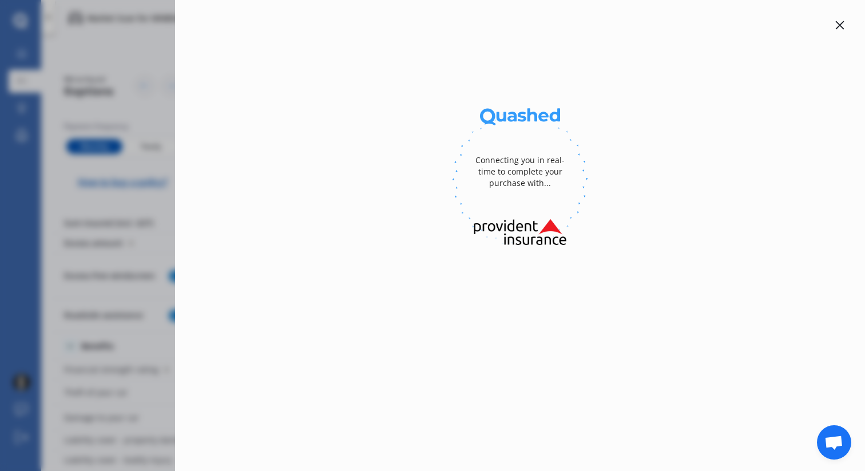
select select "full"
select select "[STREET_ADDRESS][PERSON_NAME]"
select select "SUBARU"
select select "XV"
select select "NO"
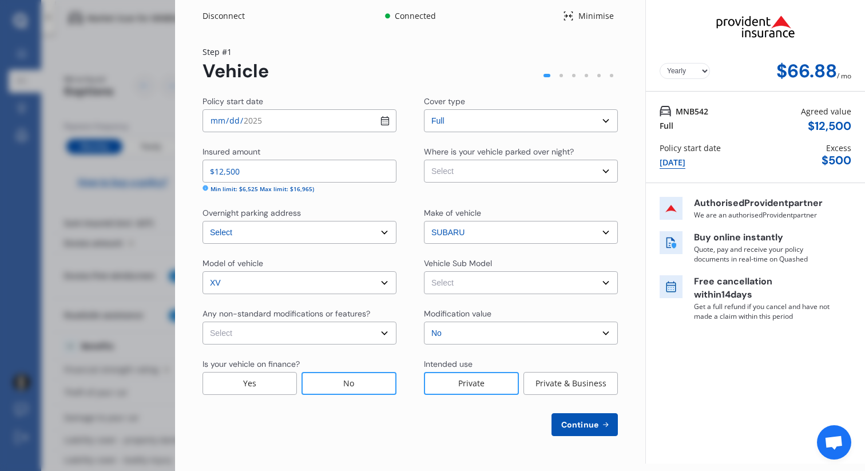
select select "Monthly"
click at [302, 333] on select "Select None [MEDICAL_DATA] System(NOS) Roll Cage Full Racing Harness" at bounding box center [299, 332] width 194 height 23
click at [339, 387] on div "No" at bounding box center [348, 383] width 95 height 23
click at [527, 122] on select "Select cover type Full" at bounding box center [521, 120] width 194 height 23
click at [424, 109] on select "Select cover type Full" at bounding box center [521, 120] width 194 height 23
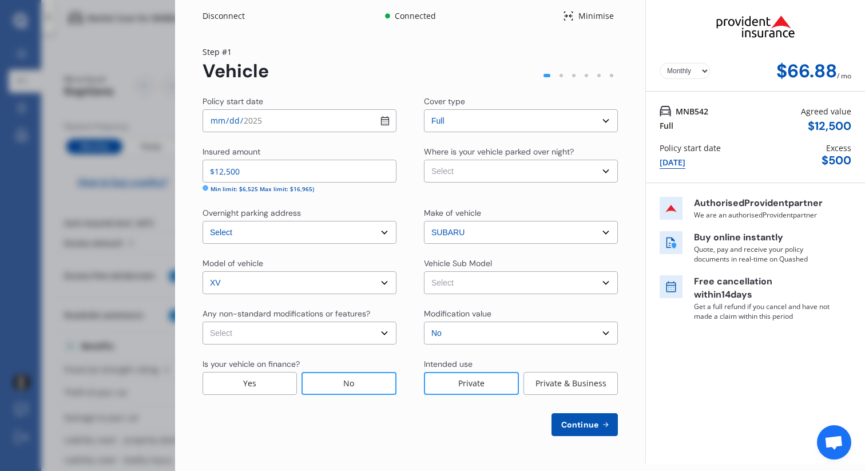
click at [531, 173] on select "Select Garage (fully enclosed) Off Street Parking Other" at bounding box center [521, 171] width 194 height 23
select select "OFF-STREET"
click at [424, 160] on select "Select Garage (fully enclosed) Off Street Parking Other" at bounding box center [521, 171] width 194 height 23
click at [531, 286] on select "Select XV Hybrid 2.0I Hatchback 5dr Lineartronic 6sp 4WD 2.0i Hybrid [IMP]" at bounding box center [521, 282] width 194 height 23
select select "NZVSUBA2014AECX"
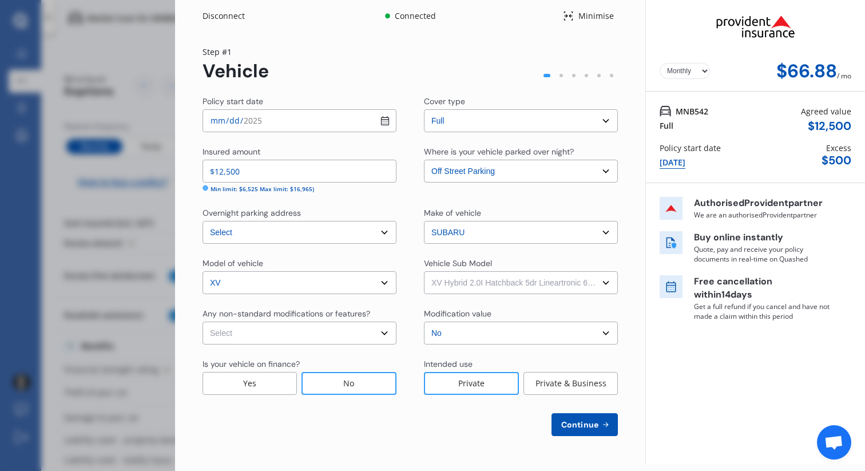
click at [424, 271] on select "Select XV Hybrid 2.0I Hatchback 5dr Lineartronic 6sp 4WD 2.0i Hybrid [IMP]" at bounding box center [521, 282] width 194 height 23
click at [529, 335] on select "Select No Up to $4000 Up to $6000 Greater than $6000" at bounding box center [521, 332] width 194 height 23
click at [424, 321] on select "Select No Up to $4000 Up to $6000 Greater than $6000" at bounding box center [521, 332] width 194 height 23
click at [490, 383] on div "Private" at bounding box center [471, 383] width 95 height 23
click at [580, 439] on div "Yearly Monthly $66.88 / mo Step # 1 Vehicle Policy start date [DATE] Cover type…" at bounding box center [410, 247] width 470 height 431
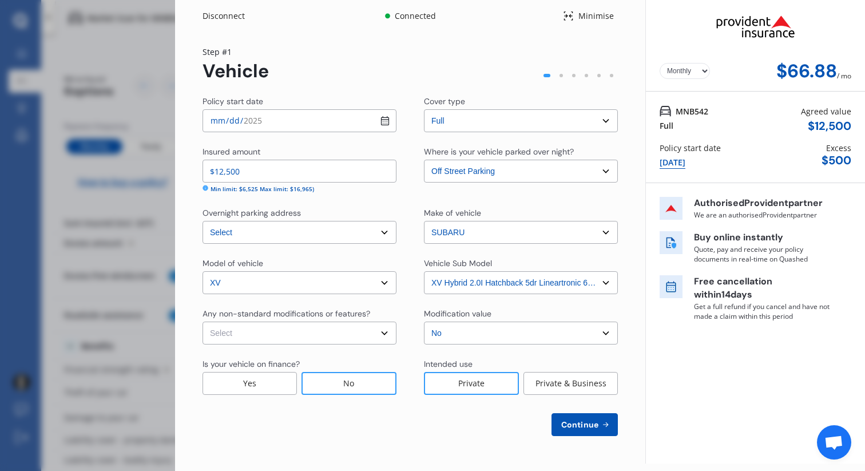
click at [582, 429] on button "Continue" at bounding box center [584, 424] width 66 height 23
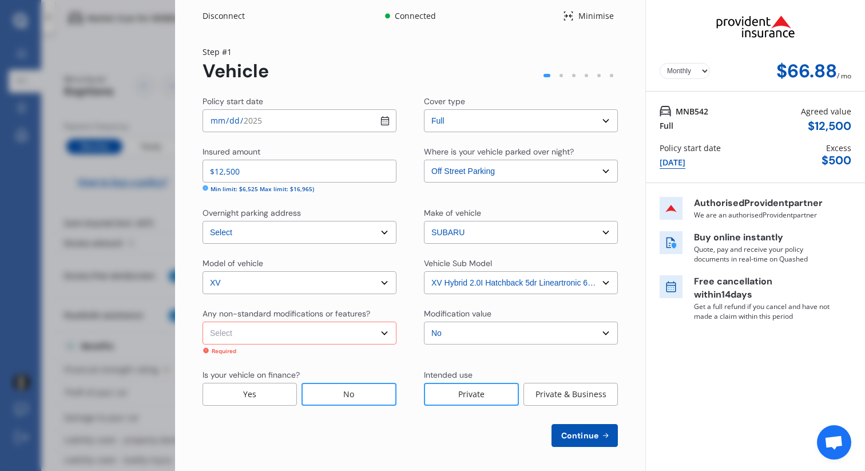
click at [302, 339] on select "Select None [MEDICAL_DATA] System(NOS) Roll Cage Full Racing Harness" at bounding box center [299, 332] width 194 height 23
select select "none"
click at [202, 321] on select "Select None [MEDICAL_DATA] System(NOS) Roll Cage Full Racing Harness" at bounding box center [299, 332] width 194 height 23
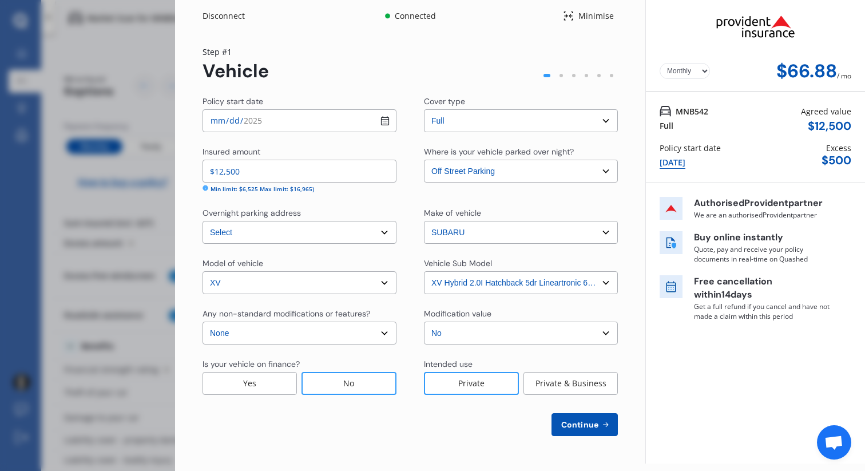
click at [580, 425] on span "Continue" at bounding box center [580, 424] width 42 height 9
select select "08"
select select "1986"
select select "NZ_FULL"
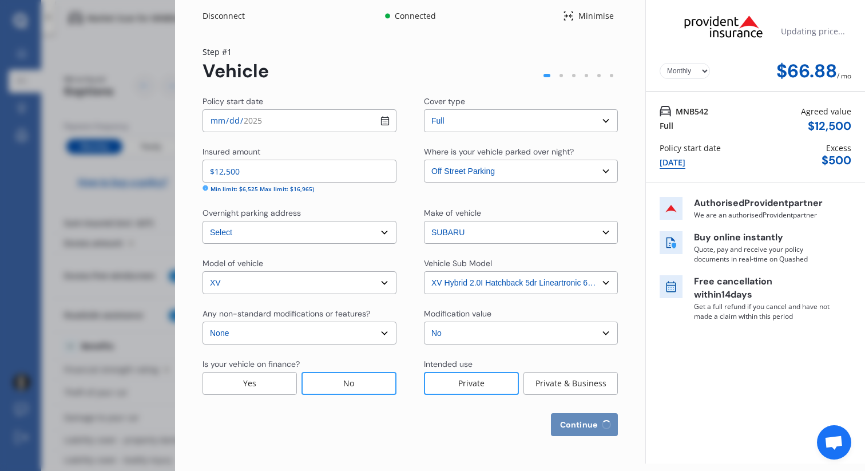
select select "0"
select select "25"
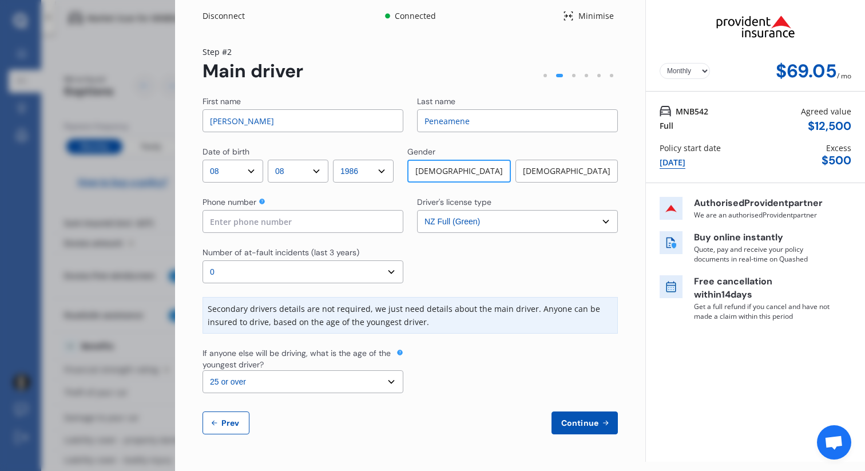
click at [276, 225] on input at bounding box center [302, 221] width 201 height 23
type input "0220779986"
click at [300, 272] on select "Select number of at-fault incidents (last 3 years) 0 1 2 3 4 5 or more" at bounding box center [302, 271] width 201 height 23
click at [590, 420] on span "Continue" at bounding box center [580, 422] width 42 height 9
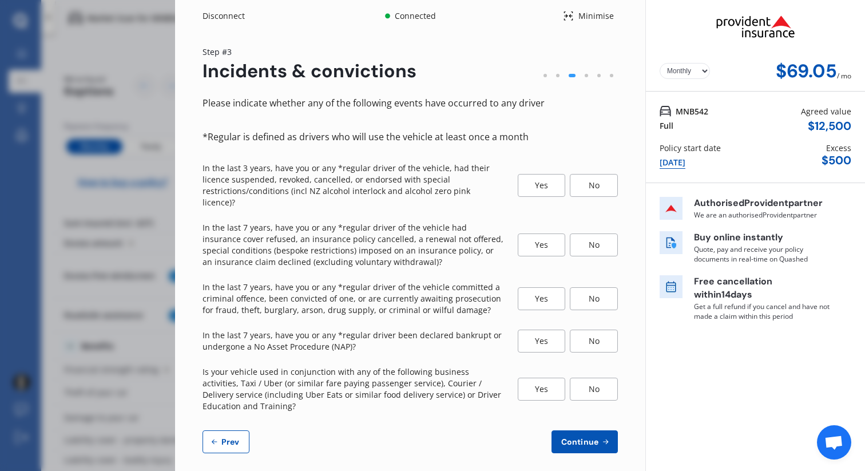
click at [588, 179] on div "No" at bounding box center [594, 185] width 48 height 23
click at [596, 233] on div "No" at bounding box center [594, 244] width 48 height 23
click at [591, 287] on div "No" at bounding box center [594, 298] width 48 height 23
click at [594, 329] on div "No" at bounding box center [594, 340] width 48 height 23
click at [604, 377] on div "No" at bounding box center [594, 388] width 48 height 23
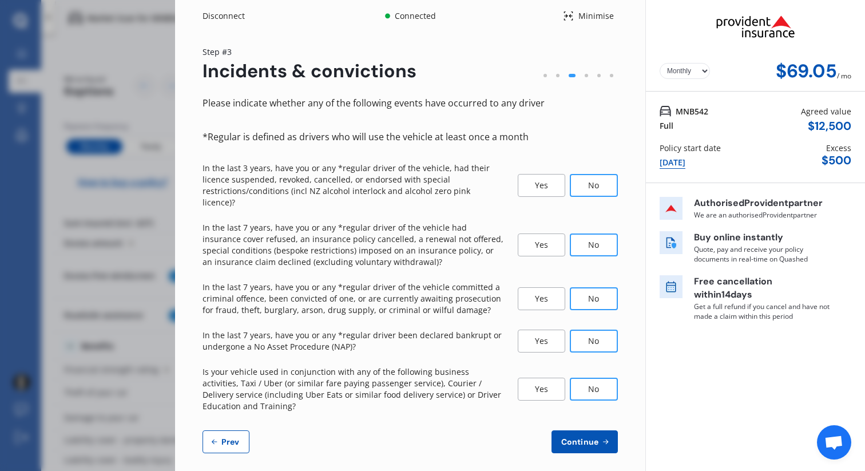
click at [602, 437] on icon at bounding box center [605, 441] width 10 height 9
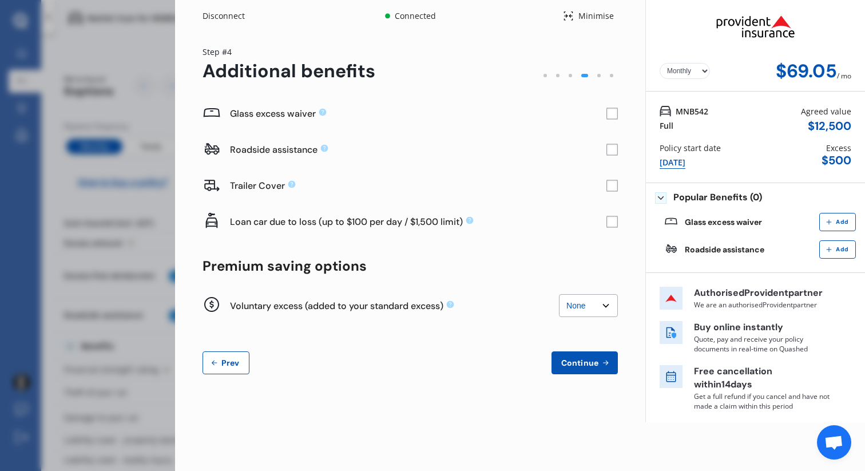
click at [611, 116] on rect at bounding box center [611, 113] width 11 height 11
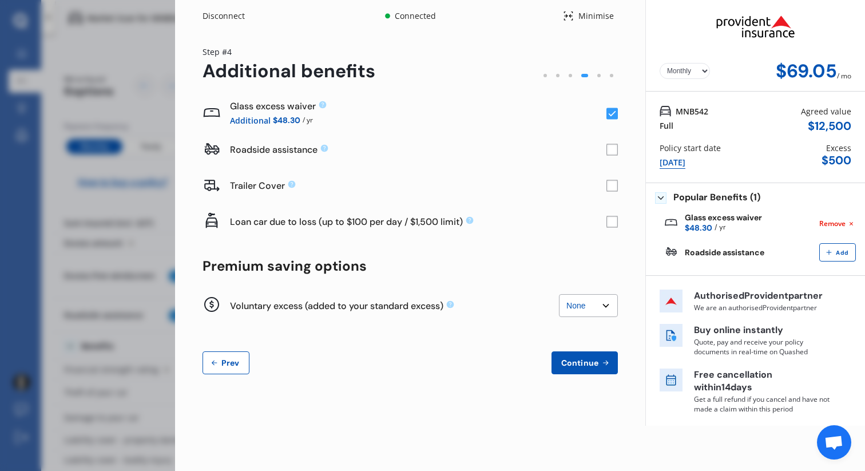
click at [615, 152] on rect at bounding box center [611, 149] width 11 height 11
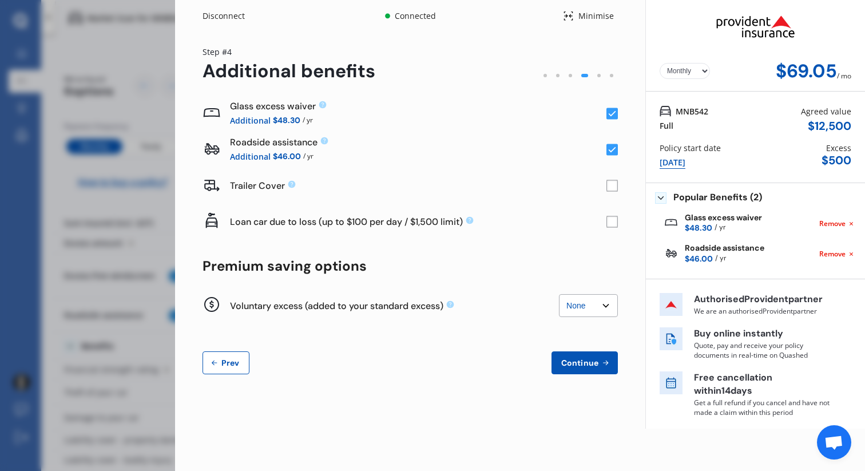
click at [604, 307] on select "None $200 $450 $700 $950 $1,200 $1,700" at bounding box center [588, 305] width 59 height 23
click at [559, 294] on select "None $200 $450 $700 $950 $1,200 $1,700" at bounding box center [588, 305] width 59 height 23
click at [581, 366] on span "Continue" at bounding box center [580, 362] width 42 height 9
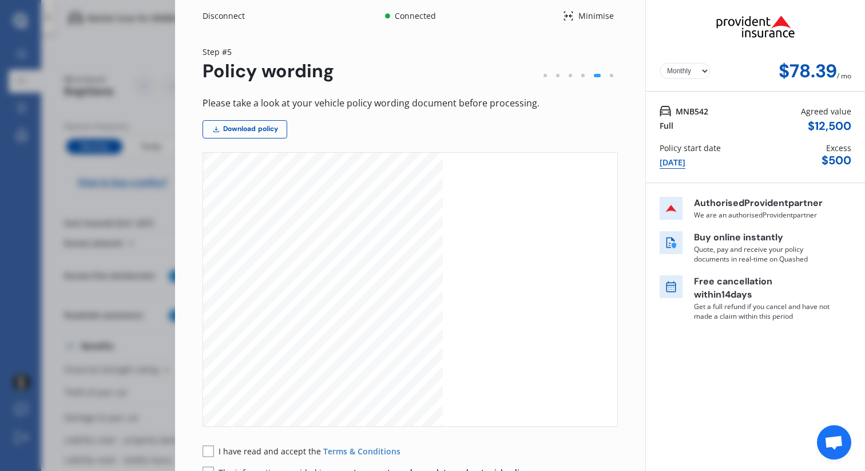
click at [698, 70] on select "Yearly Monthly" at bounding box center [684, 71] width 50 height 16
select select "Yearly"
click at [659, 63] on select "Yearly Monthly" at bounding box center [684, 71] width 50 height 16
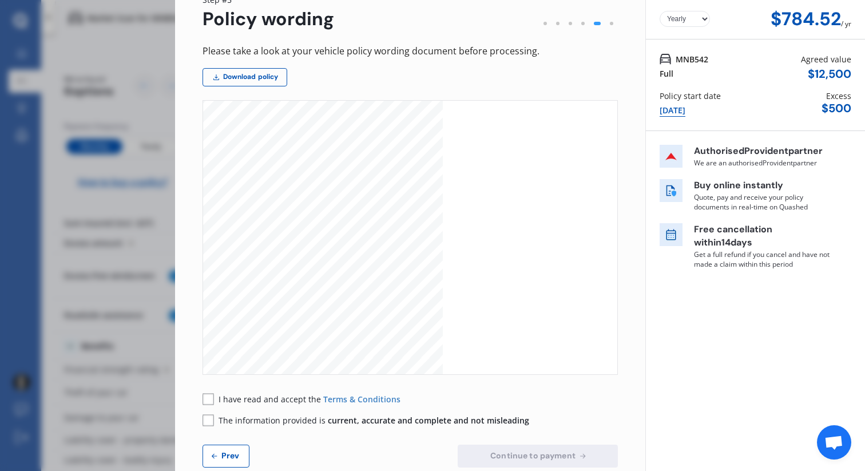
scroll to position [75, 0]
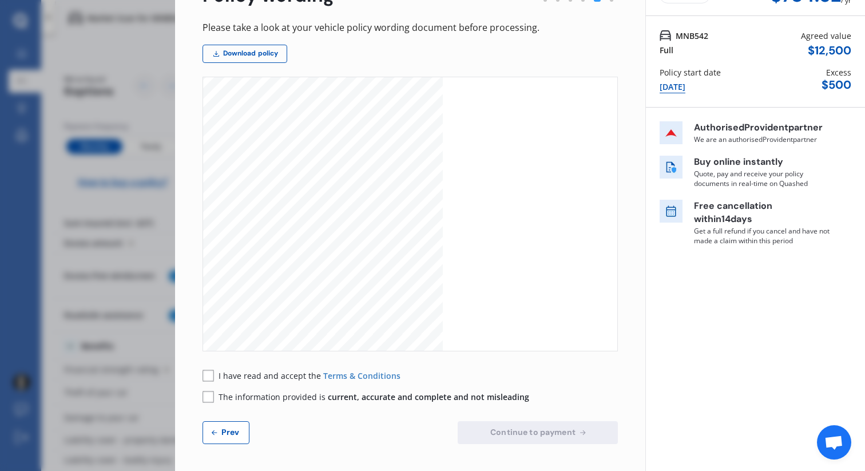
click at [205, 376] on rect at bounding box center [207, 374] width 11 height 11
click at [208, 391] on icon at bounding box center [207, 397] width 11 height 12
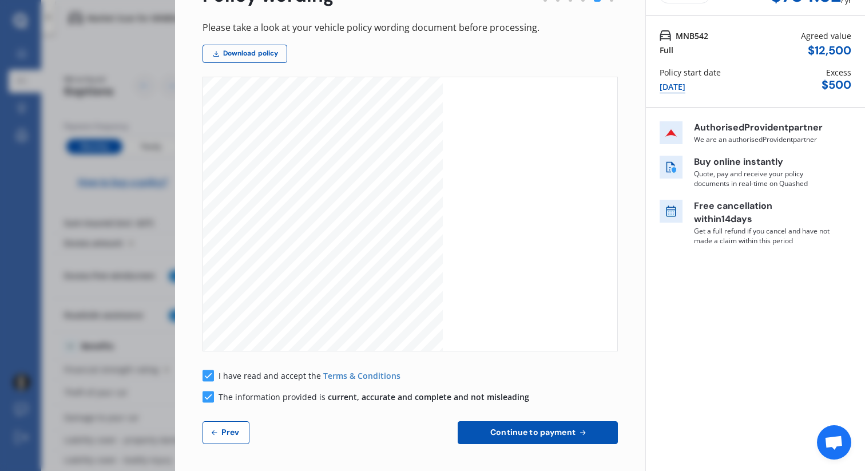
click at [555, 434] on span "Continue to payment" at bounding box center [533, 431] width 90 height 9
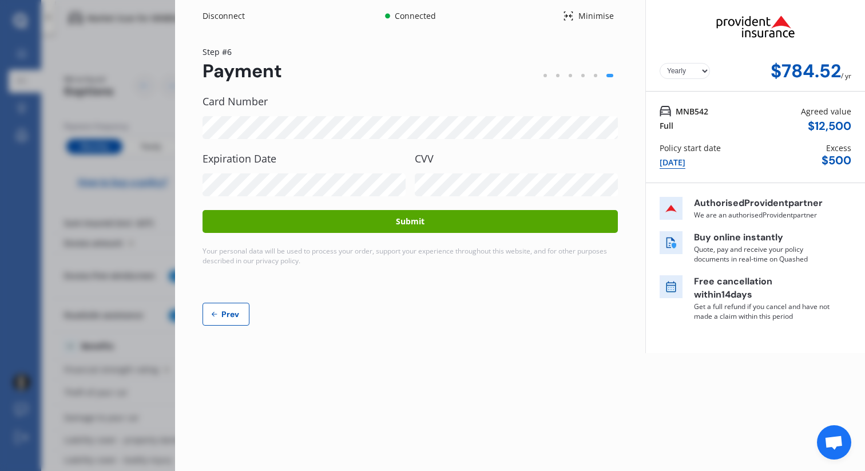
click at [224, 313] on span "Prev" at bounding box center [230, 313] width 23 height 9
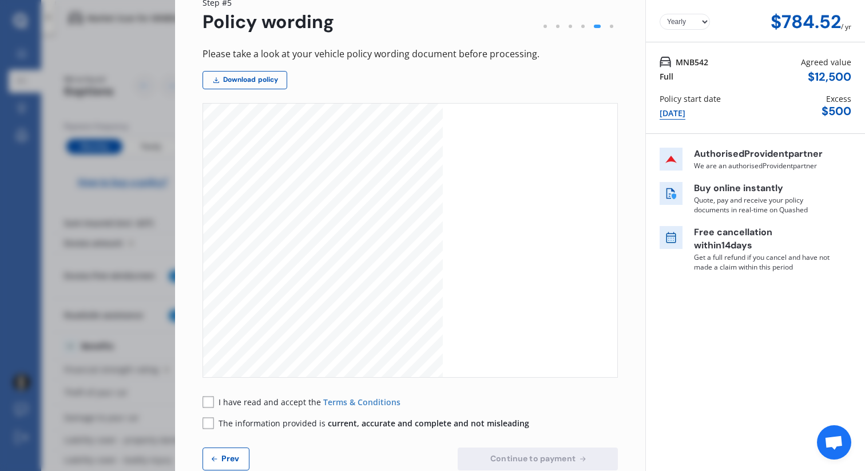
scroll to position [75, 0]
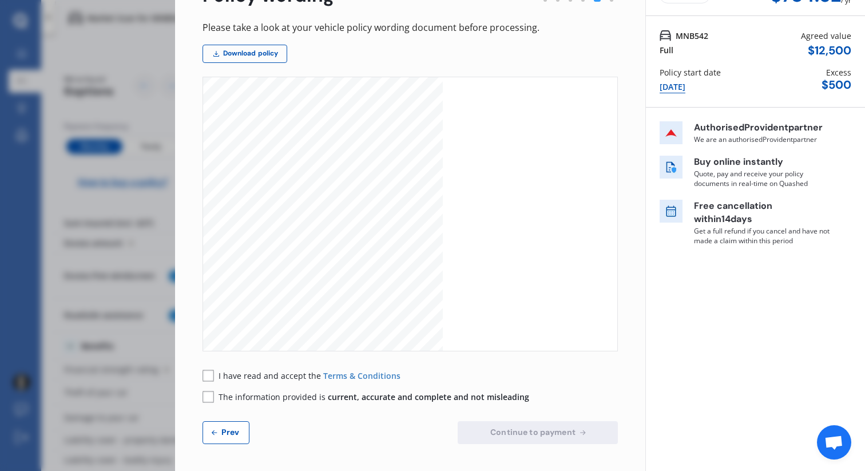
click at [222, 431] on span "Prev" at bounding box center [230, 431] width 23 height 9
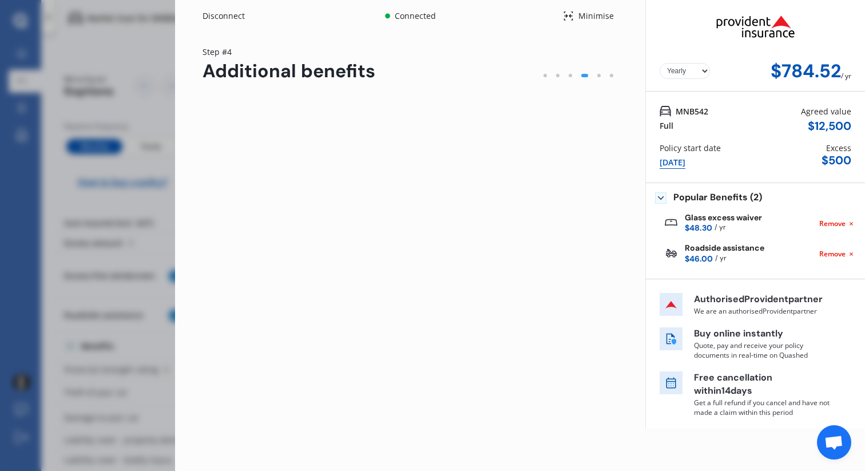
scroll to position [0, 0]
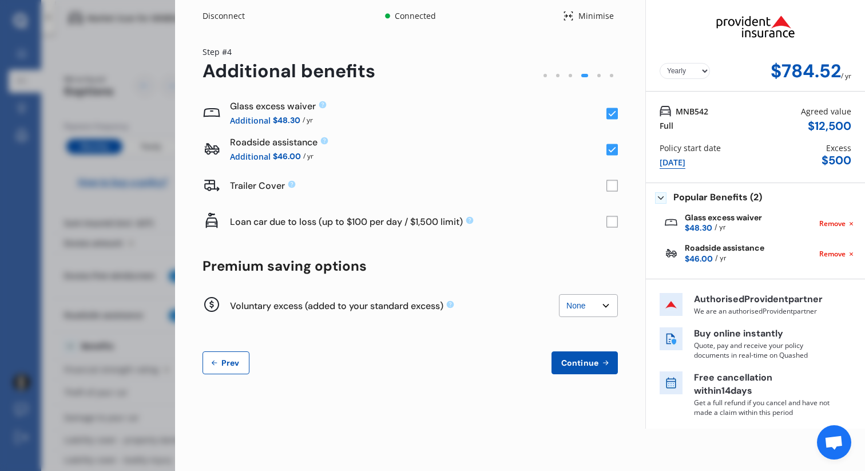
click at [140, 277] on div "Disconnect Connected Minimise Yearly Monthly $784.52 / yr Step # 4 Additional b…" at bounding box center [432, 235] width 865 height 471
click at [219, 355] on button "Prev" at bounding box center [225, 362] width 47 height 23
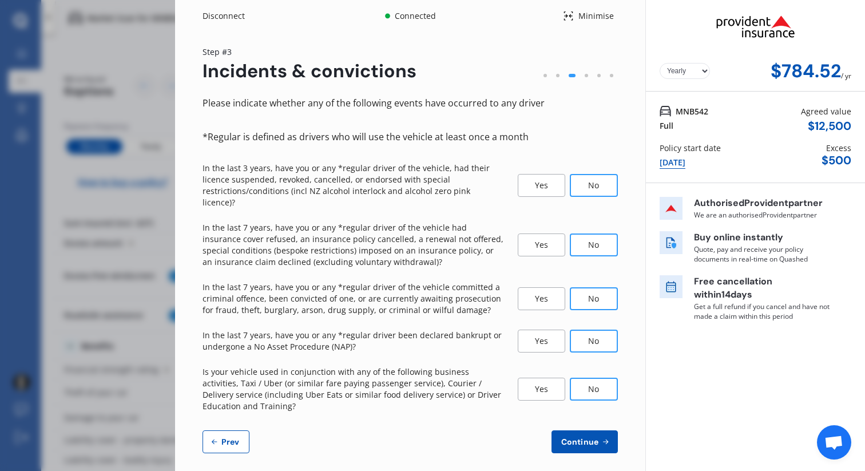
click at [220, 430] on button "Prev" at bounding box center [225, 441] width 47 height 23
select select "08"
select select "1986"
select select "NZ_FULL"
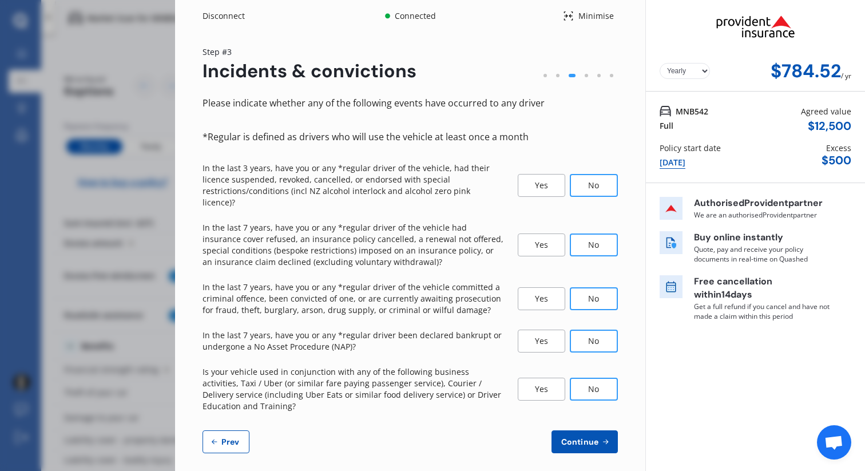
select select "0"
select select "25"
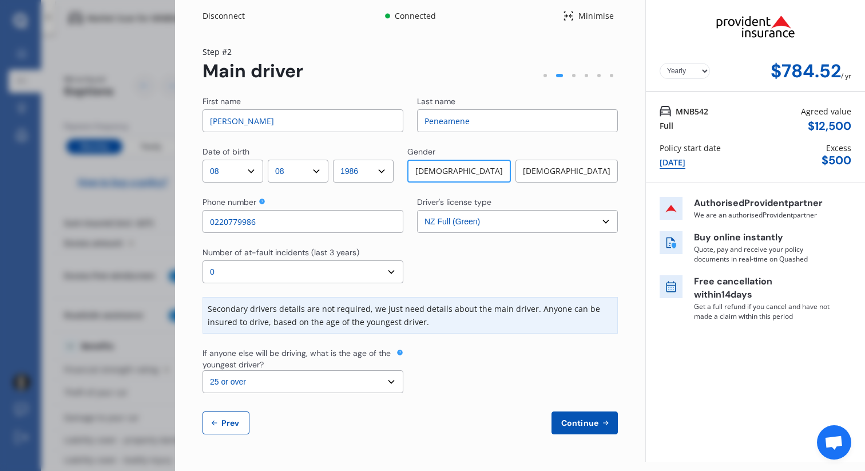
click at [220, 424] on span "Prev" at bounding box center [230, 422] width 23 height 9
select select "full"
select select "OFF-STREET"
select select "[STREET_ADDRESS][PERSON_NAME]"
select select "SUBARU"
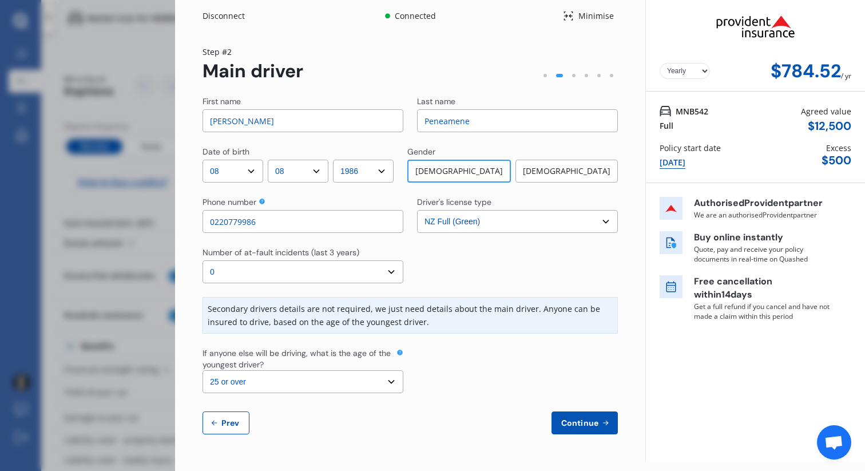
select select "XV"
select select "NZVSUBA2014AECX"
select select "none"
select select "NO"
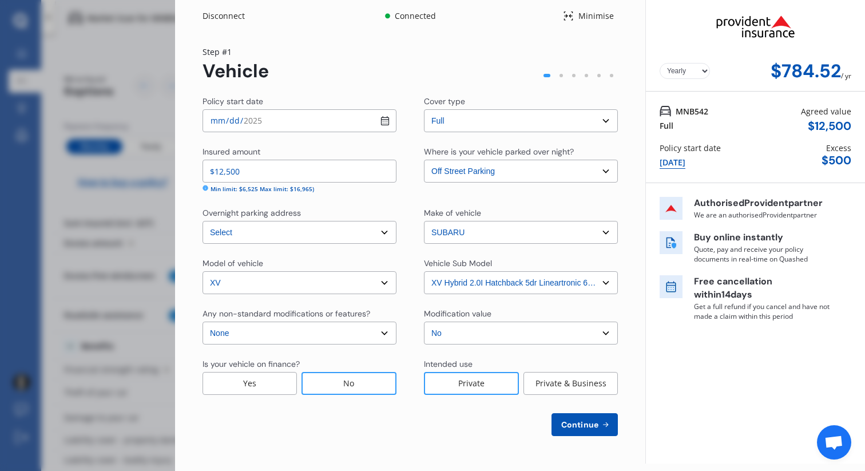
click at [132, 287] on div "Disconnect Connected Minimise Yearly Monthly $784.52 / yr Step # 1 Vehicle Poli…" at bounding box center [432, 235] width 865 height 471
